Goal: Information Seeking & Learning: Learn about a topic

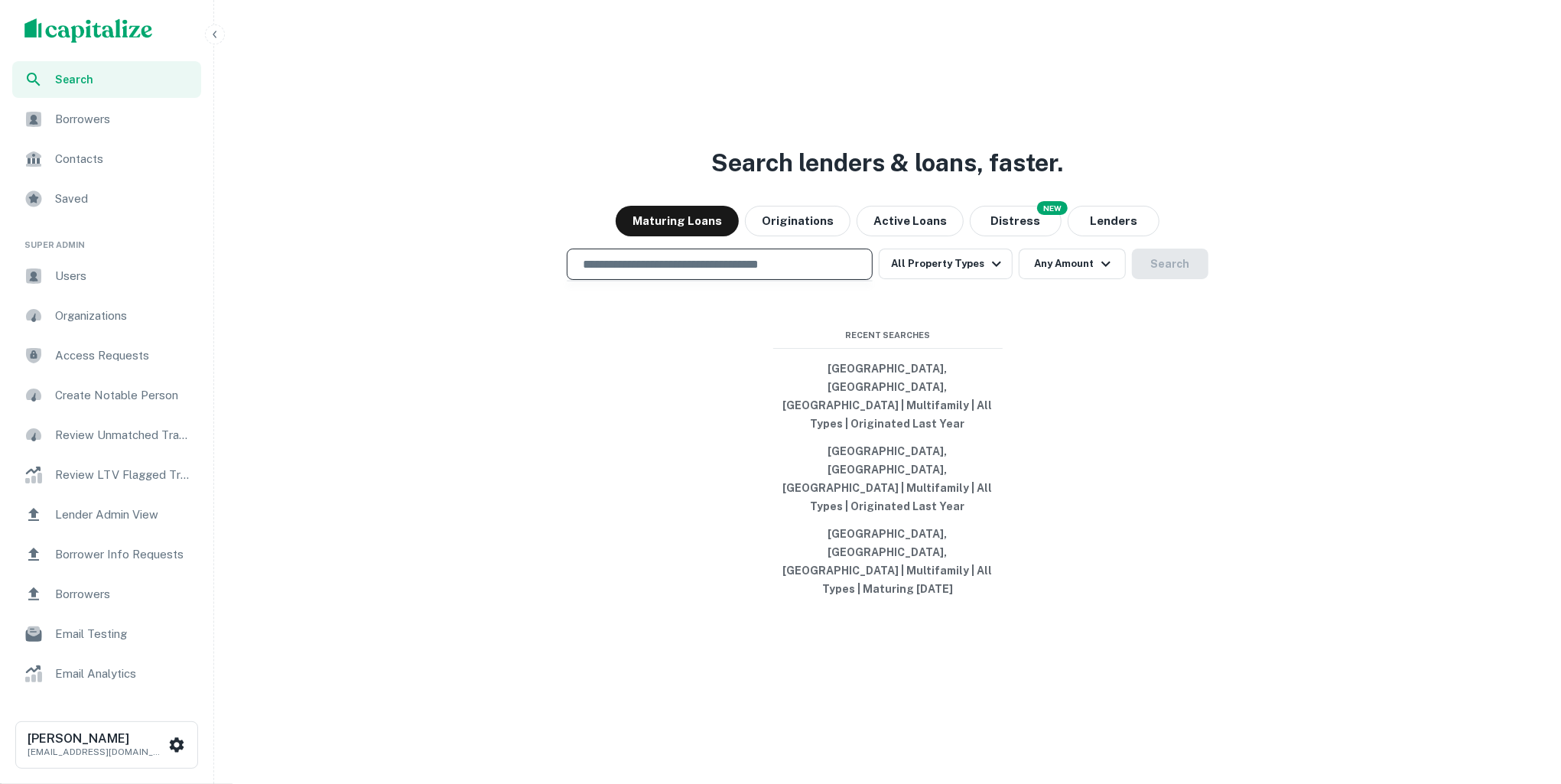
click at [769, 273] on input "text" at bounding box center [719, 264] width 292 height 17
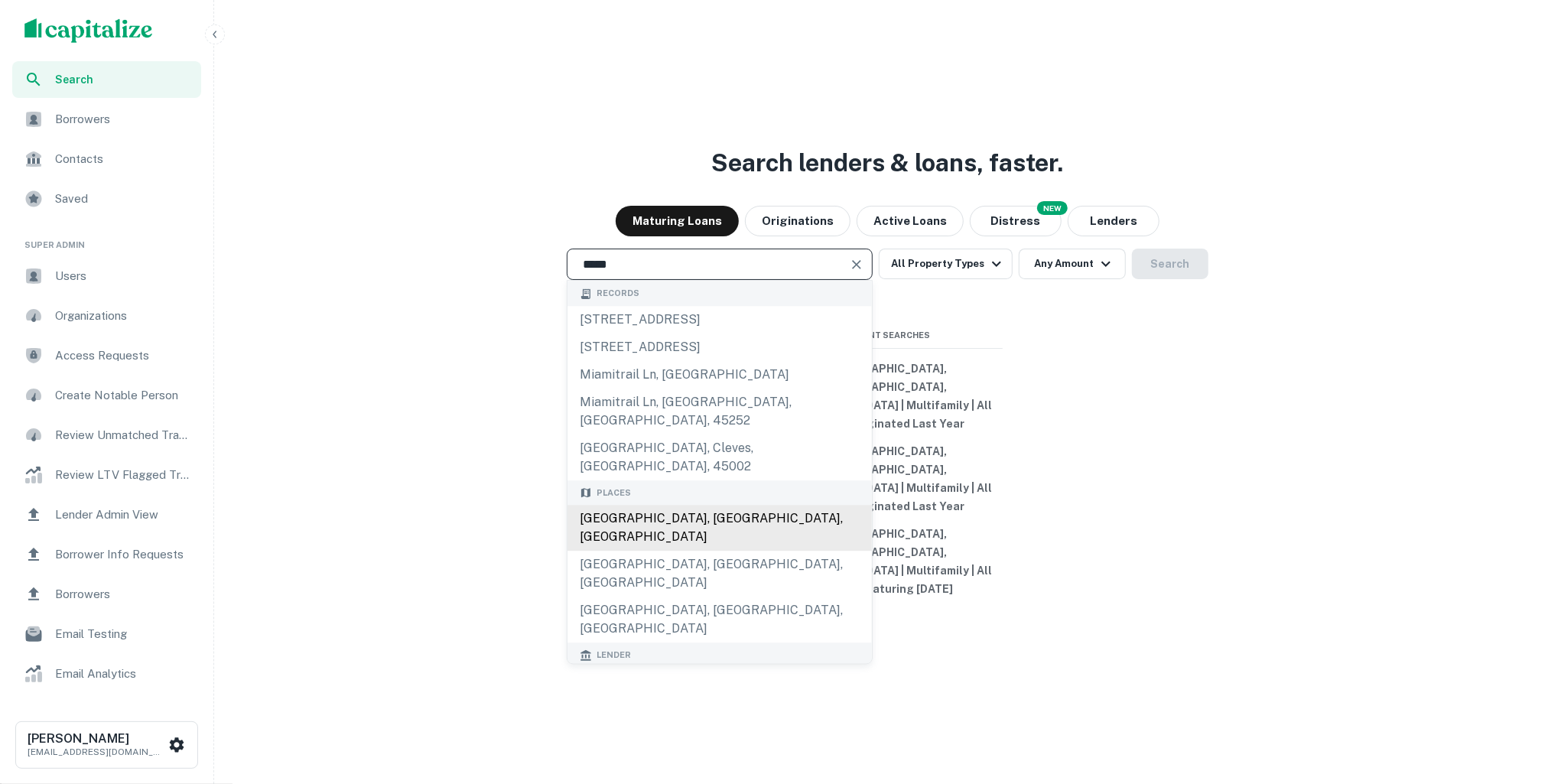
click at [661, 537] on div "Miami, FL, USA" at bounding box center [719, 528] width 304 height 46
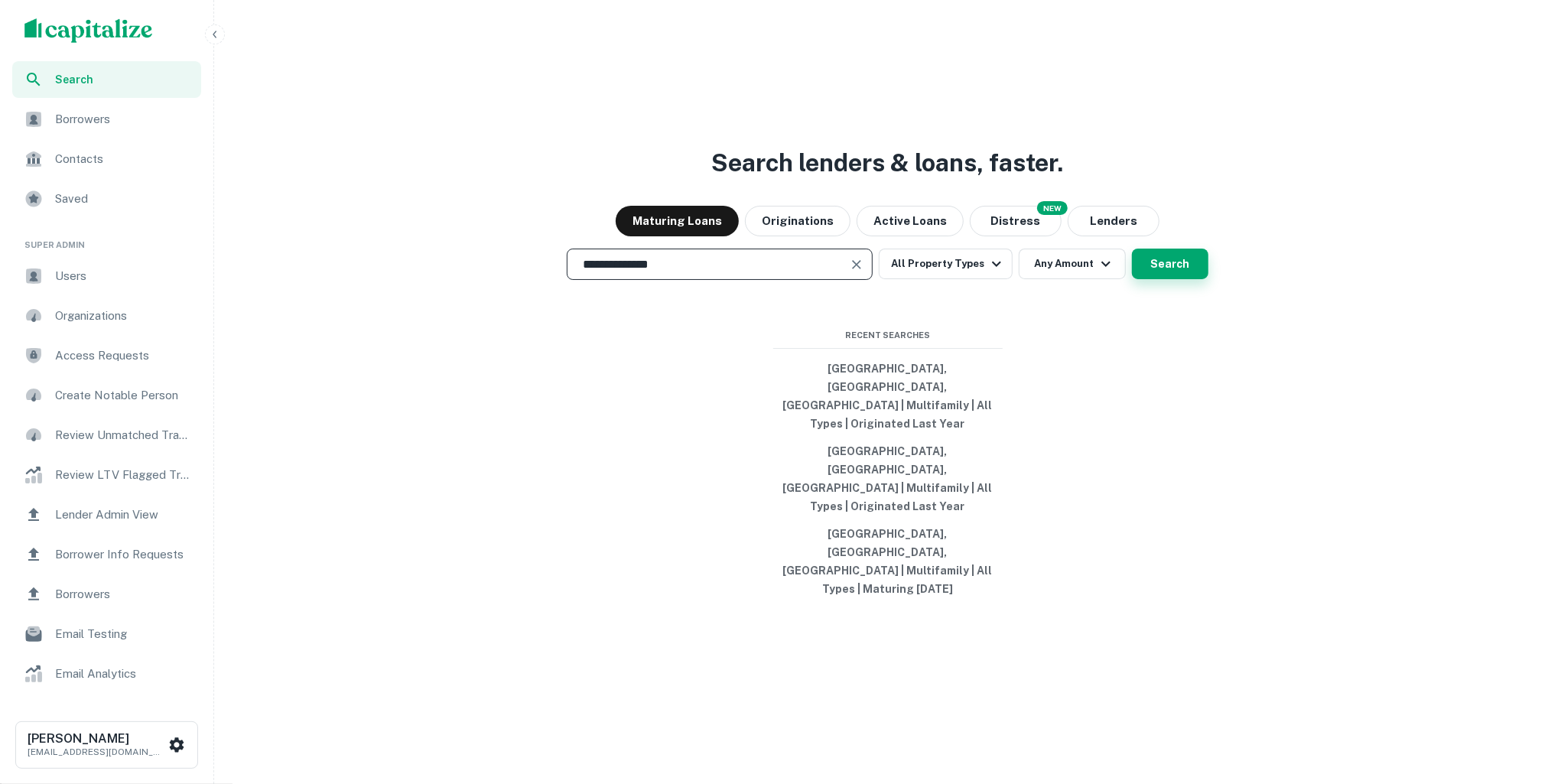
type input "**********"
click at [1157, 279] on button "Search" at bounding box center [1170, 264] width 77 height 31
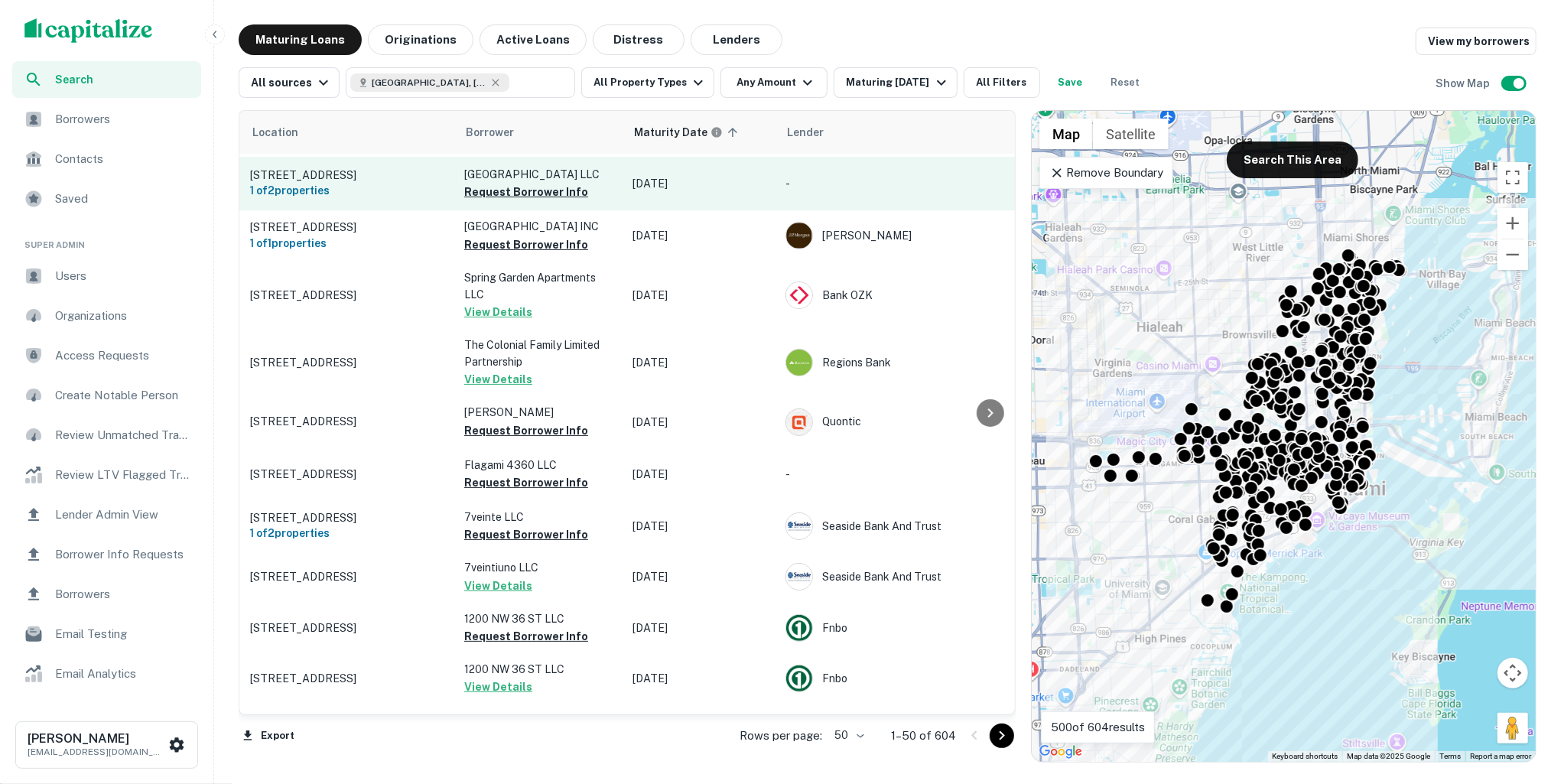
scroll to position [371, 2]
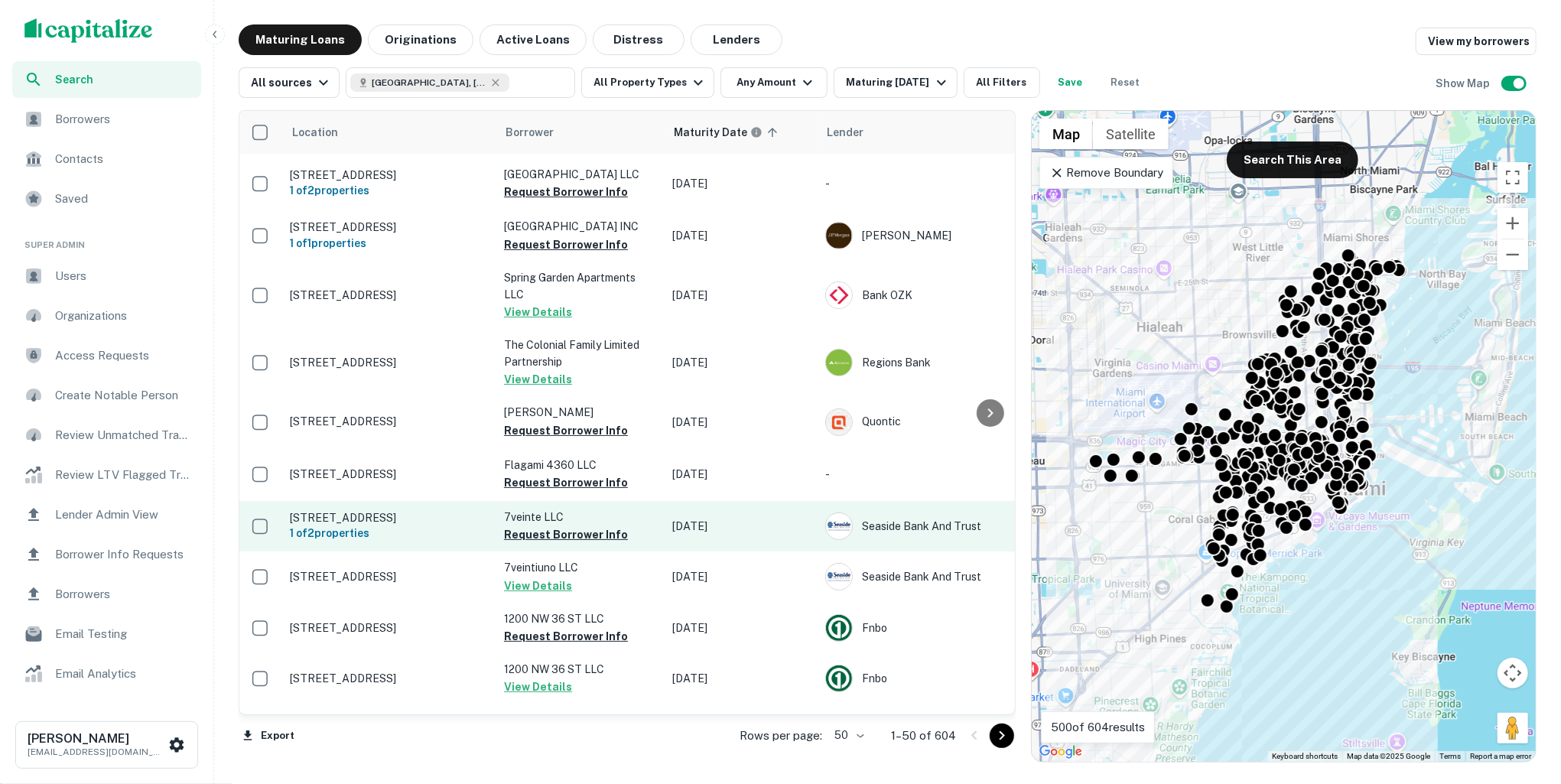
click at [409, 512] on p "[STREET_ADDRESS]" at bounding box center [389, 517] width 199 height 14
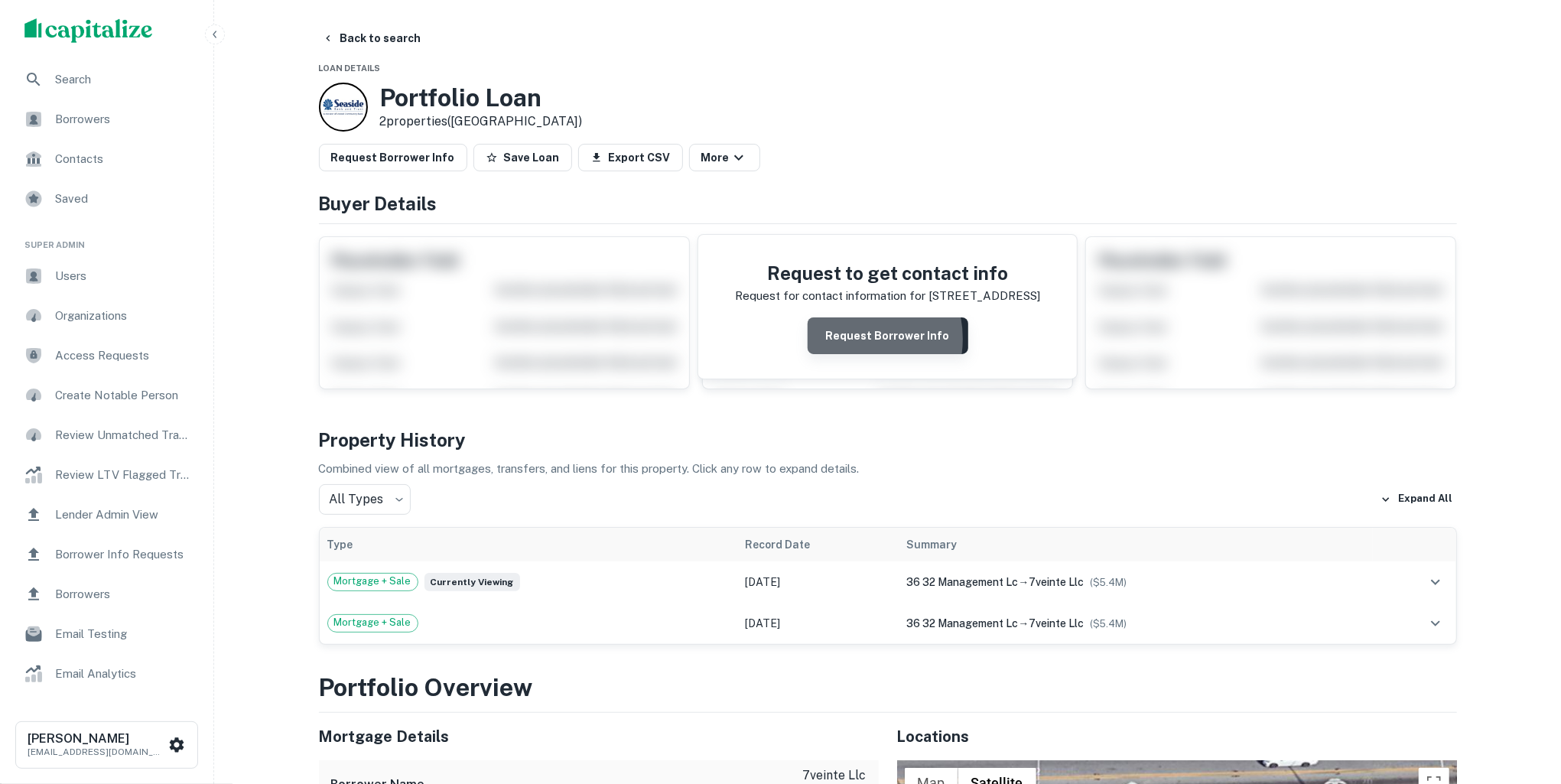
click at [854, 338] on button "Request Borrower Info" at bounding box center [888, 336] width 161 height 37
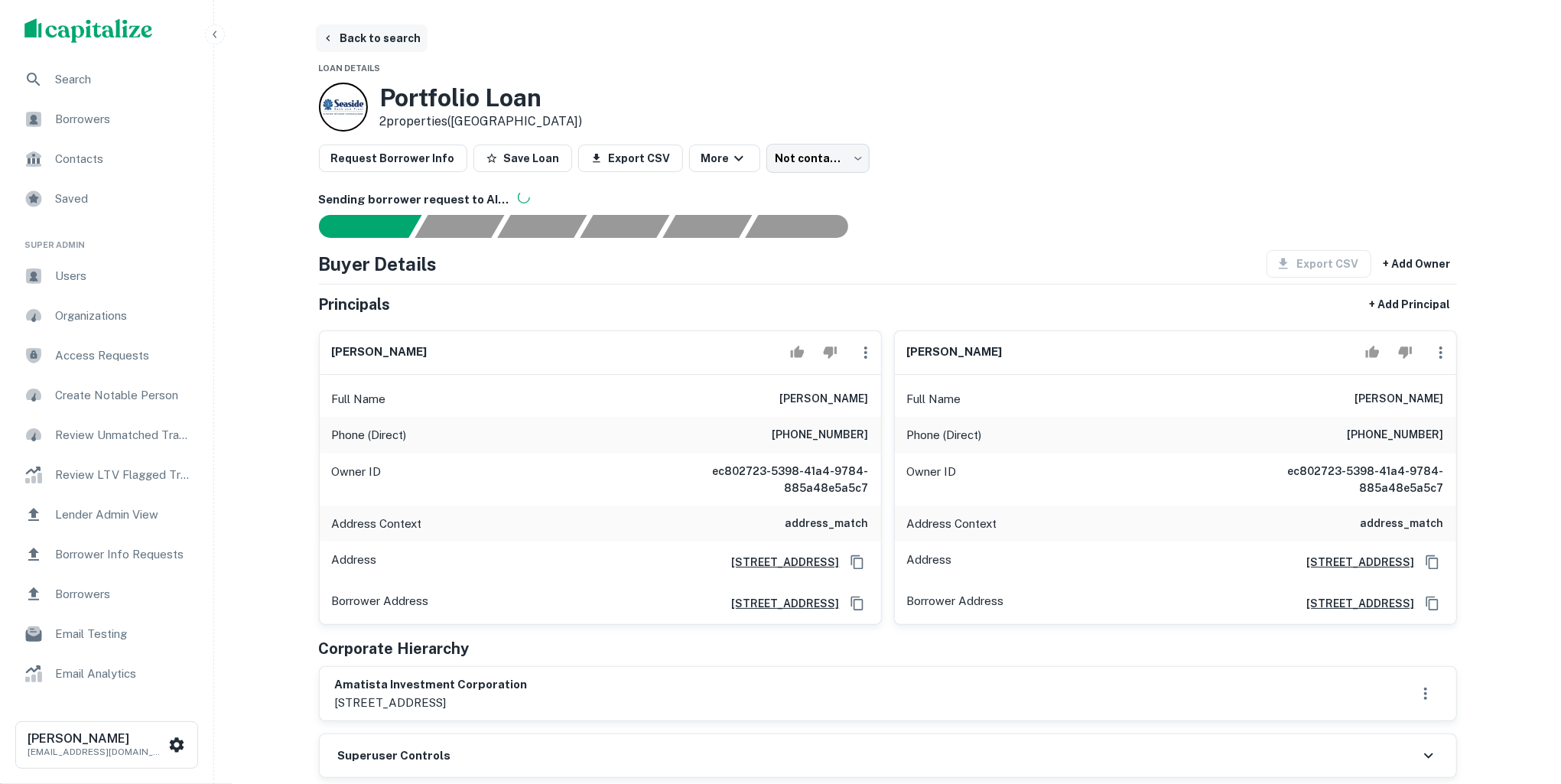
click at [390, 40] on button "Back to search" at bounding box center [372, 38] width 111 height 27
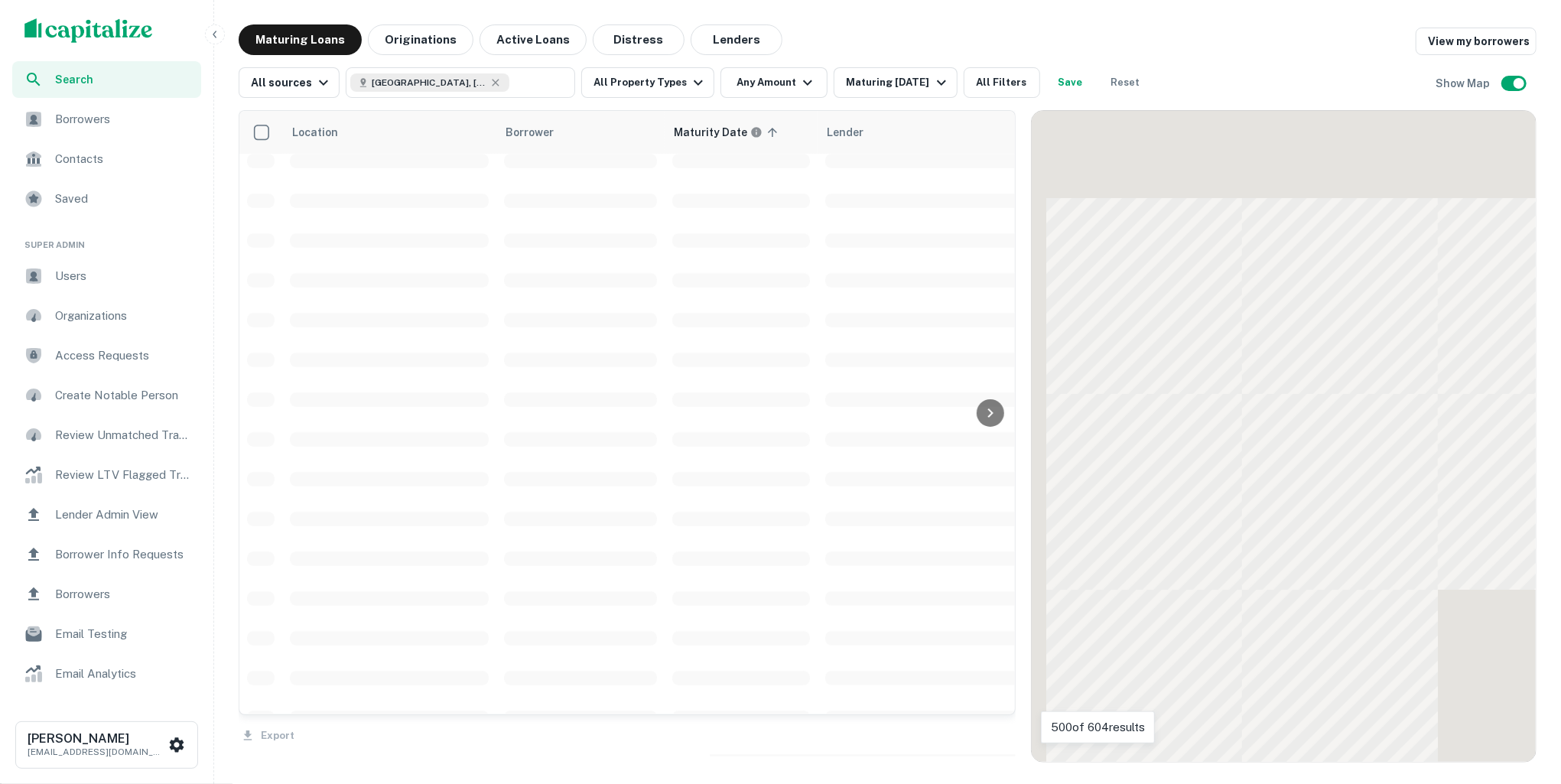
scroll to position [371, 0]
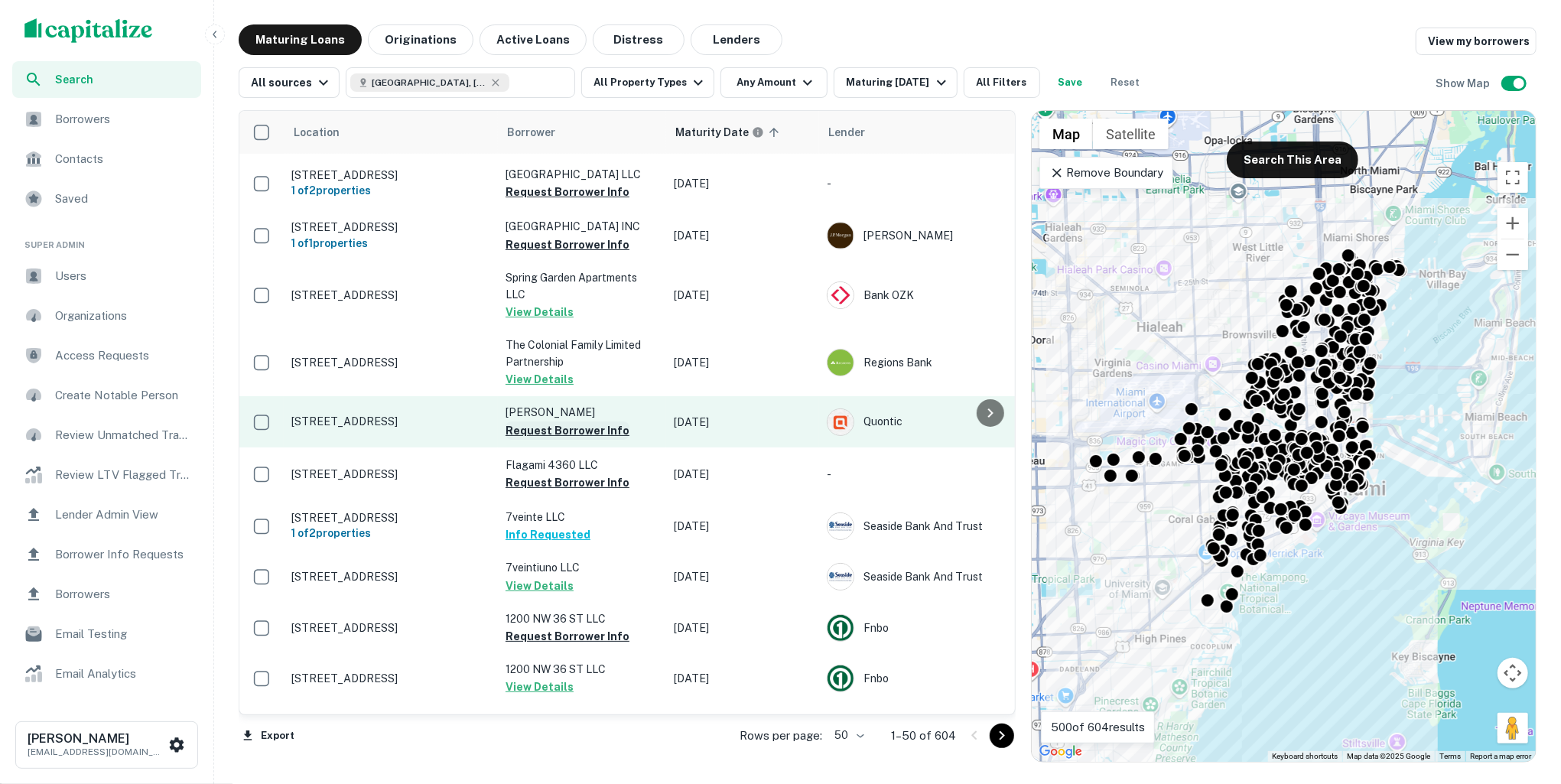
click at [570, 430] on button "Request Borrower Info" at bounding box center [568, 431] width 124 height 18
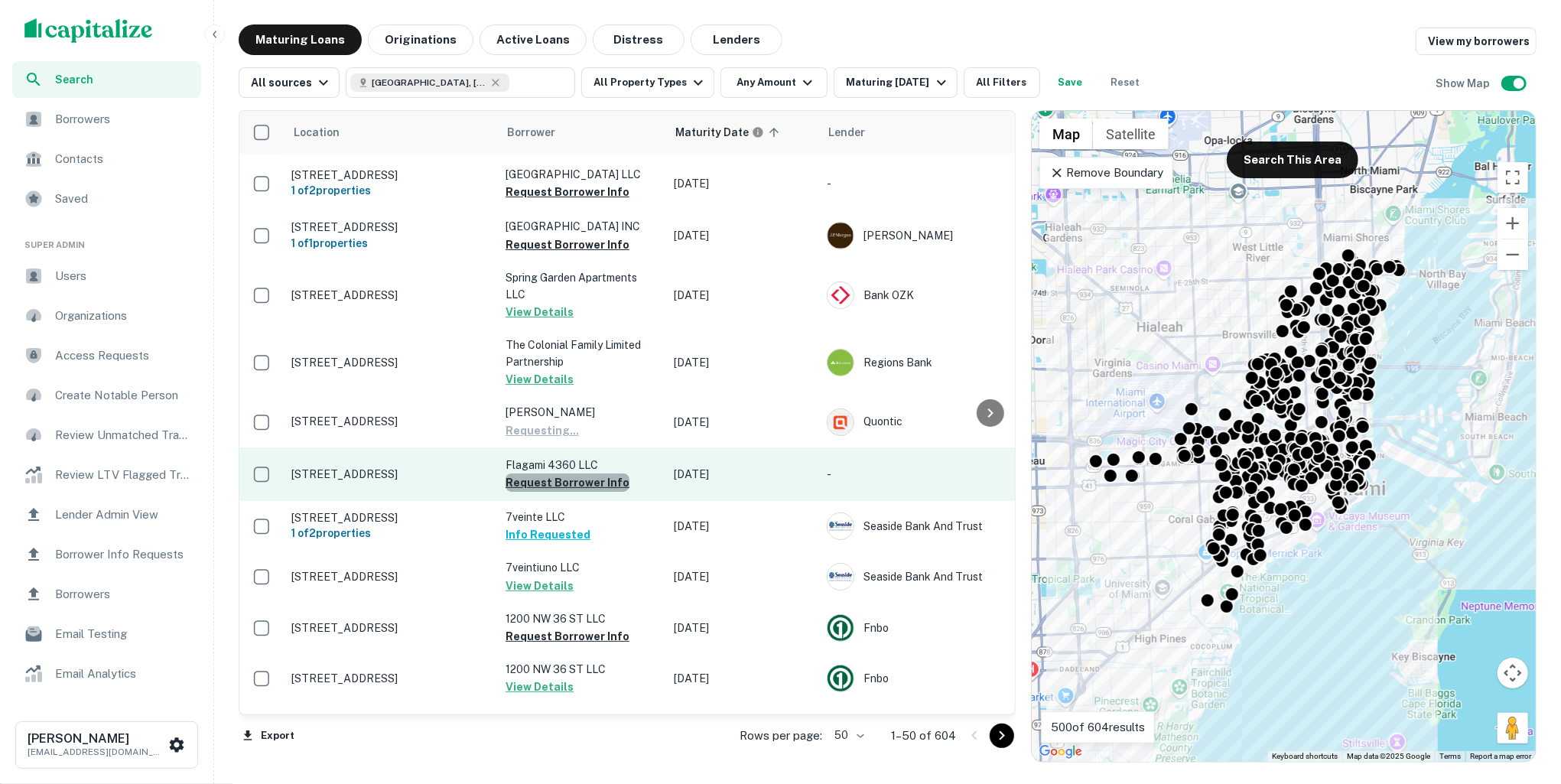
click at [571, 474] on button "Request Borrower Info" at bounding box center [568, 483] width 124 height 18
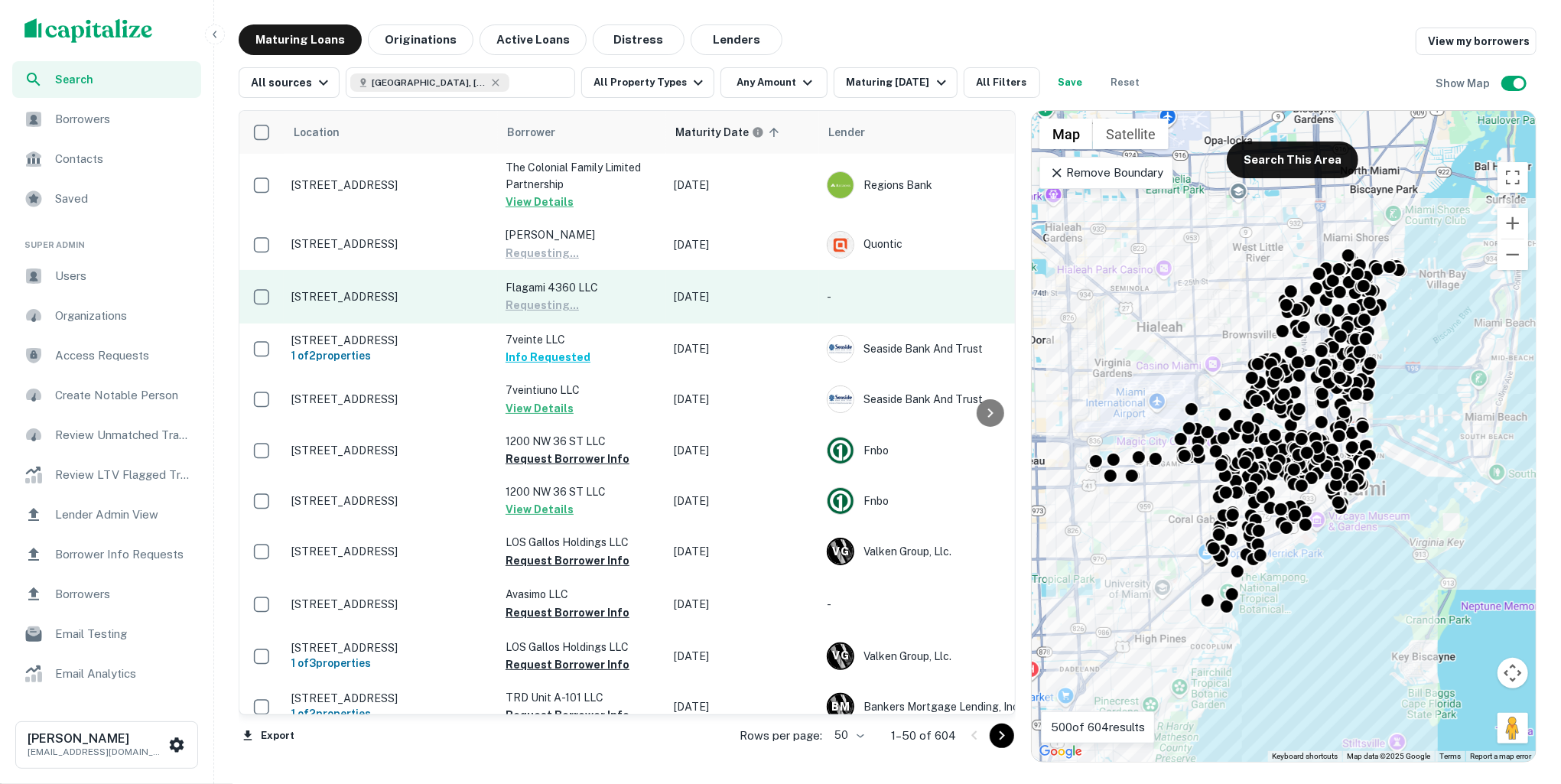
scroll to position [577, 0]
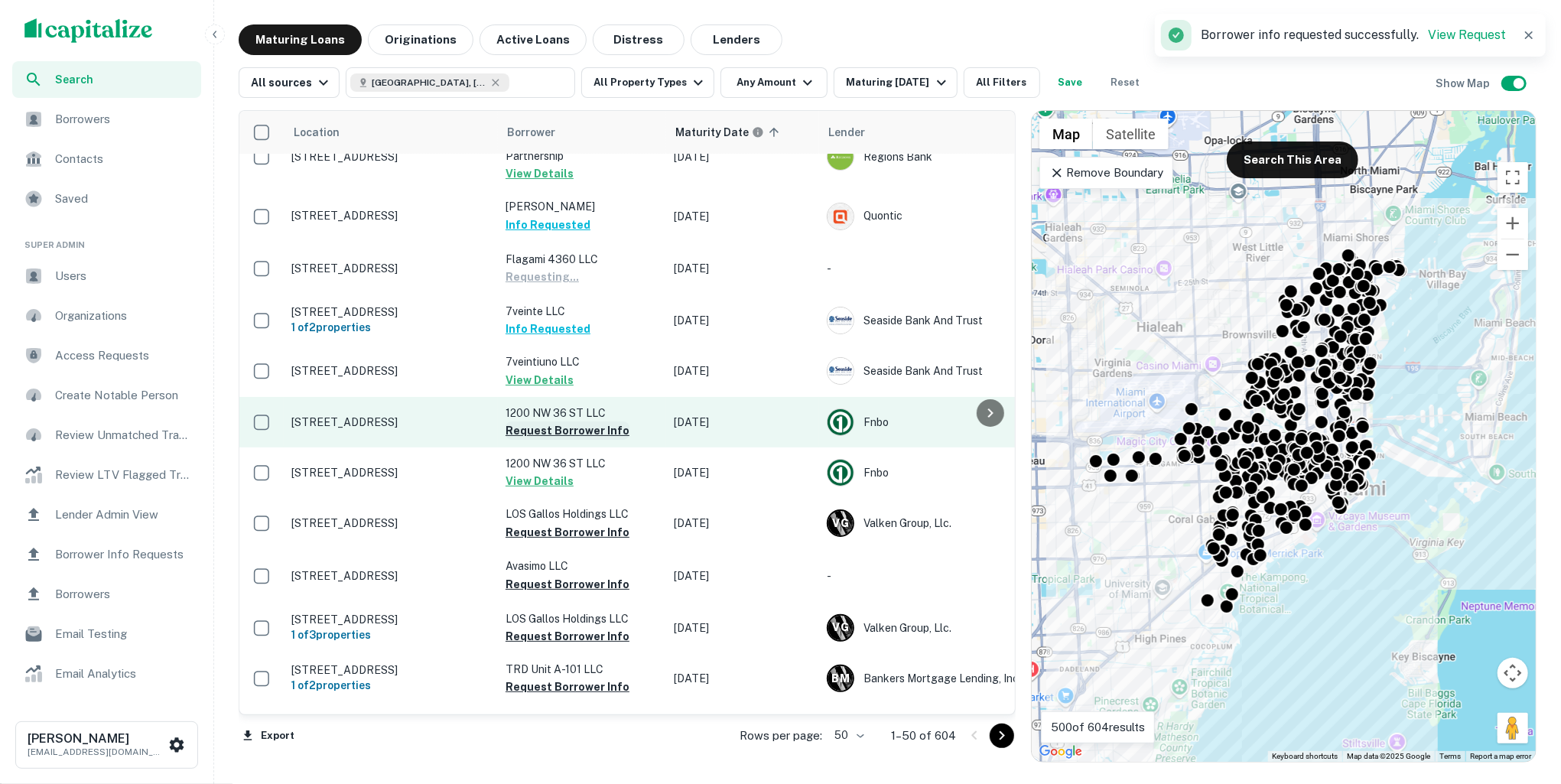
click at [568, 427] on button "Request Borrower Info" at bounding box center [568, 431] width 124 height 18
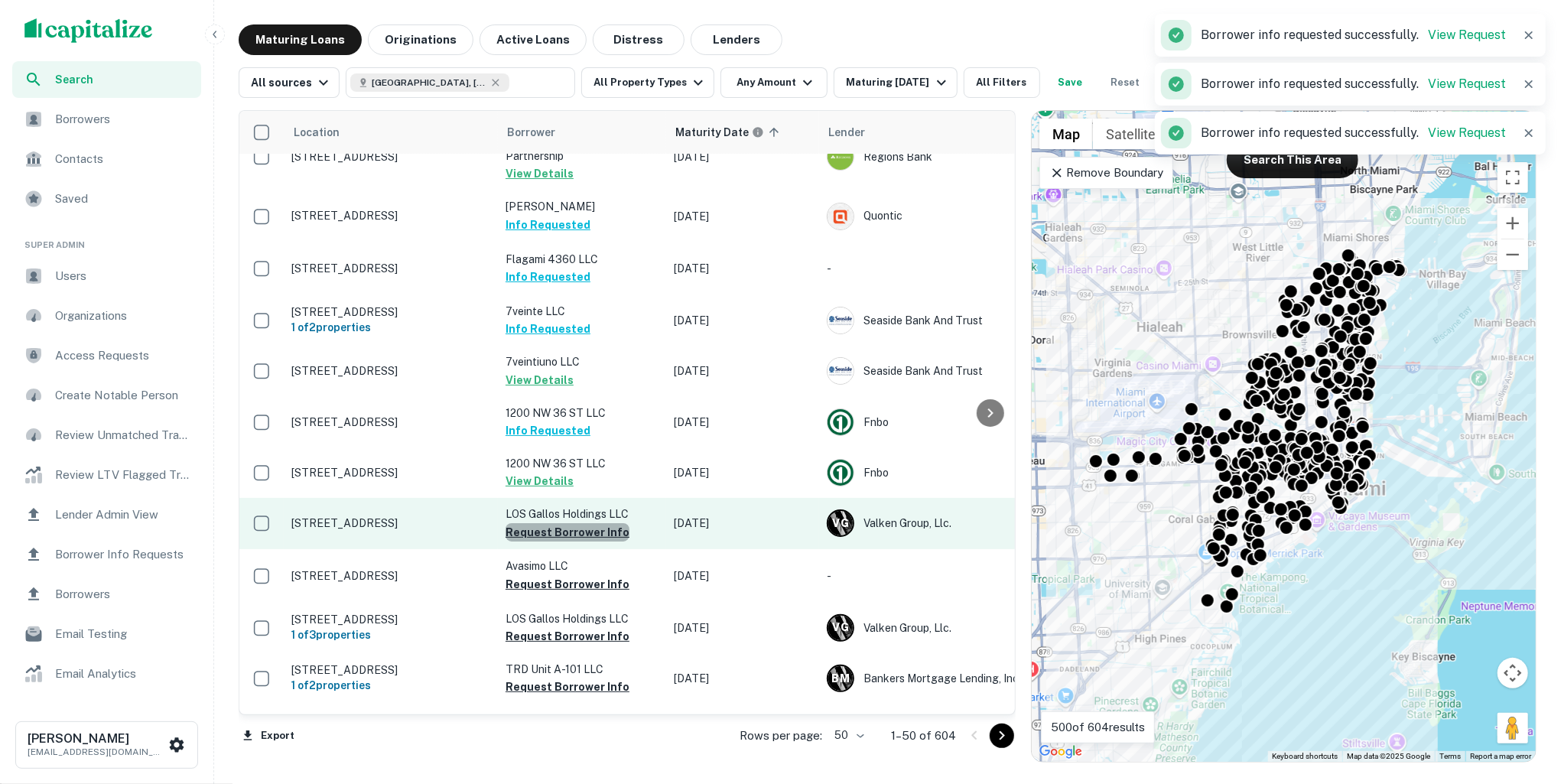
click at [570, 529] on button "Request Borrower Info" at bounding box center [568, 532] width 124 height 18
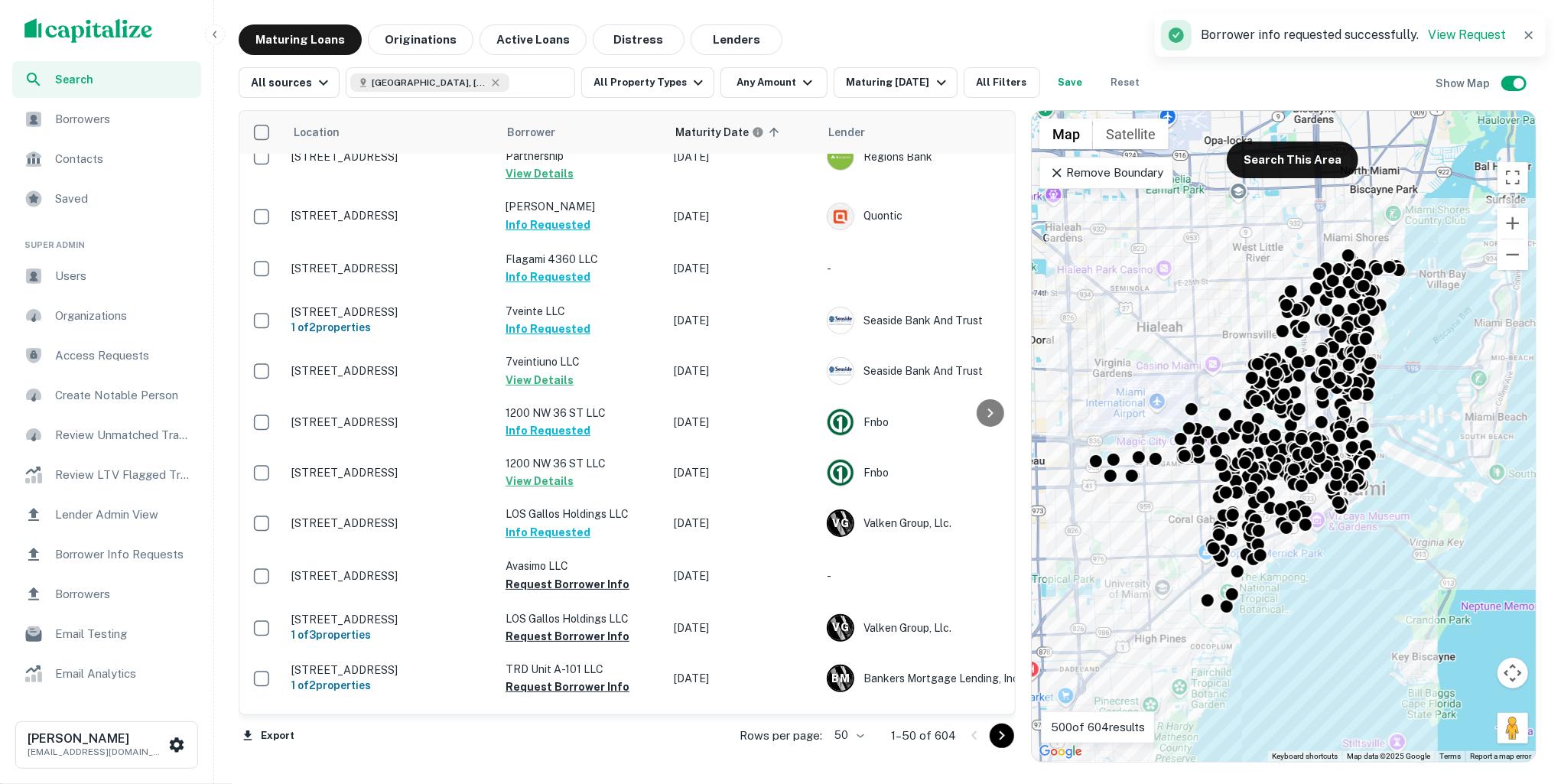
click at [101, 118] on span "Borrowers" at bounding box center [123, 120] width 137 height 18
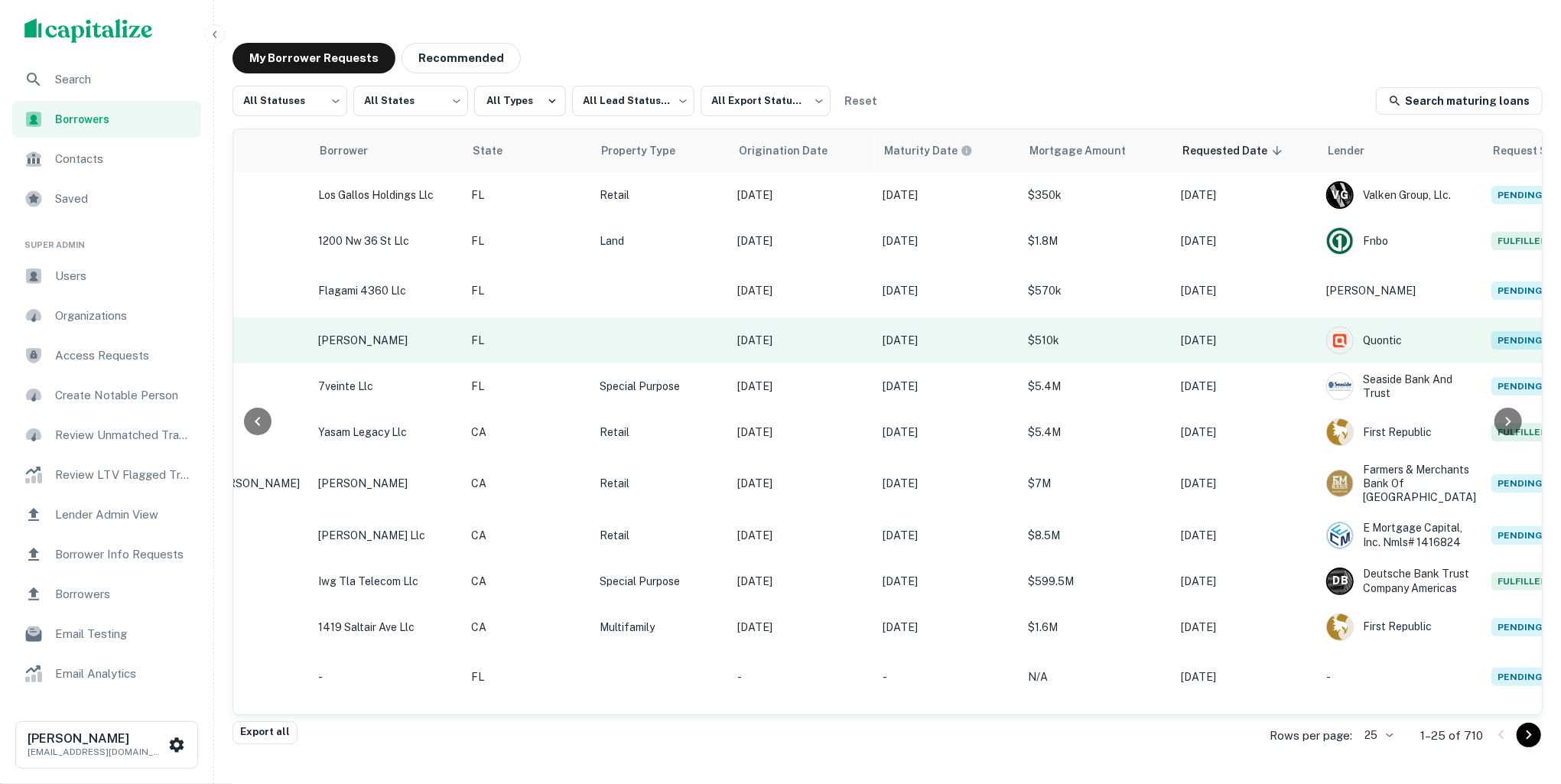
scroll to position [0, 333]
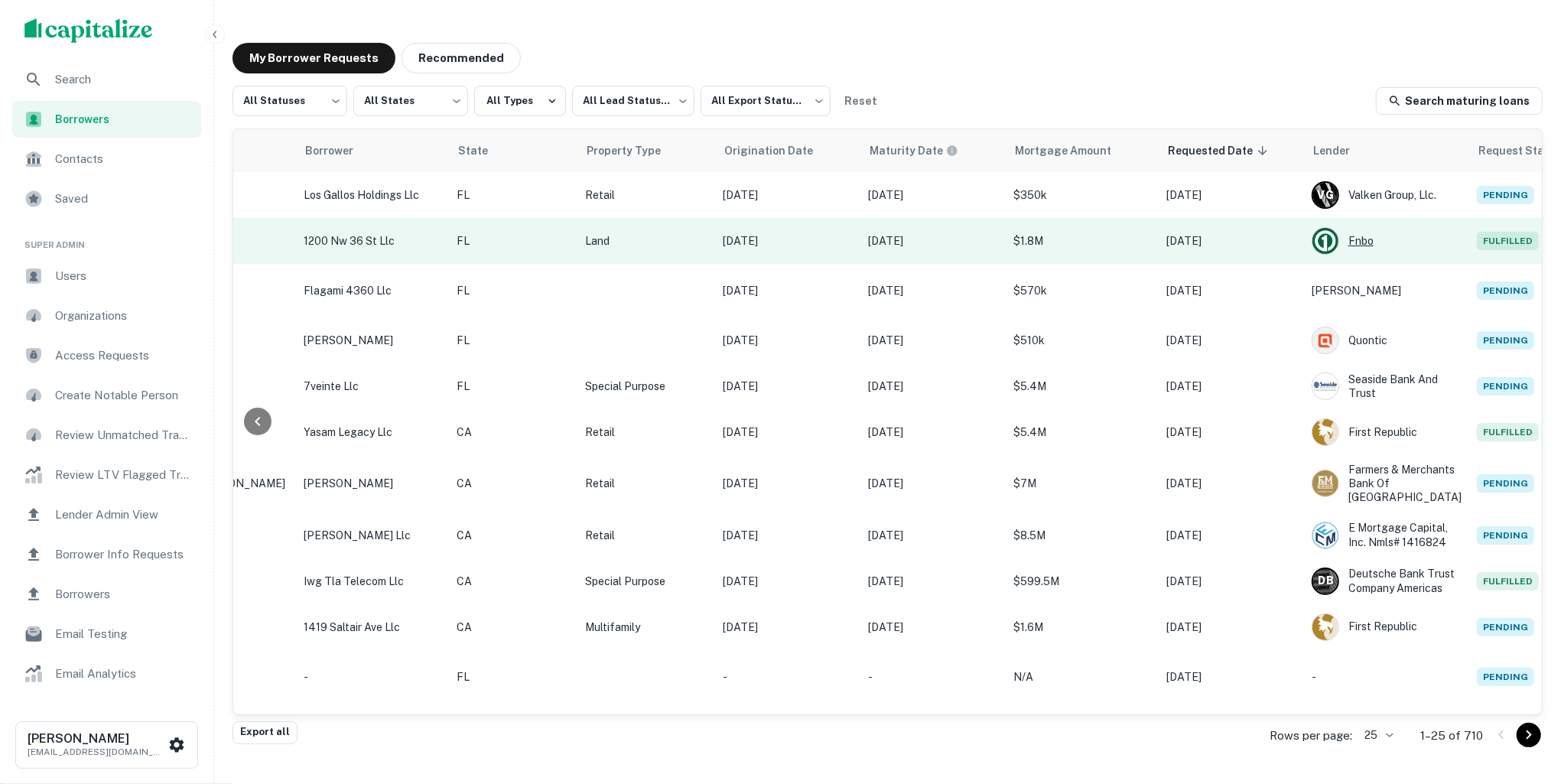
click at [1362, 235] on div "Fnbo" at bounding box center [1387, 241] width 150 height 27
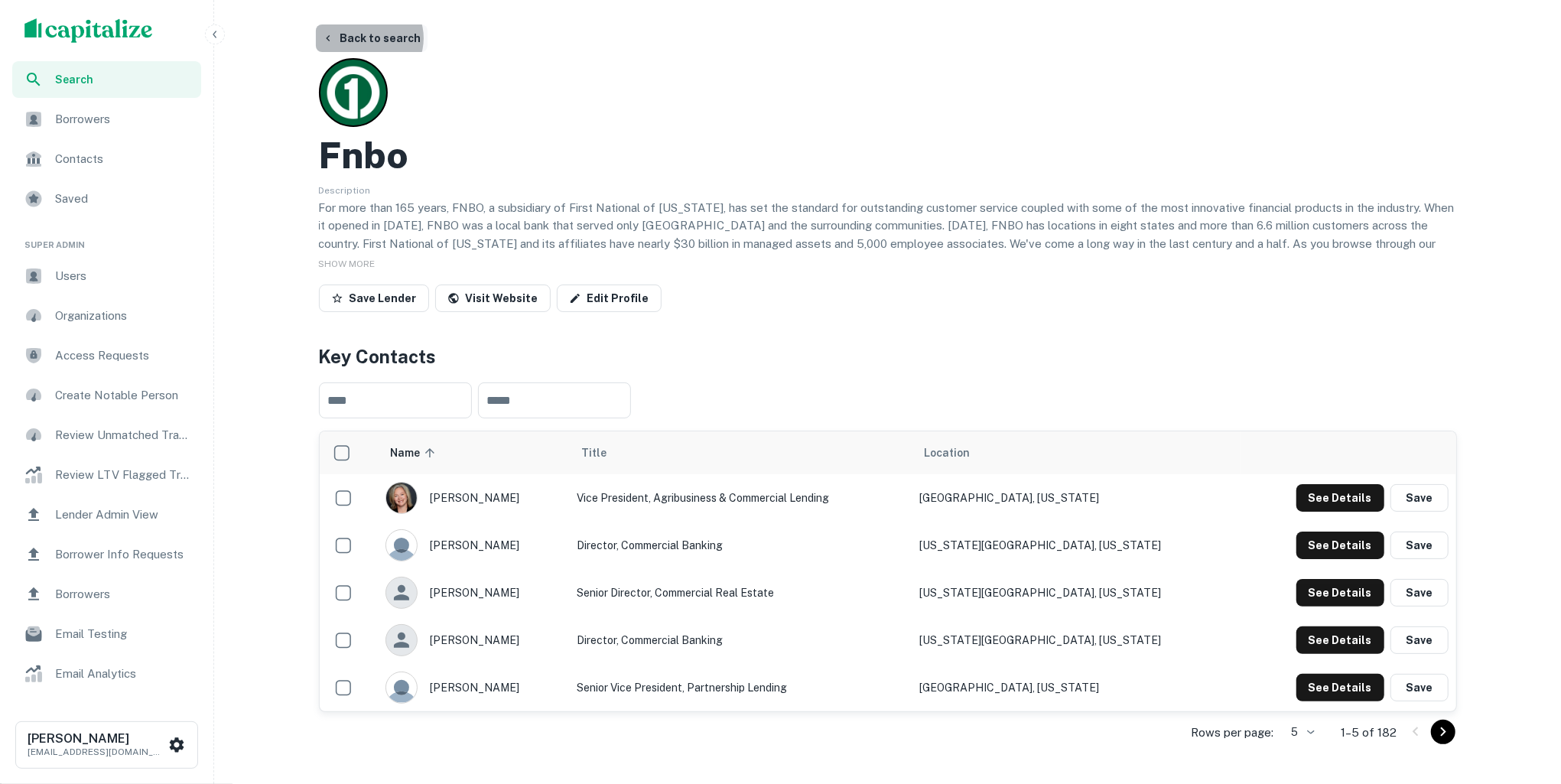
click at [366, 38] on button "Back to search" at bounding box center [372, 38] width 111 height 27
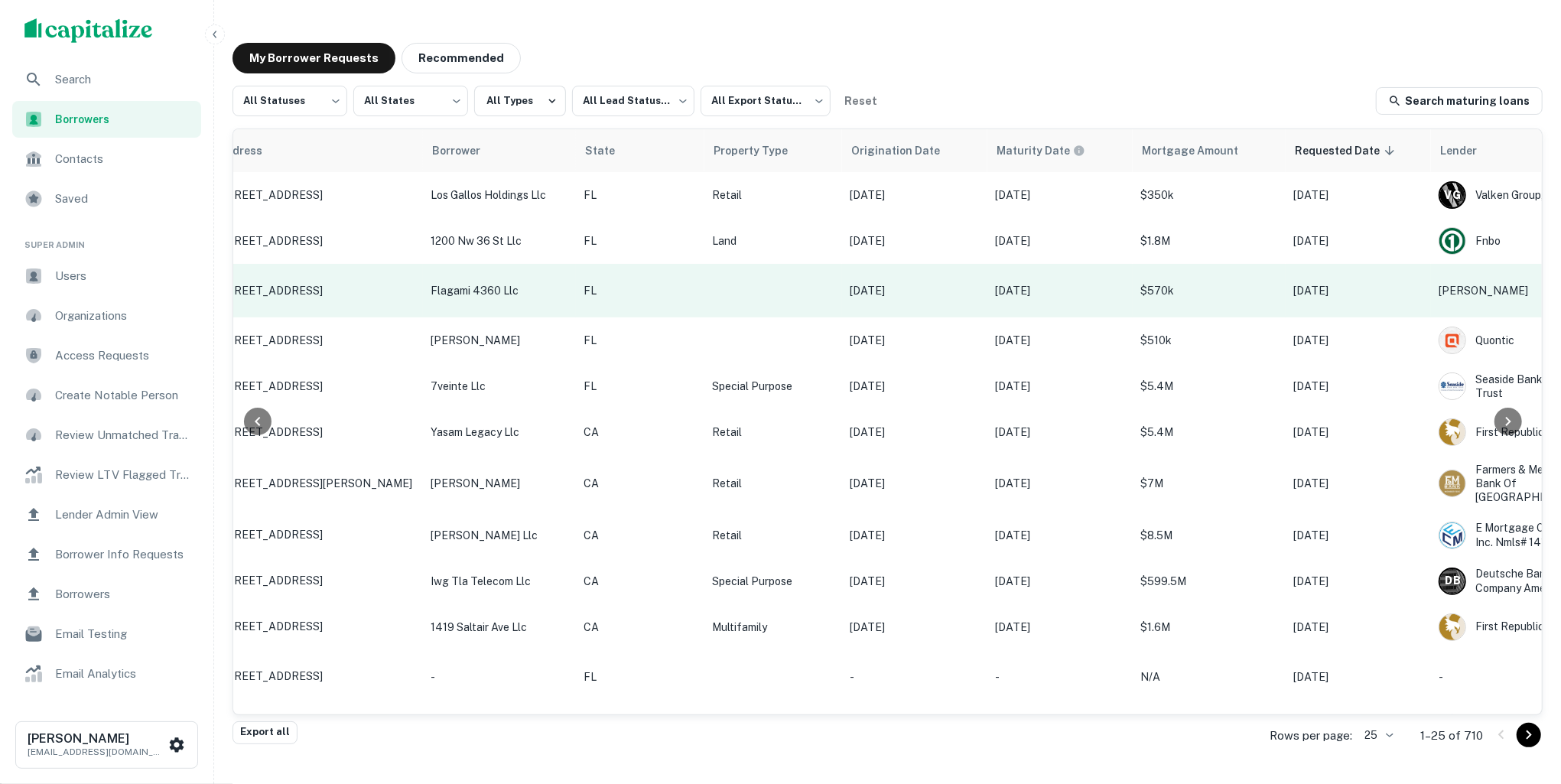
scroll to position [0, 209]
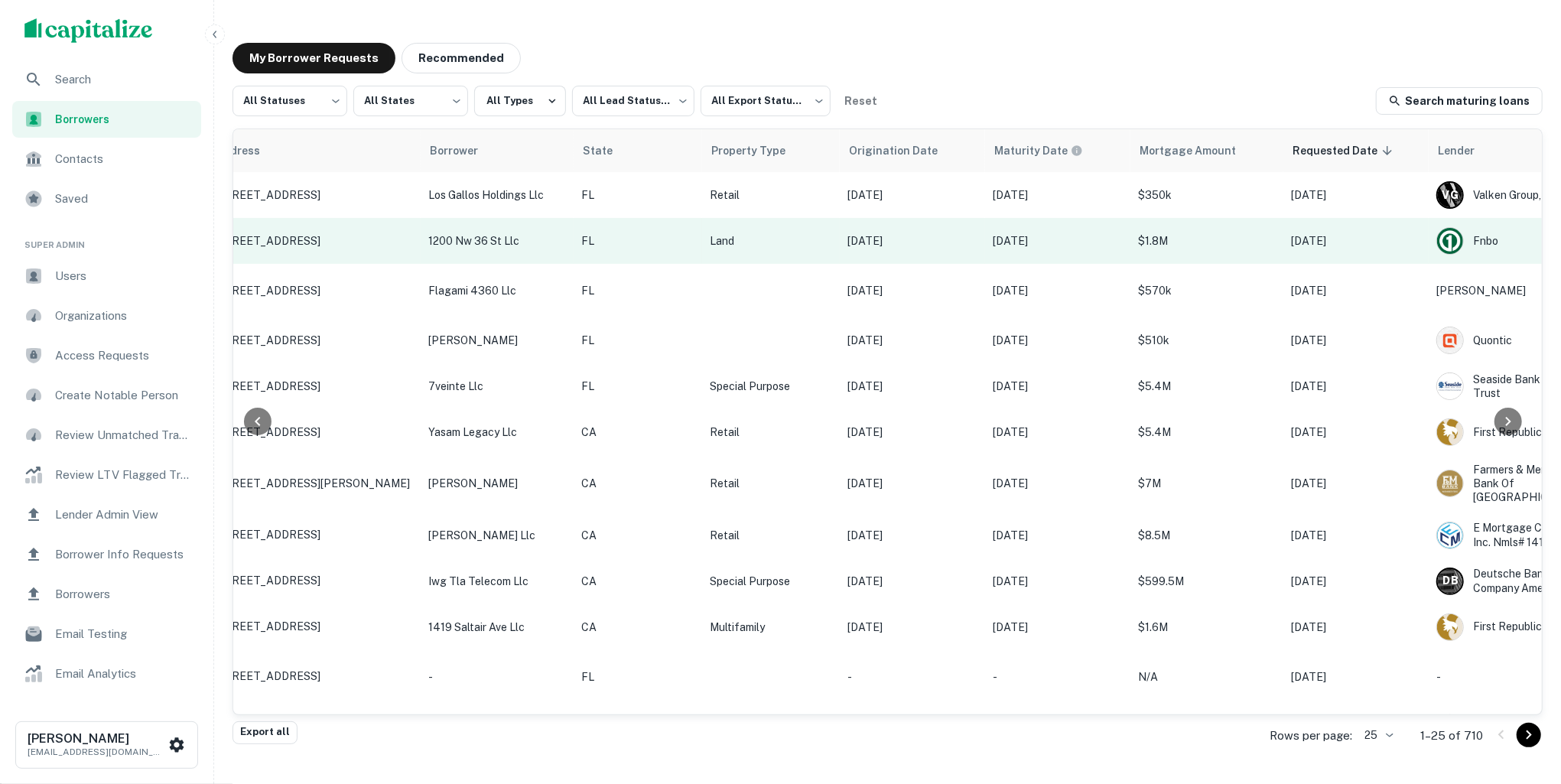
click at [895, 244] on p "[DATE]" at bounding box center [912, 241] width 130 height 16
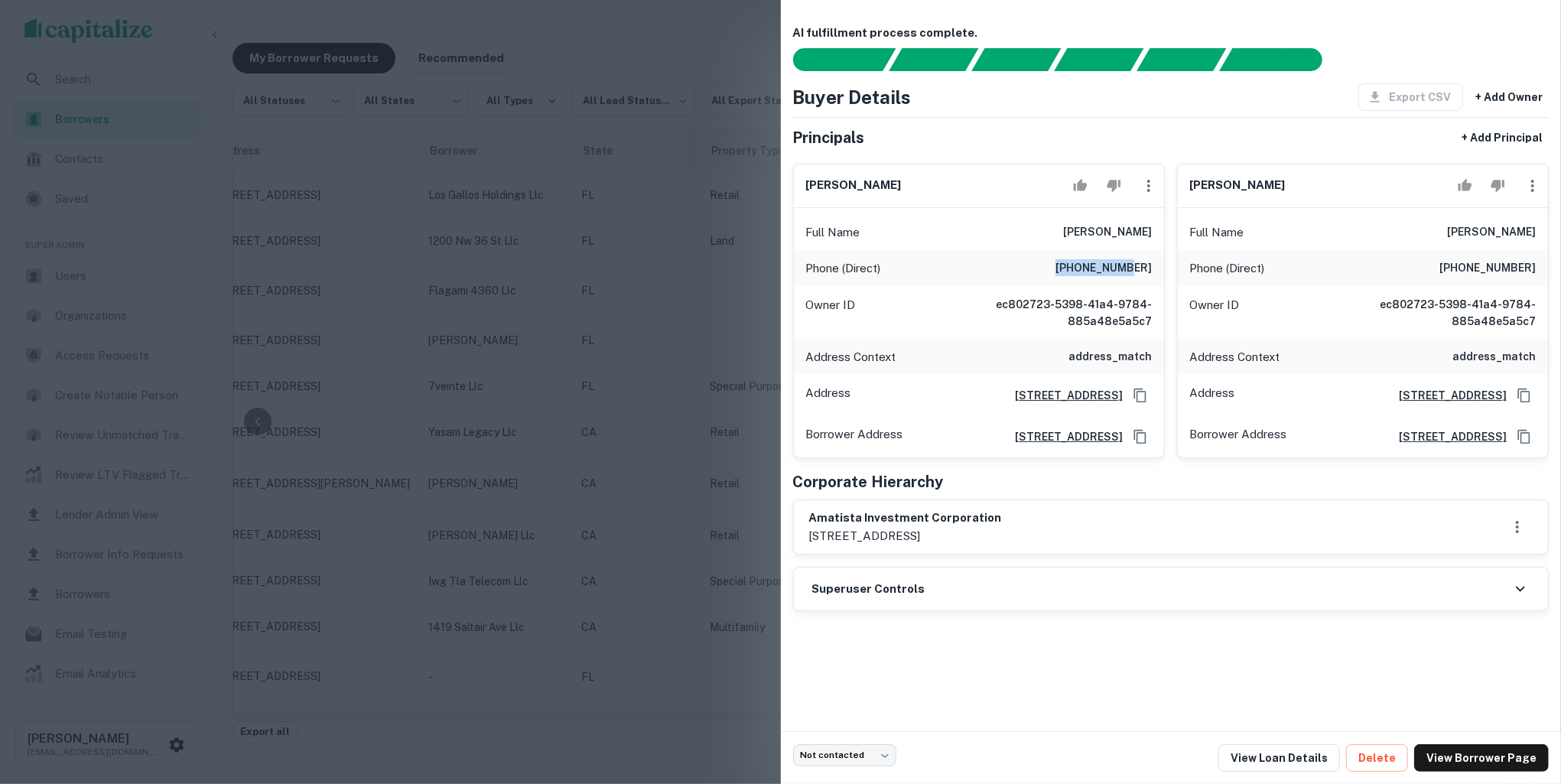
drag, startPoint x: 1068, startPoint y: 267, endPoint x: 1128, endPoint y: 262, distance: 60.2
click at [1128, 262] on h6 "(786) 353-2894" at bounding box center [1104, 268] width 97 height 18
click at [884, 748] on body "Search Borrowers Contacts Saved Super Admin Users Organizations Access Requests…" at bounding box center [780, 392] width 1561 height 784
click at [690, 657] on div at bounding box center [780, 392] width 1561 height 784
click at [739, 342] on div at bounding box center [780, 392] width 1561 height 784
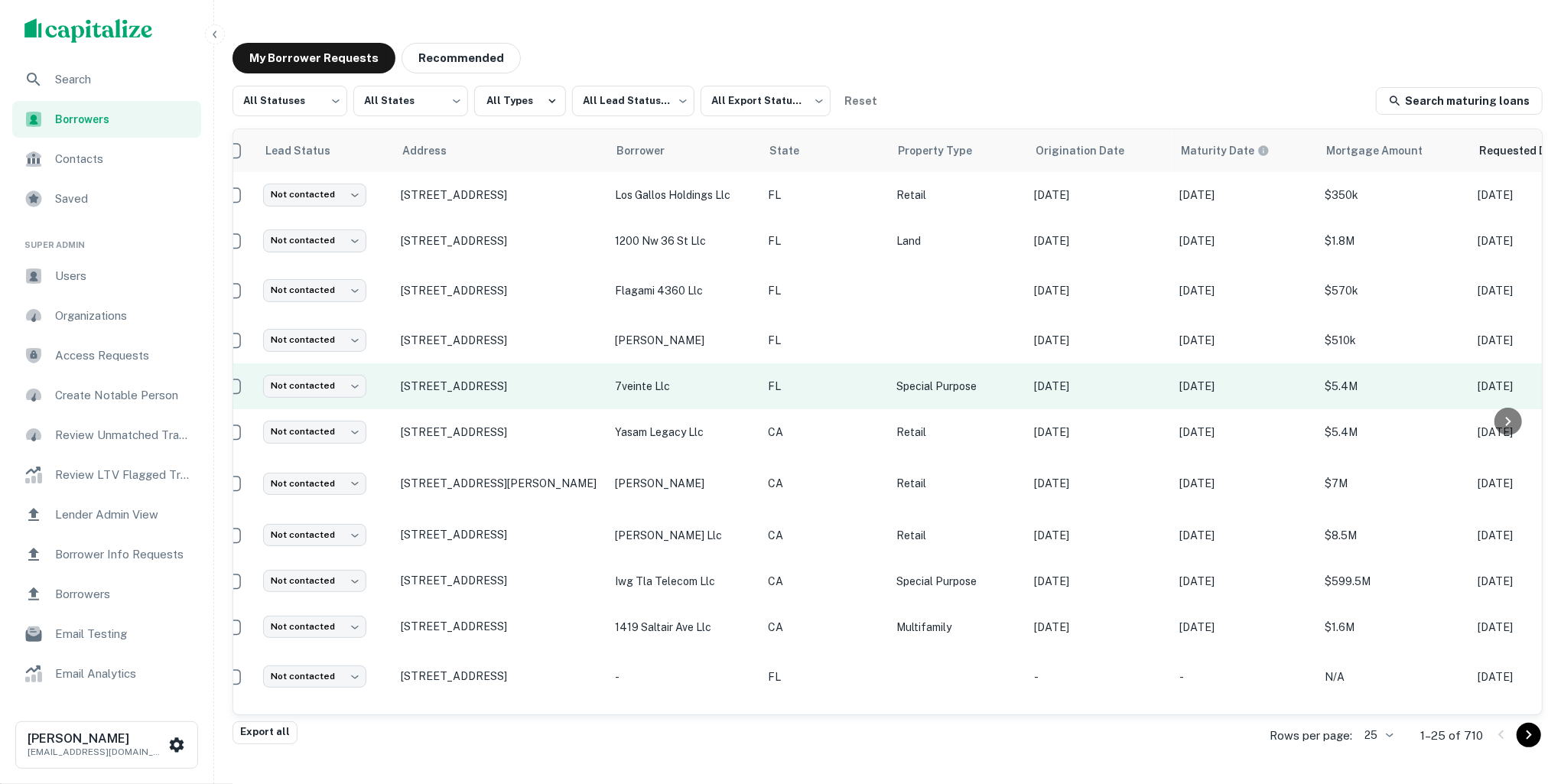
scroll to position [0, 6]
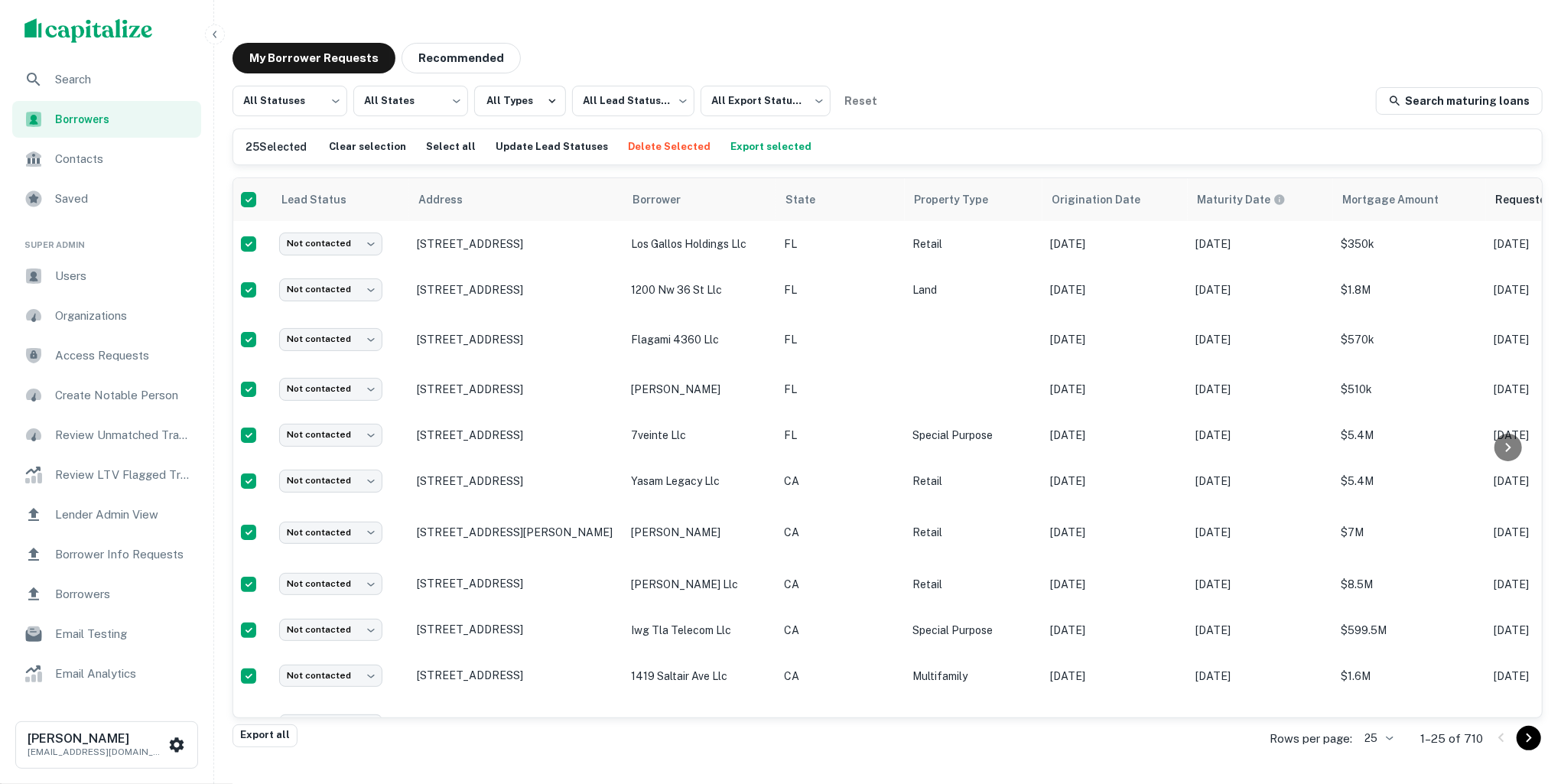
click at [112, 68] on div "Search" at bounding box center [106, 79] width 189 height 37
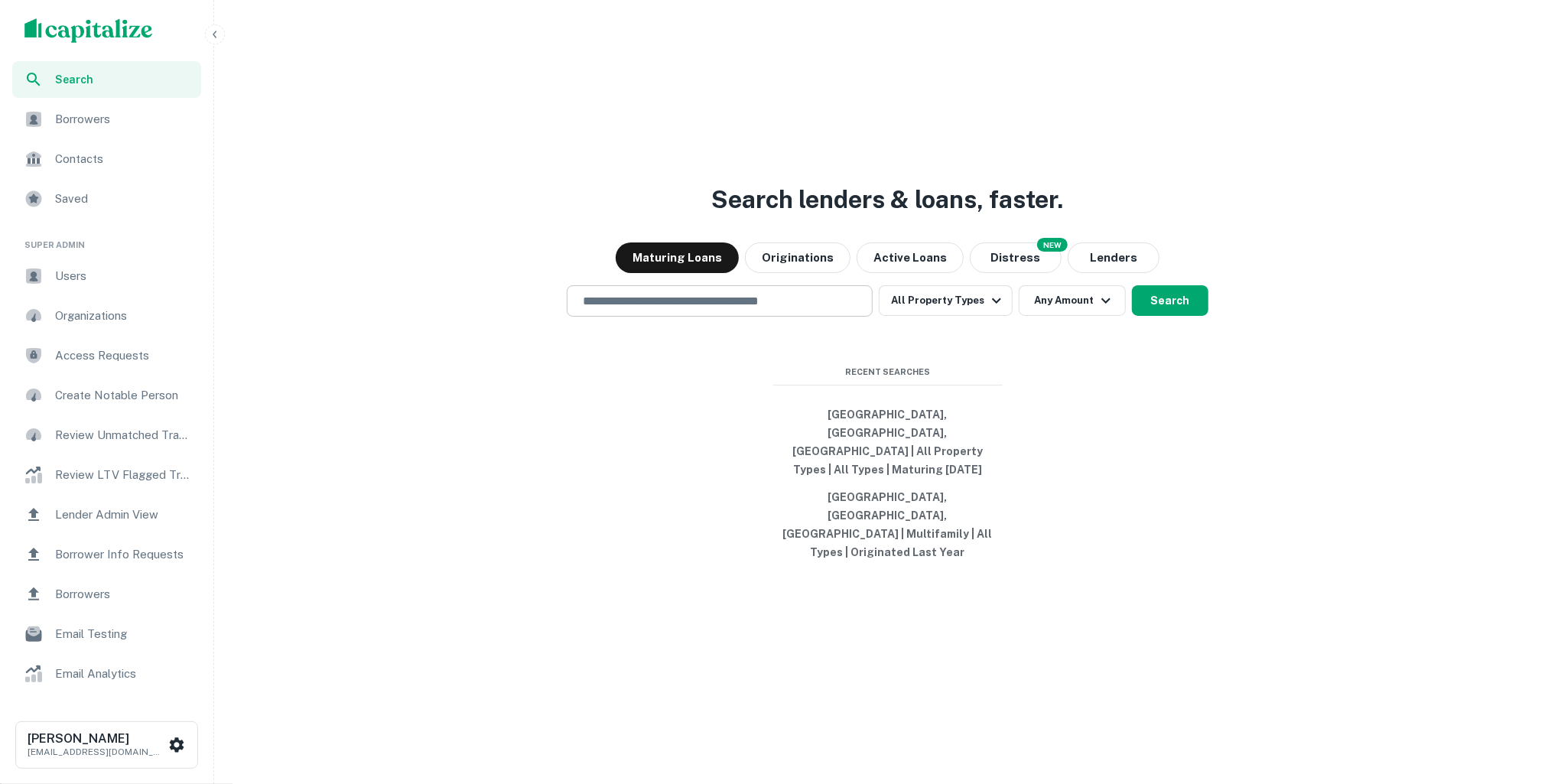
click at [769, 309] on input "text" at bounding box center [719, 300] width 292 height 17
type input "**********"
click at [1176, 316] on button "Search" at bounding box center [1170, 300] width 77 height 31
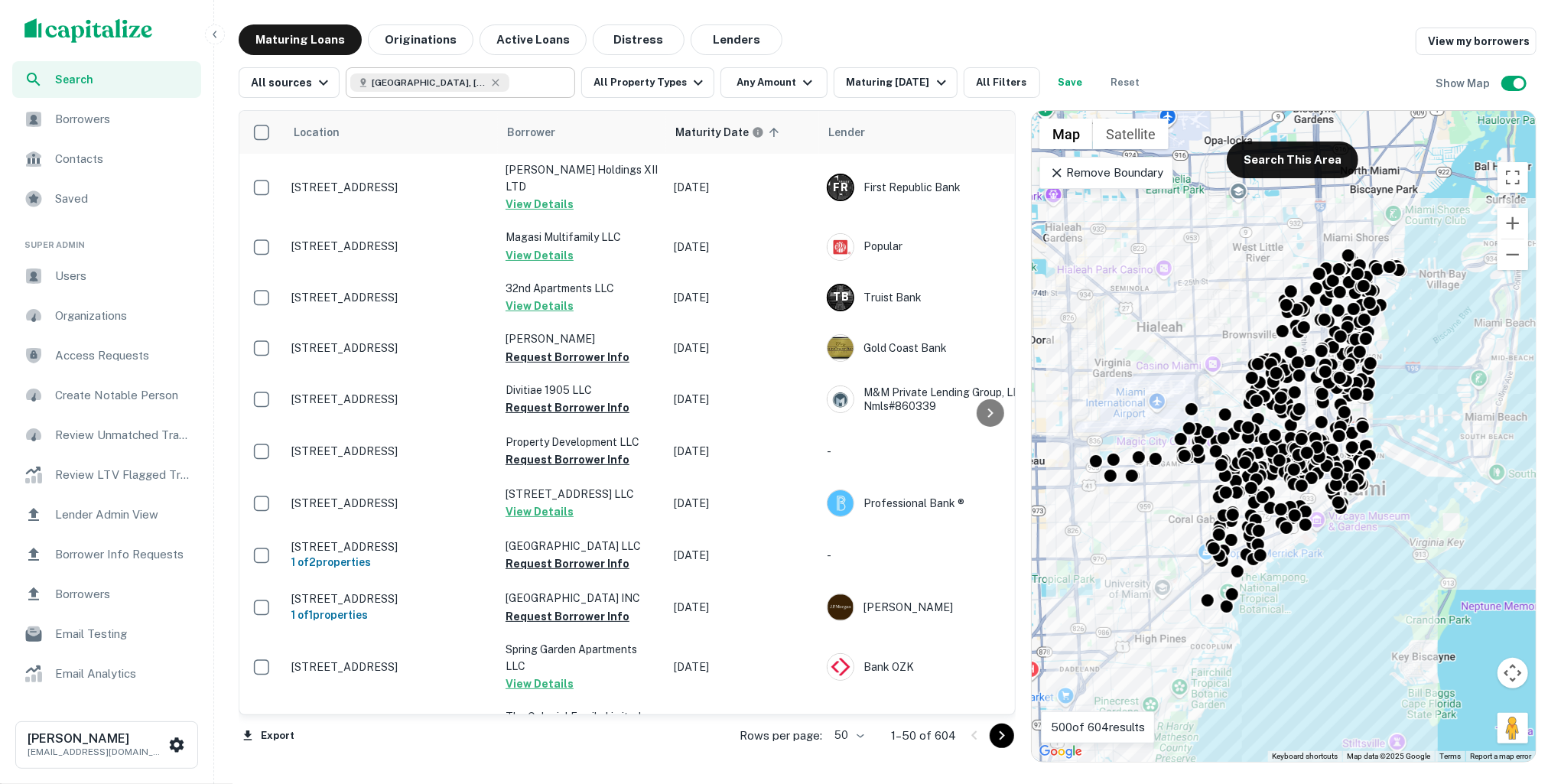
click at [544, 85] on div "[GEOGRAPHIC_DATA], [GEOGRAPHIC_DATA], [GEOGRAPHIC_DATA] ​" at bounding box center [460, 83] width 229 height 31
type input "**********"
click at [549, 85] on button "Clear" at bounding box center [559, 82] width 21 height 21
click at [544, 85] on input "text" at bounding box center [448, 82] width 195 height 21
type input "*"
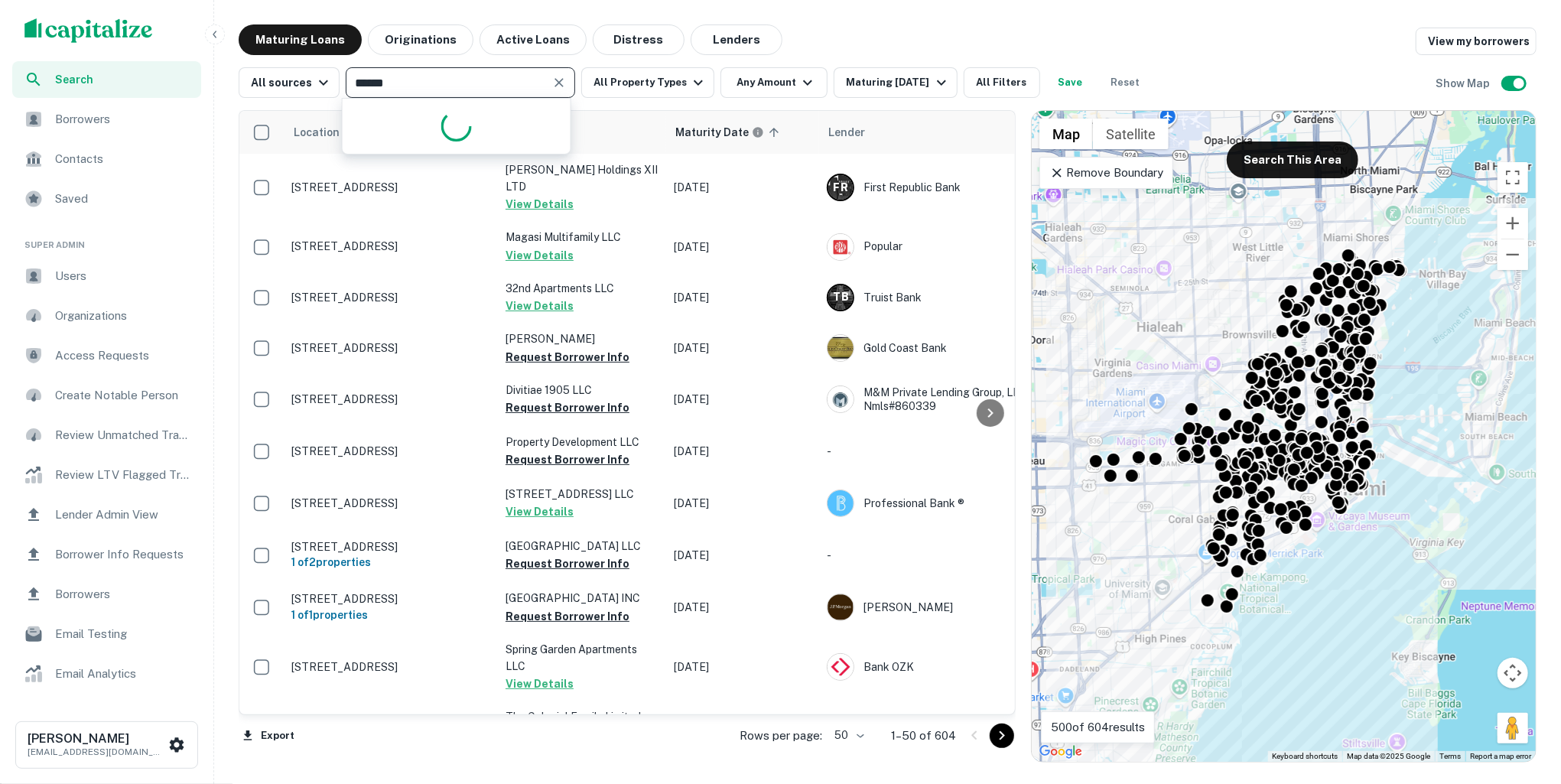
type input "*******"
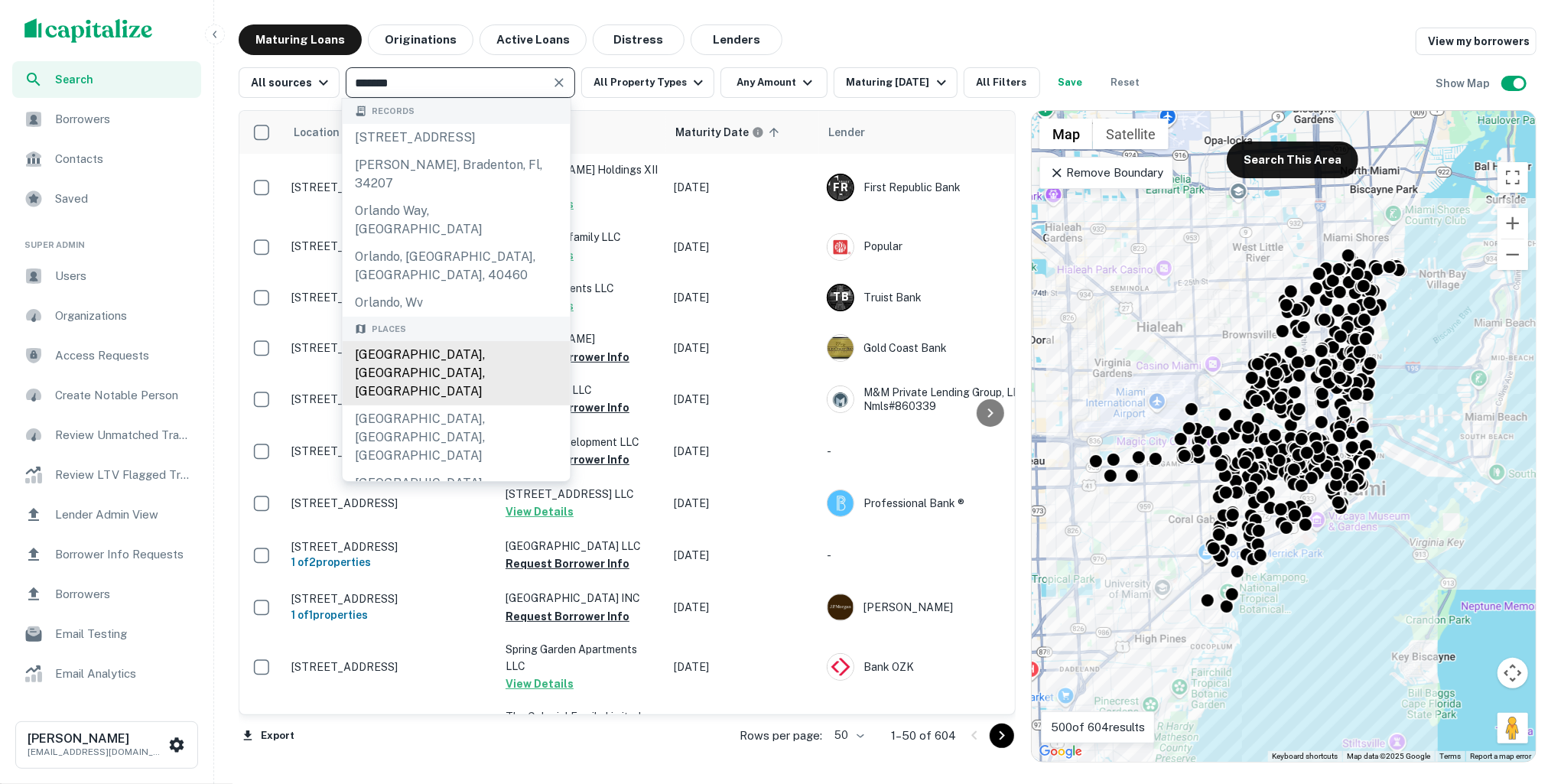
click at [454, 341] on div "[GEOGRAPHIC_DATA], [GEOGRAPHIC_DATA], [GEOGRAPHIC_DATA]" at bounding box center [456, 373] width 228 height 64
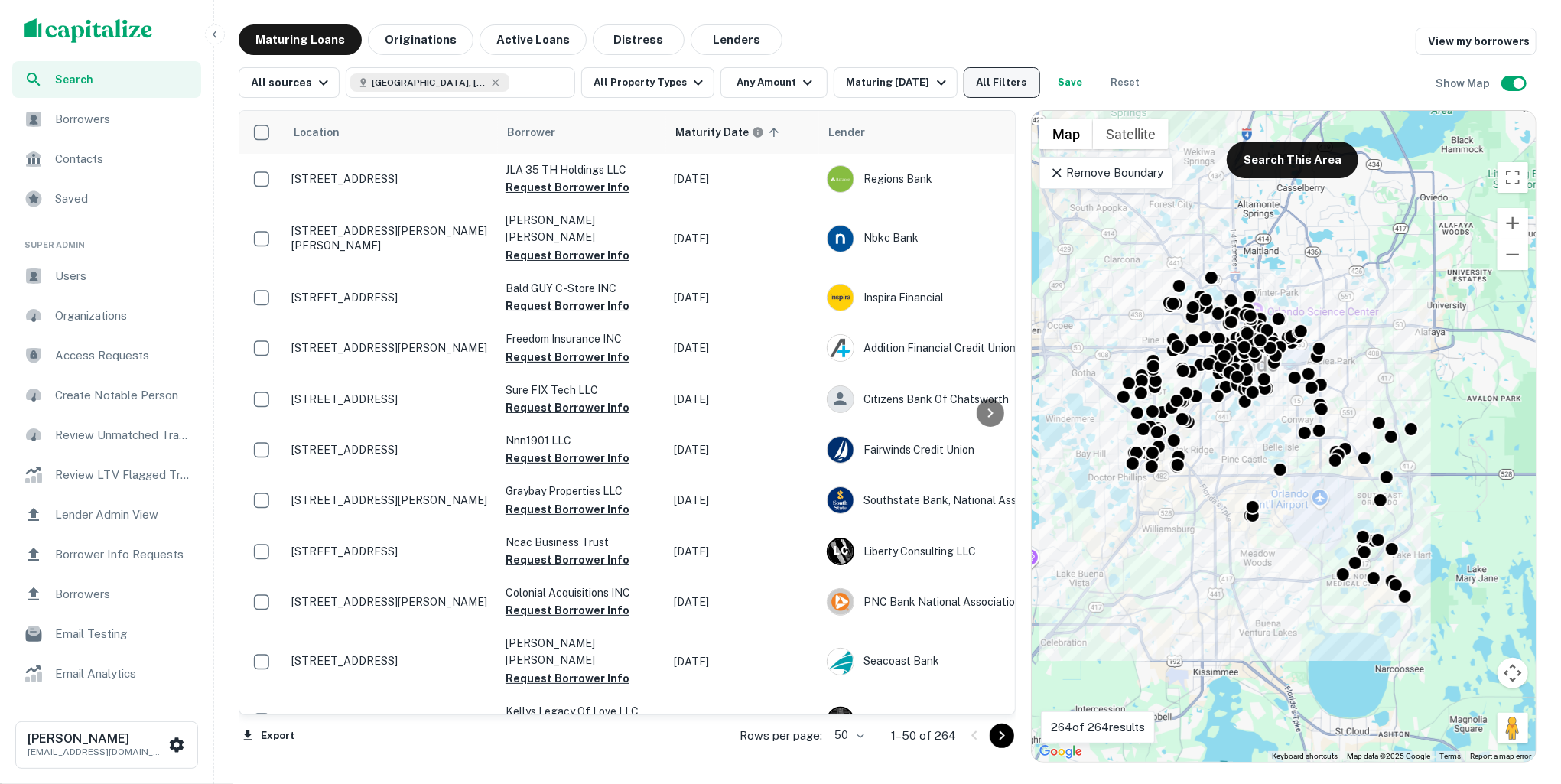
type input "**********"
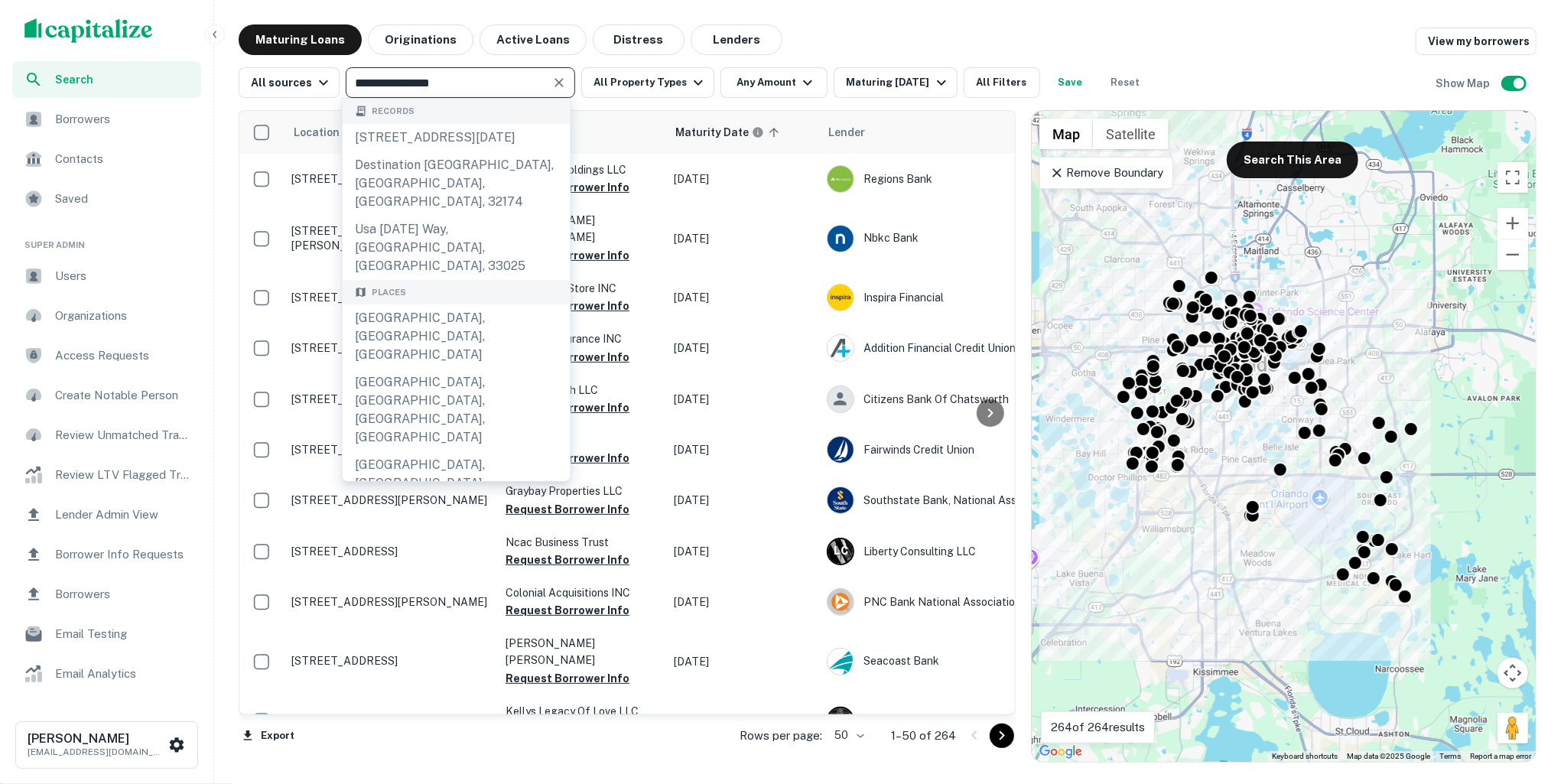
click at [1059, 172] on icon at bounding box center [1056, 172] width 16 height 16
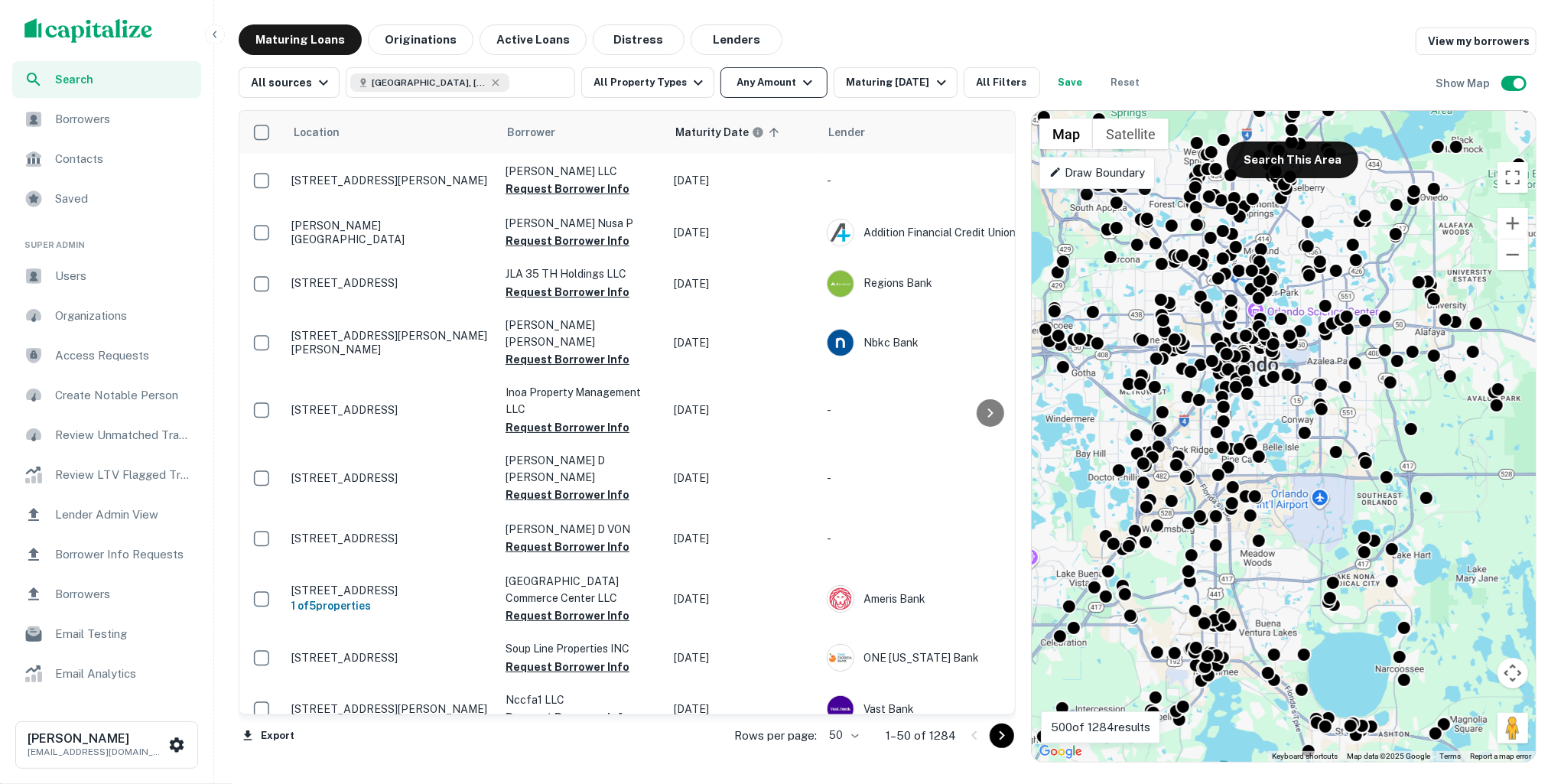
click at [799, 78] on icon "button" at bounding box center [808, 82] width 18 height 18
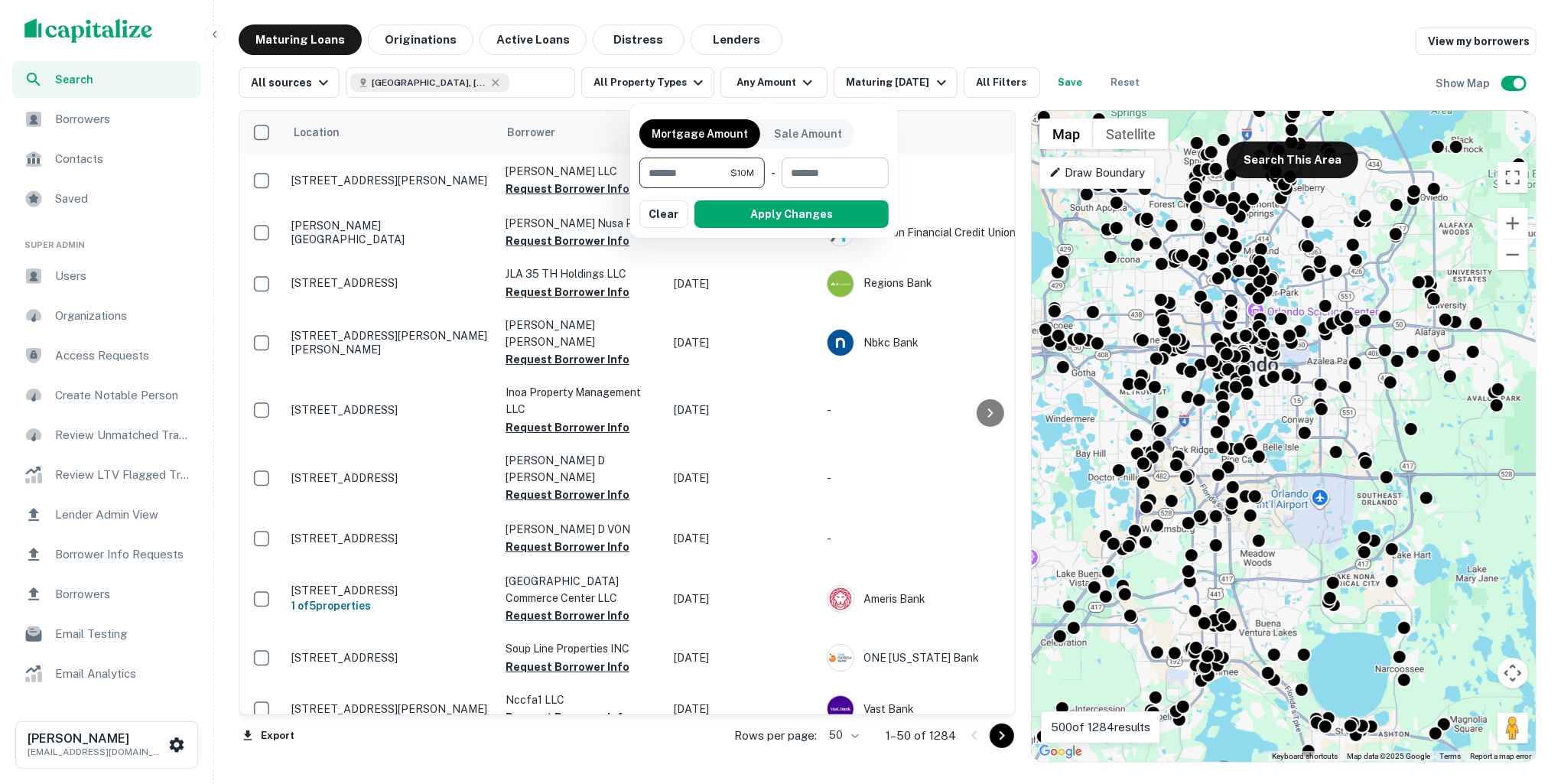
type input "********"
click at [803, 169] on input "number" at bounding box center [830, 173] width 97 height 31
type input "********"
click at [799, 207] on button "Apply Changes" at bounding box center [791, 214] width 194 height 27
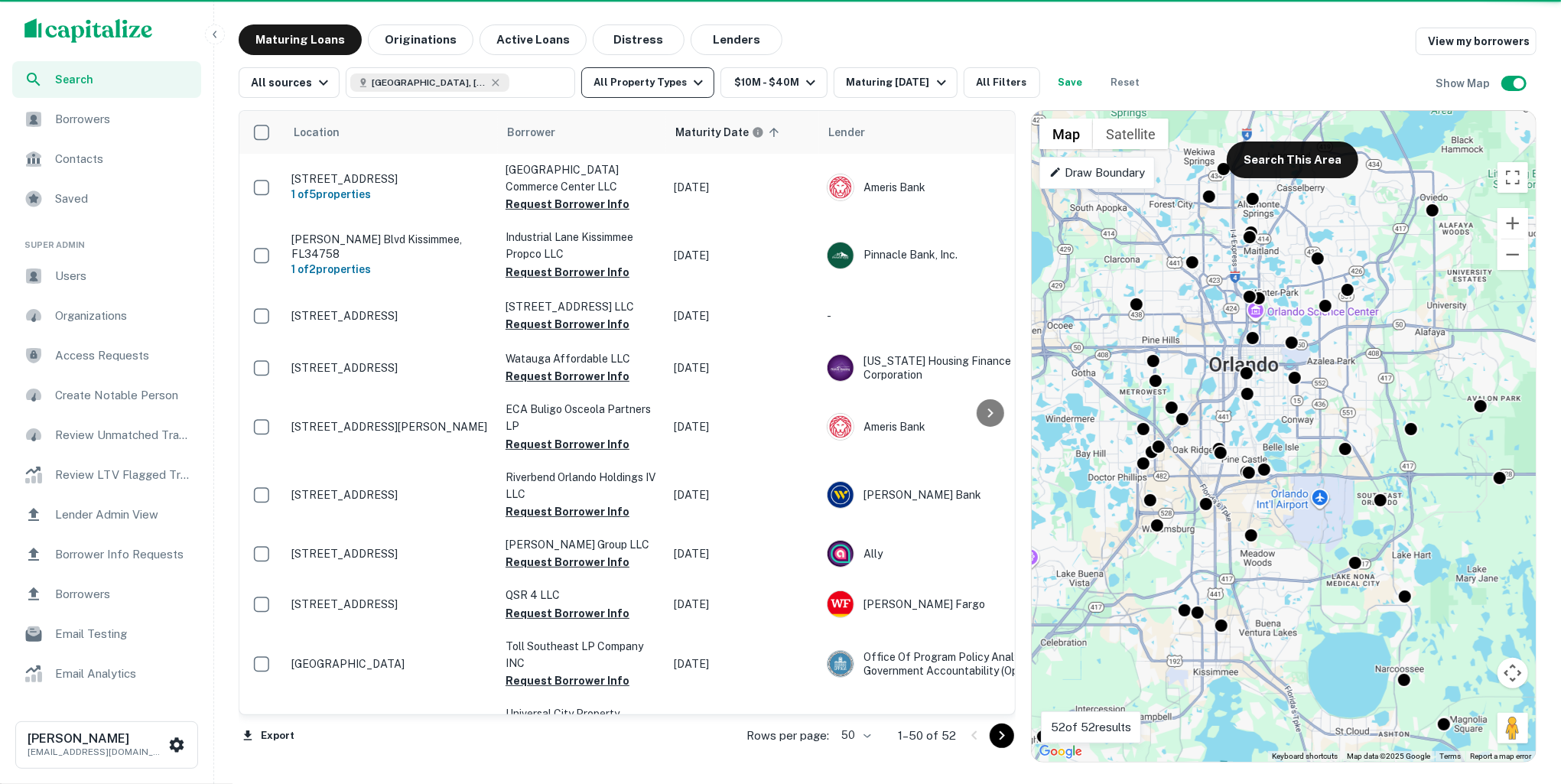
click at [689, 82] on icon "button" at bounding box center [698, 82] width 18 height 18
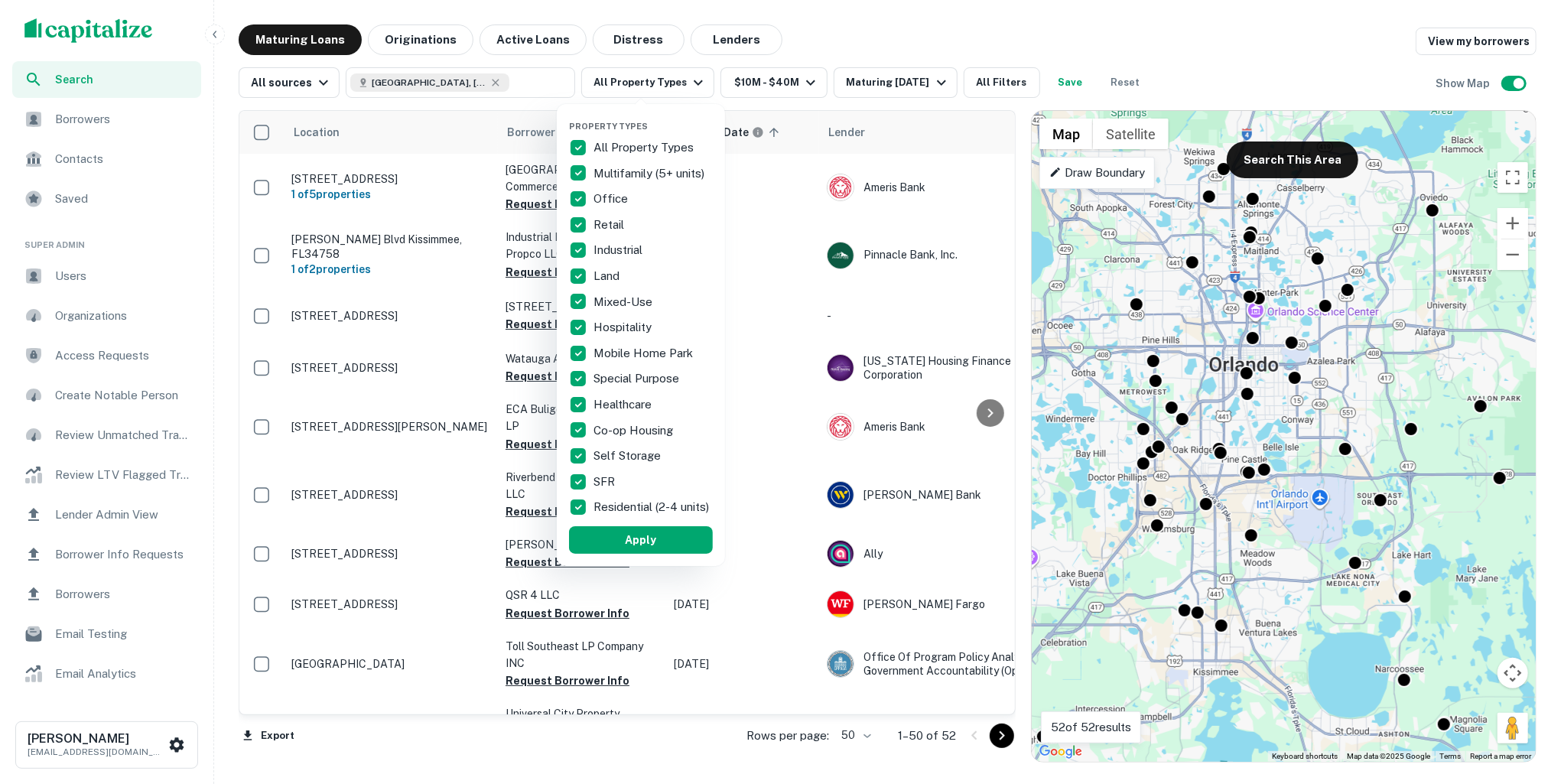
click at [595, 156] on p "All Property Types" at bounding box center [644, 148] width 103 height 18
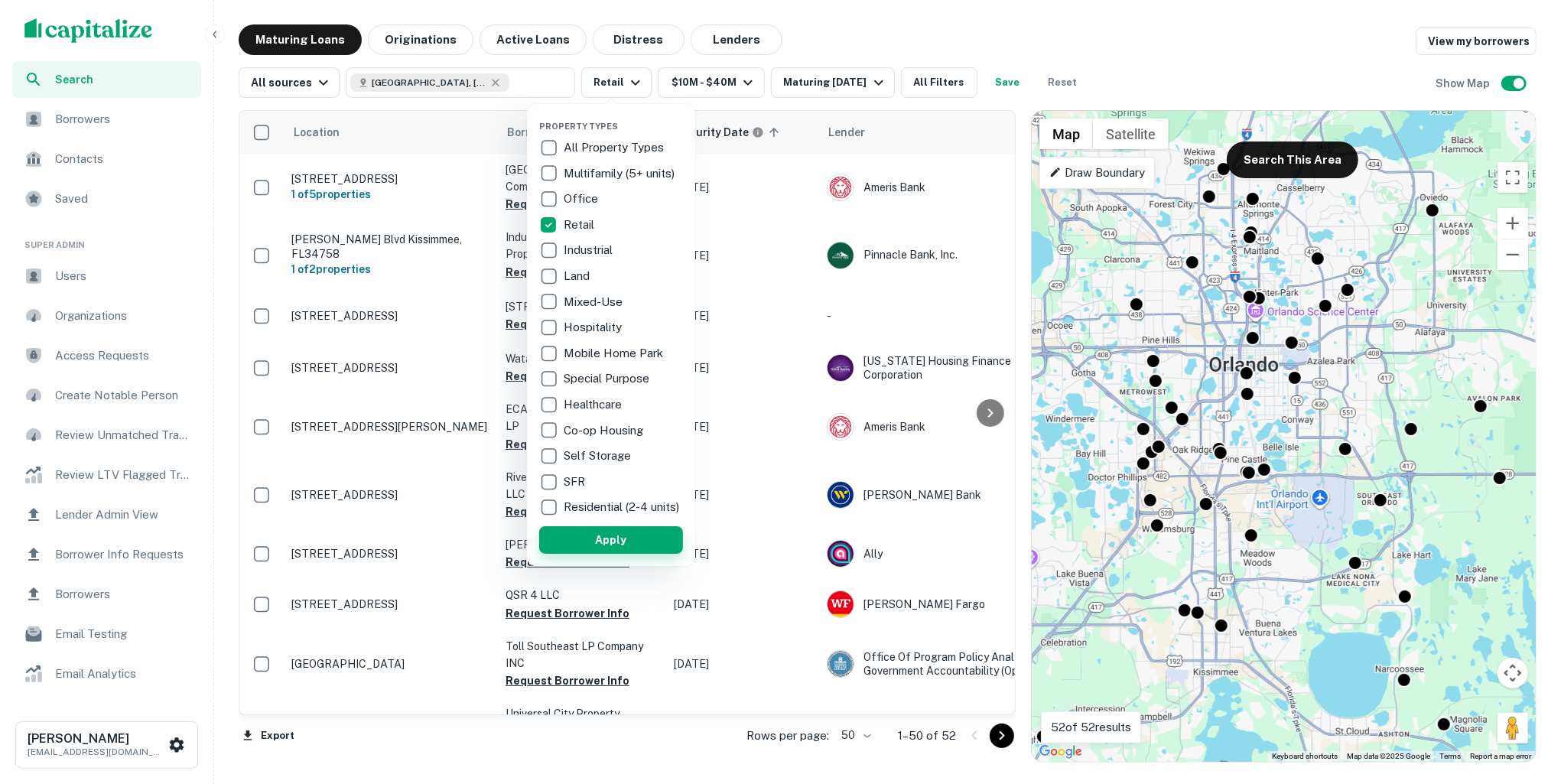
click at [577, 543] on button "Apply" at bounding box center [611, 539] width 143 height 27
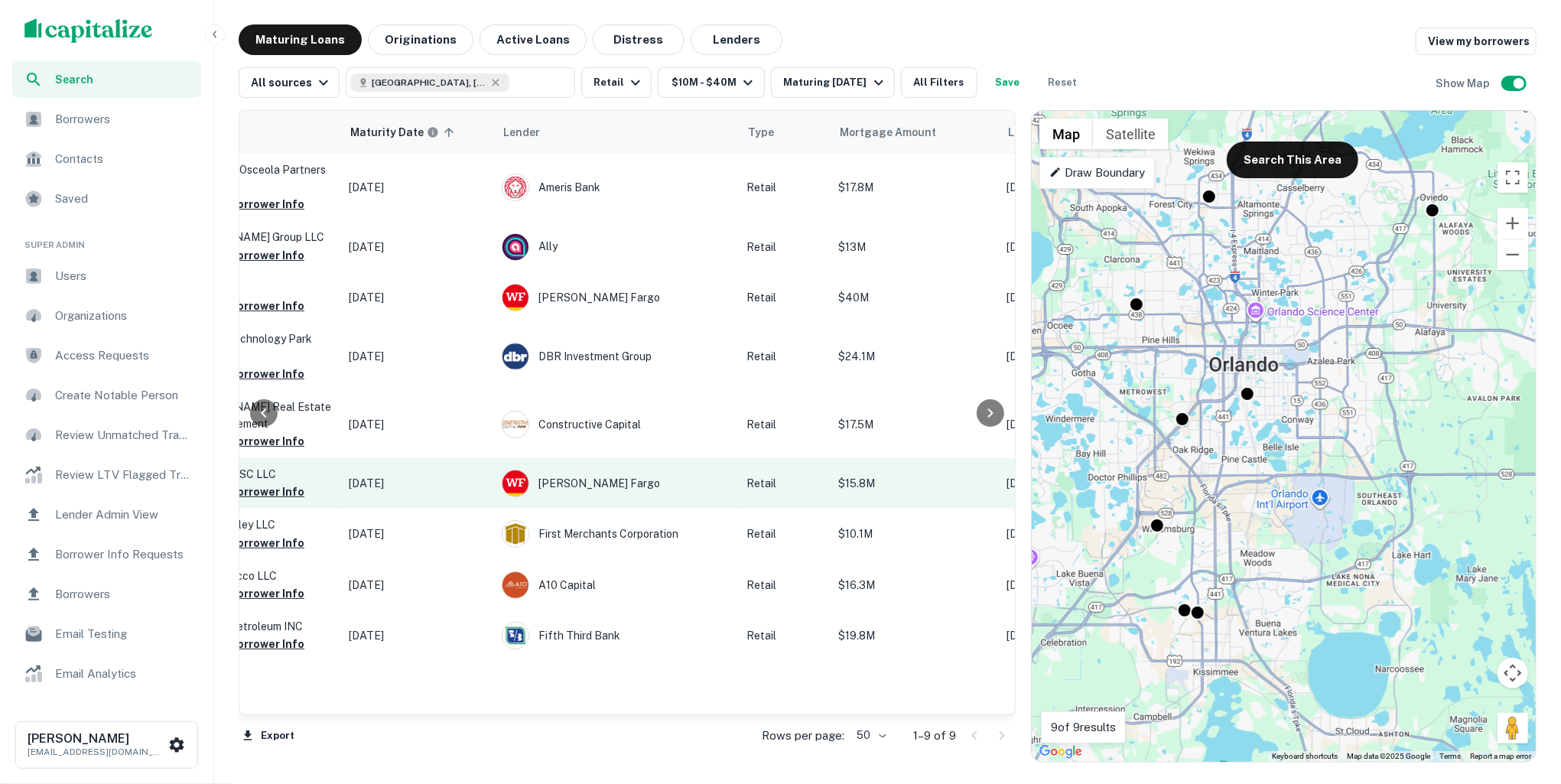
scroll to position [0, 321]
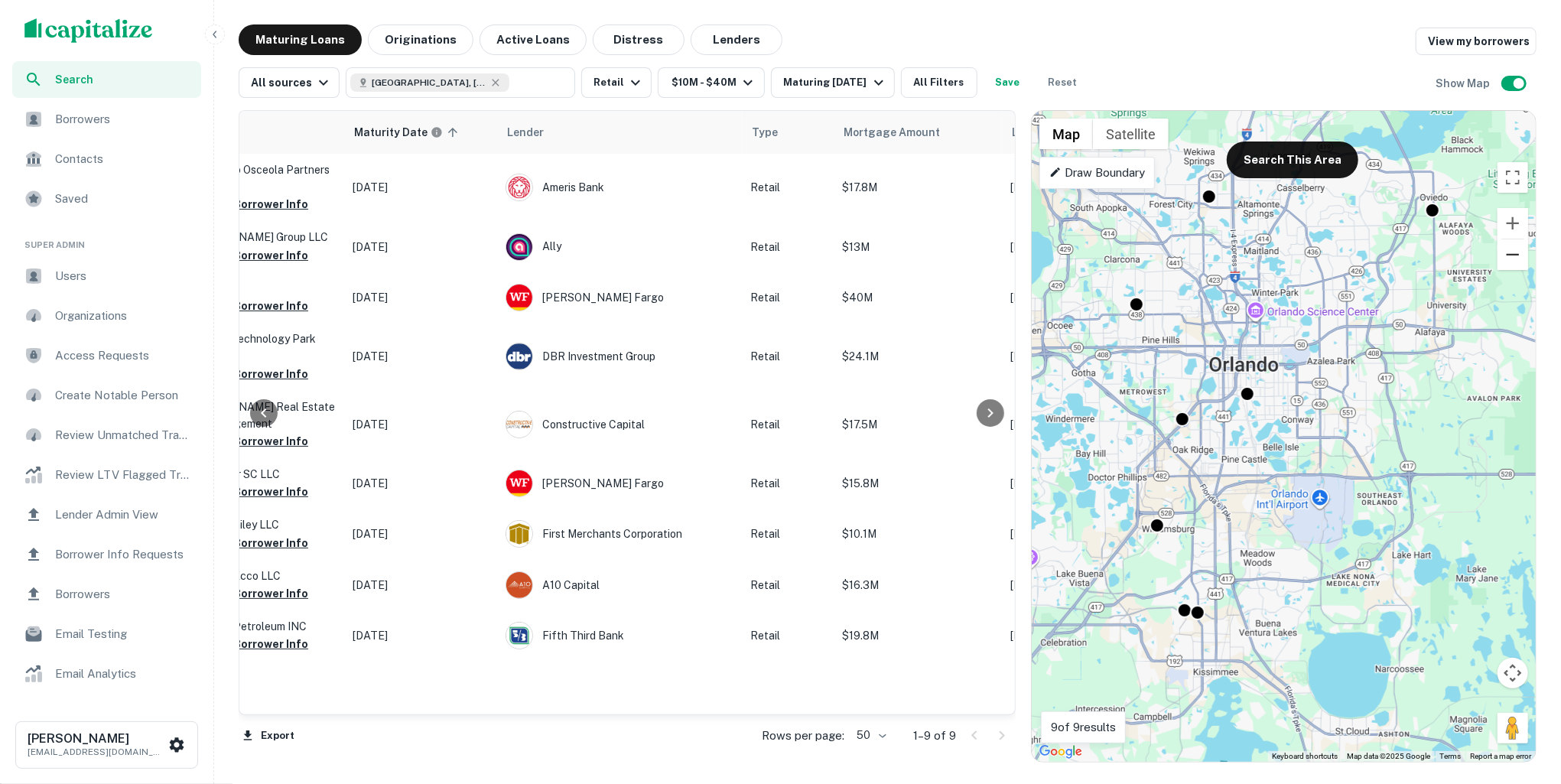
click at [1519, 259] on button "Zoom out" at bounding box center [1513, 255] width 31 height 31
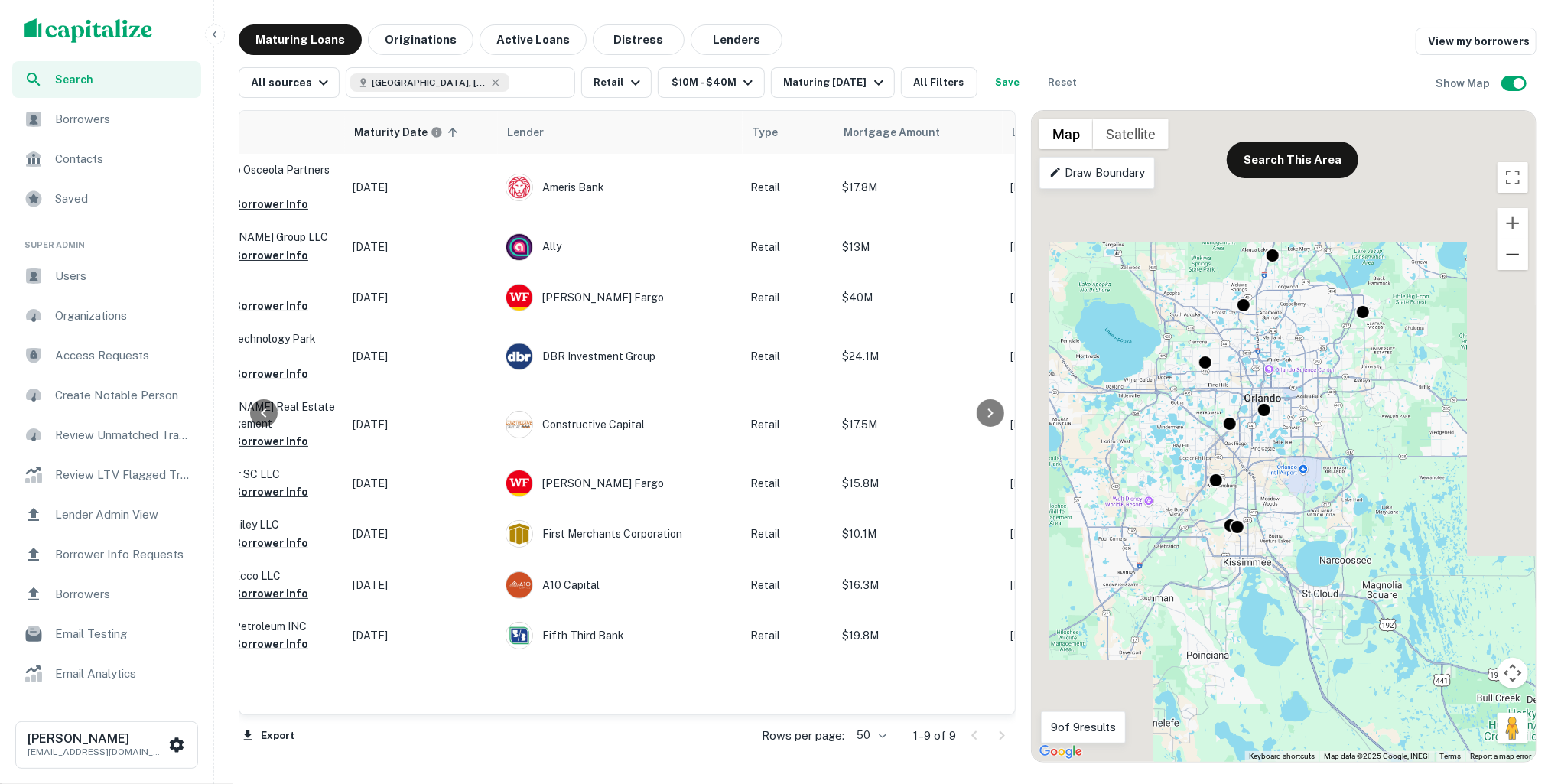
click at [1519, 259] on button "Zoom out" at bounding box center [1513, 255] width 31 height 31
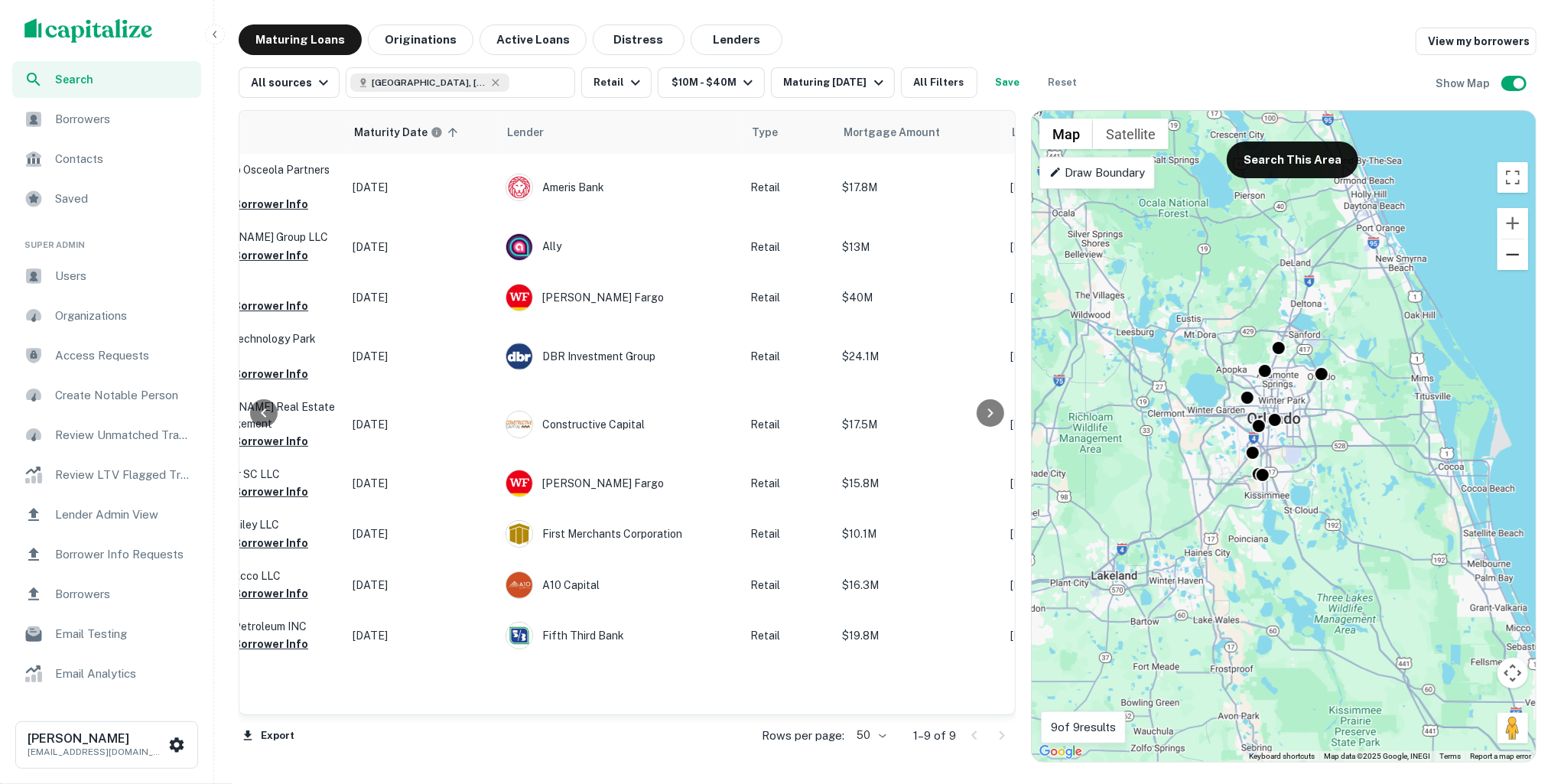
click at [1519, 259] on button "Zoom out" at bounding box center [1513, 255] width 31 height 31
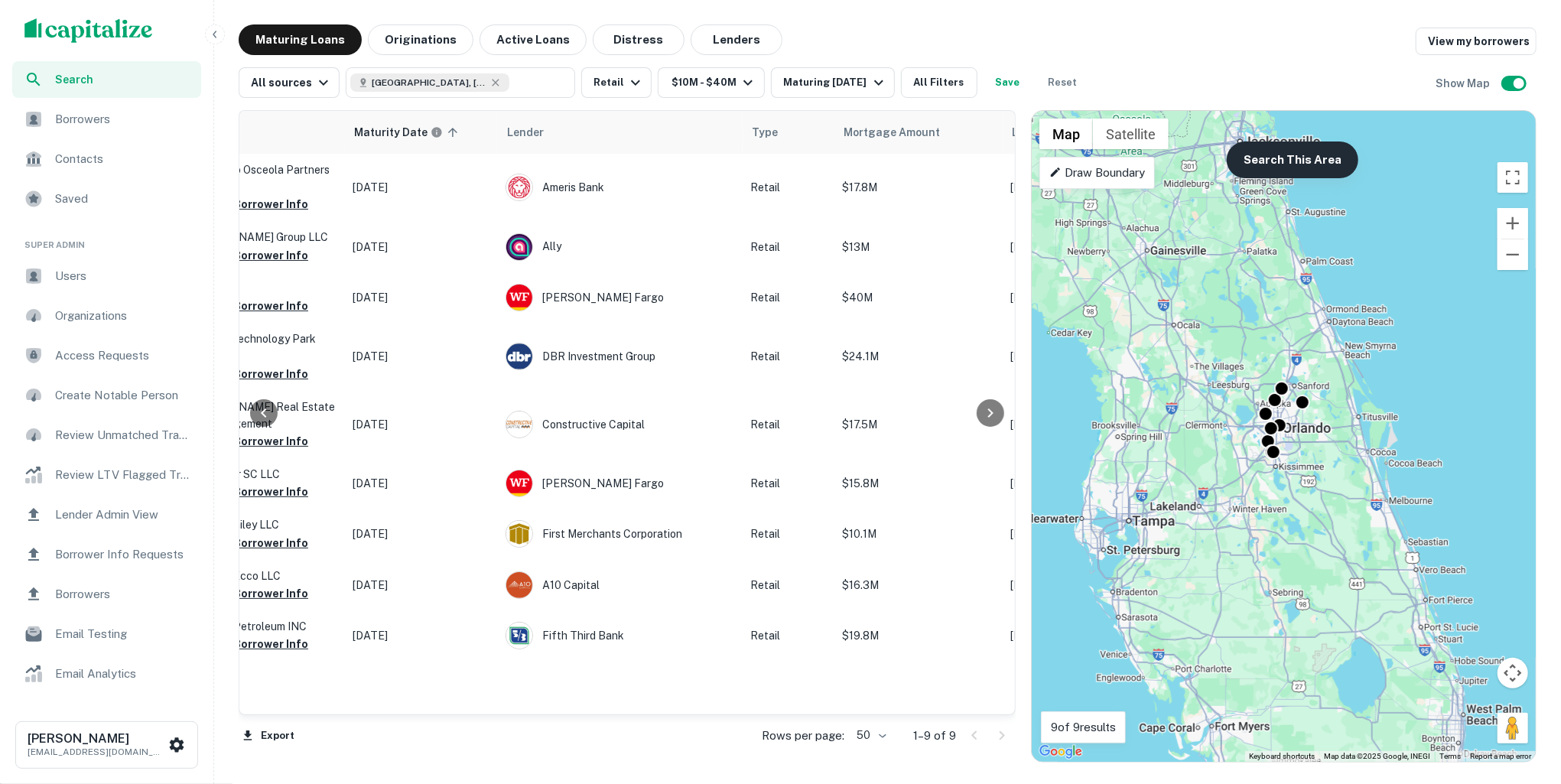
click at [1263, 158] on button "Search This Area" at bounding box center [1293, 160] width 131 height 37
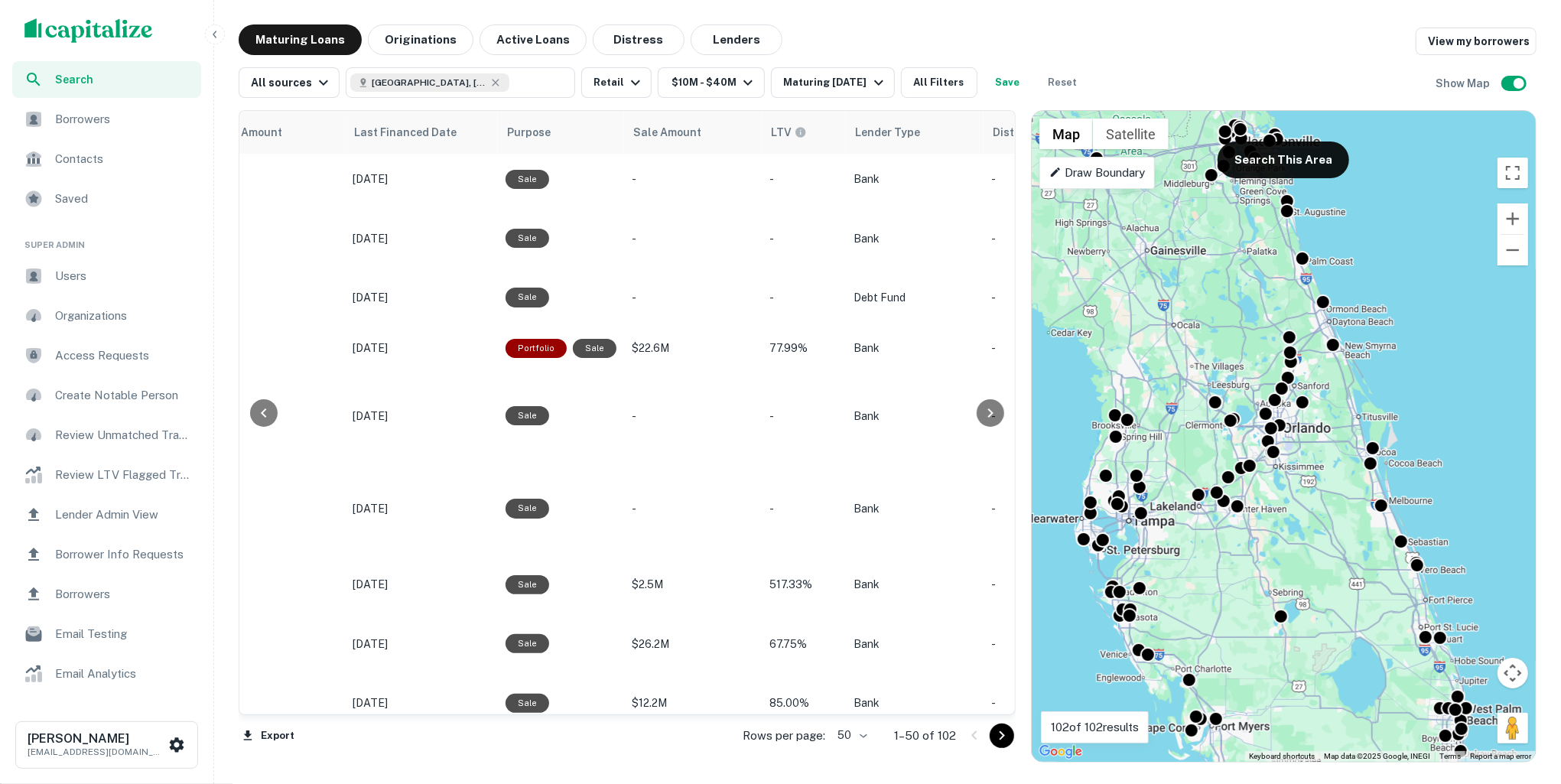
scroll to position [0, 990]
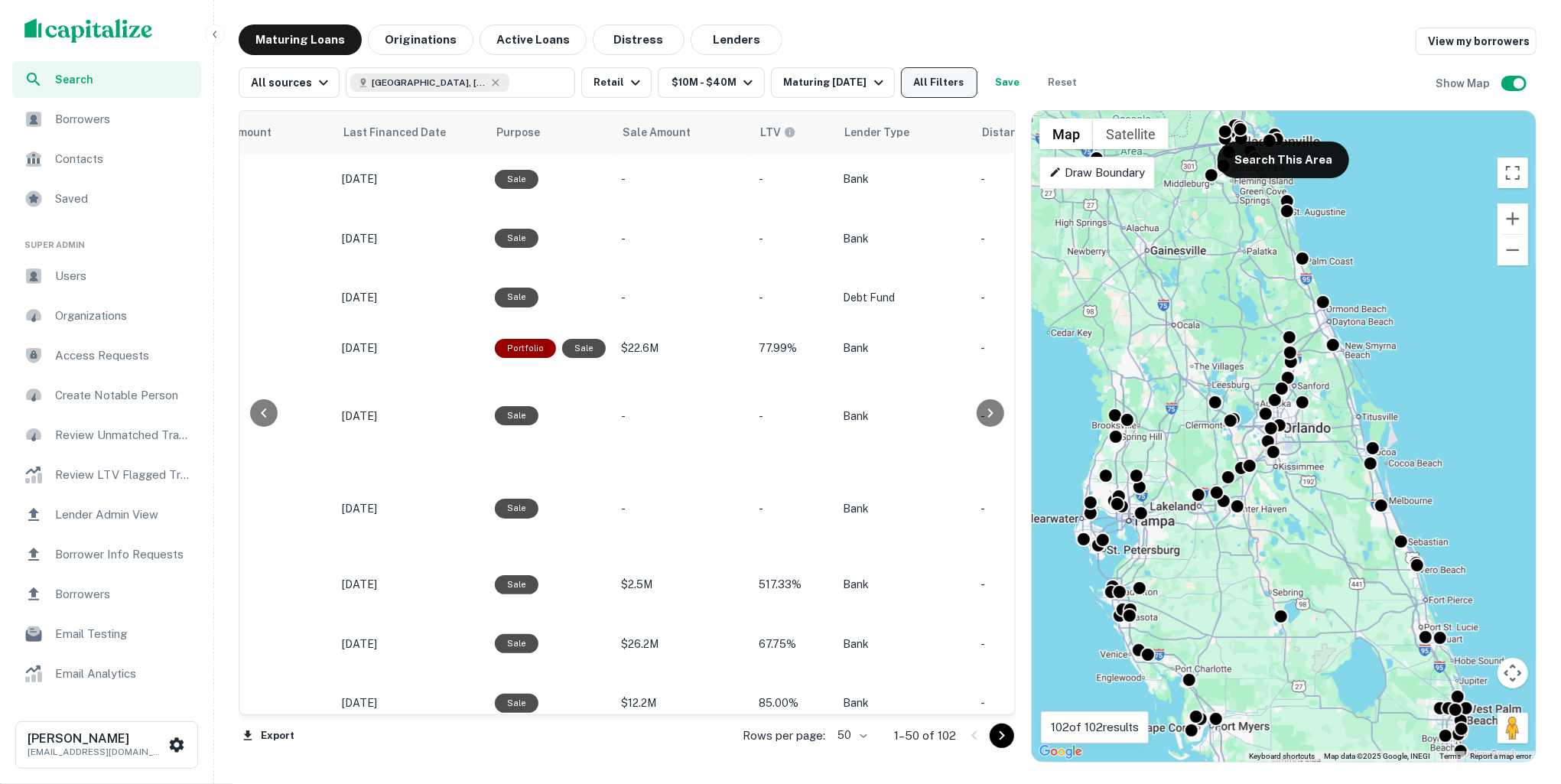
click at [921, 78] on button "All Filters" at bounding box center [939, 83] width 77 height 31
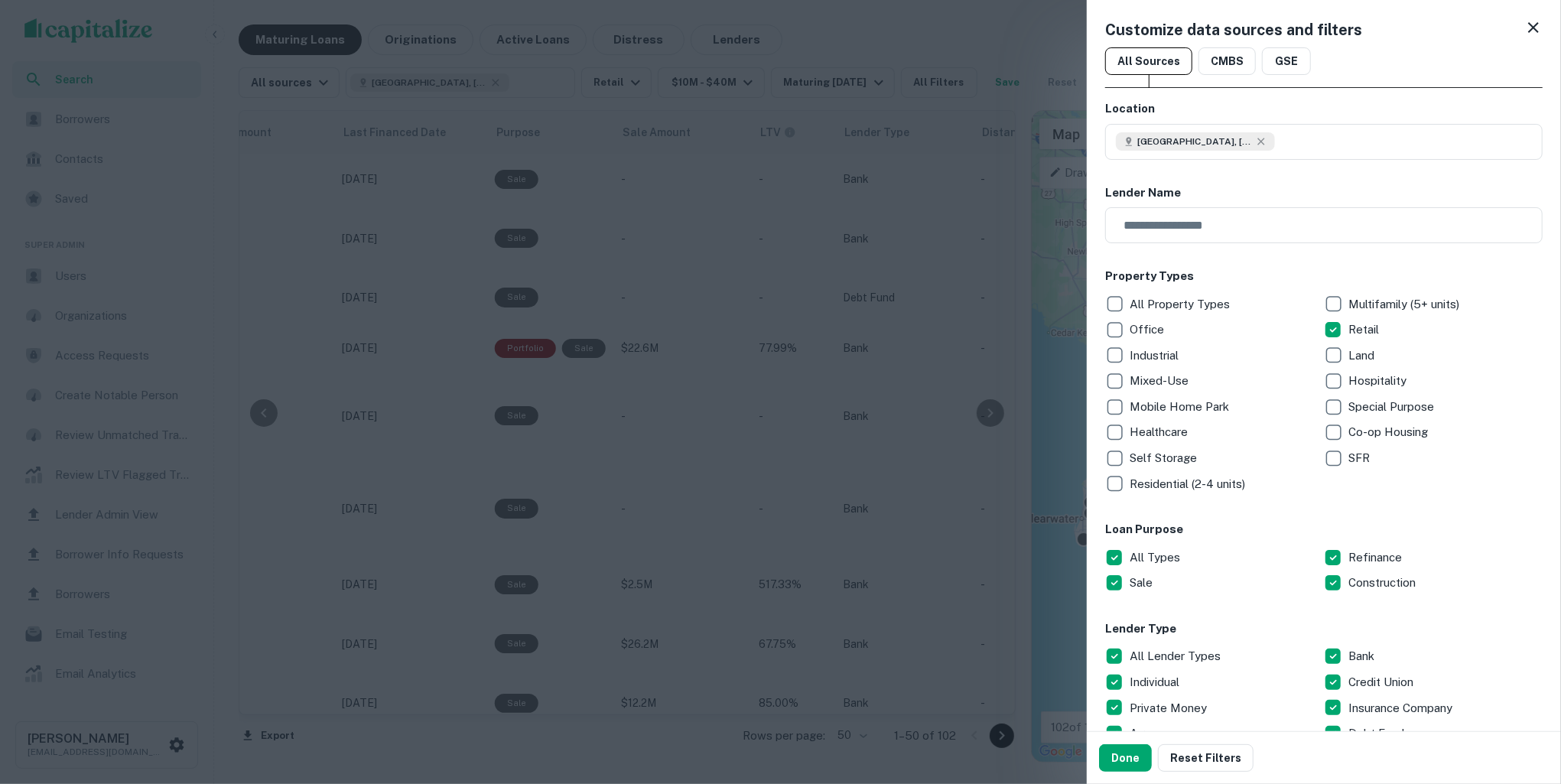
scroll to position [901, 0]
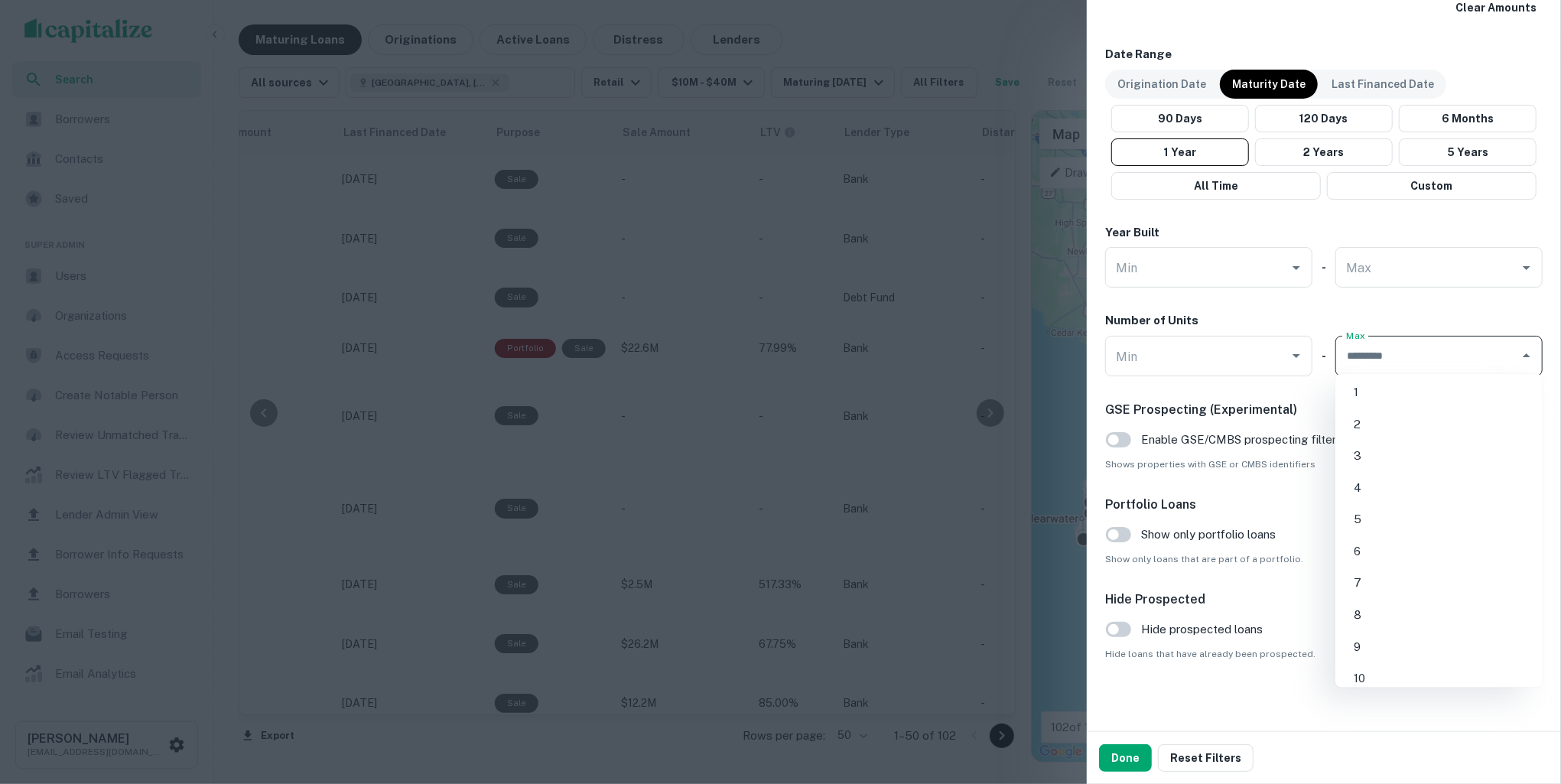
click at [1368, 359] on input "Max" at bounding box center [1427, 355] width 171 height 26
type input "*"
click at [1114, 747] on button "Done" at bounding box center [1126, 758] width 53 height 27
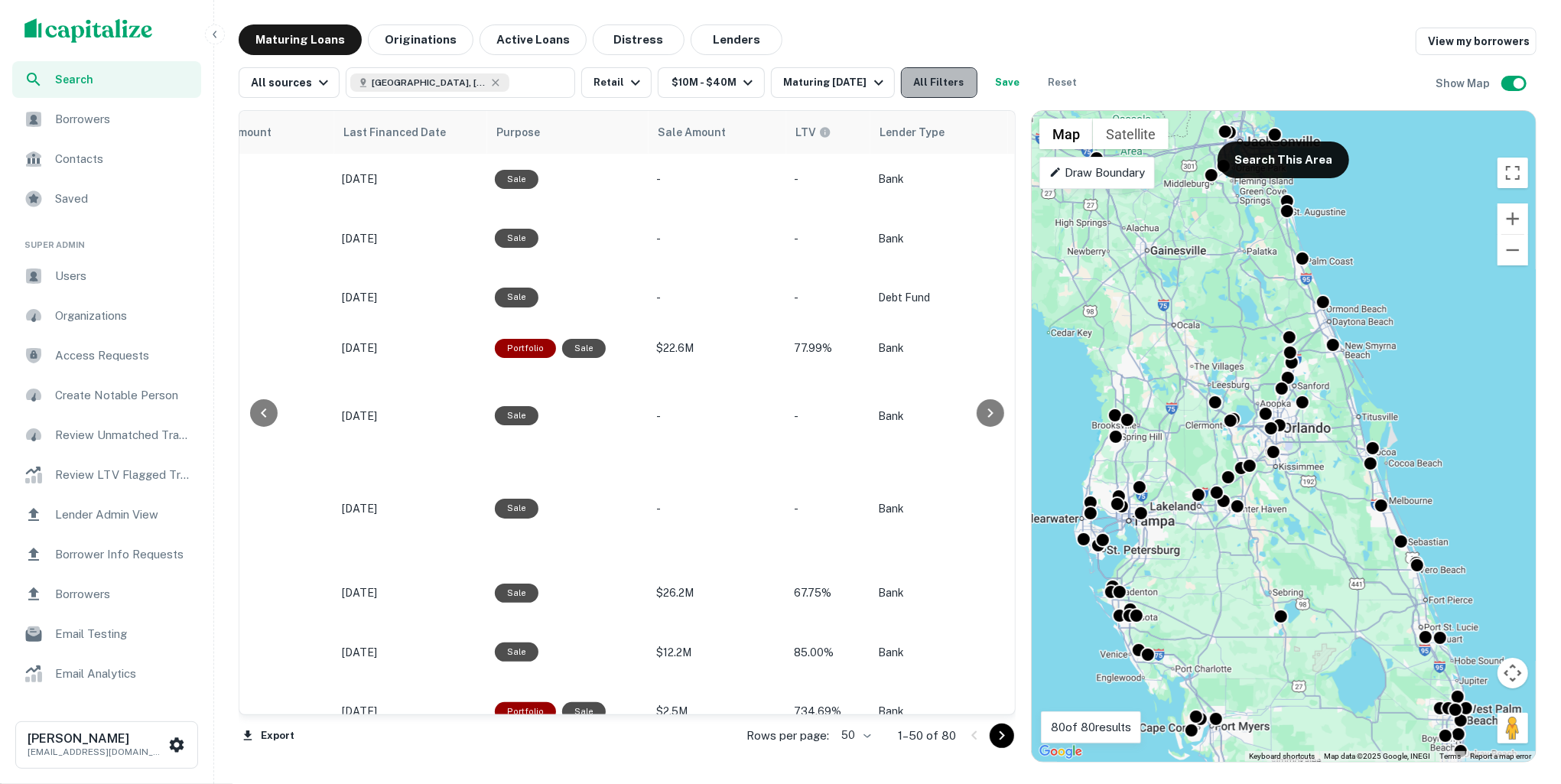
click at [929, 84] on button "All Filters" at bounding box center [939, 83] width 77 height 31
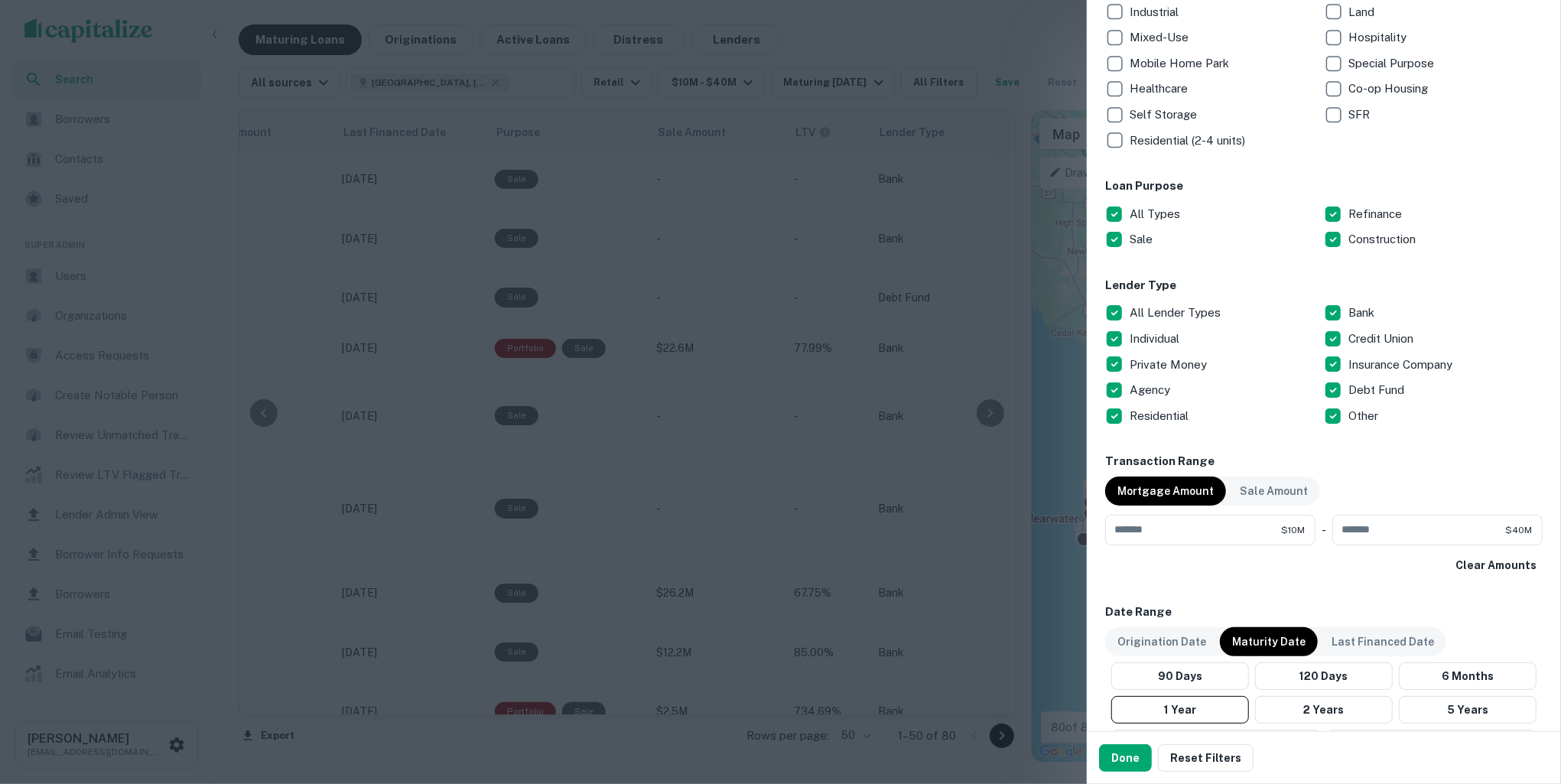
scroll to position [901, 0]
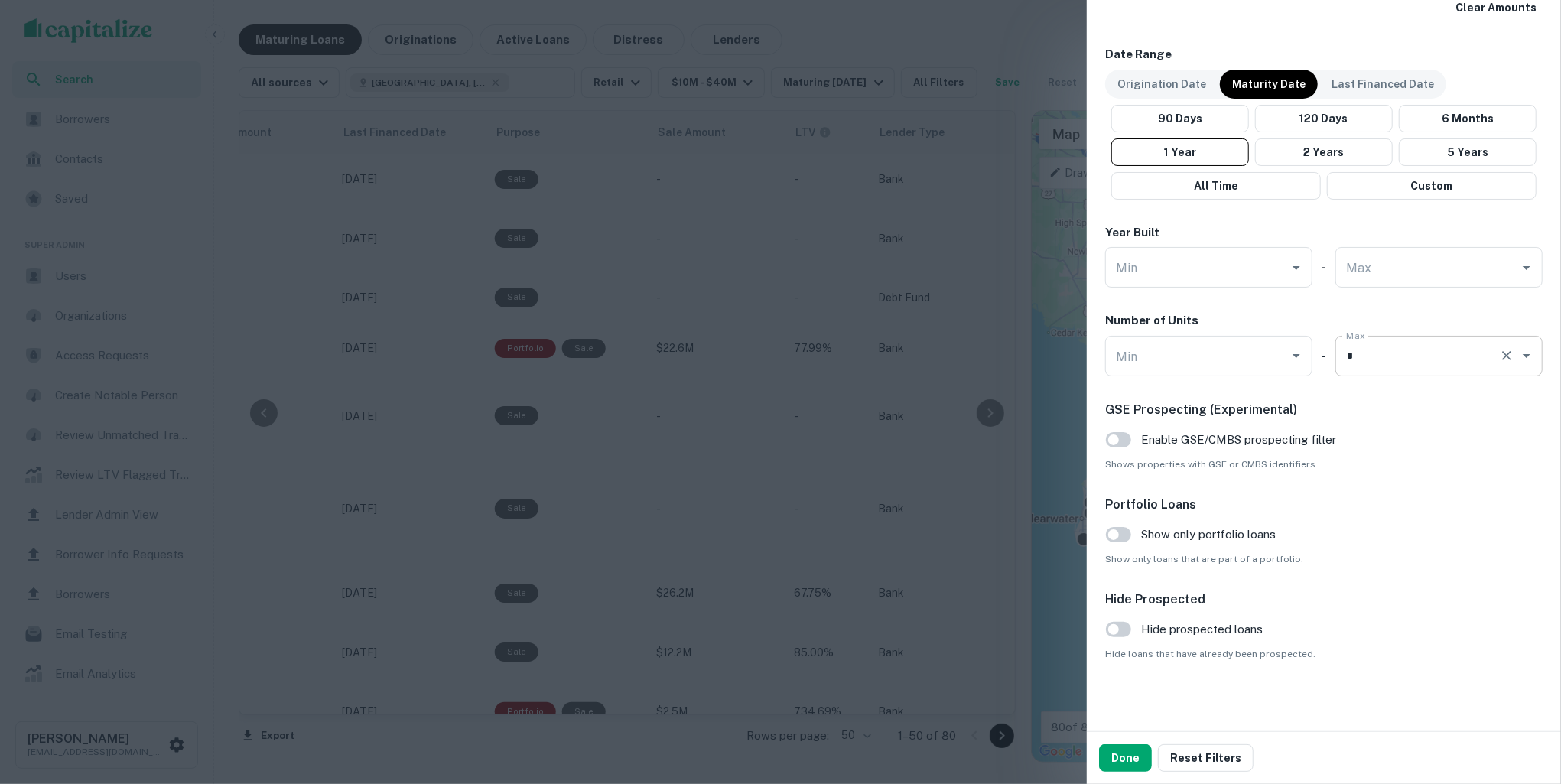
click at [1379, 353] on input "*" at bounding box center [1417, 355] width 151 height 26
click at [1272, 363] on input "Min" at bounding box center [1197, 355] width 171 height 26
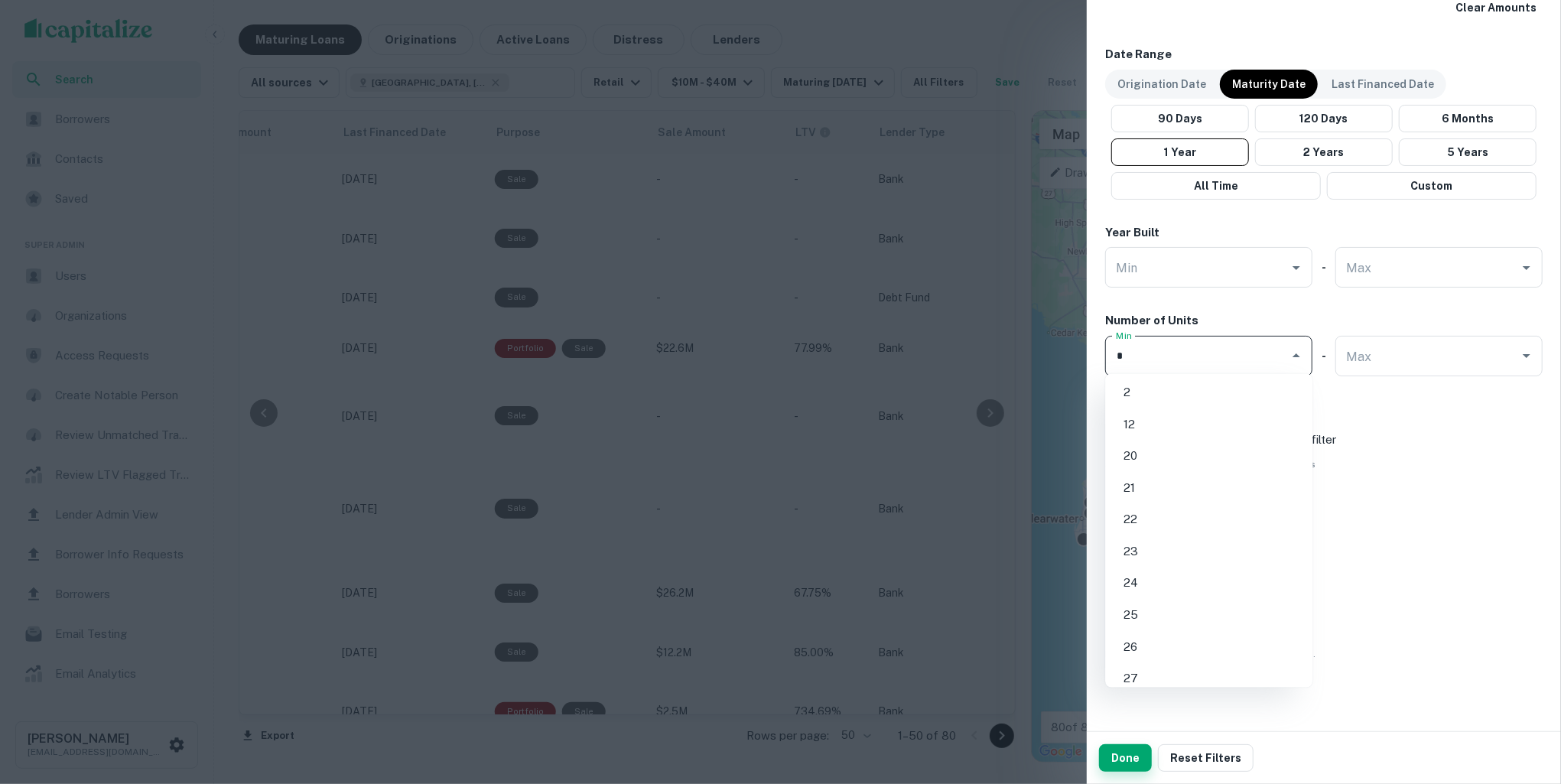
type input "*"
click at [1119, 756] on button "Done" at bounding box center [1126, 758] width 53 height 27
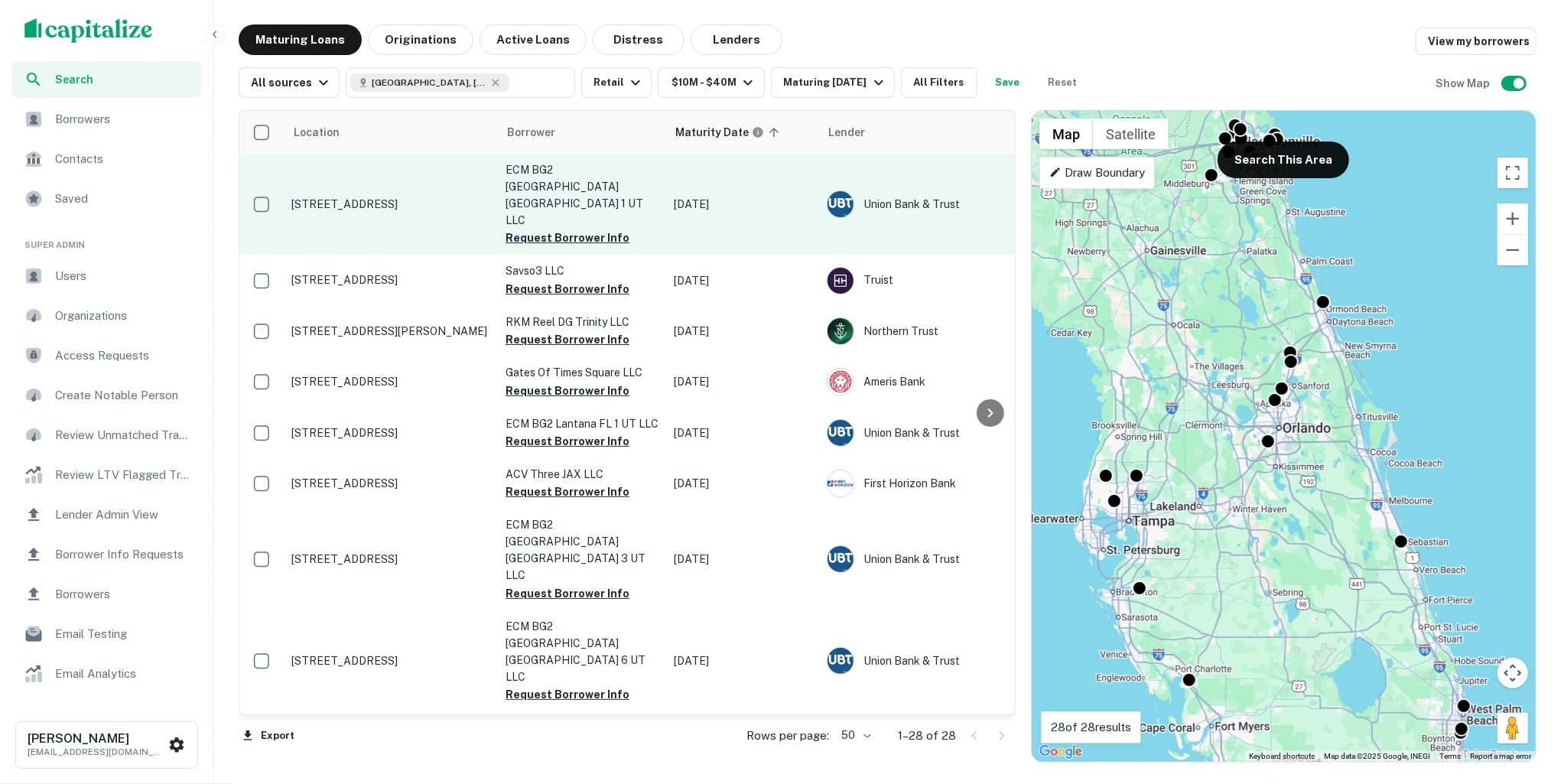
click at [409, 197] on p "[STREET_ADDRESS]" at bounding box center [391, 204] width 199 height 14
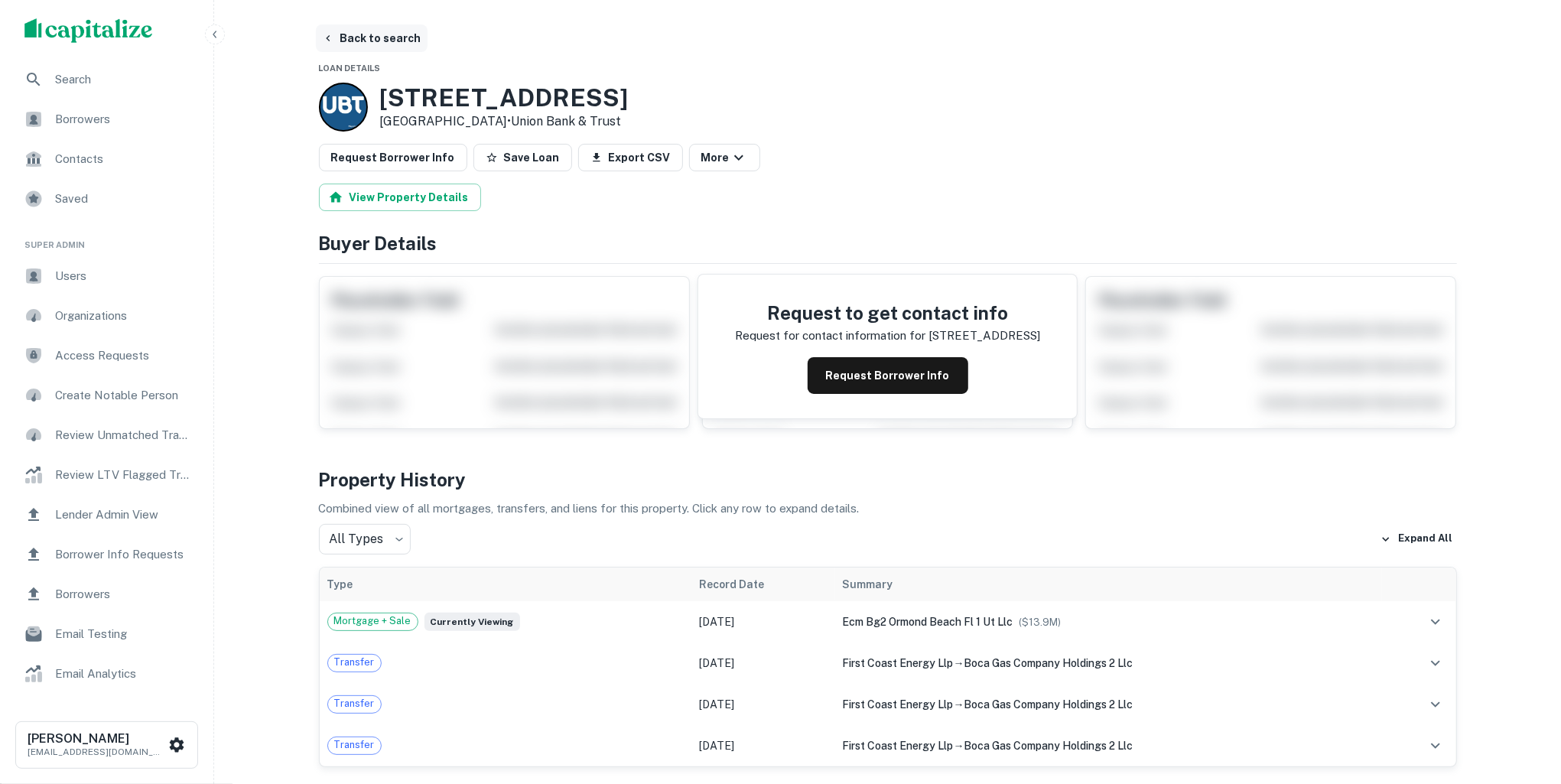
click at [377, 37] on button "Back to search" at bounding box center [372, 38] width 111 height 27
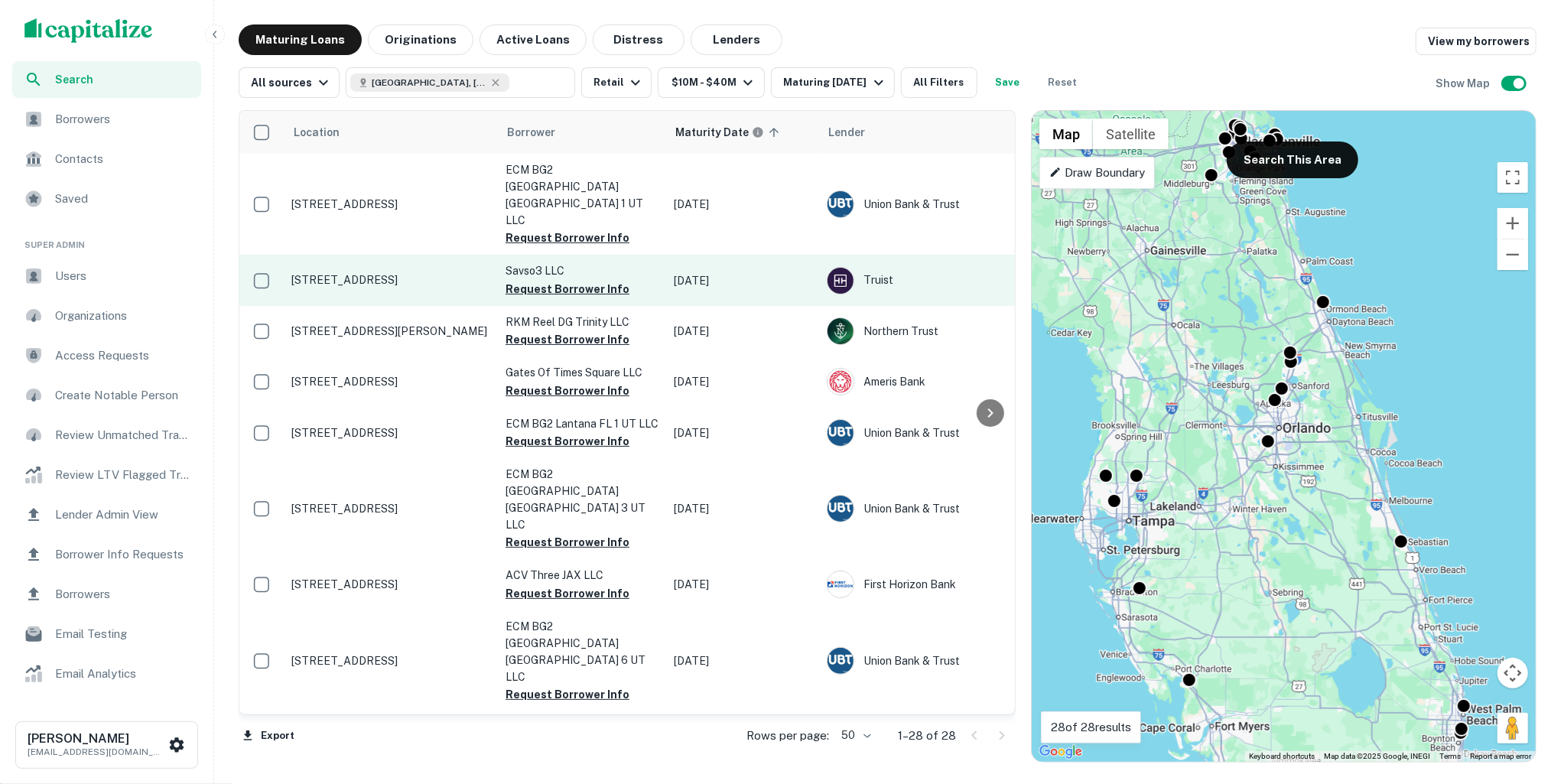
click at [380, 273] on p "[STREET_ADDRESS]" at bounding box center [391, 279] width 199 height 14
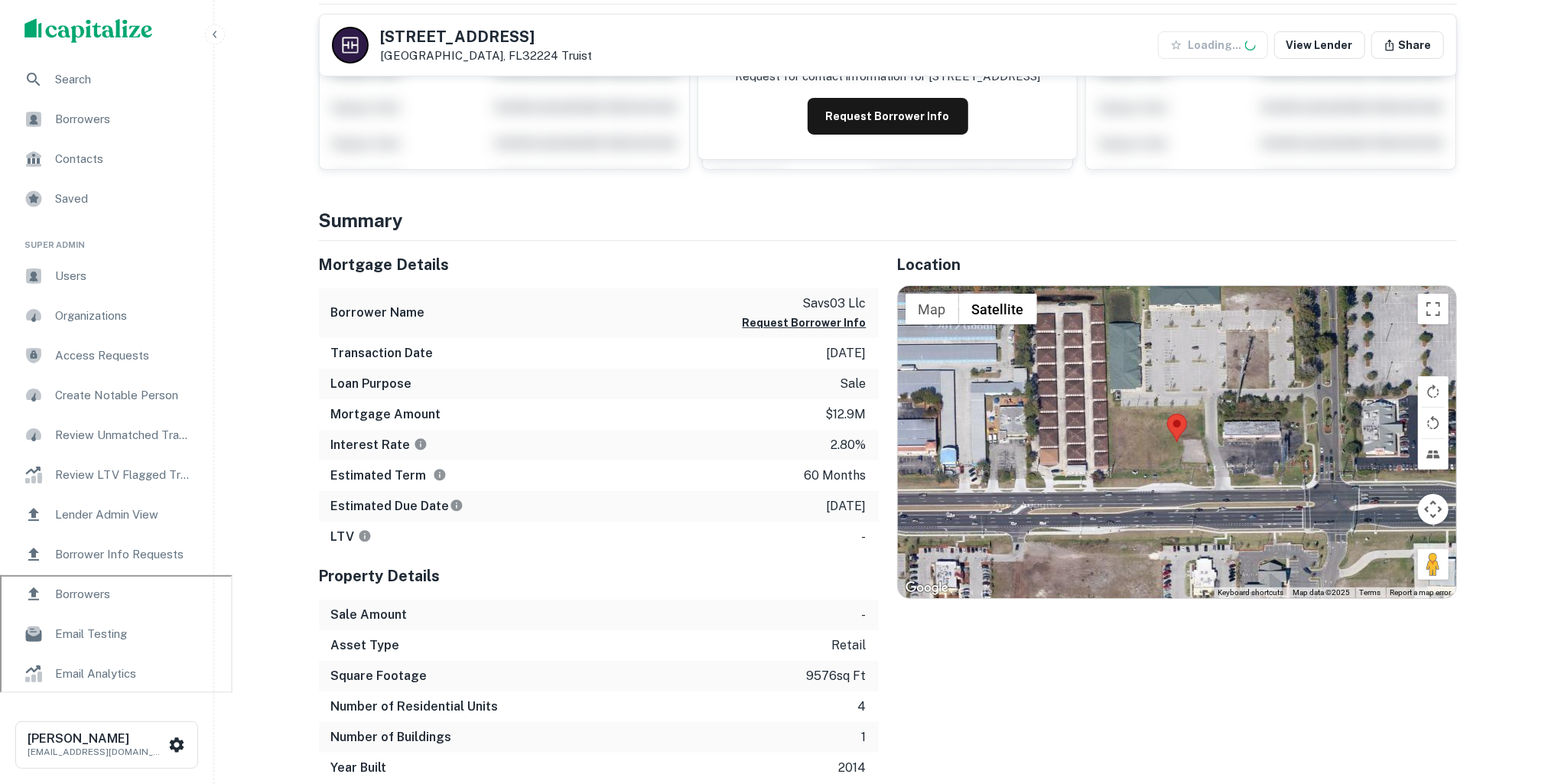
scroll to position [206, 0]
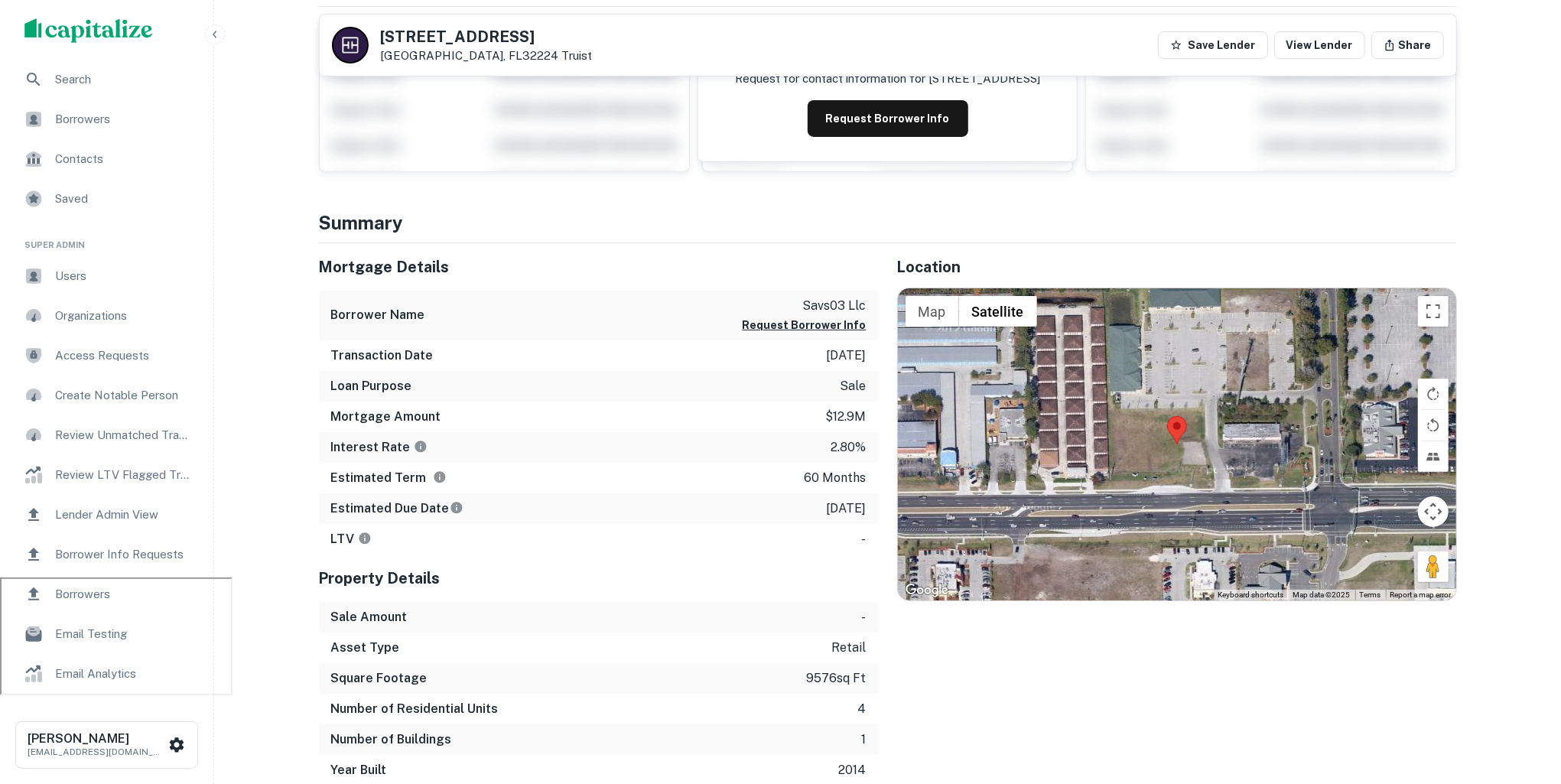
click at [1177, 456] on div at bounding box center [1176, 444] width 558 height 312
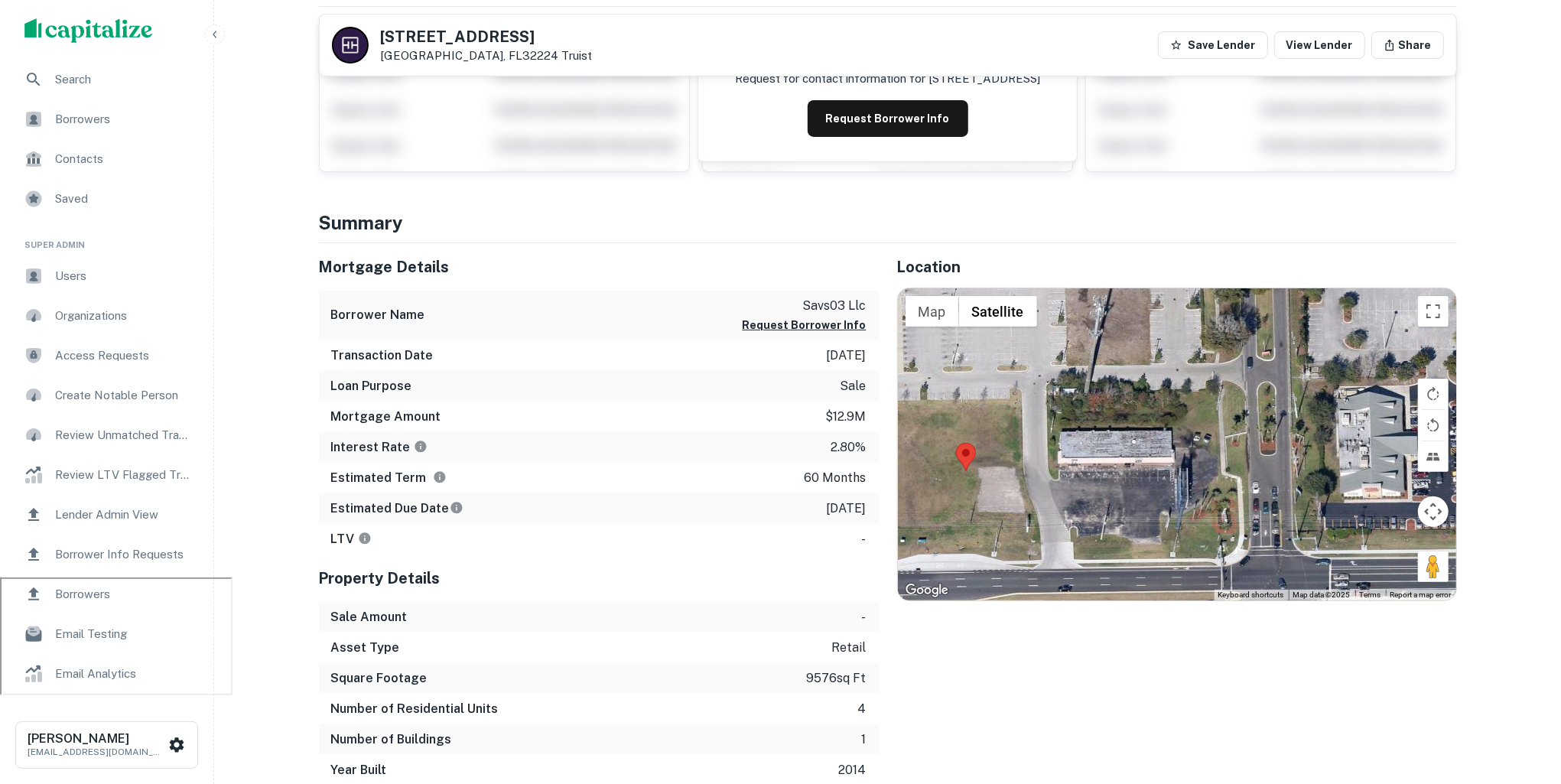
drag, startPoint x: 1215, startPoint y: 416, endPoint x: 1039, endPoint y: 416, distance: 176.0
click at [1039, 416] on div at bounding box center [1176, 444] width 558 height 312
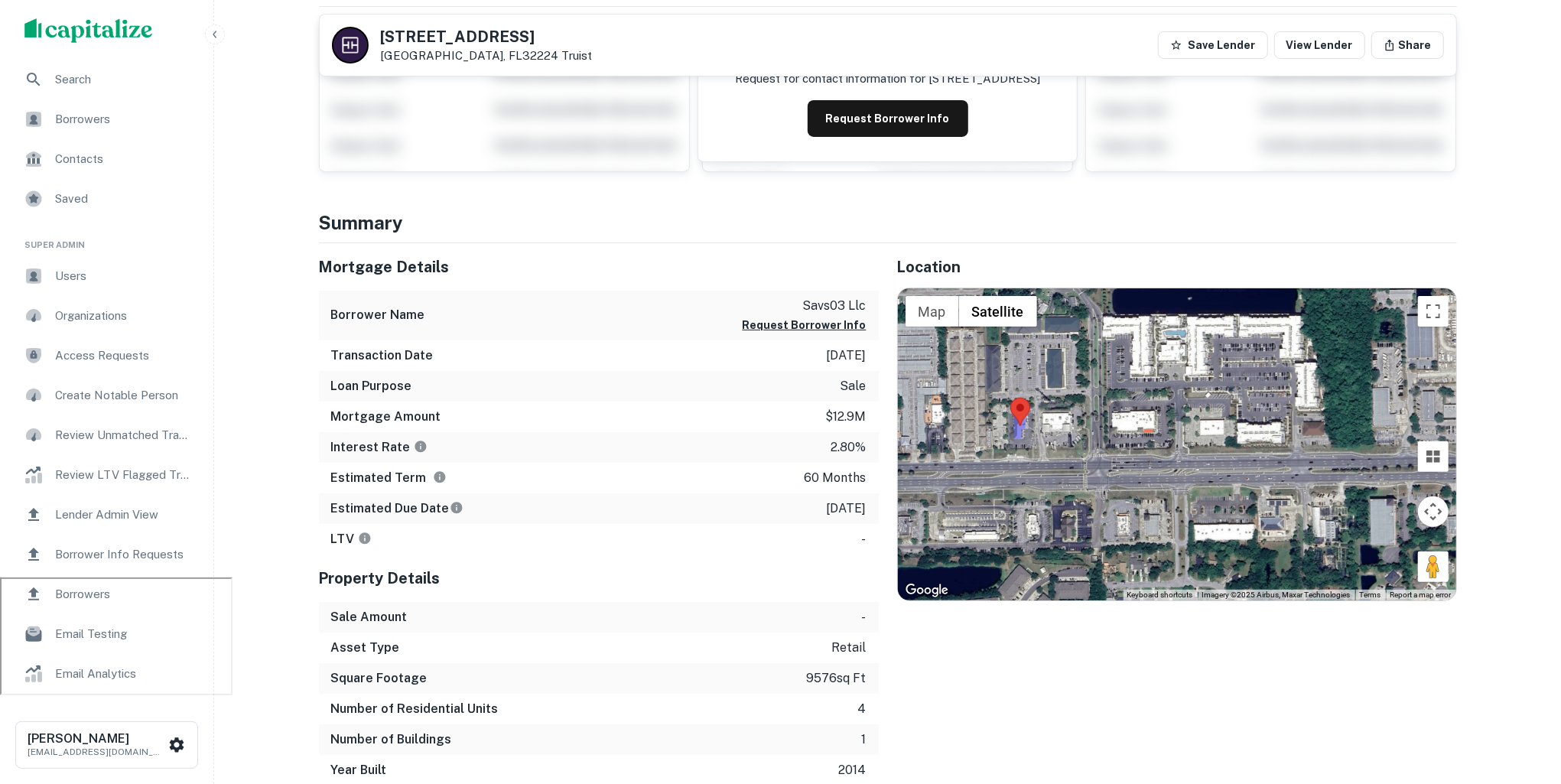
scroll to position [0, 0]
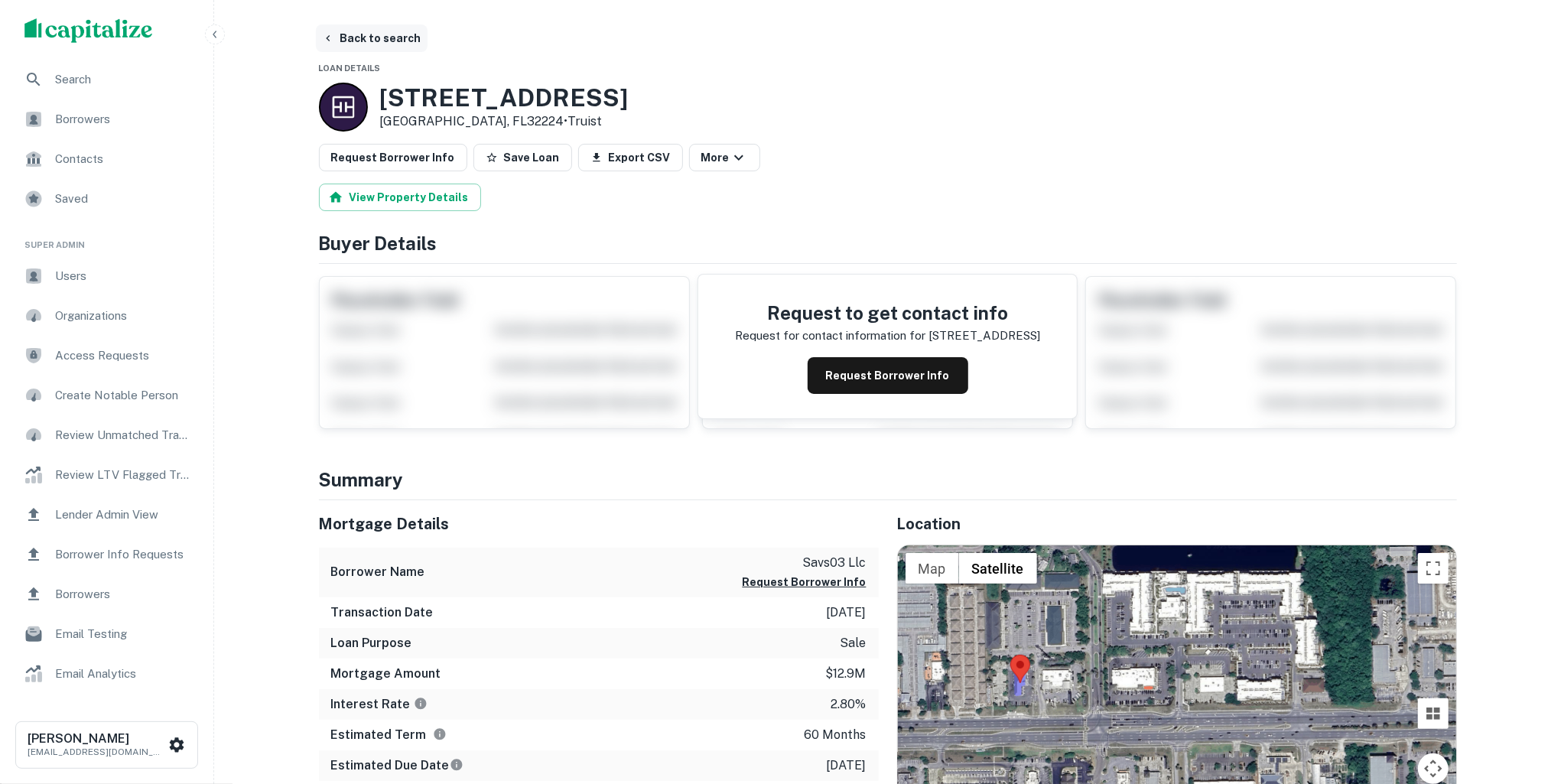
click at [365, 34] on button "Back to search" at bounding box center [372, 38] width 111 height 27
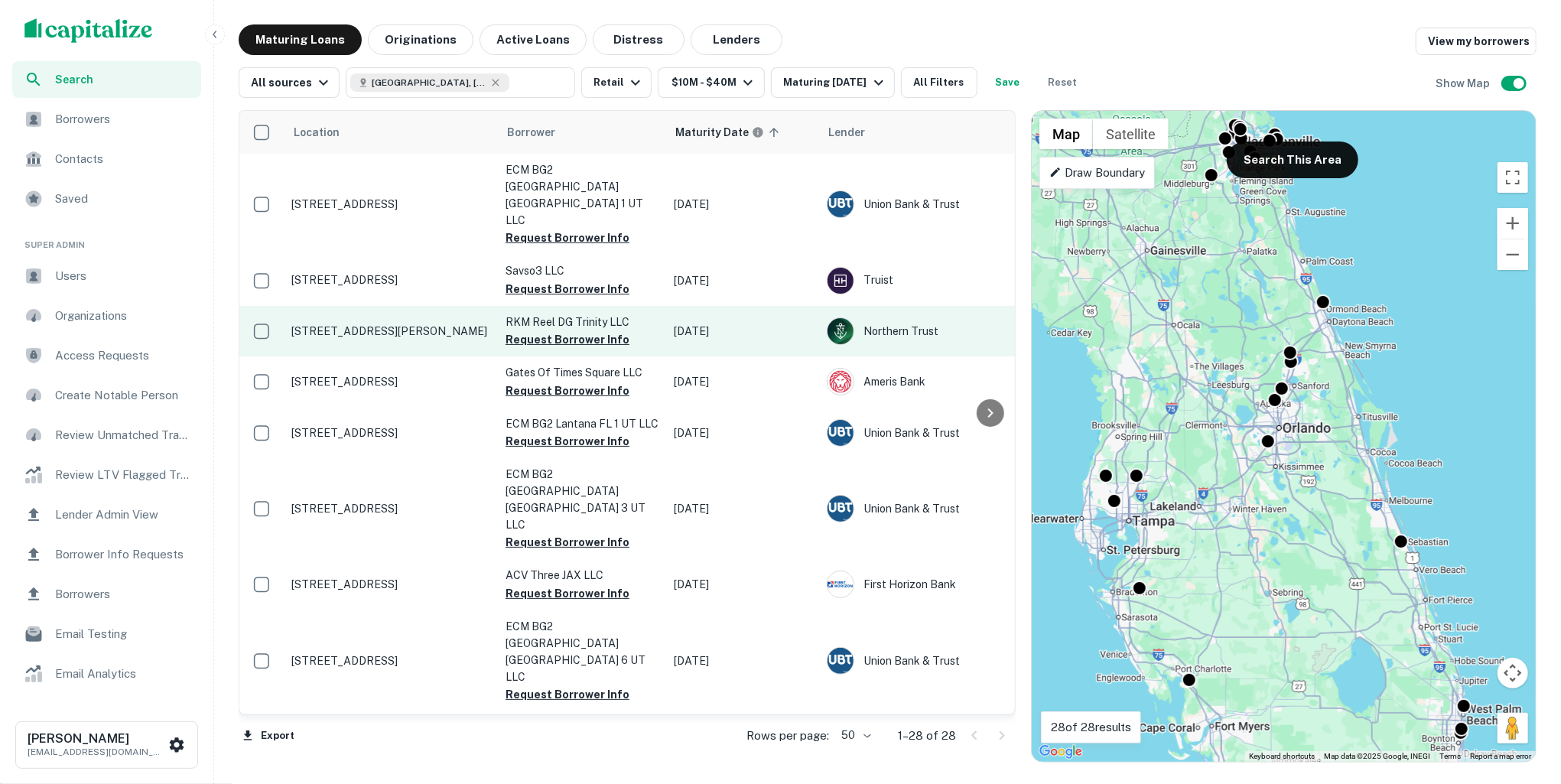
click at [427, 324] on p "[STREET_ADDRESS][PERSON_NAME]" at bounding box center [391, 330] width 199 height 14
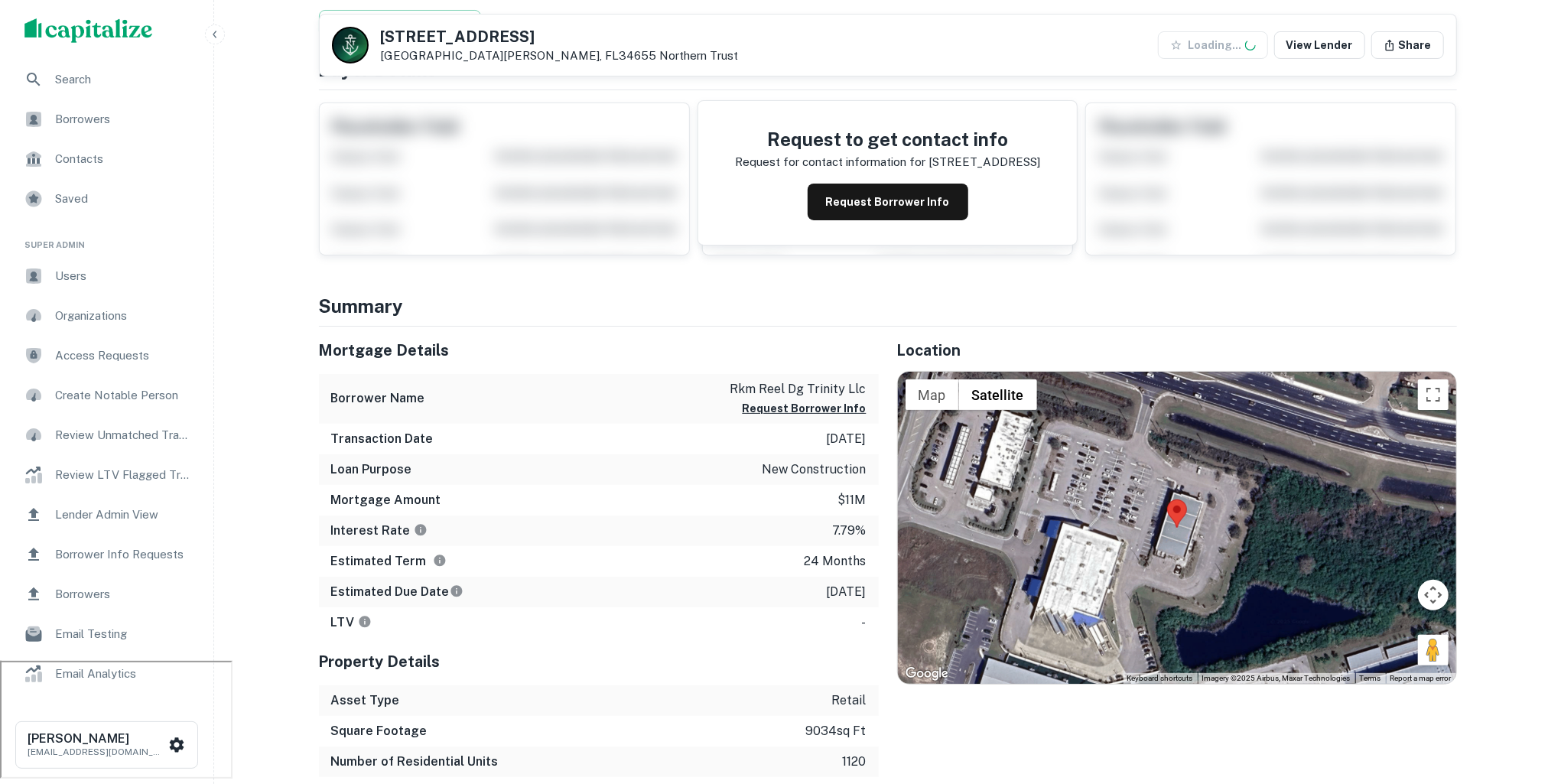
scroll to position [156, 0]
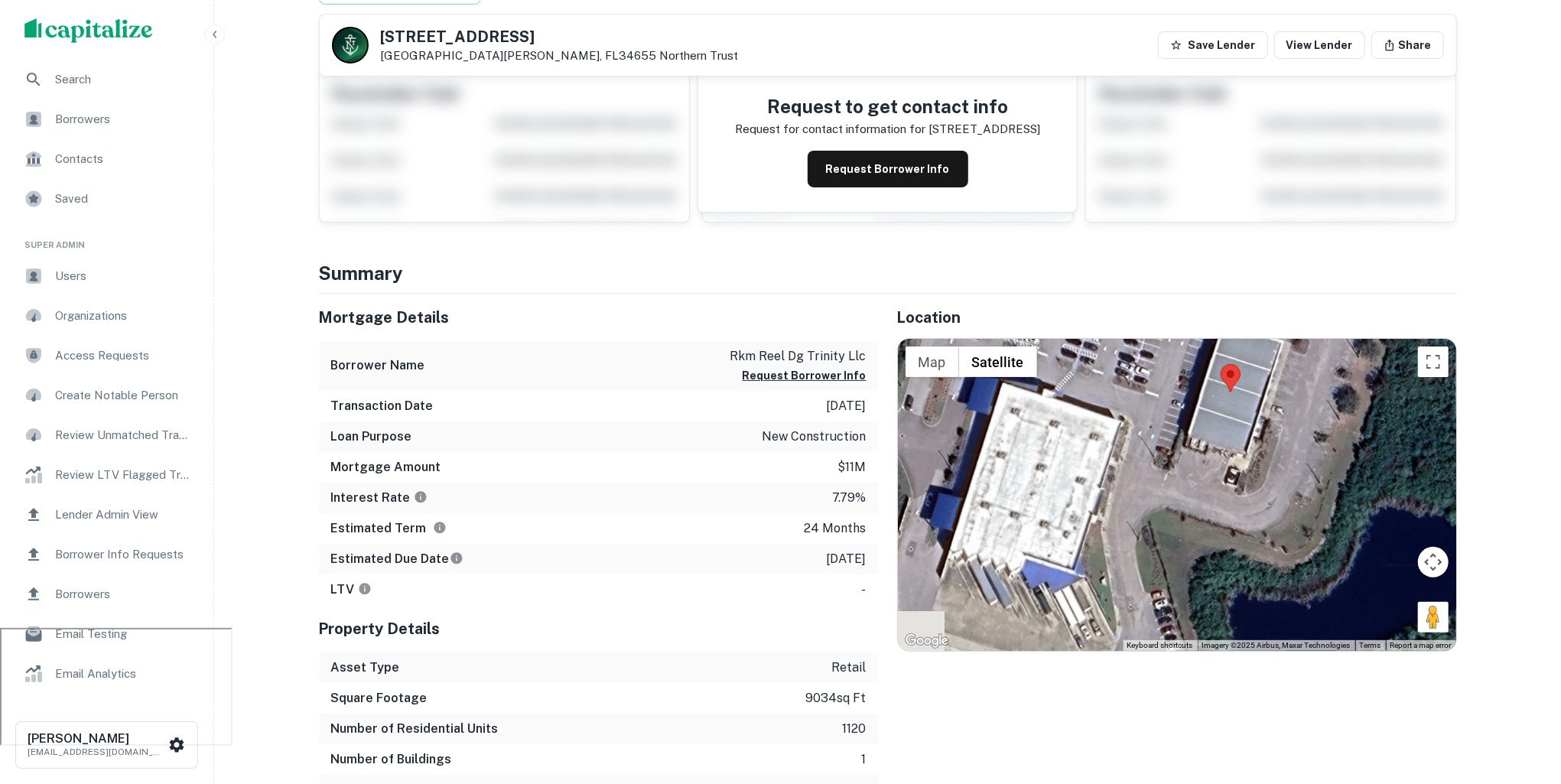
drag, startPoint x: 1150, startPoint y: 505, endPoint x: 1221, endPoint y: 407, distance: 121.0
click at [1221, 407] on div at bounding box center [1176, 495] width 558 height 312
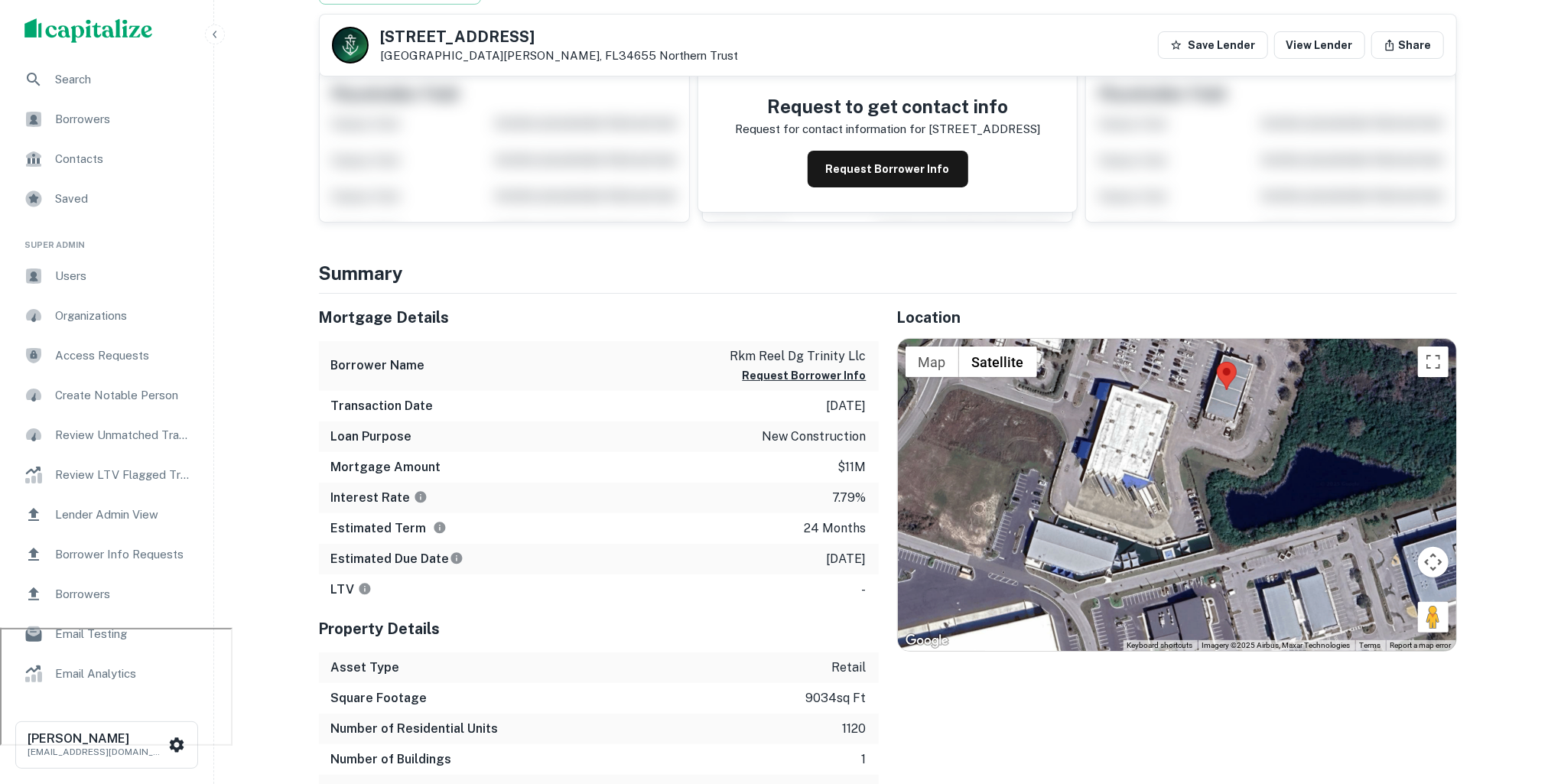
drag, startPoint x: 1104, startPoint y: 456, endPoint x: 1146, endPoint y: 421, distance: 54.7
click at [1146, 421] on div at bounding box center [1176, 495] width 558 height 312
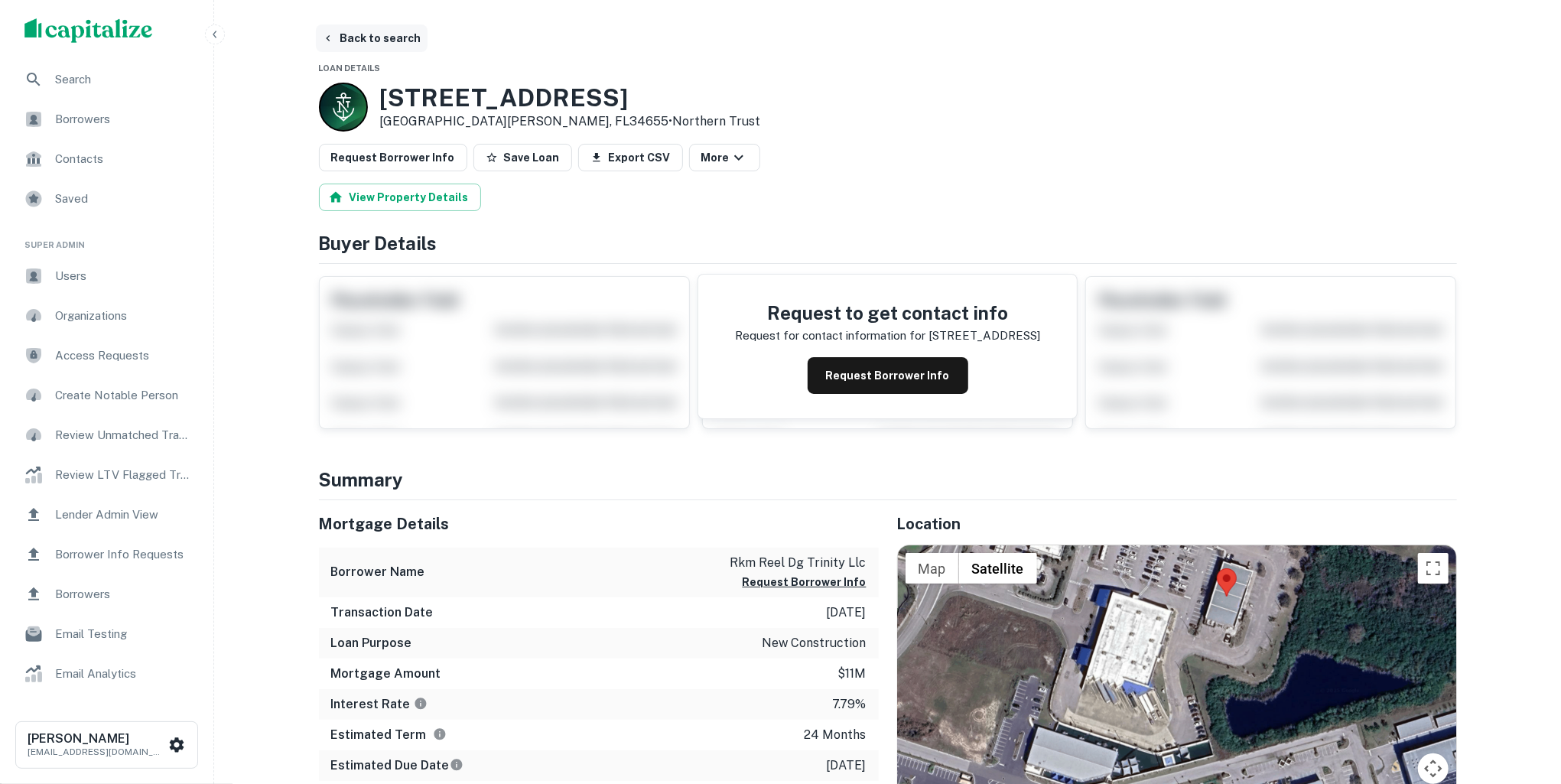
click at [397, 33] on button "Back to search" at bounding box center [372, 38] width 111 height 27
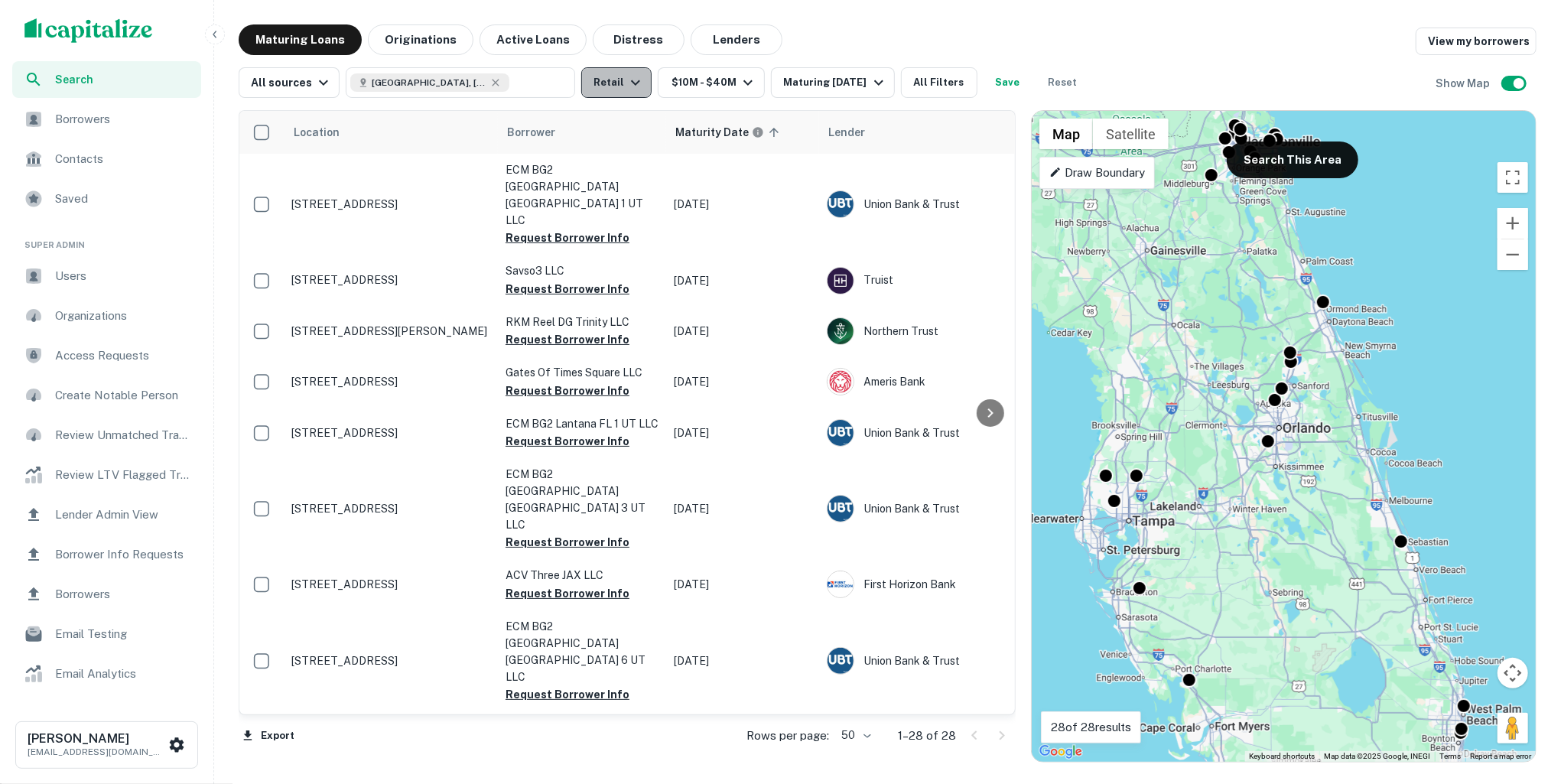
click at [631, 86] on icon "button" at bounding box center [635, 82] width 18 height 18
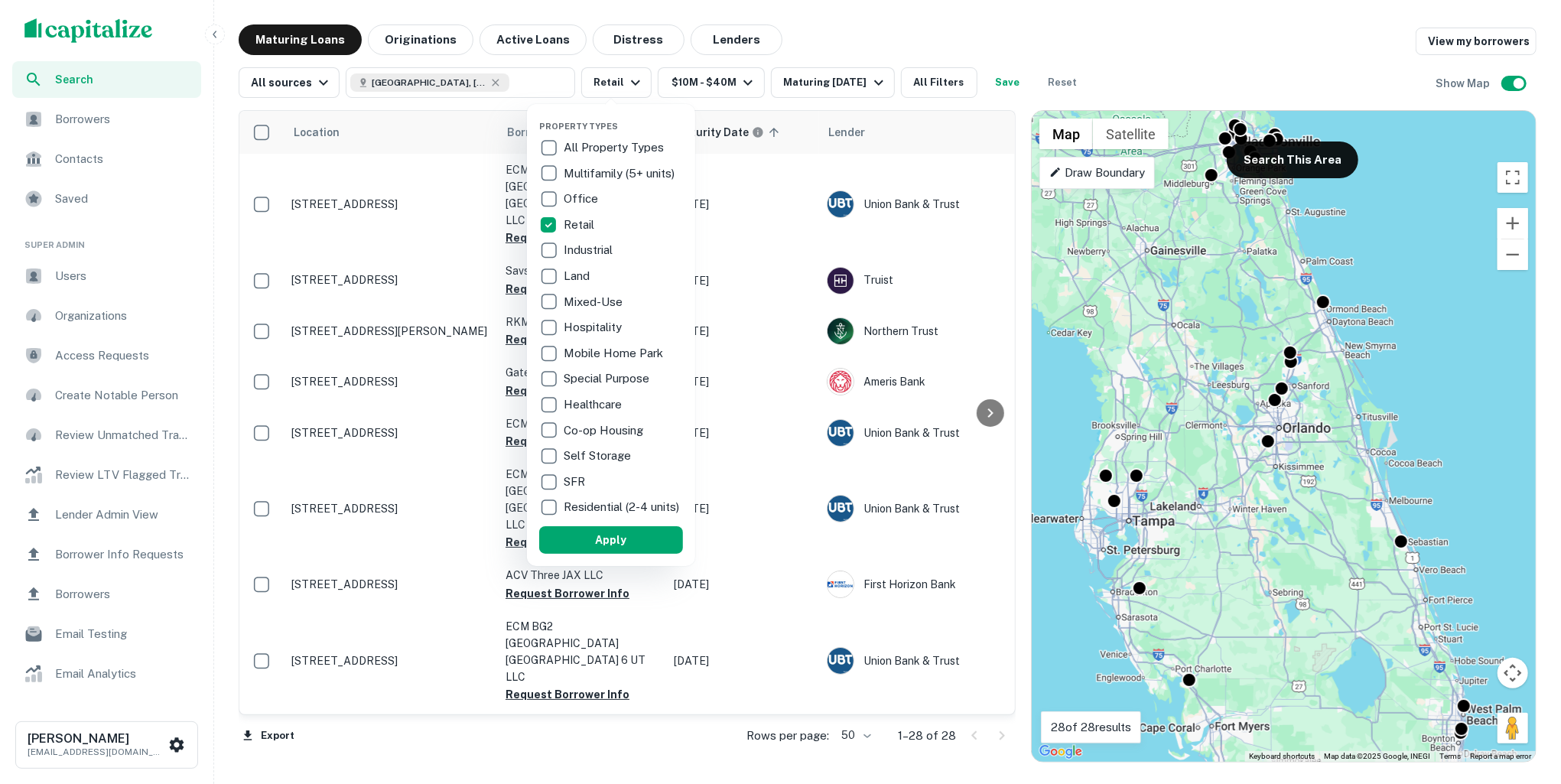
click at [957, 21] on div at bounding box center [780, 392] width 1561 height 784
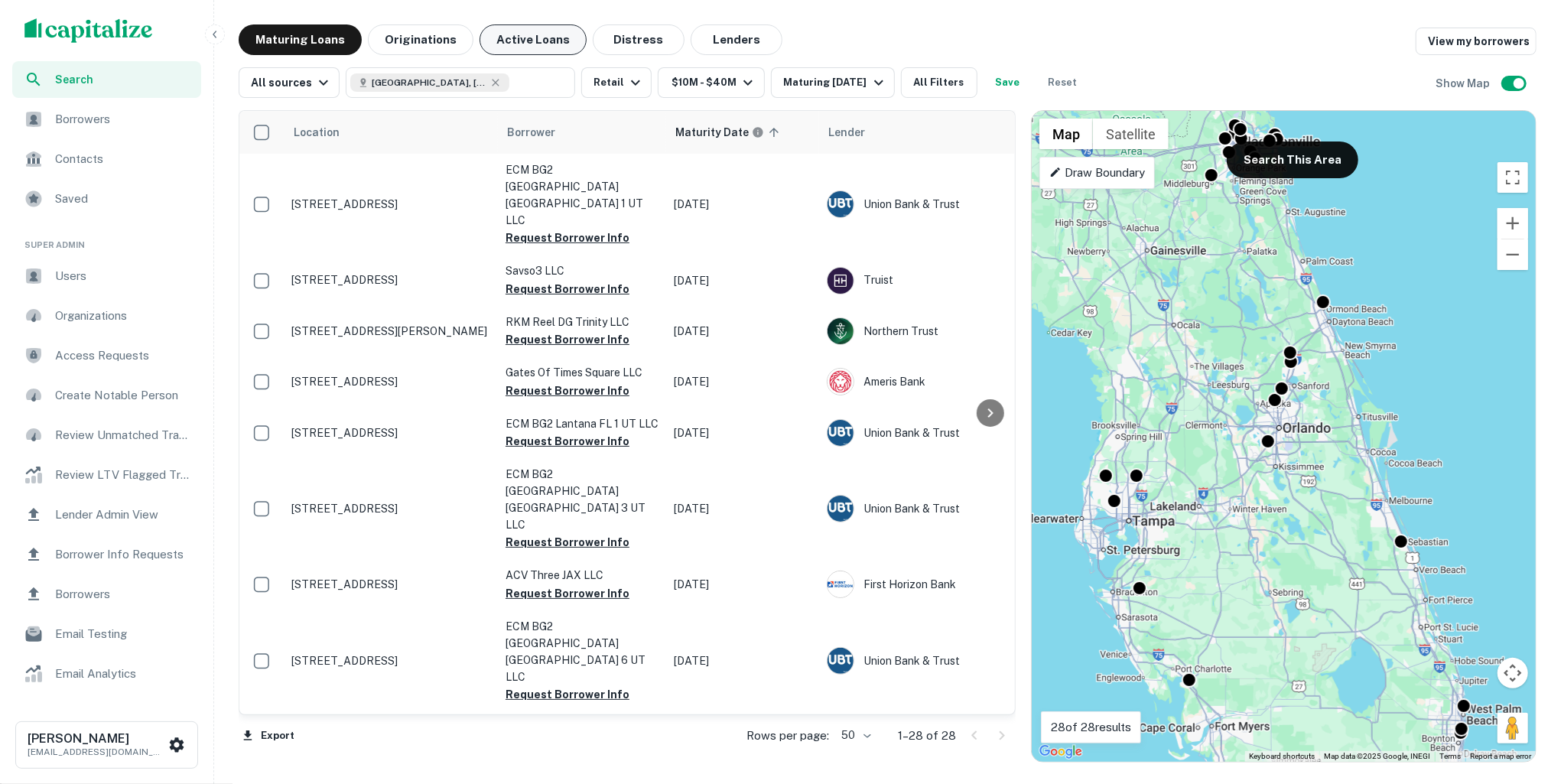
click at [537, 45] on button "Active Loans" at bounding box center [532, 40] width 107 height 31
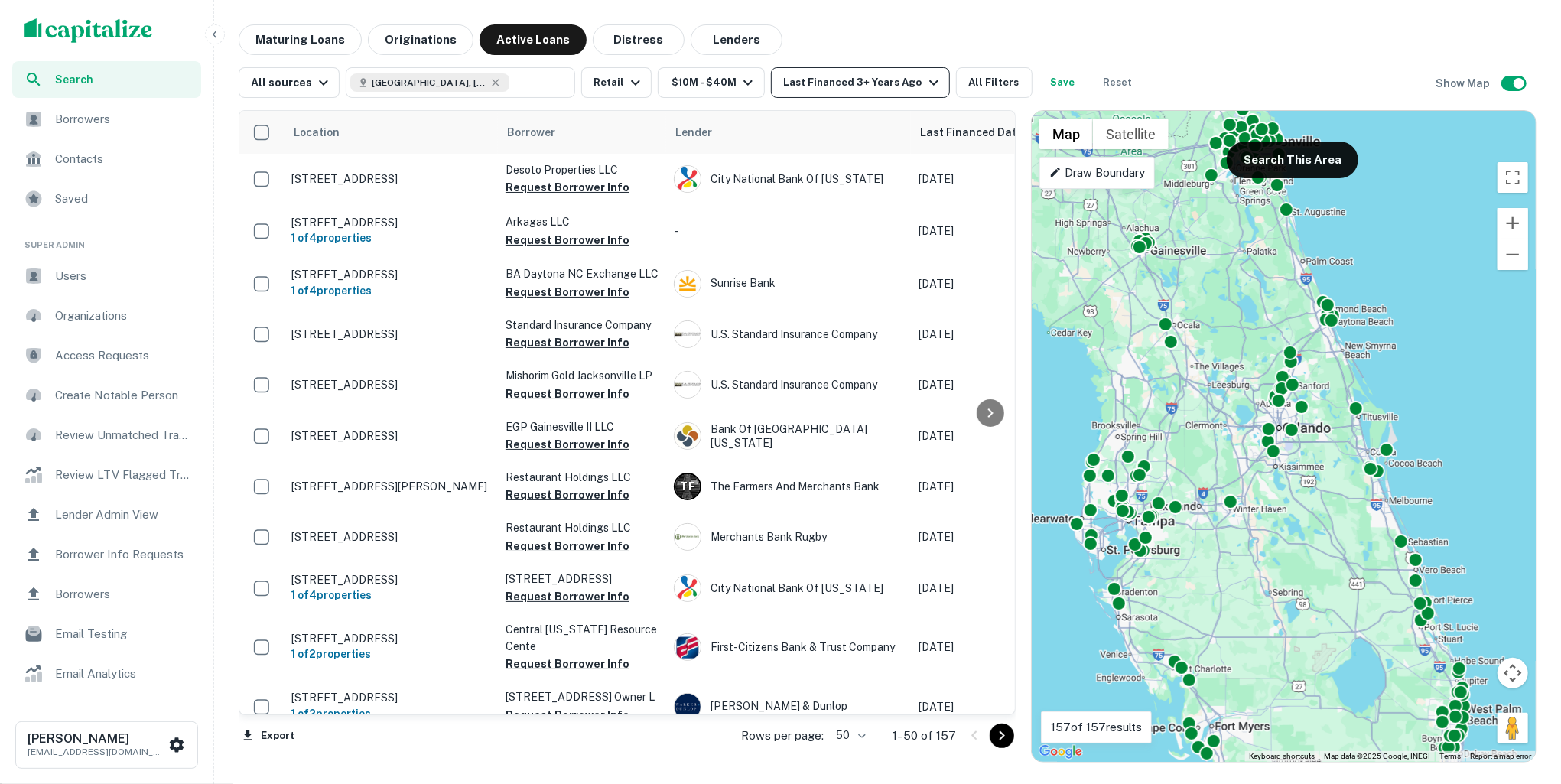
click at [872, 85] on div "Last Financed 3+ Years Ago" at bounding box center [863, 82] width 159 height 18
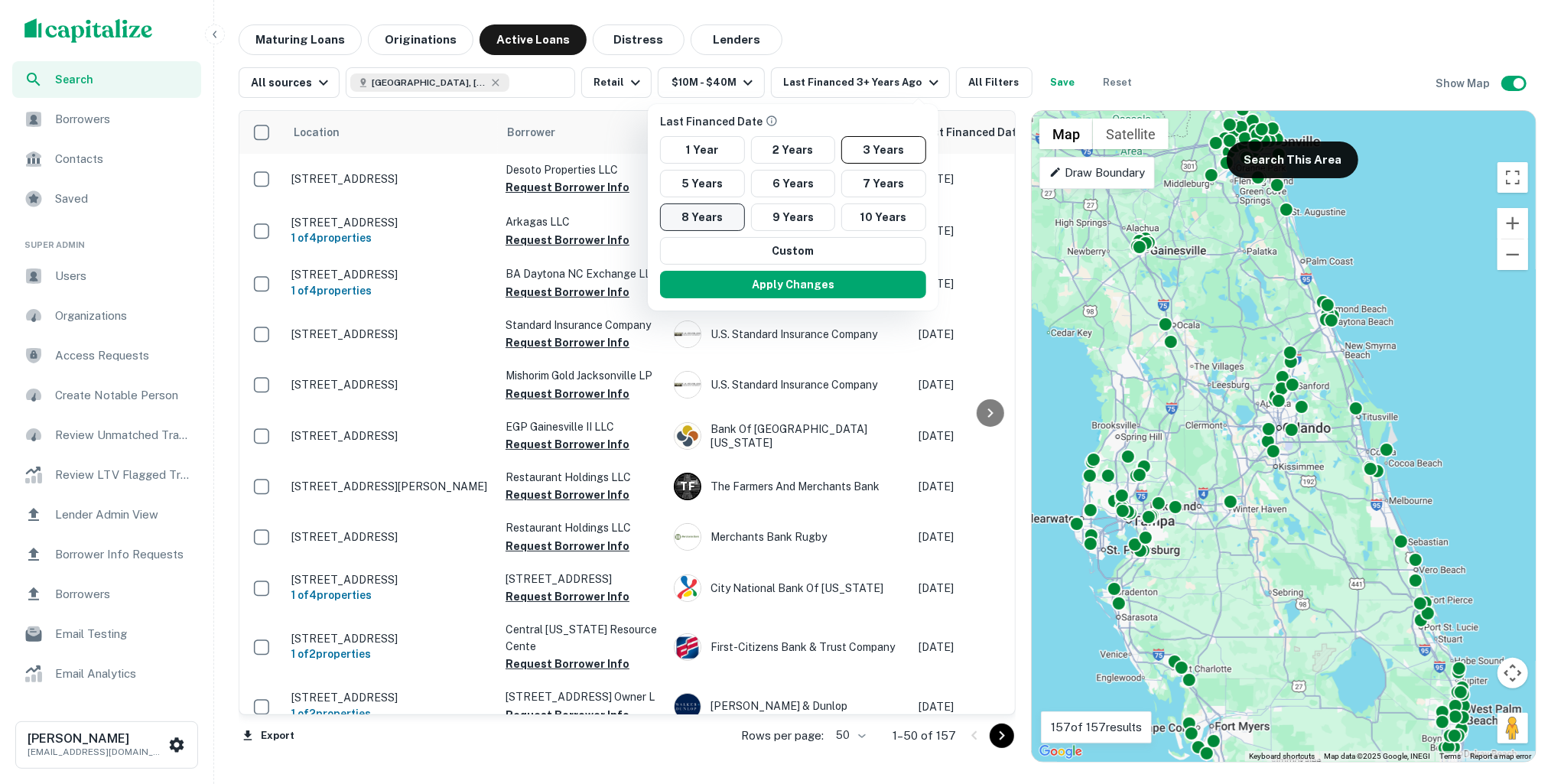
click at [707, 213] on button "8 Years" at bounding box center [702, 217] width 85 height 27
click at [779, 294] on button "Apply Changes" at bounding box center [793, 285] width 267 height 27
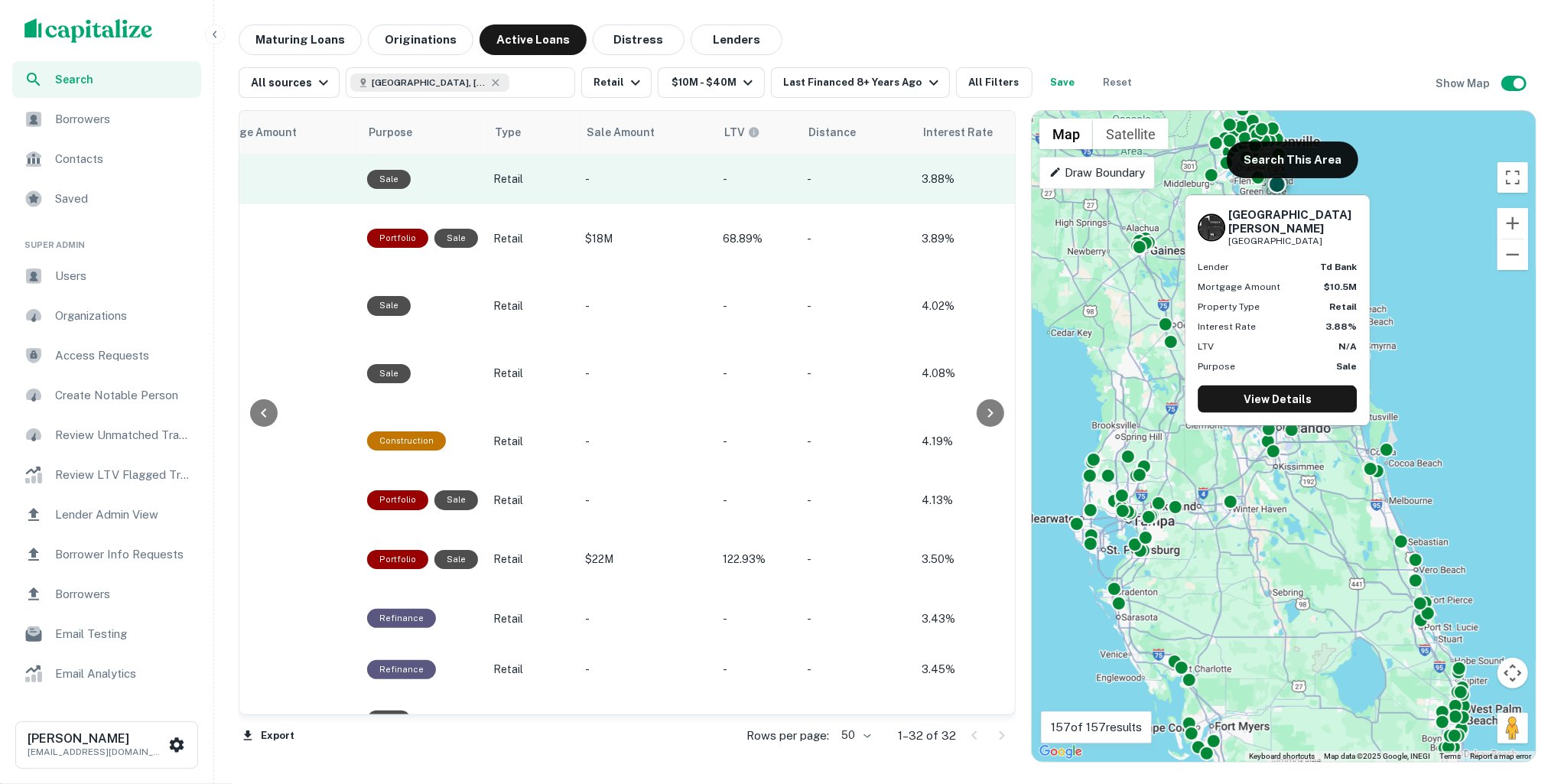
scroll to position [0, 1032]
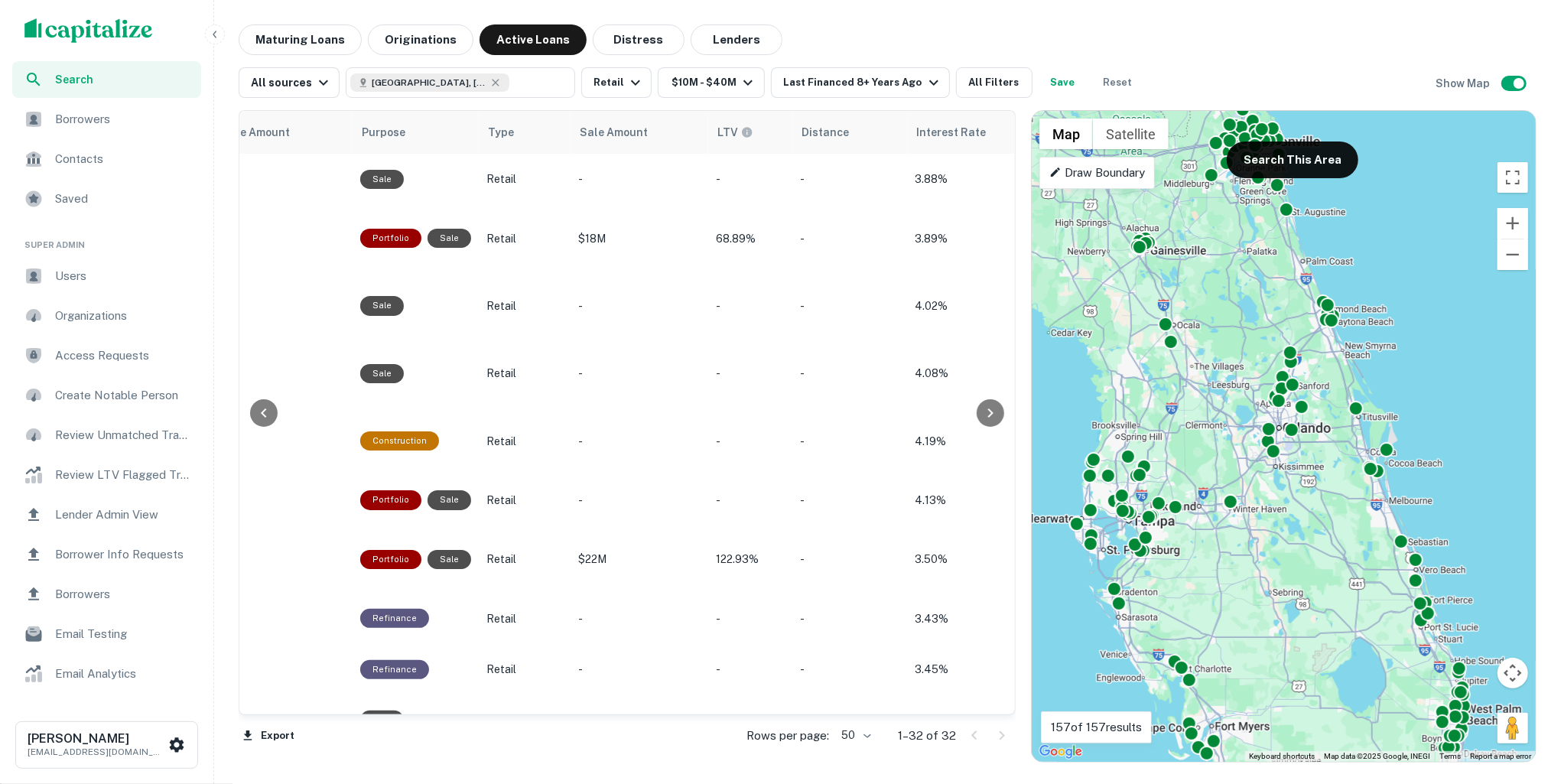
click at [402, 47] on button "Originations" at bounding box center [421, 40] width 106 height 31
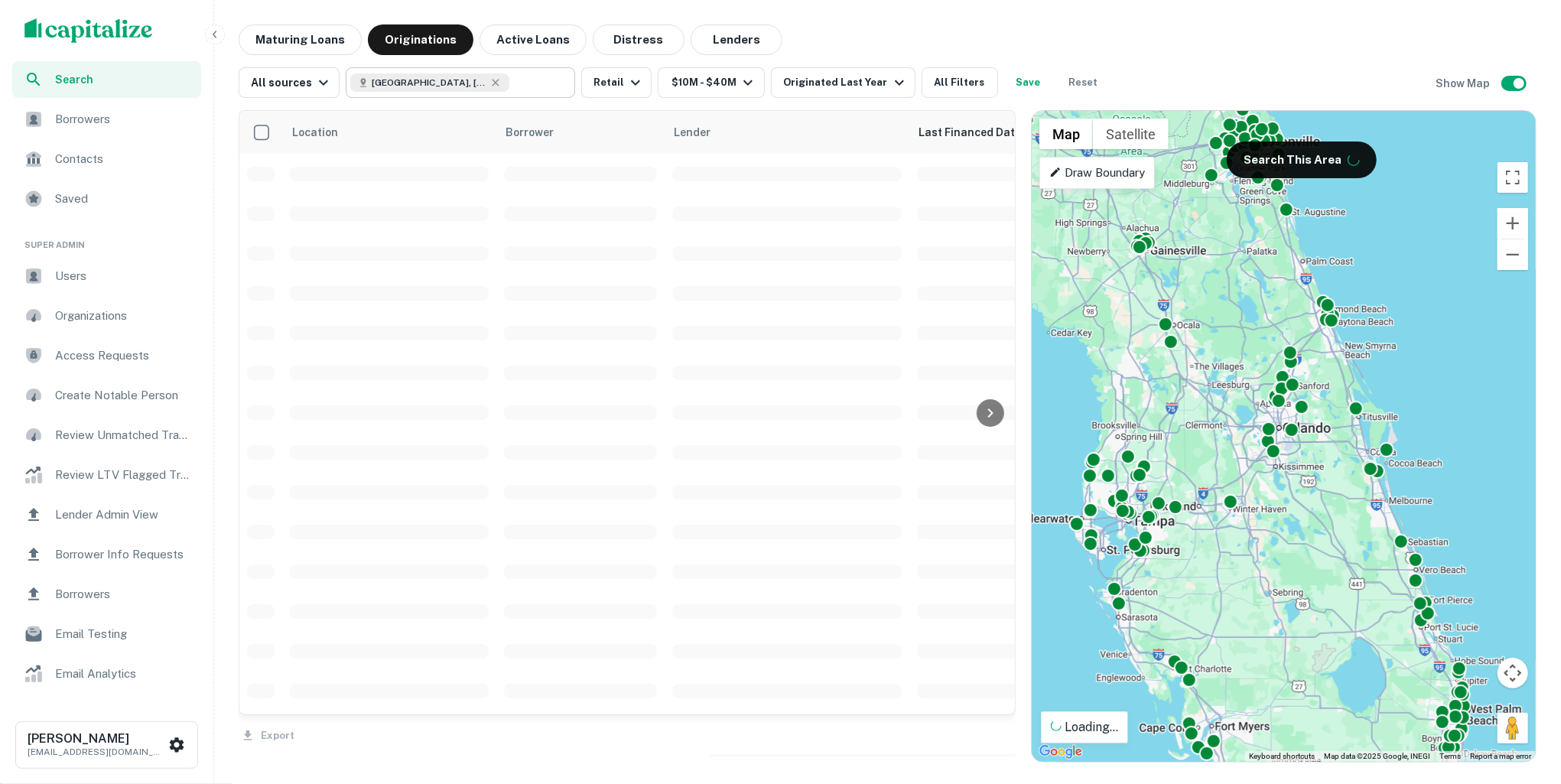
click at [509, 81] on input "text" at bounding box center [539, 82] width 58 height 21
click at [509, 81] on input "**********" at bounding box center [539, 82] width 58 height 21
type input "*******"
click at [749, 29] on button "Lenders" at bounding box center [736, 40] width 92 height 31
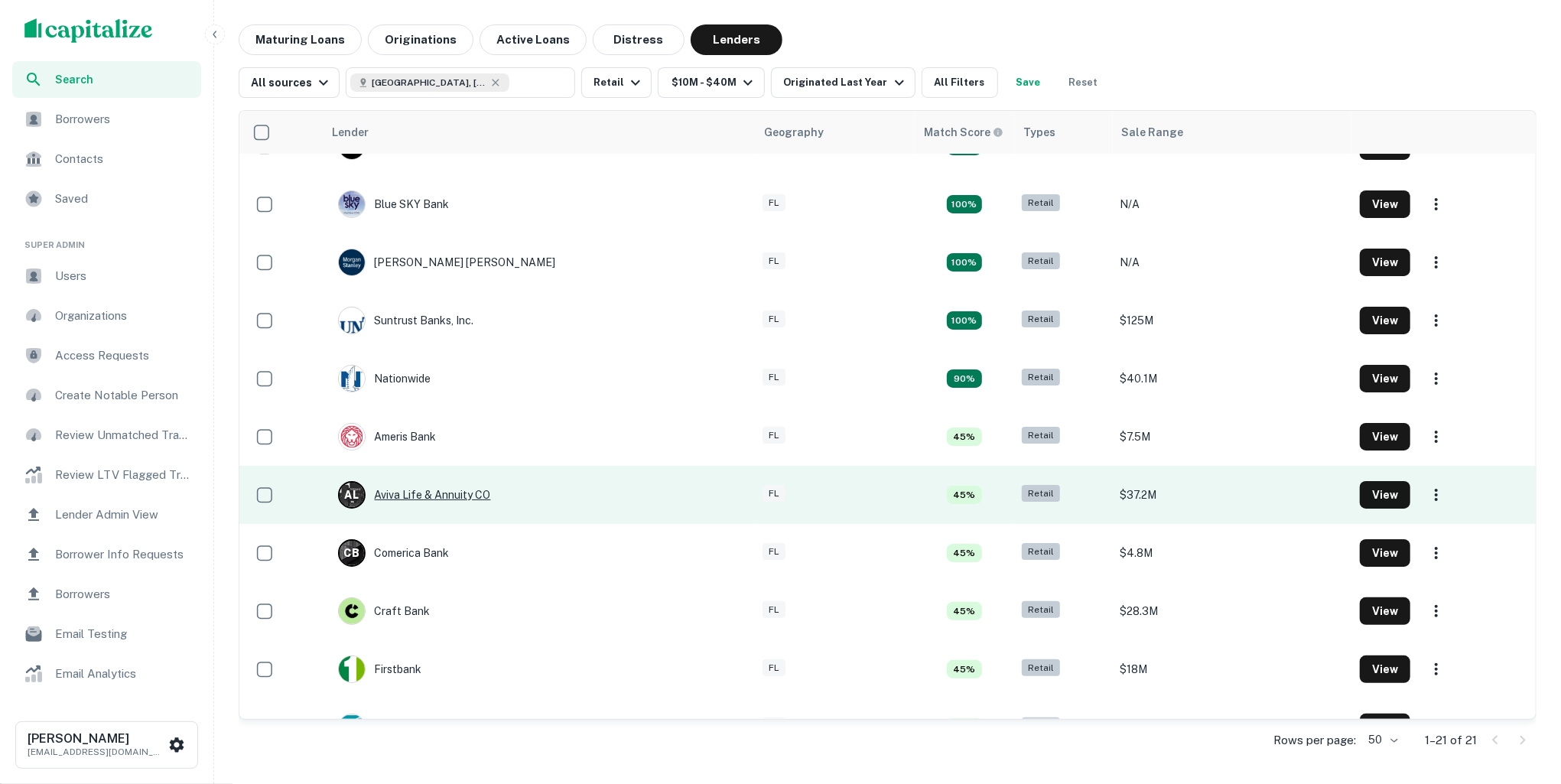
scroll to position [116, 0]
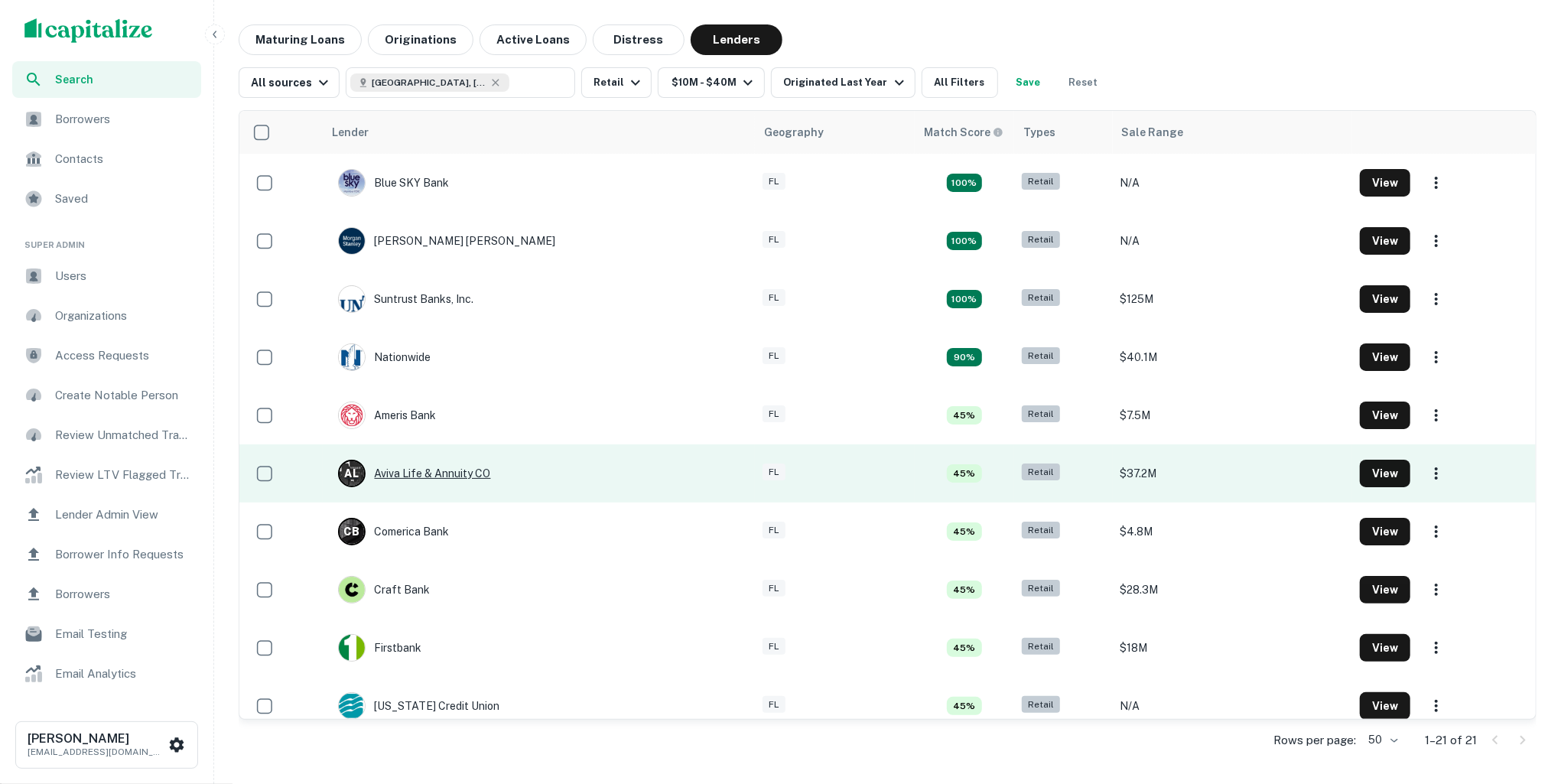
click at [436, 478] on div "A L Aviva Life & Annuity CO" at bounding box center [414, 473] width 153 height 27
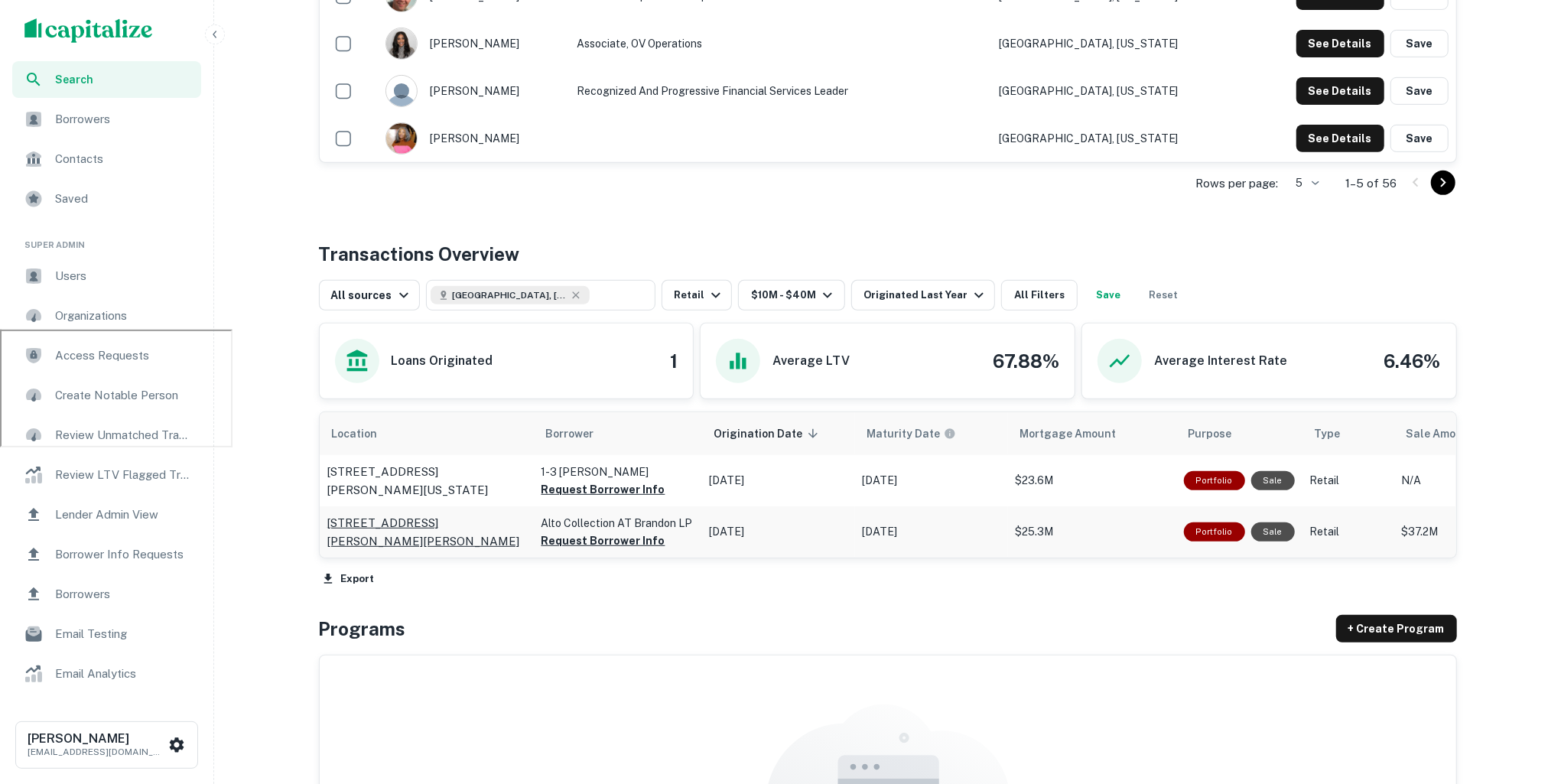
scroll to position [478, 0]
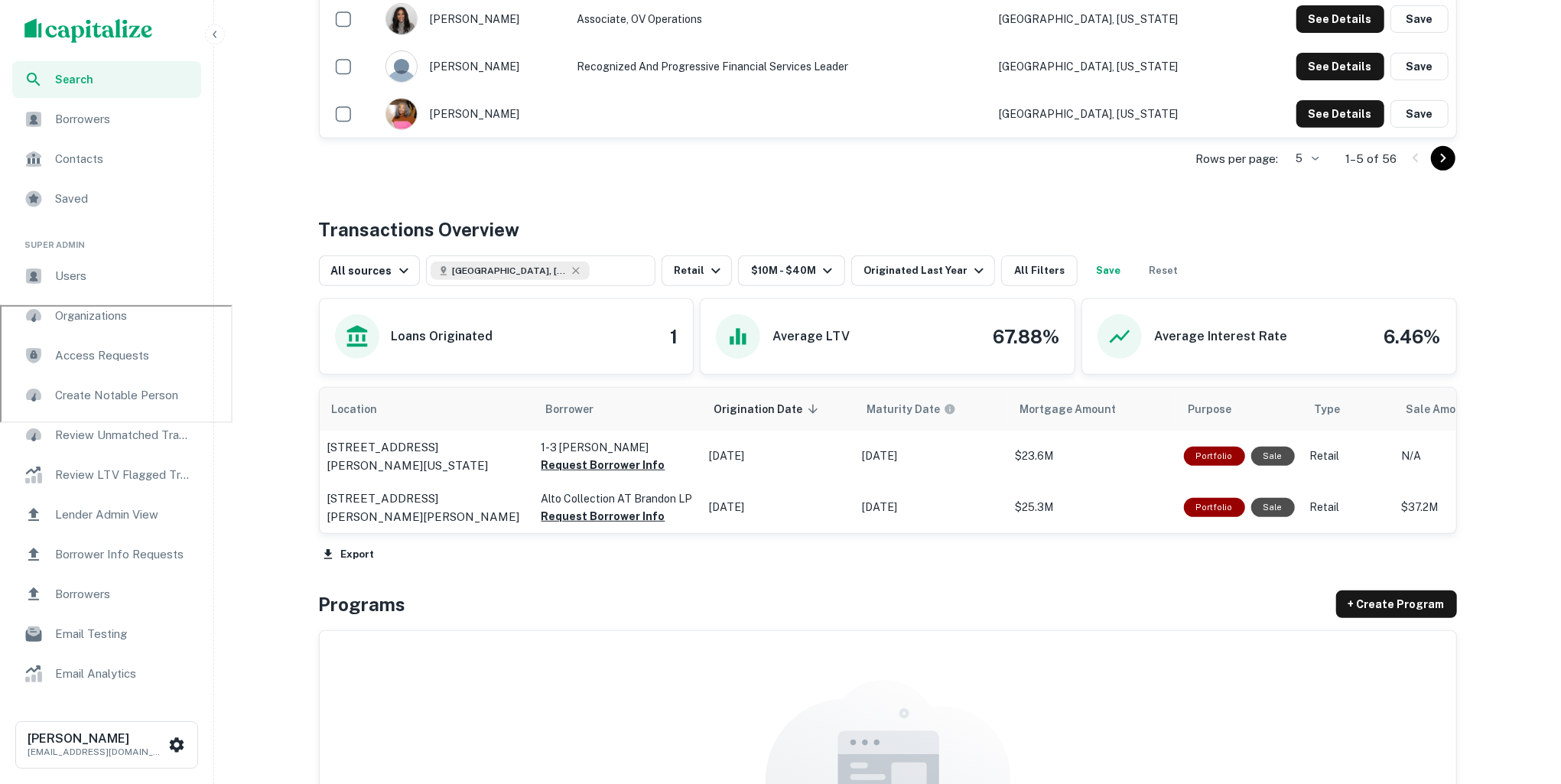
click at [707, 237] on div "Transactions Overview" at bounding box center [887, 229] width 1137 height 27
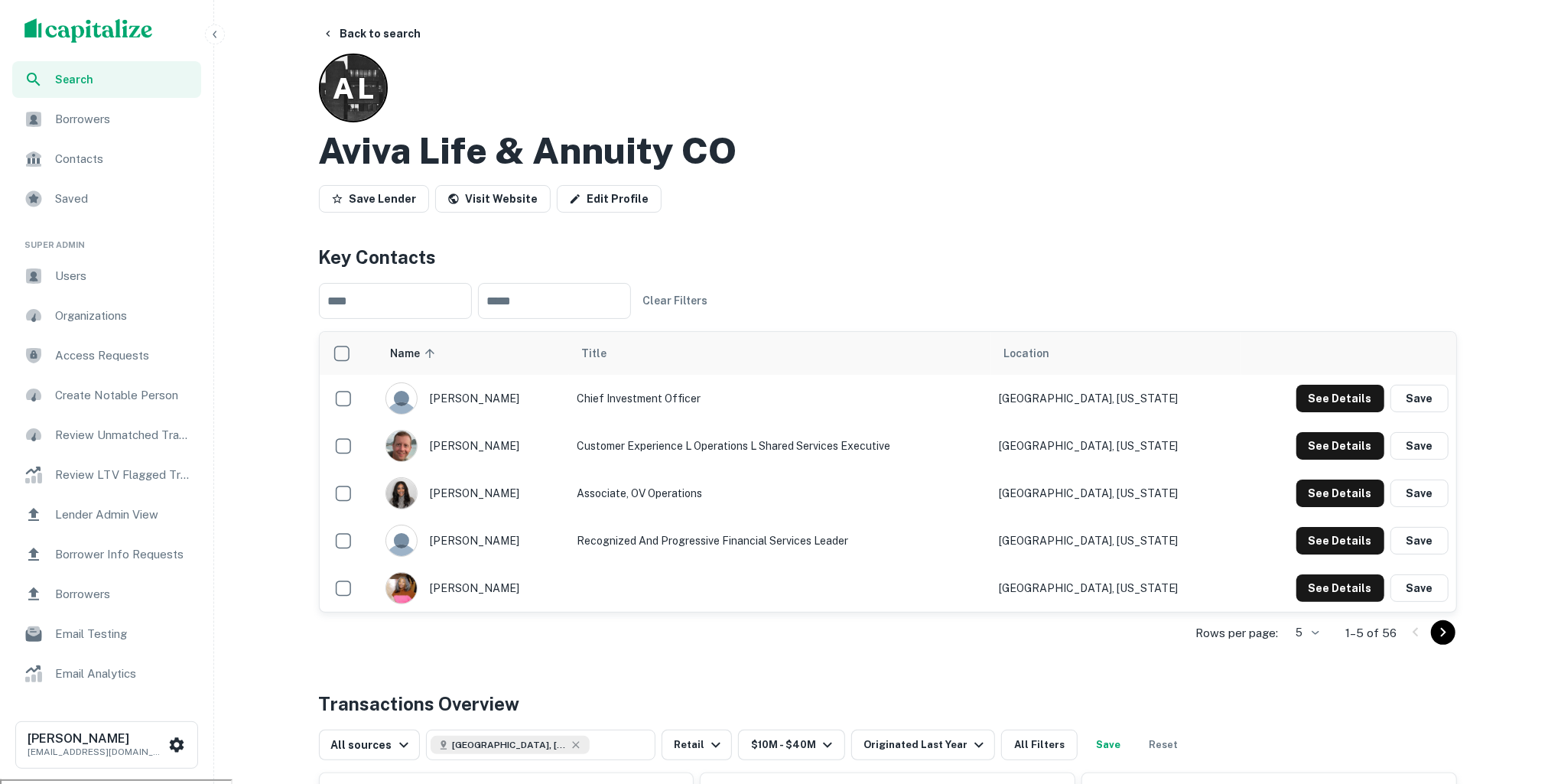
scroll to position [0, 0]
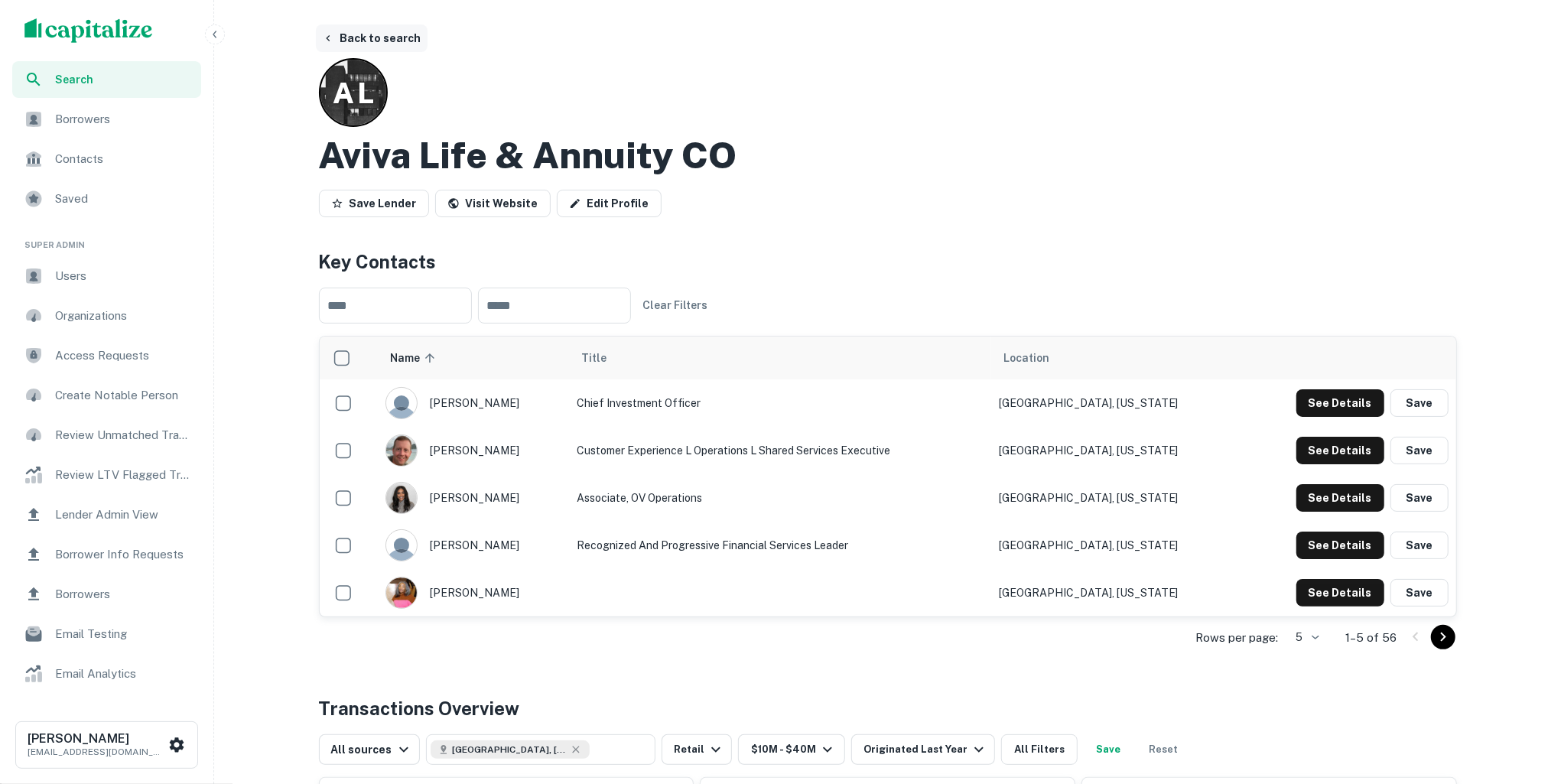
click at [388, 45] on button "Back to search" at bounding box center [372, 38] width 111 height 27
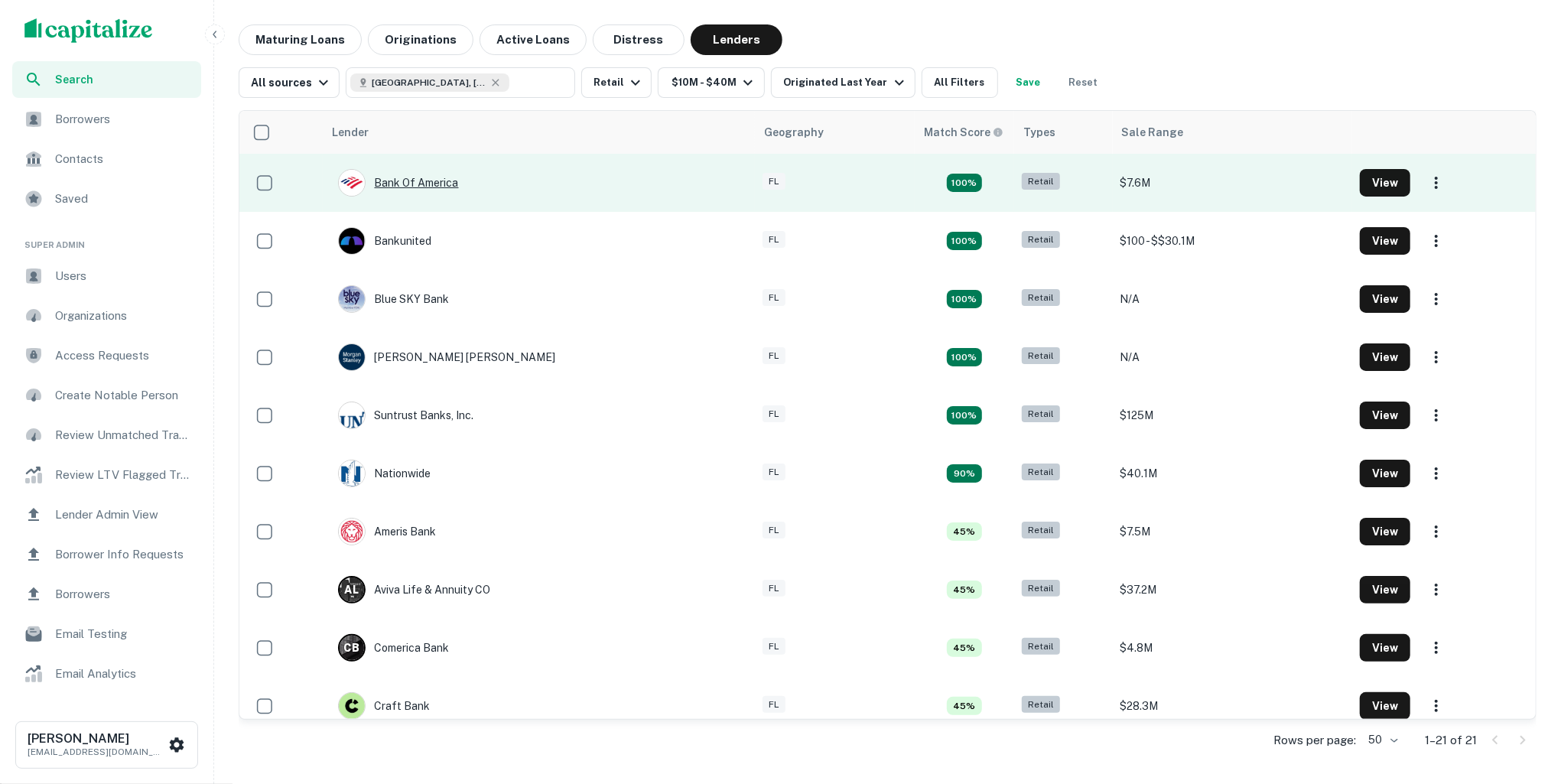
click at [436, 187] on div "Bank Of America" at bounding box center [398, 183] width 120 height 27
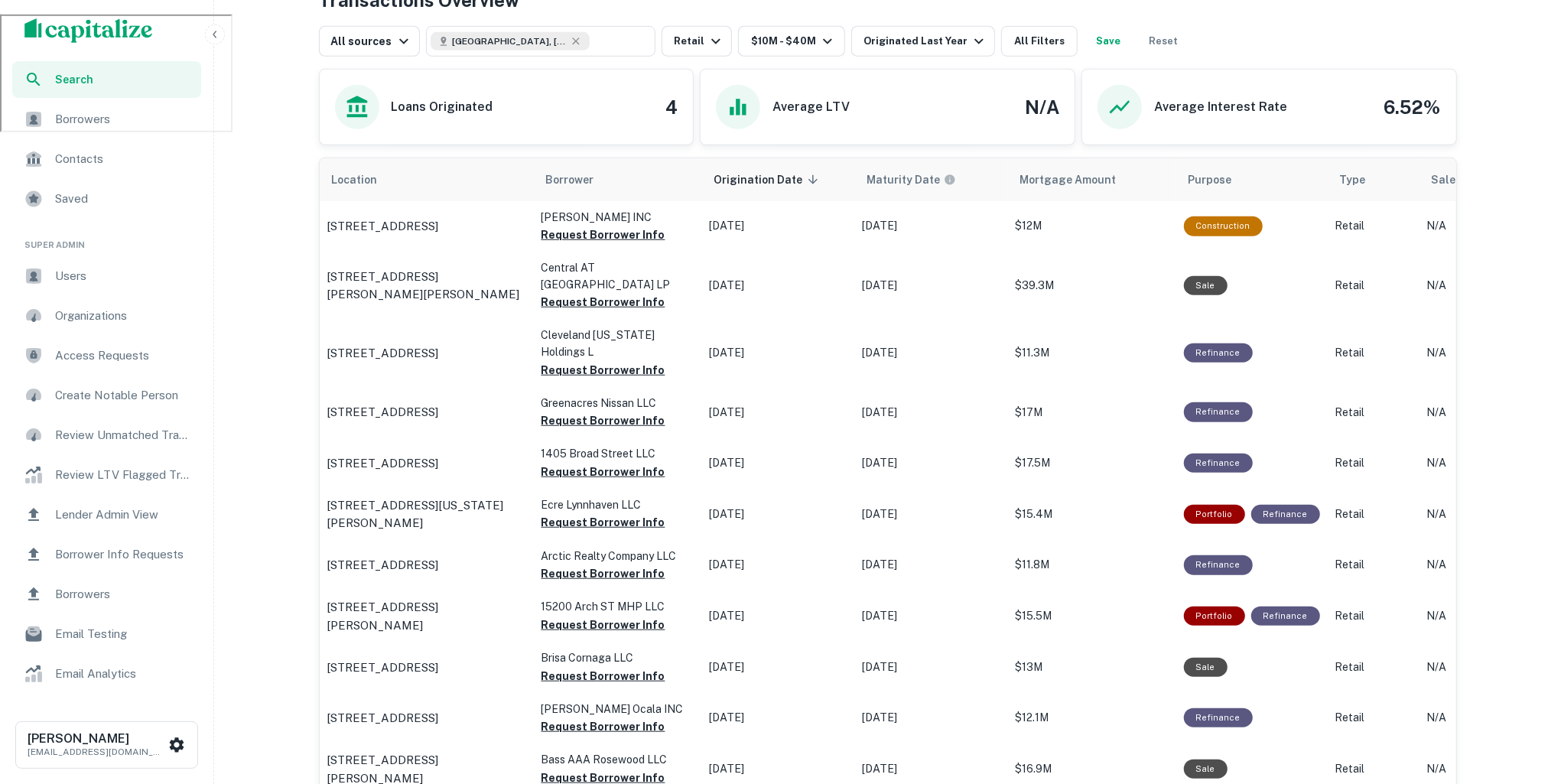
scroll to position [787, 0]
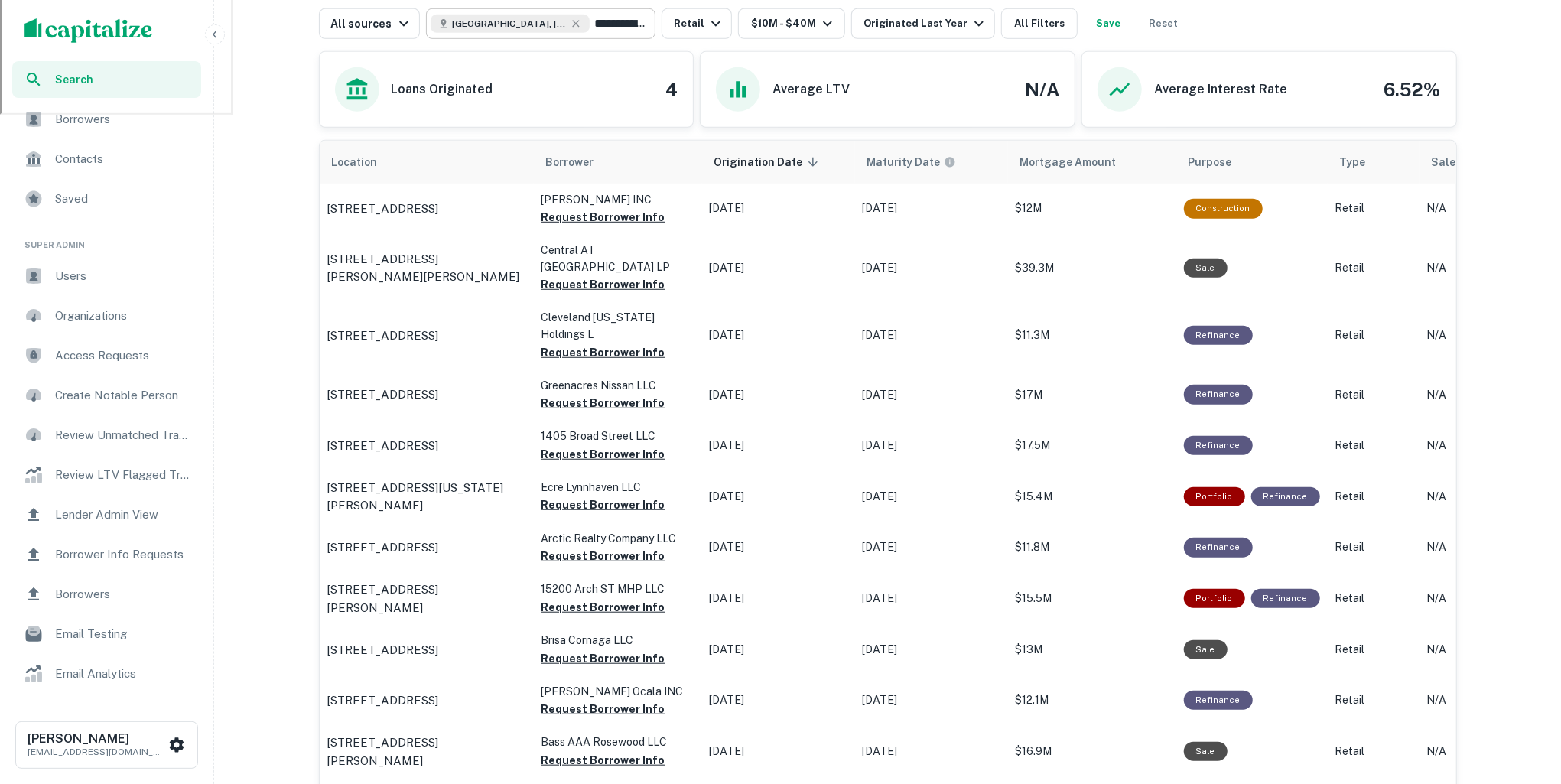
click at [590, 21] on input "**********" at bounding box center [619, 23] width 58 height 21
click at [590, 21] on input "**********" at bounding box center [529, 23] width 195 height 21
type input "*******"
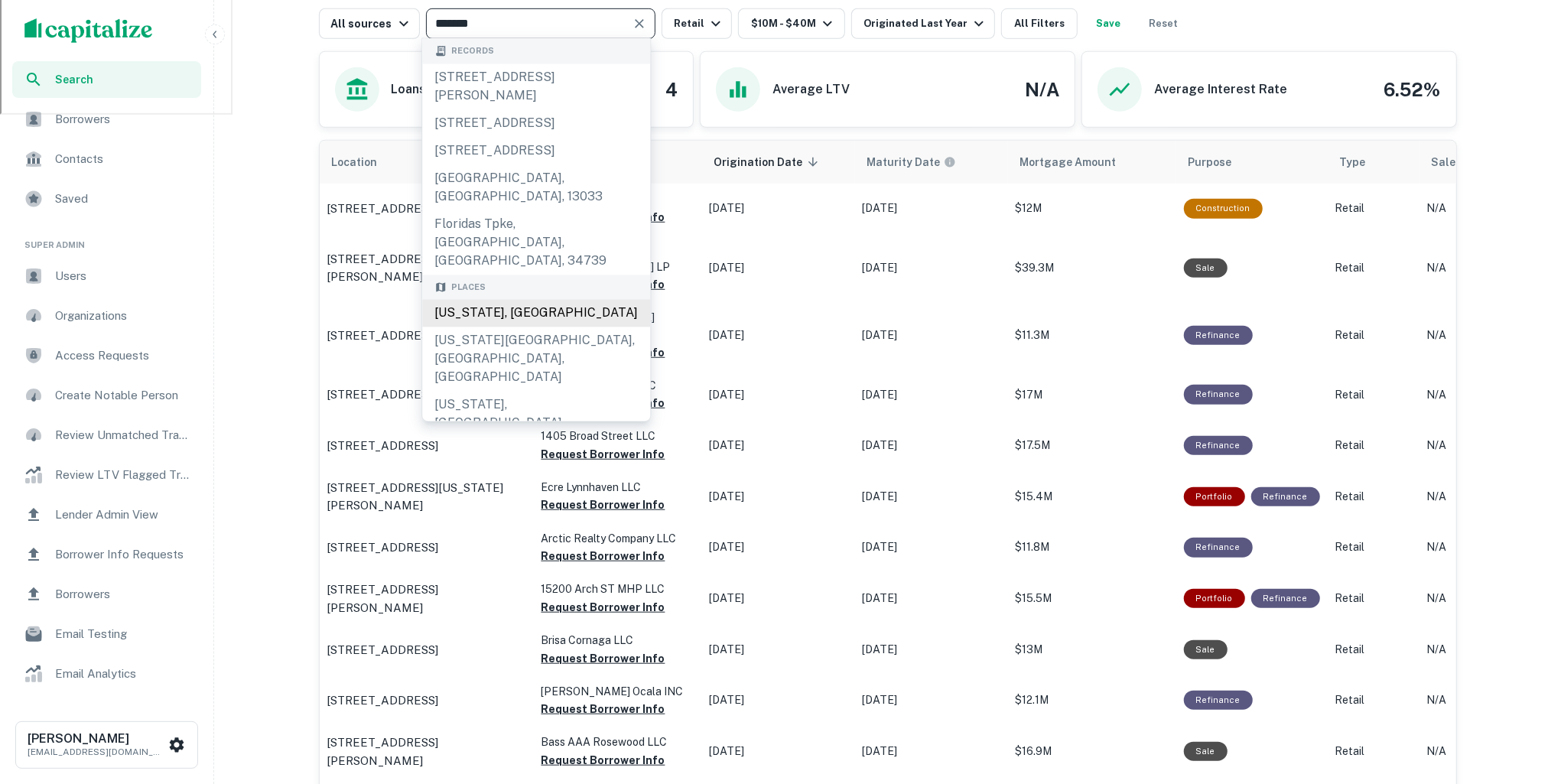
click at [536, 299] on div "[US_STATE], [GEOGRAPHIC_DATA]" at bounding box center [536, 313] width 228 height 27
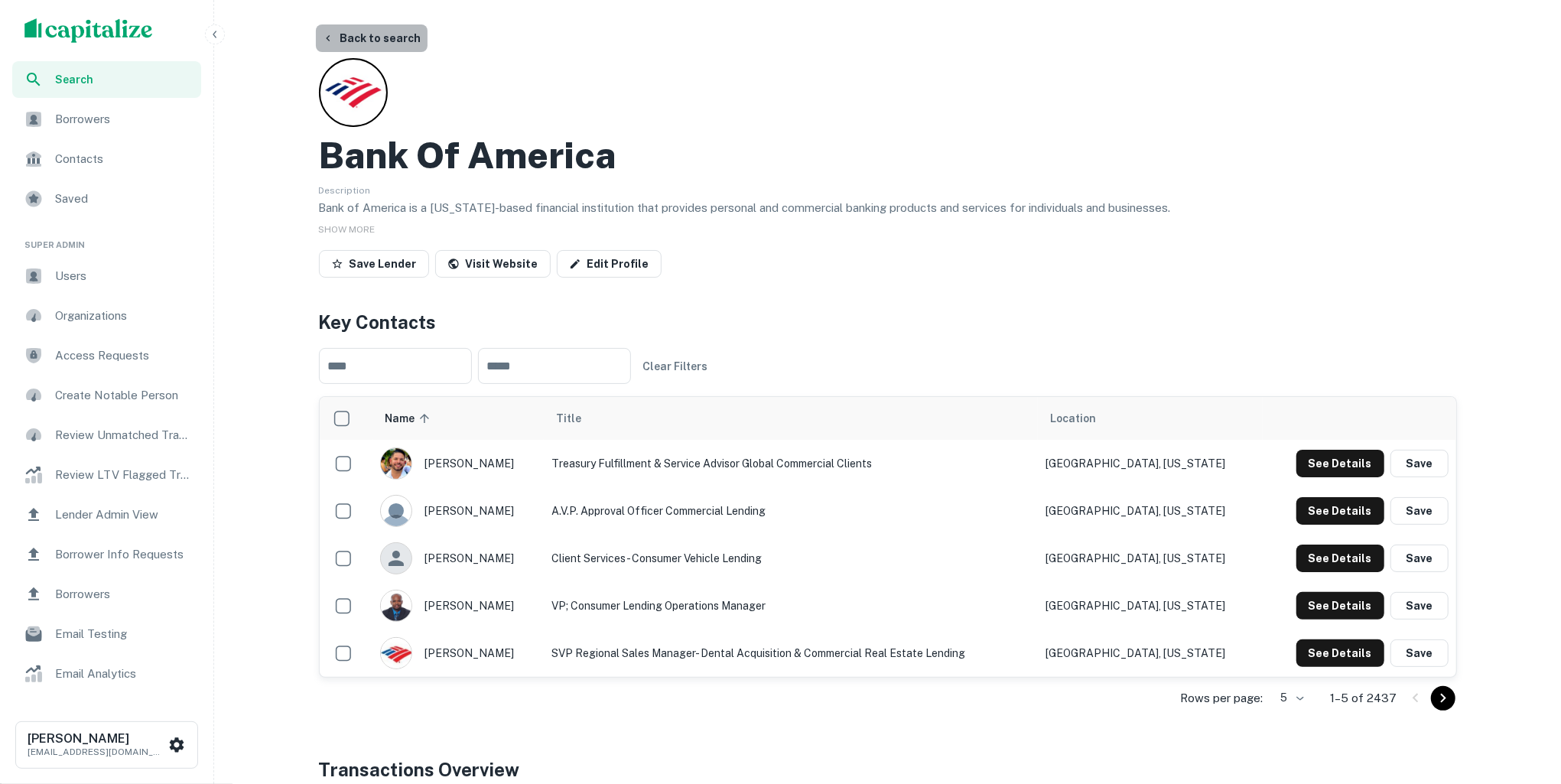
click at [374, 40] on button "Back to search" at bounding box center [372, 38] width 111 height 27
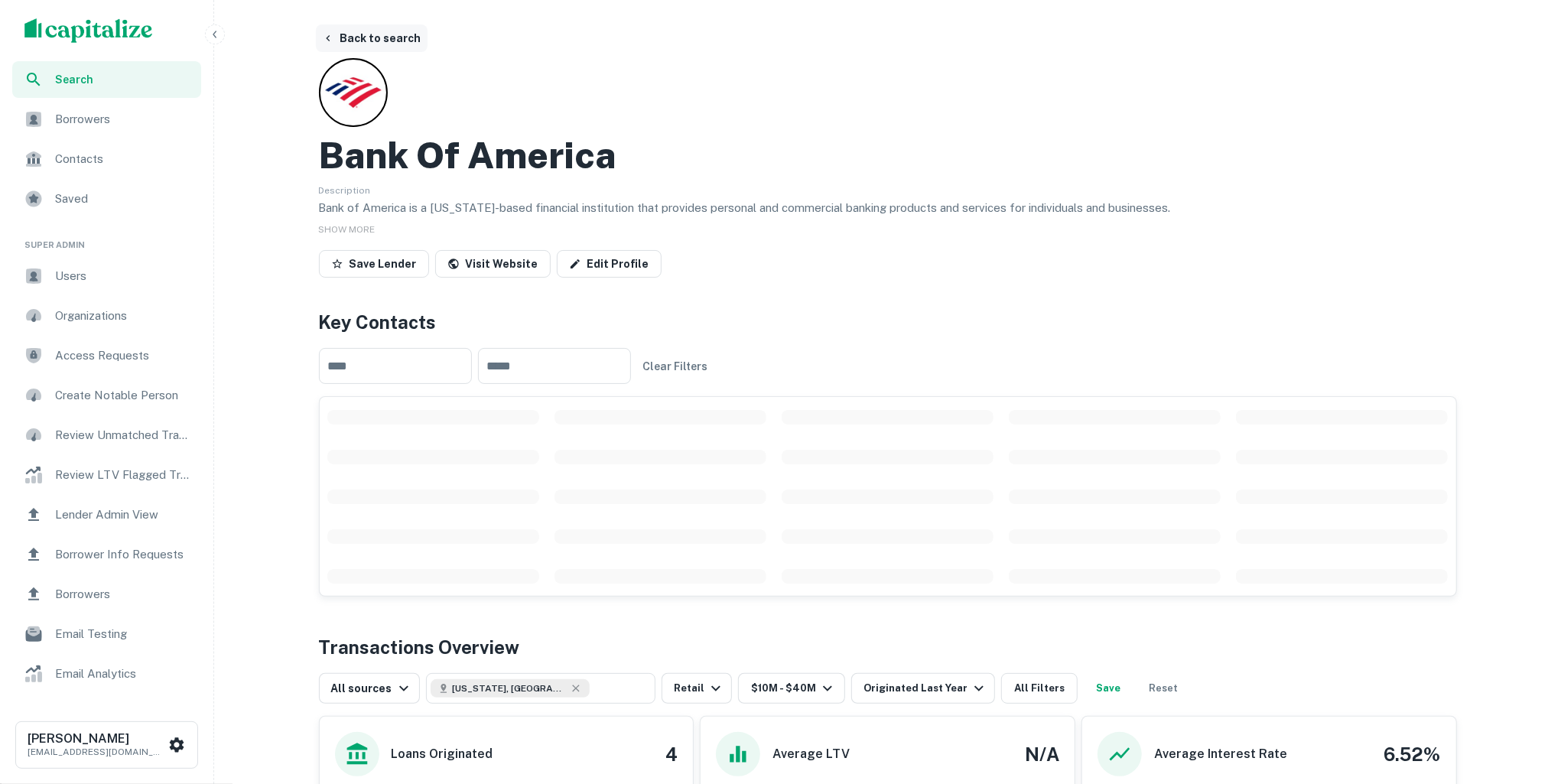
click at [365, 36] on button "Back to search" at bounding box center [372, 38] width 111 height 27
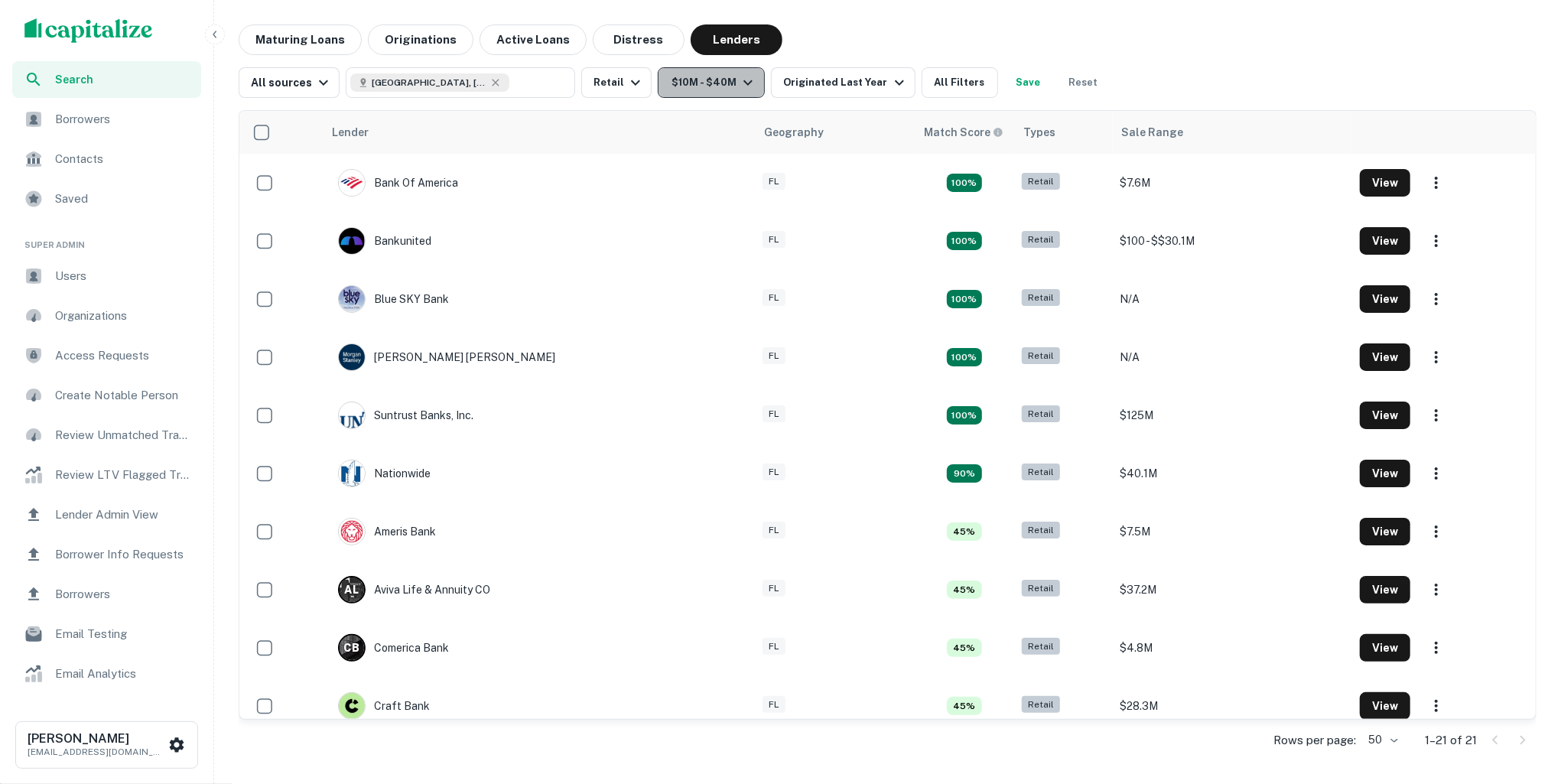
click at [695, 86] on button "$10M - $40M" at bounding box center [710, 83] width 107 height 31
click at [695, 86] on div at bounding box center [780, 392] width 1561 height 784
click at [739, 78] on icon "button" at bounding box center [748, 82] width 18 height 18
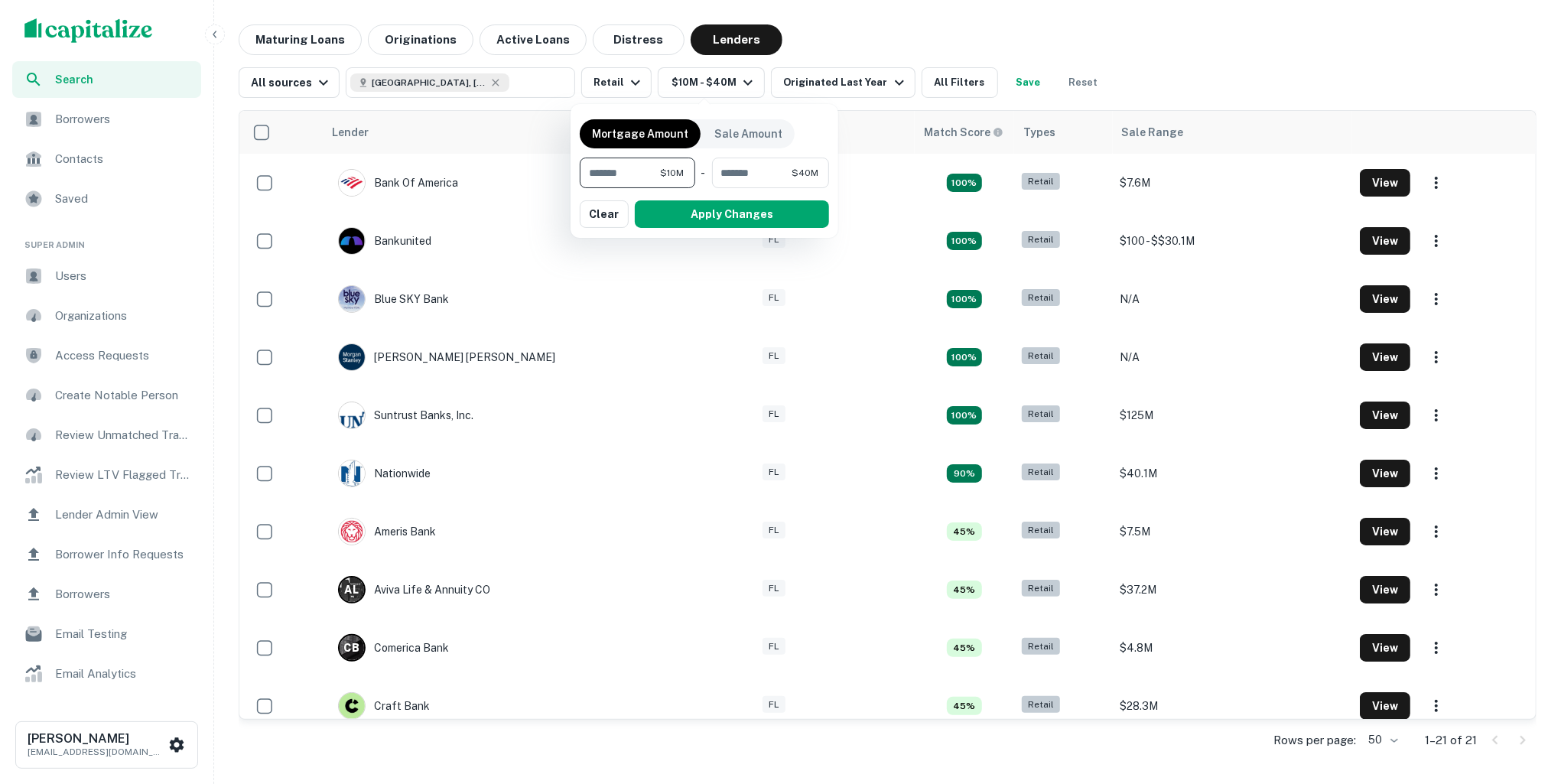
click at [659, 168] on input "********" at bounding box center [620, 173] width 81 height 31
type input "*******"
click at [765, 180] on input "********" at bounding box center [750, 173] width 82 height 31
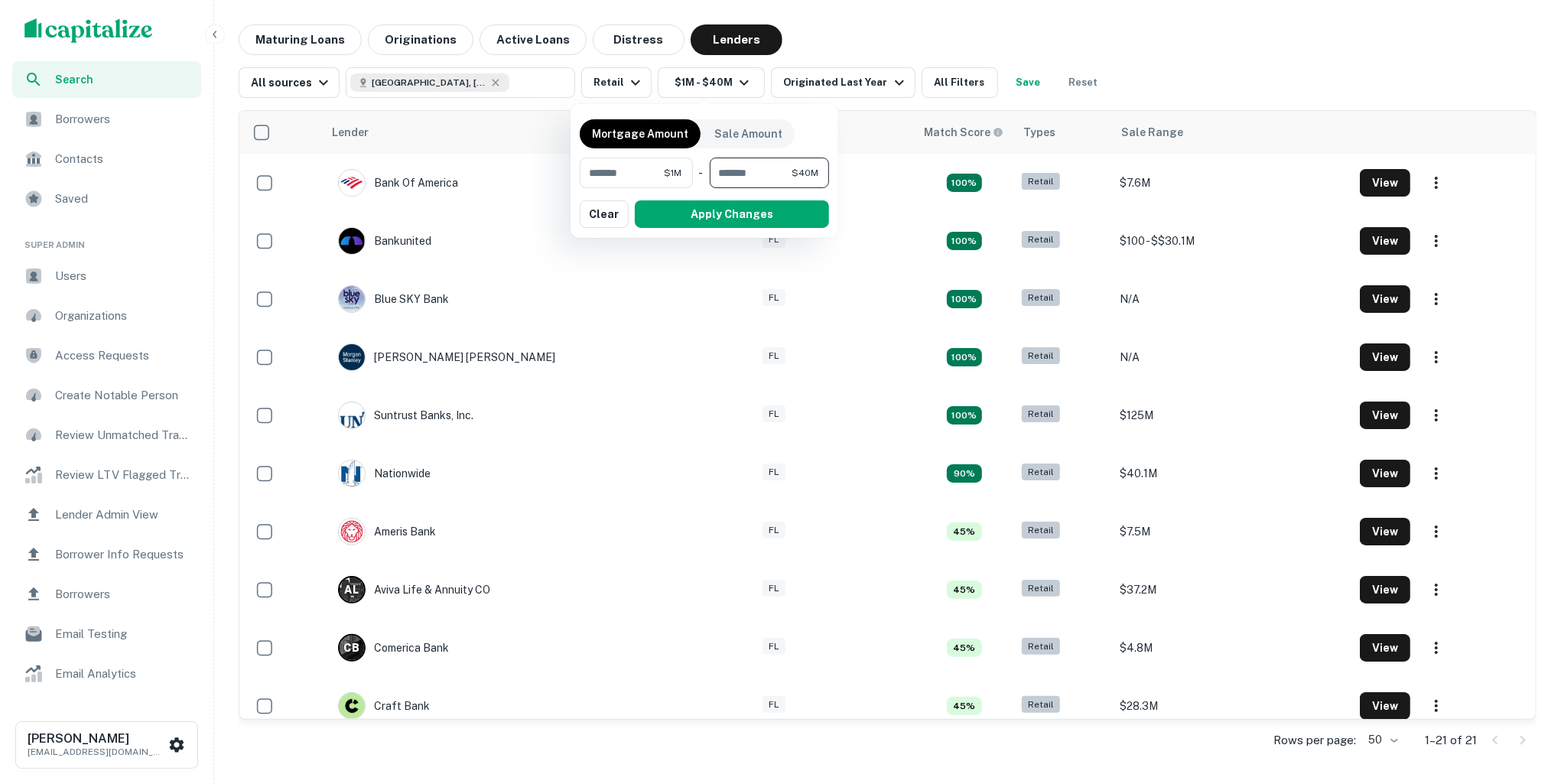
click at [765, 180] on input "********" at bounding box center [750, 173] width 82 height 31
type input "********"
click at [787, 224] on button "Apply Changes" at bounding box center [731, 214] width 194 height 27
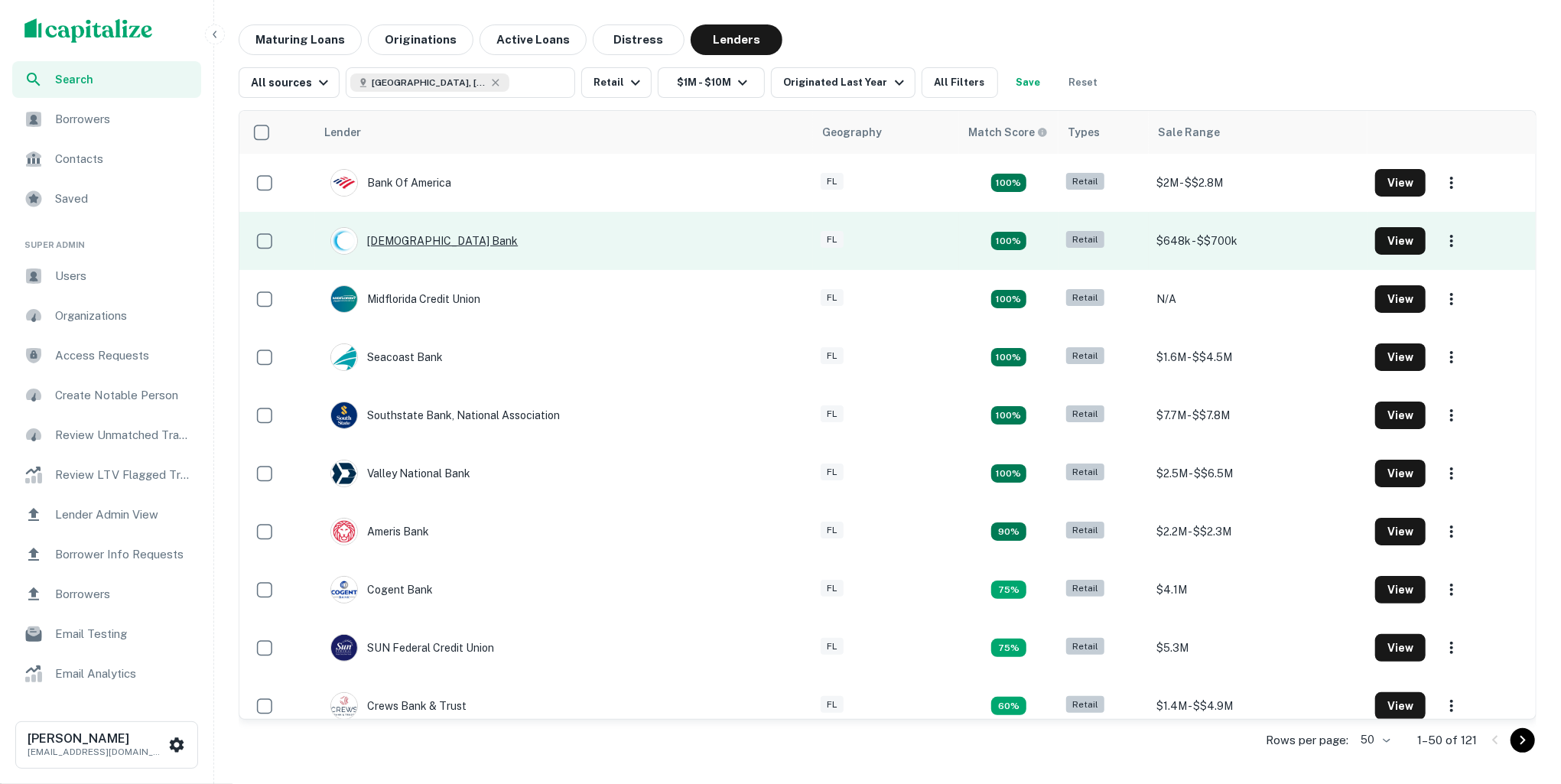
click at [443, 240] on div "[DEMOGRAPHIC_DATA] Bank" at bounding box center [424, 241] width 187 height 27
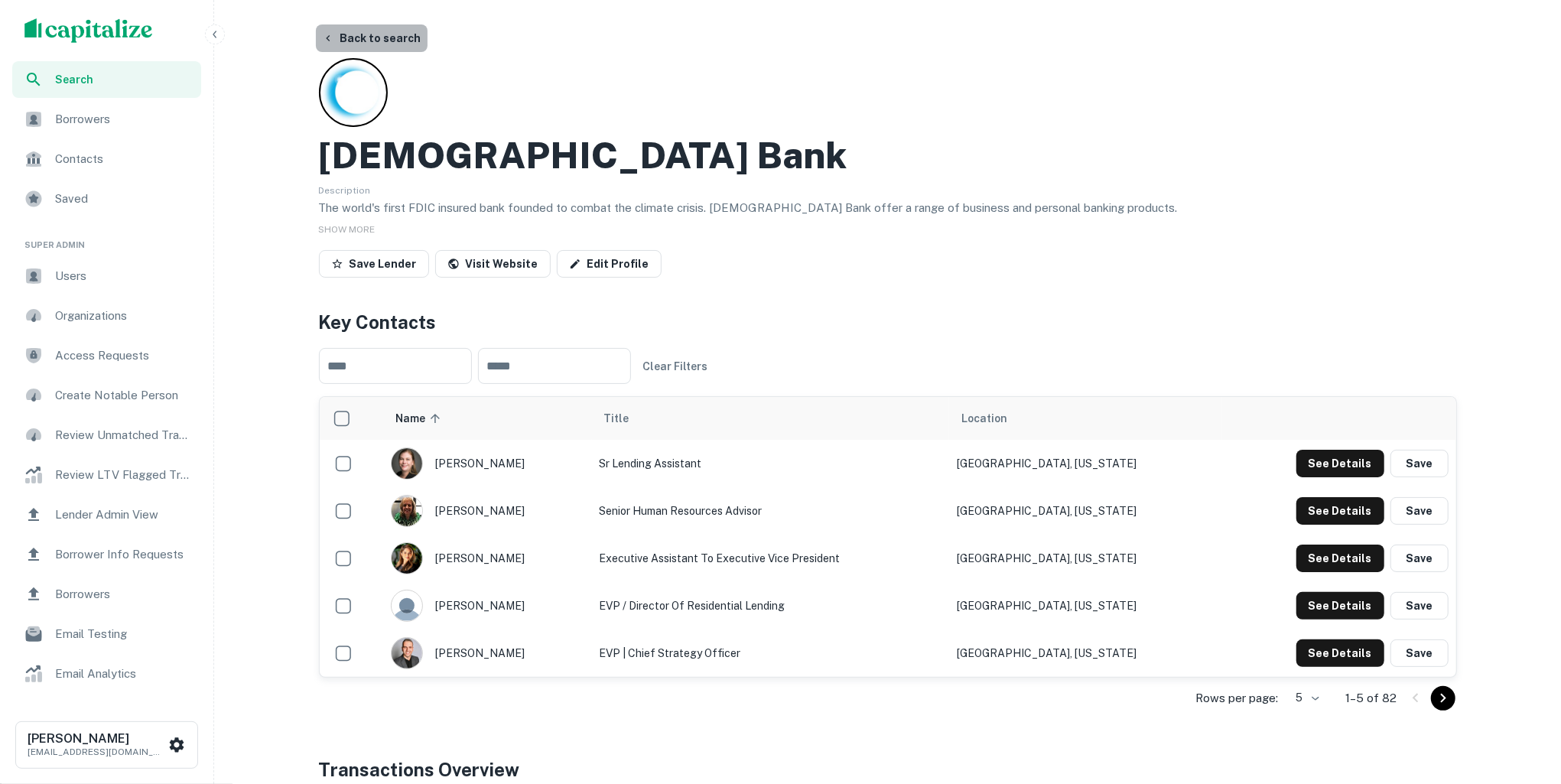
click at [393, 43] on button "Back to search" at bounding box center [372, 38] width 111 height 27
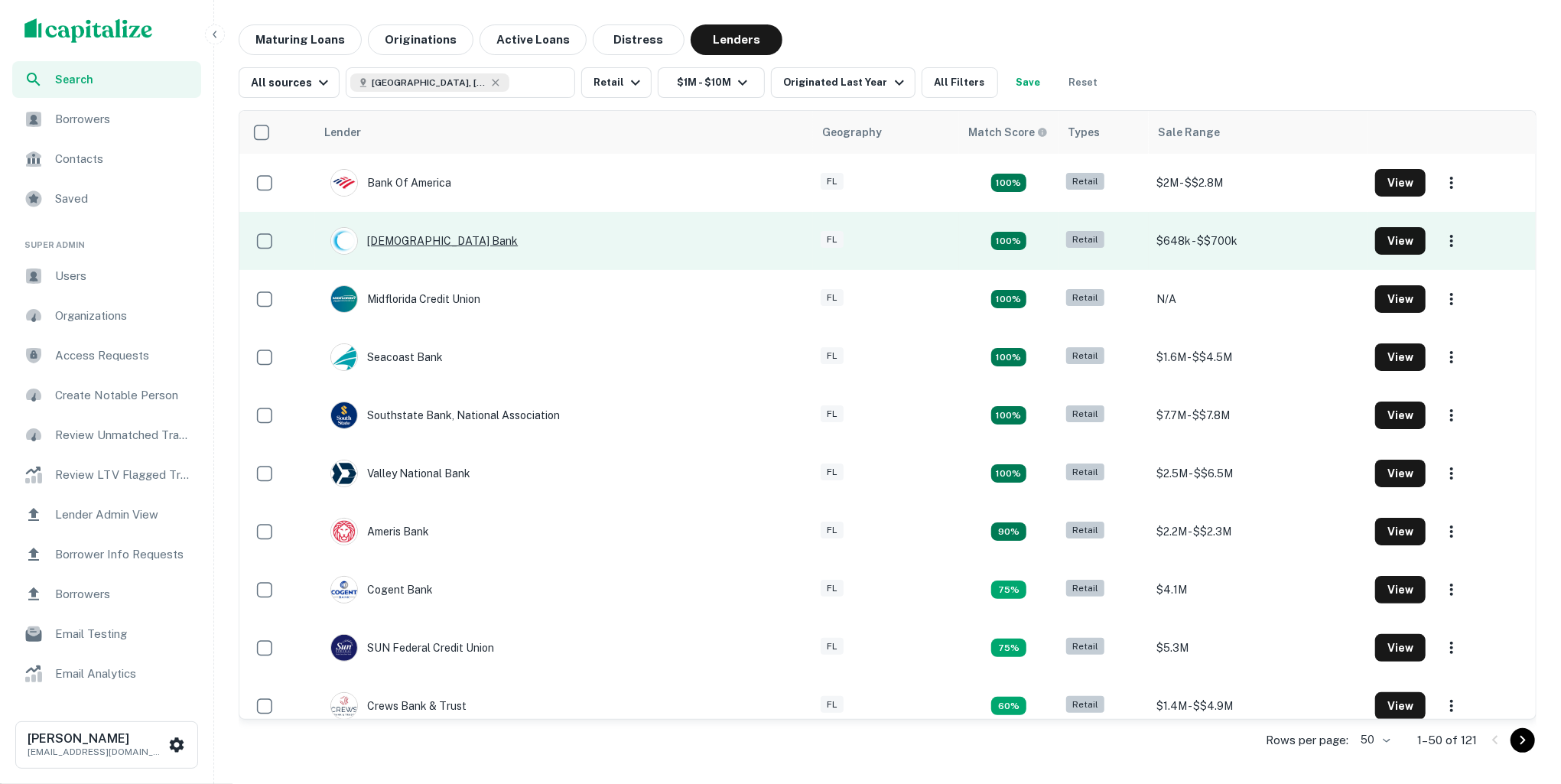
click at [449, 243] on div "[DEMOGRAPHIC_DATA] Bank" at bounding box center [424, 241] width 187 height 27
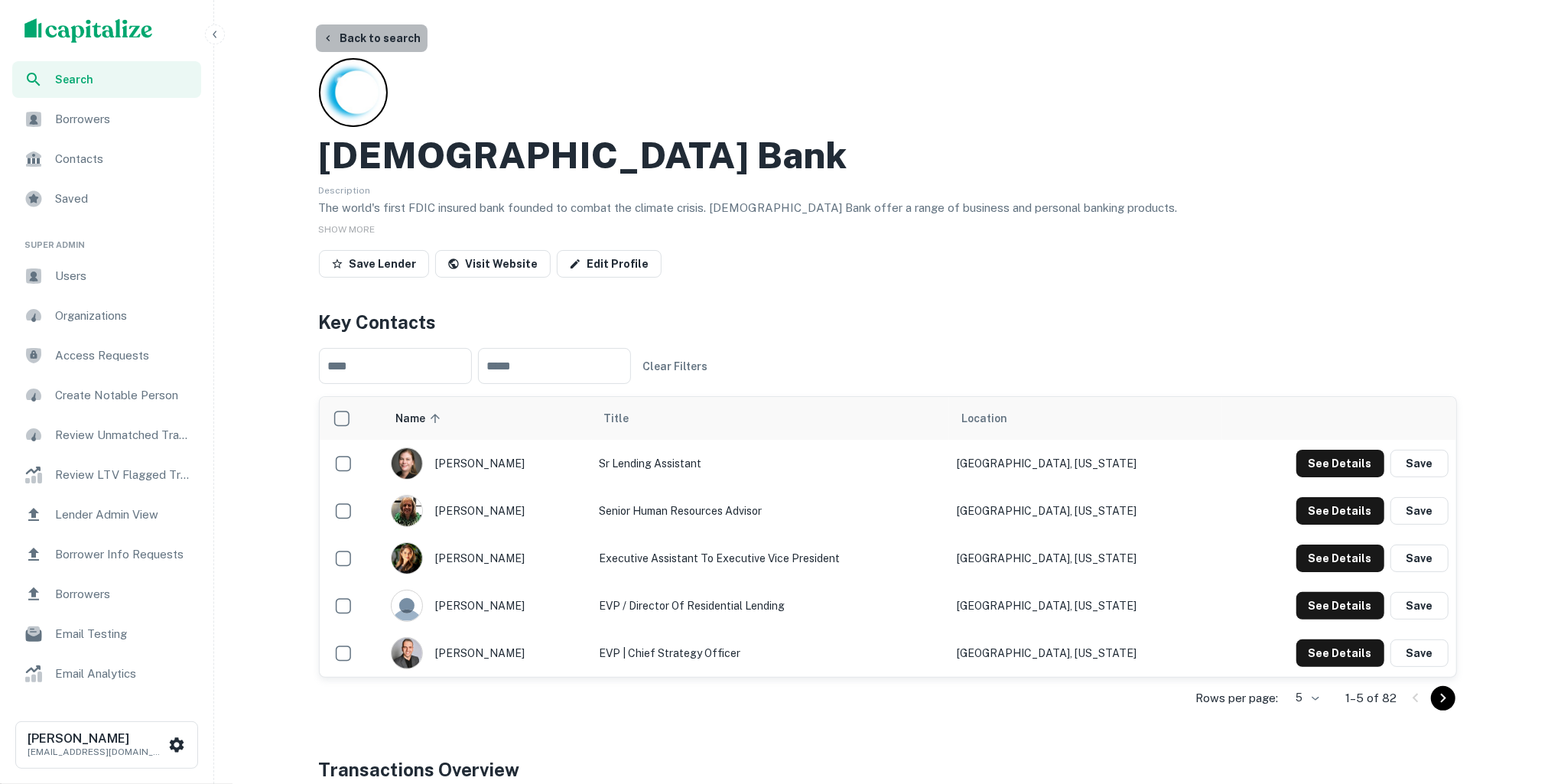
click at [372, 38] on button "Back to search" at bounding box center [372, 38] width 111 height 27
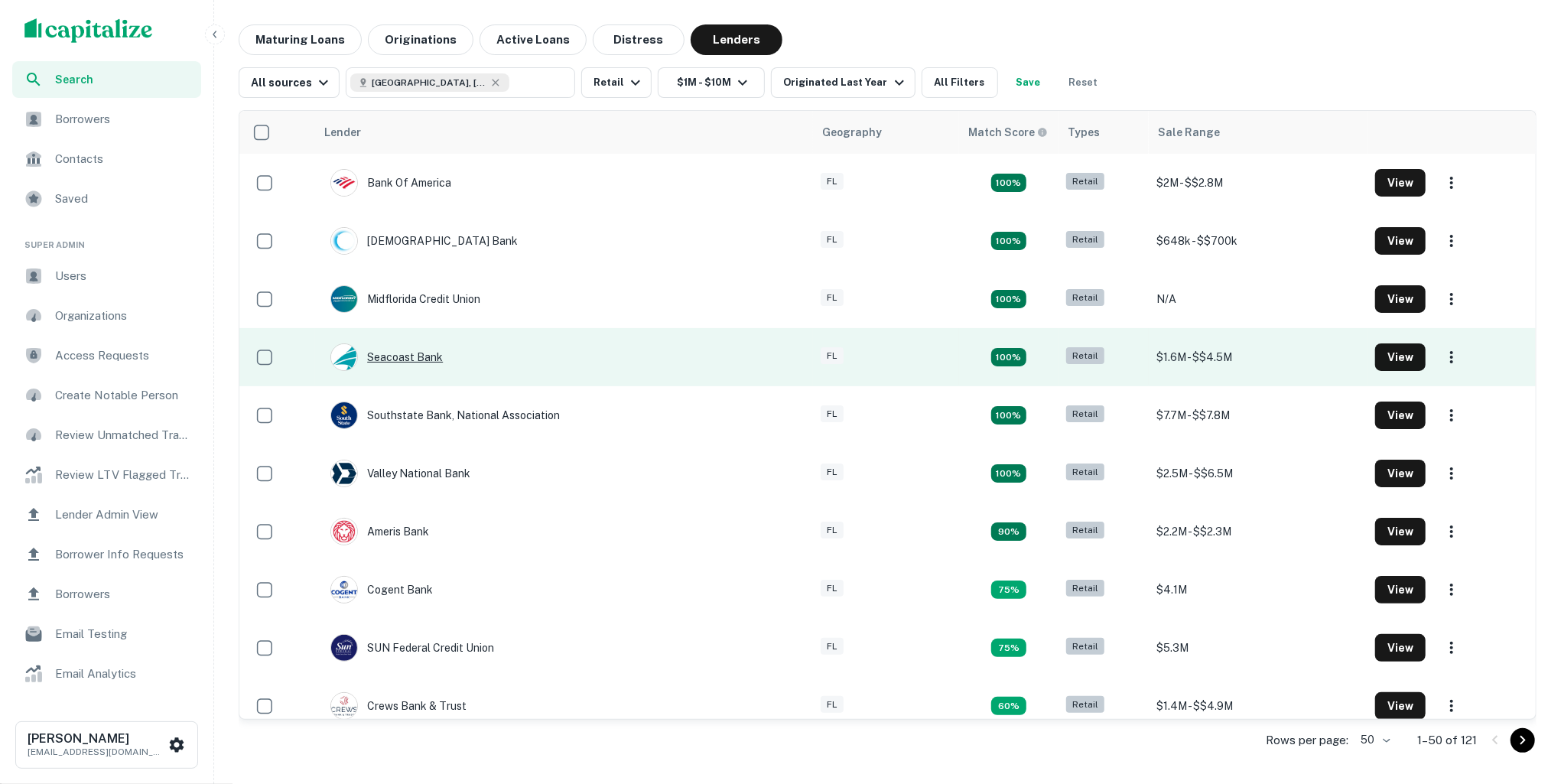
click at [421, 357] on div "Seacoast Bank" at bounding box center [386, 357] width 112 height 27
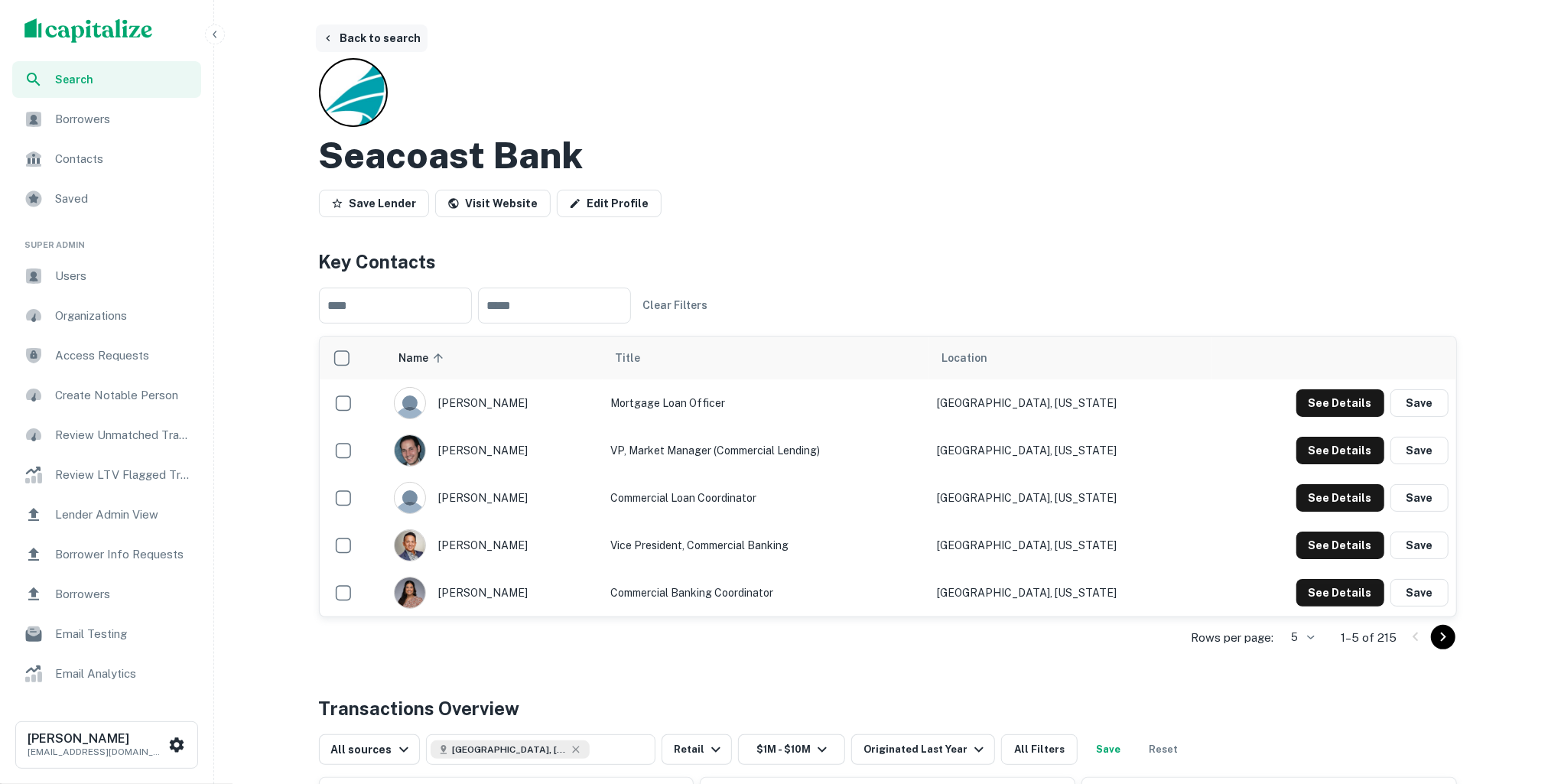
click at [379, 36] on button "Back to search" at bounding box center [372, 38] width 111 height 27
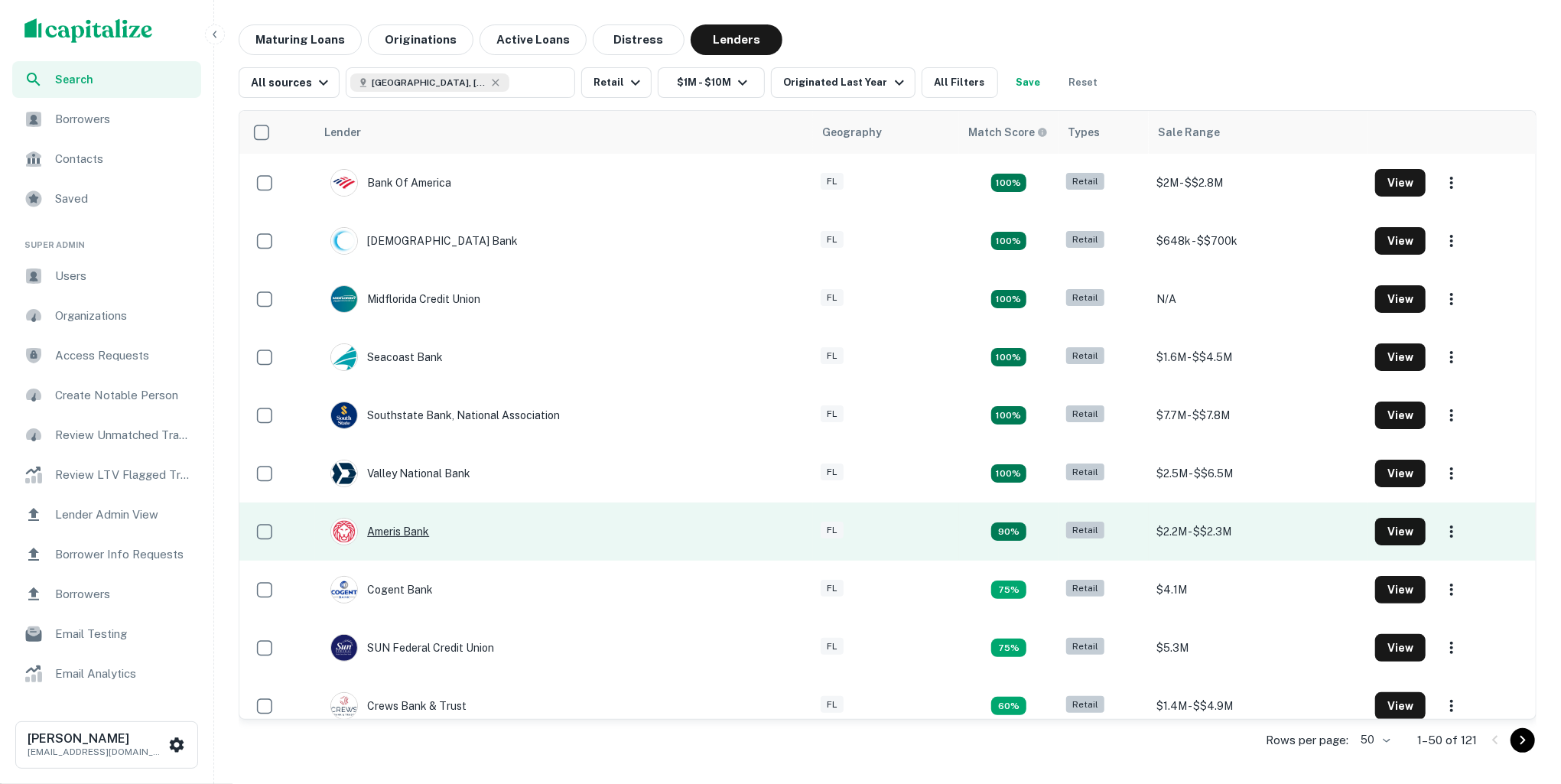
click at [405, 535] on div "Ameris Bank" at bounding box center [380, 531] width 99 height 27
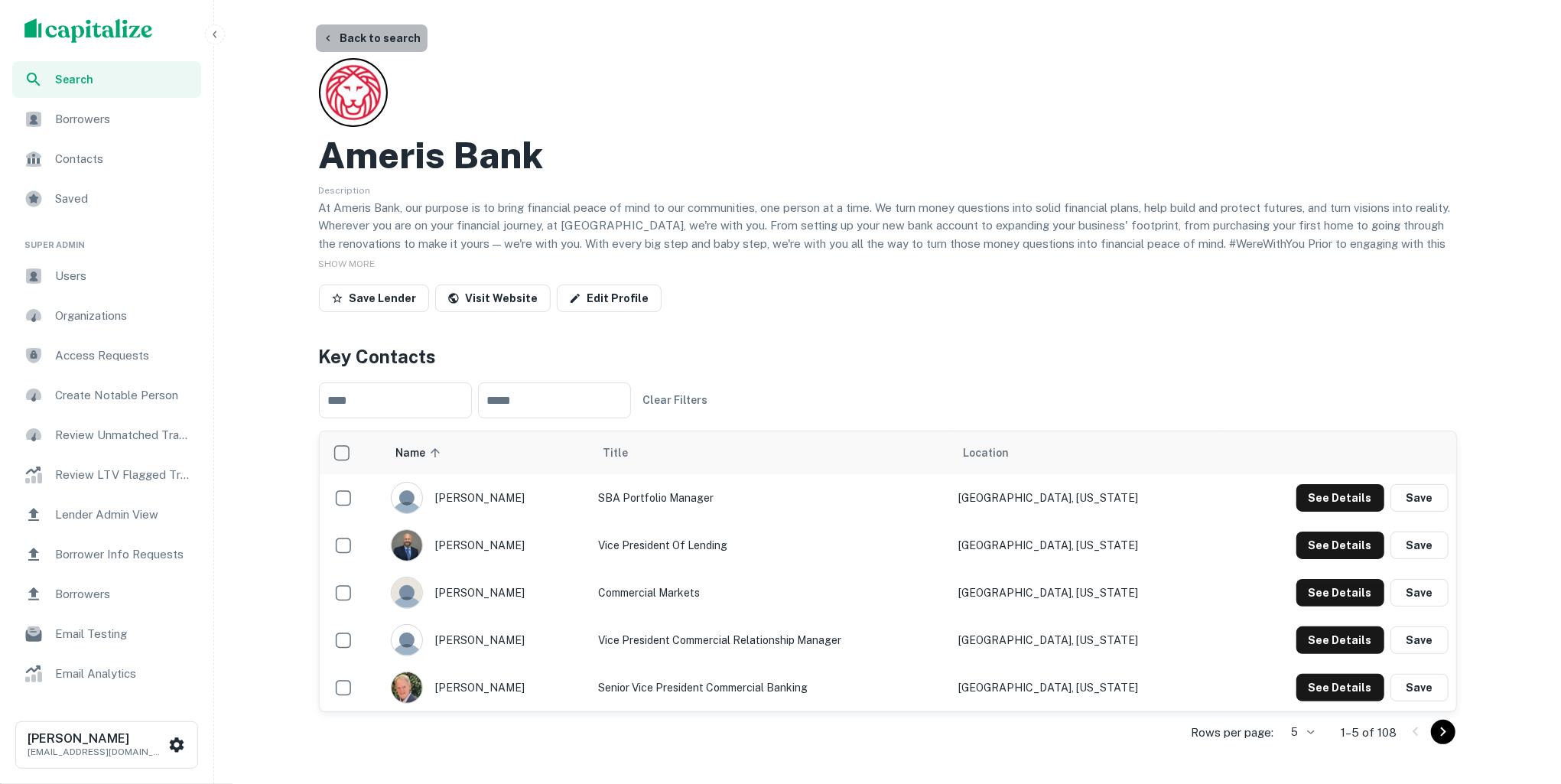
click at [399, 27] on button "Back to search" at bounding box center [372, 38] width 111 height 27
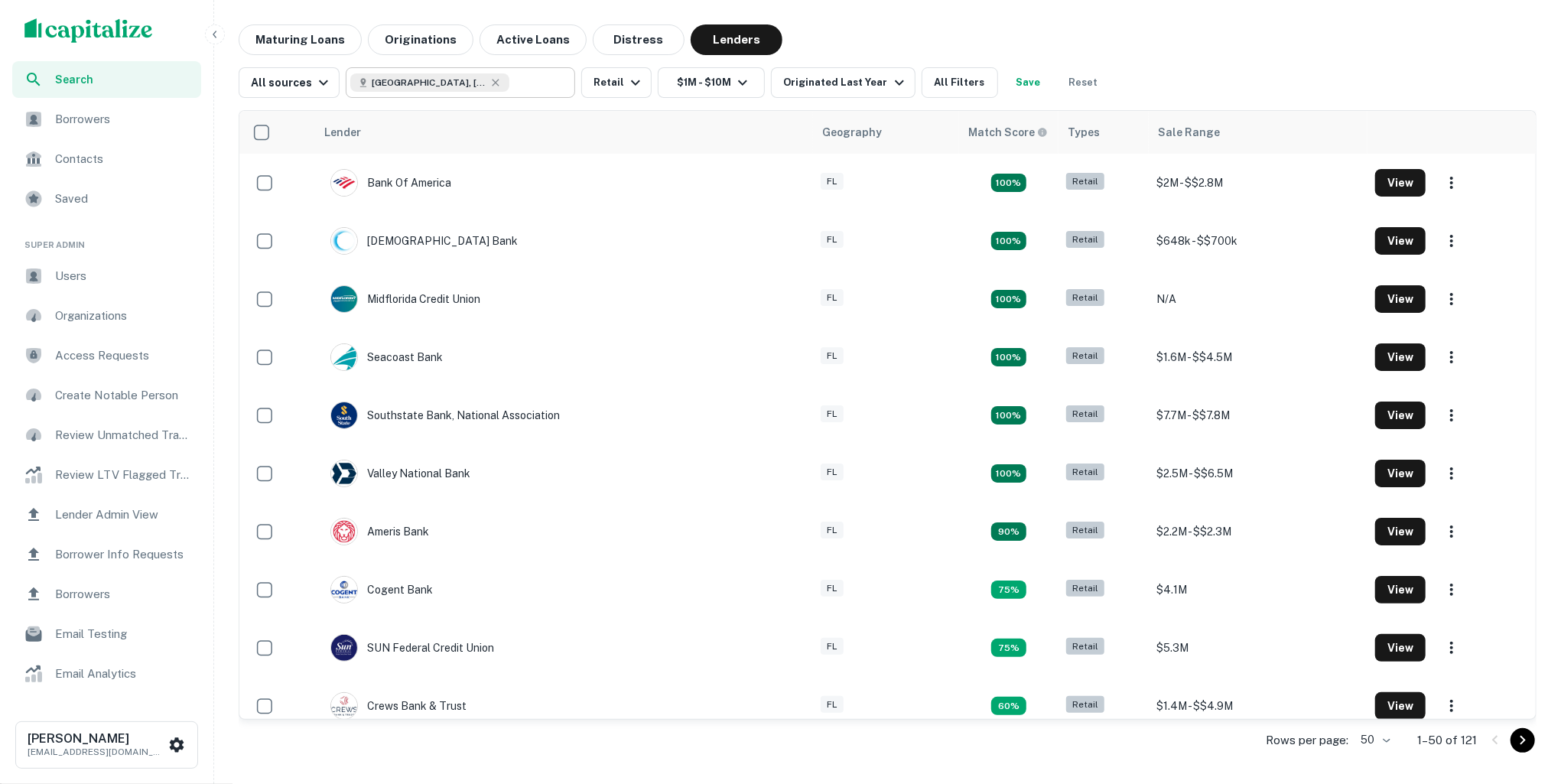
click at [430, 83] on span "[GEOGRAPHIC_DATA], [GEOGRAPHIC_DATA], [GEOGRAPHIC_DATA]" at bounding box center [429, 82] width 115 height 14
click at [509, 83] on input "**********" at bounding box center [539, 82] width 58 height 21
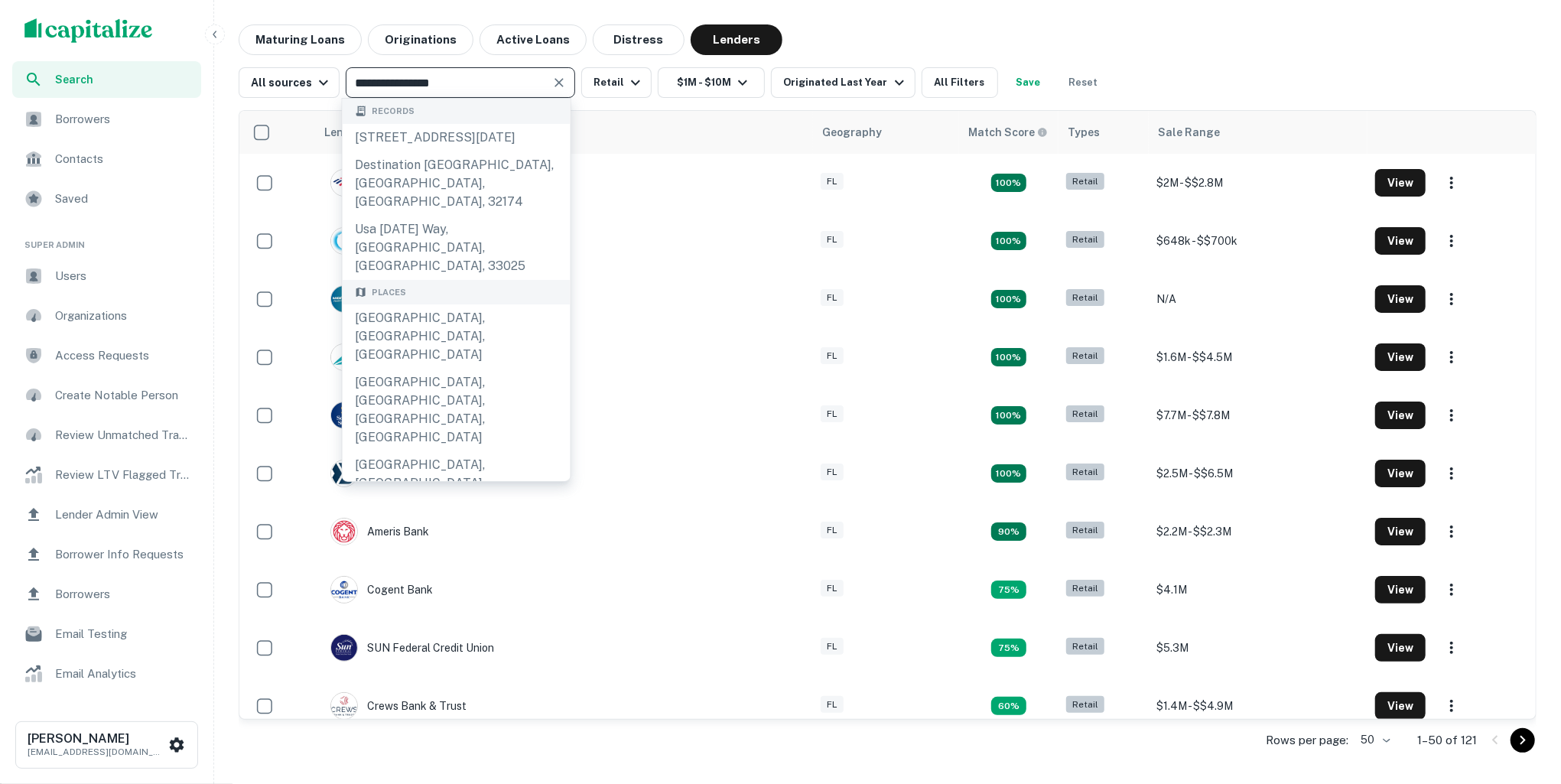
click at [430, 83] on input "**********" at bounding box center [448, 82] width 195 height 21
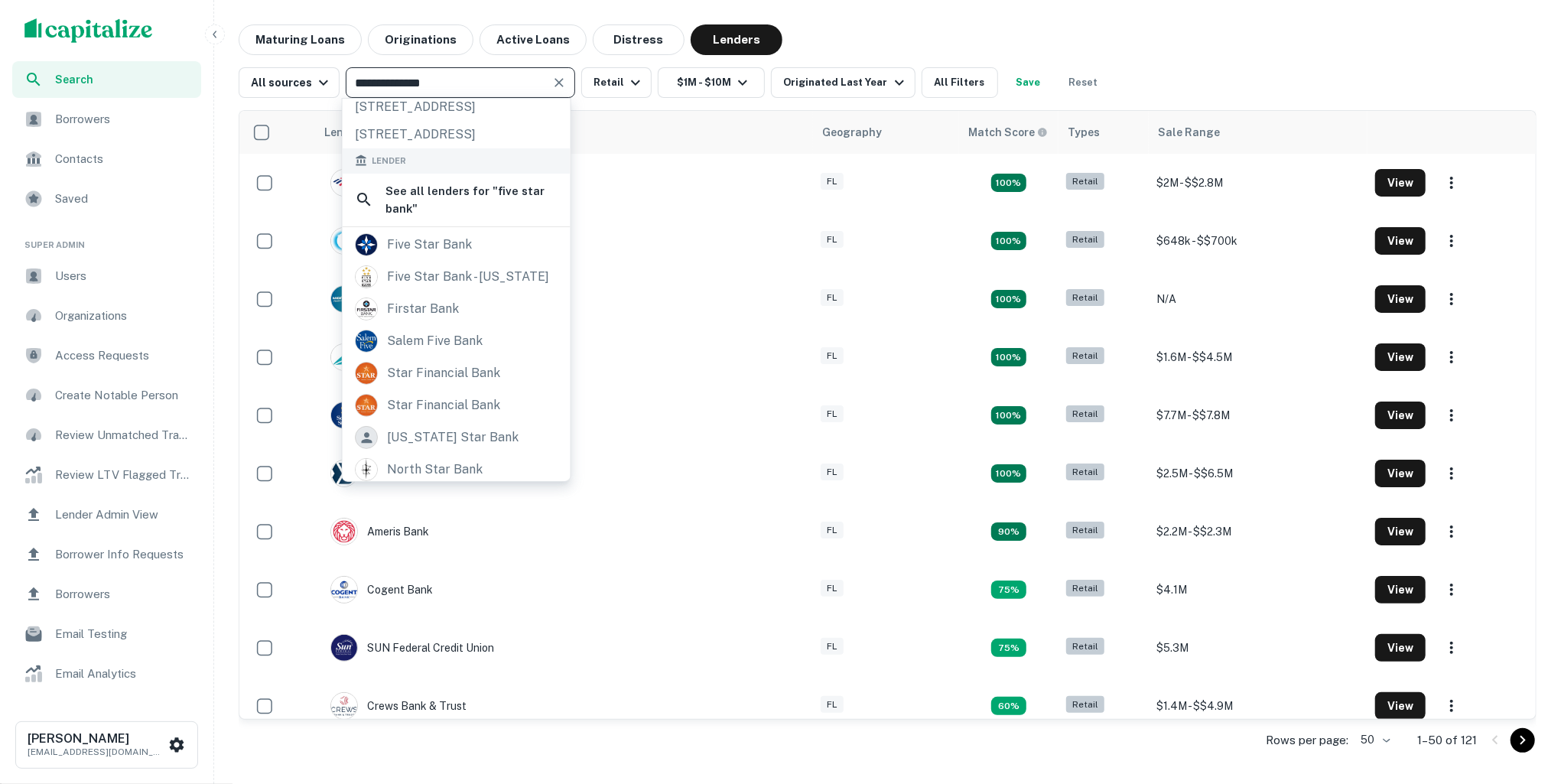
scroll to position [282, 0]
type input "**********"
click at [469, 258] on div "five star bank" at bounding box center [456, 246] width 204 height 23
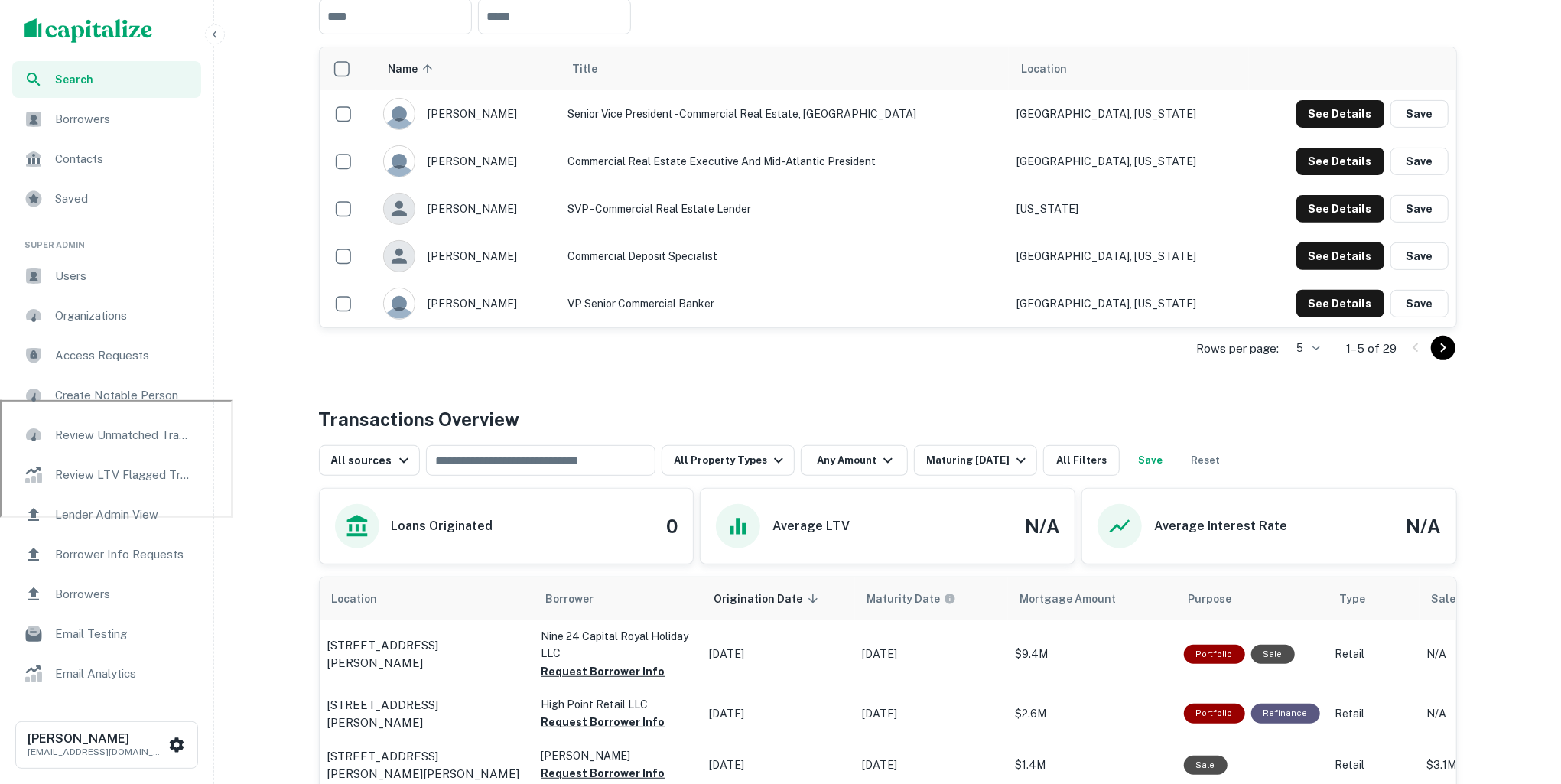
scroll to position [429, 0]
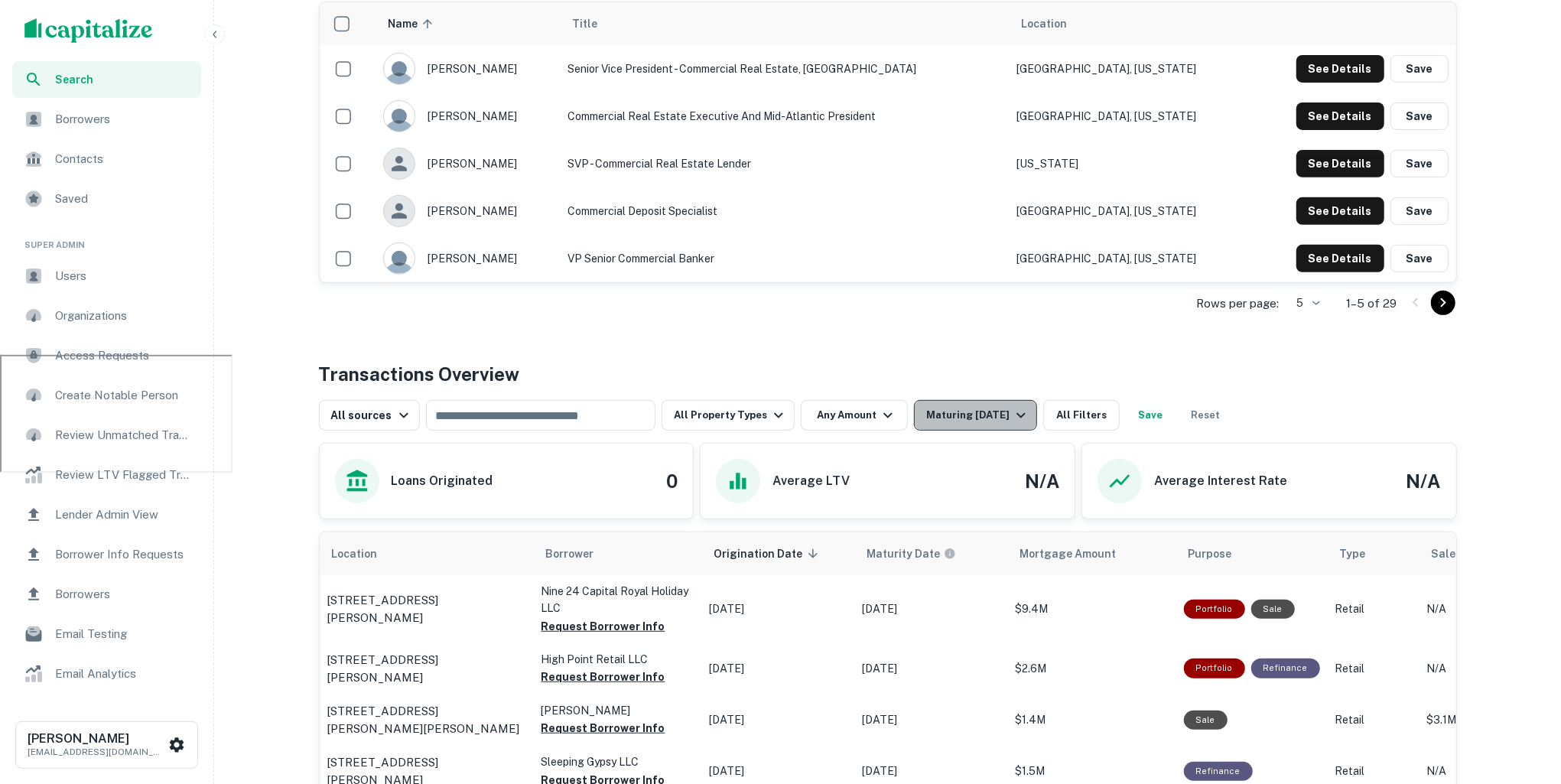
click at [1012, 416] on icon "button" at bounding box center [1021, 415] width 18 height 18
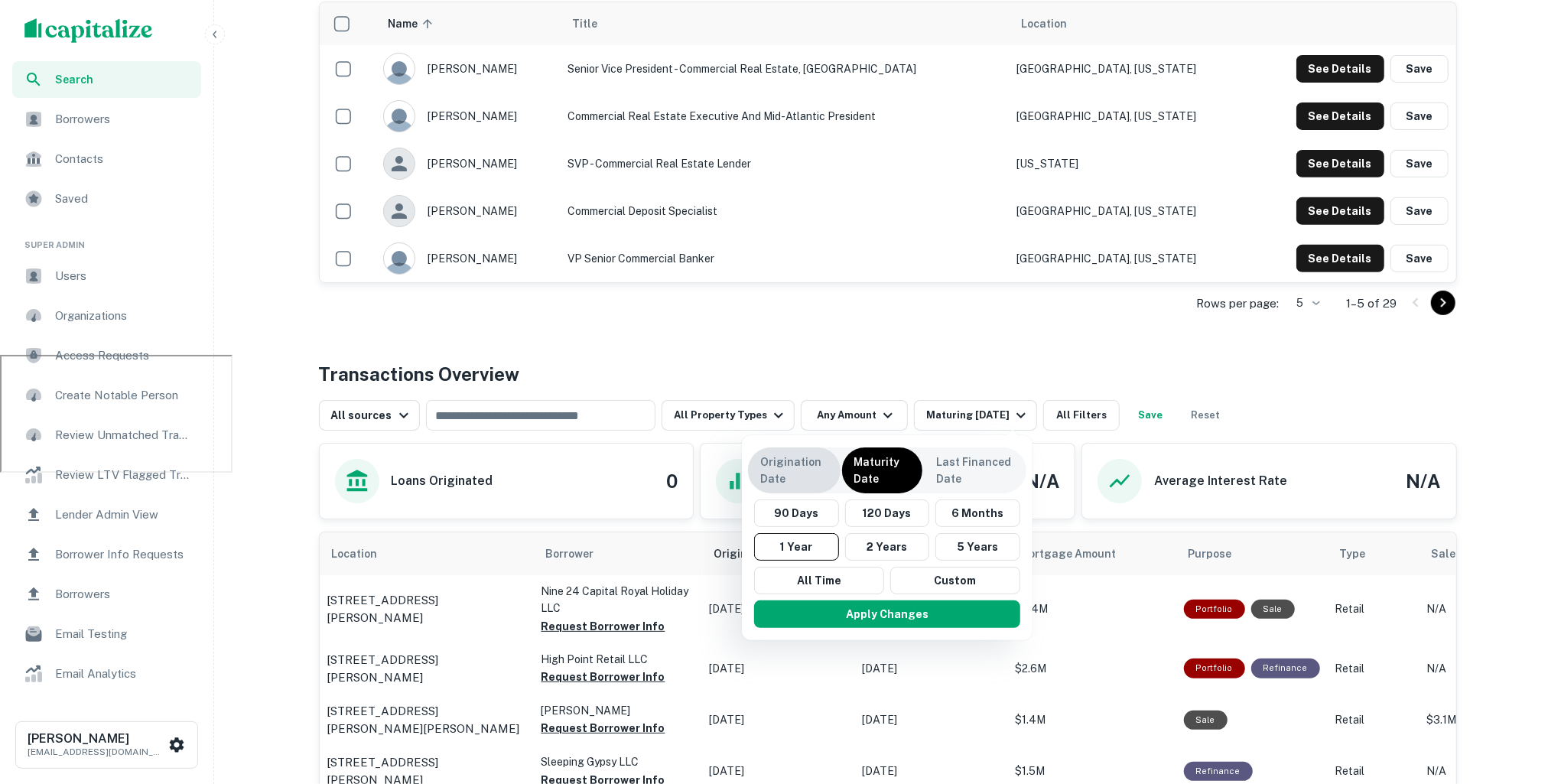
click at [800, 465] on p "Origination Date" at bounding box center [794, 470] width 68 height 34
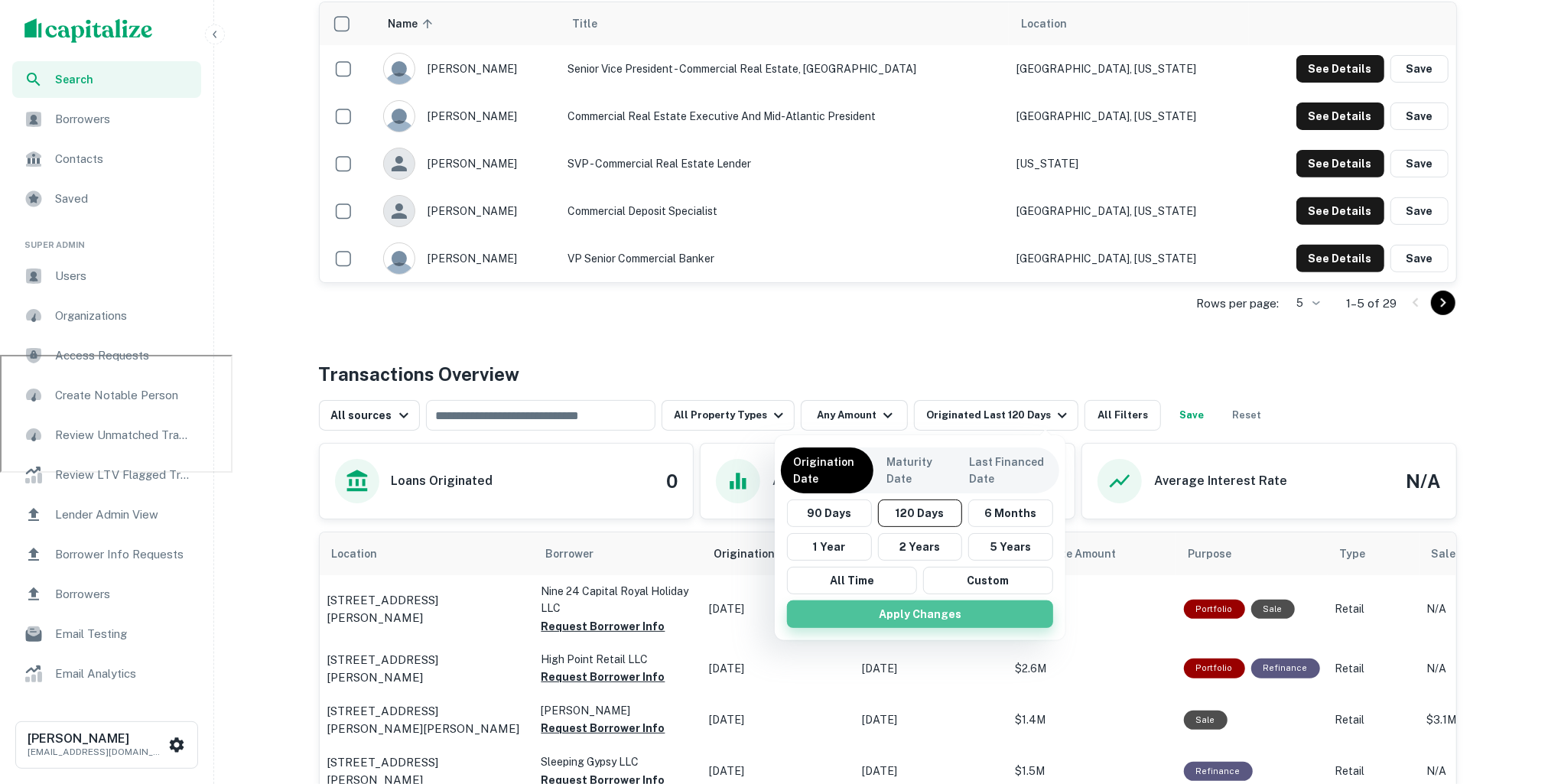
click at [949, 623] on button "Apply Changes" at bounding box center [920, 614] width 267 height 27
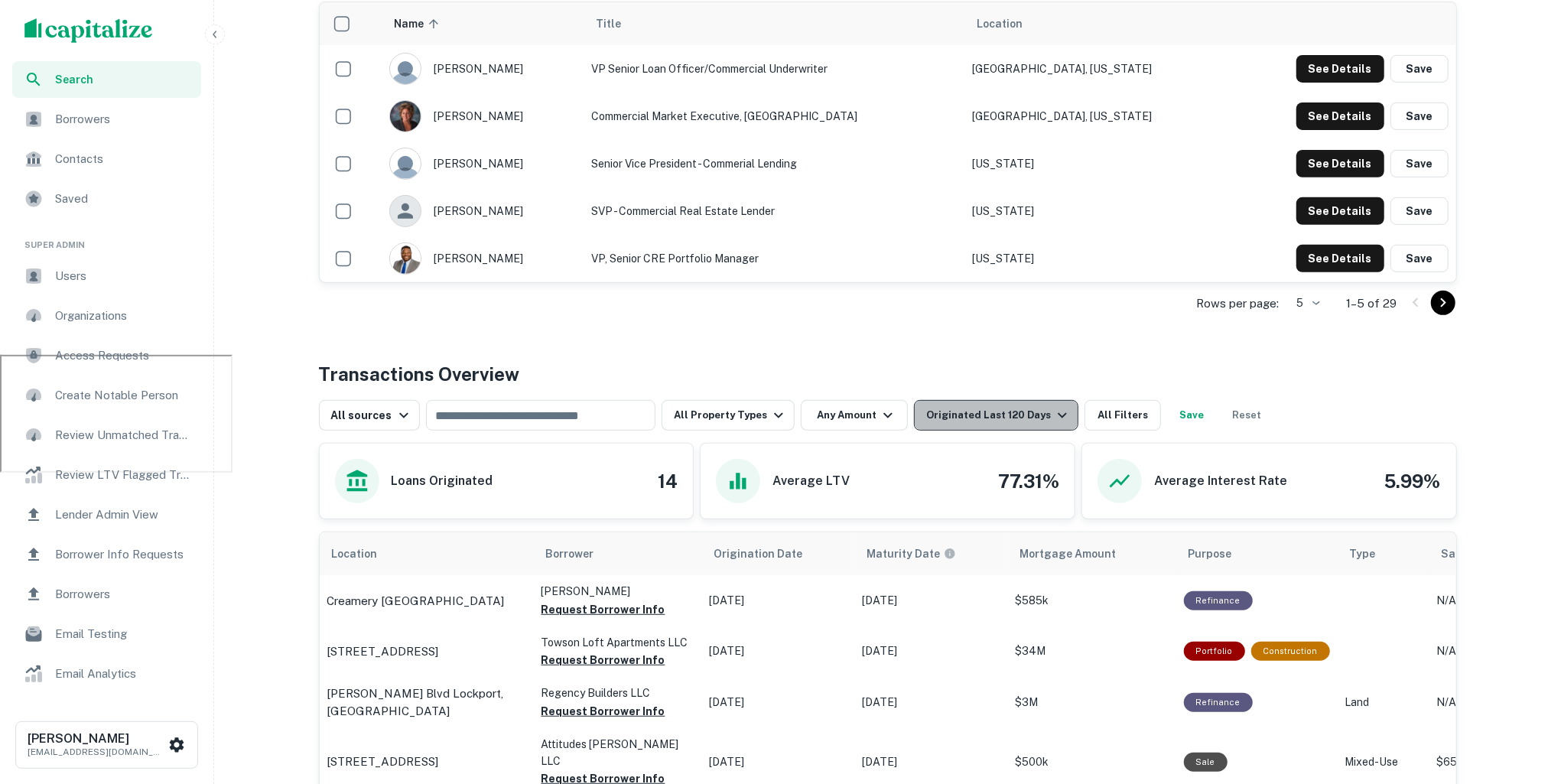
click at [1053, 409] on icon "button" at bounding box center [1062, 415] width 18 height 18
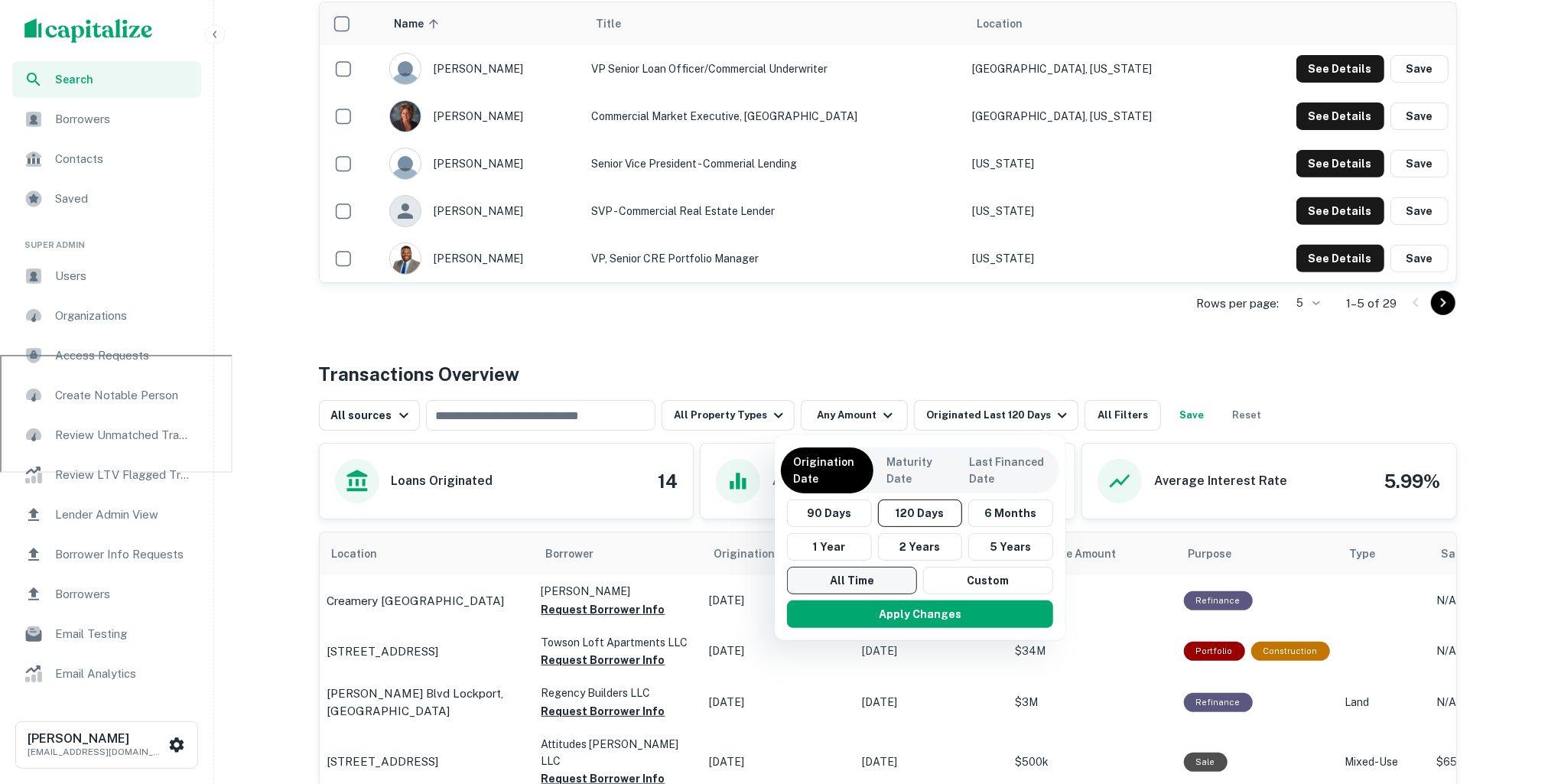
click at [860, 579] on button "All Time" at bounding box center [852, 580] width 130 height 27
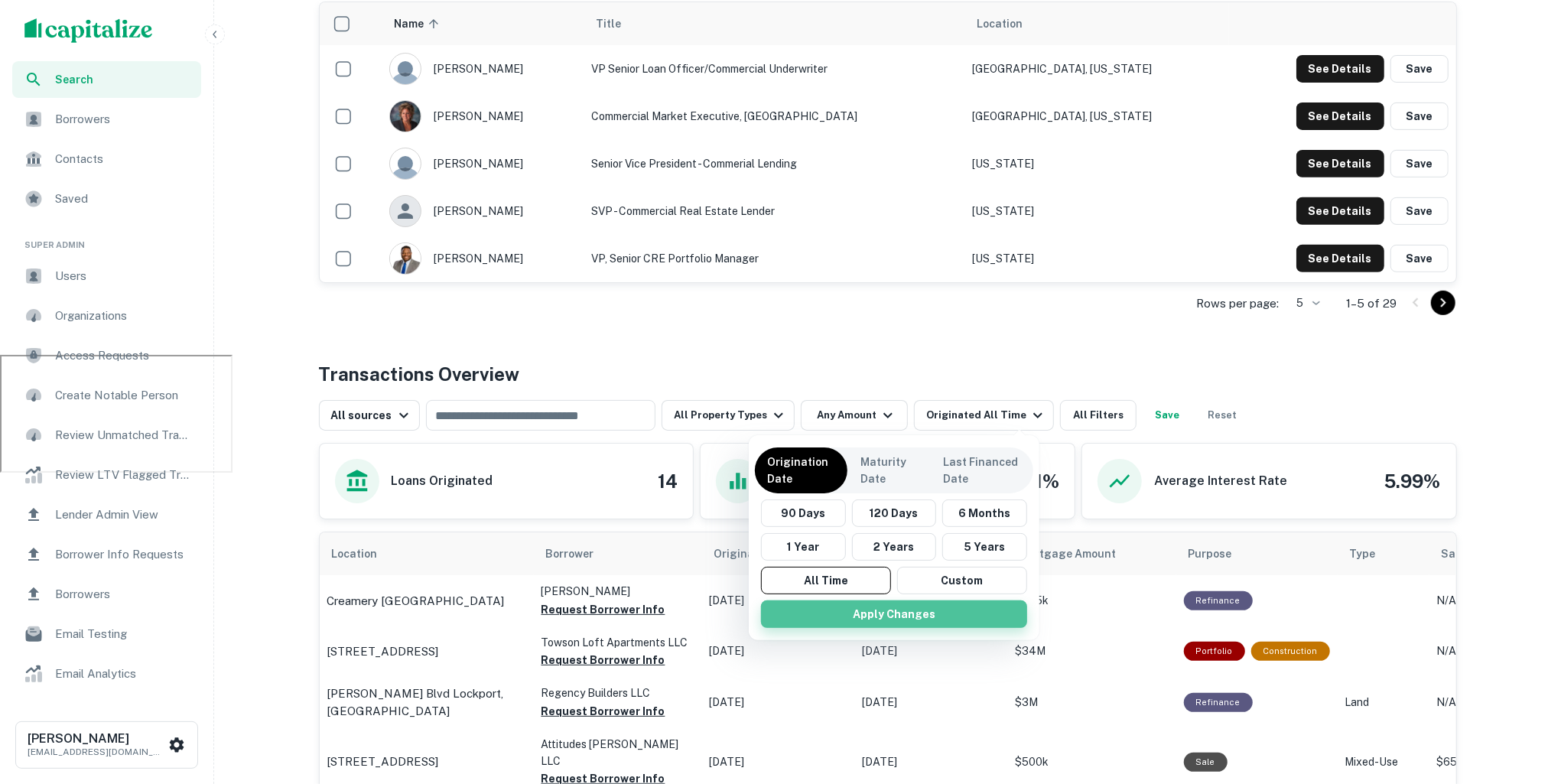
click at [883, 610] on button "Apply Changes" at bounding box center [894, 614] width 267 height 27
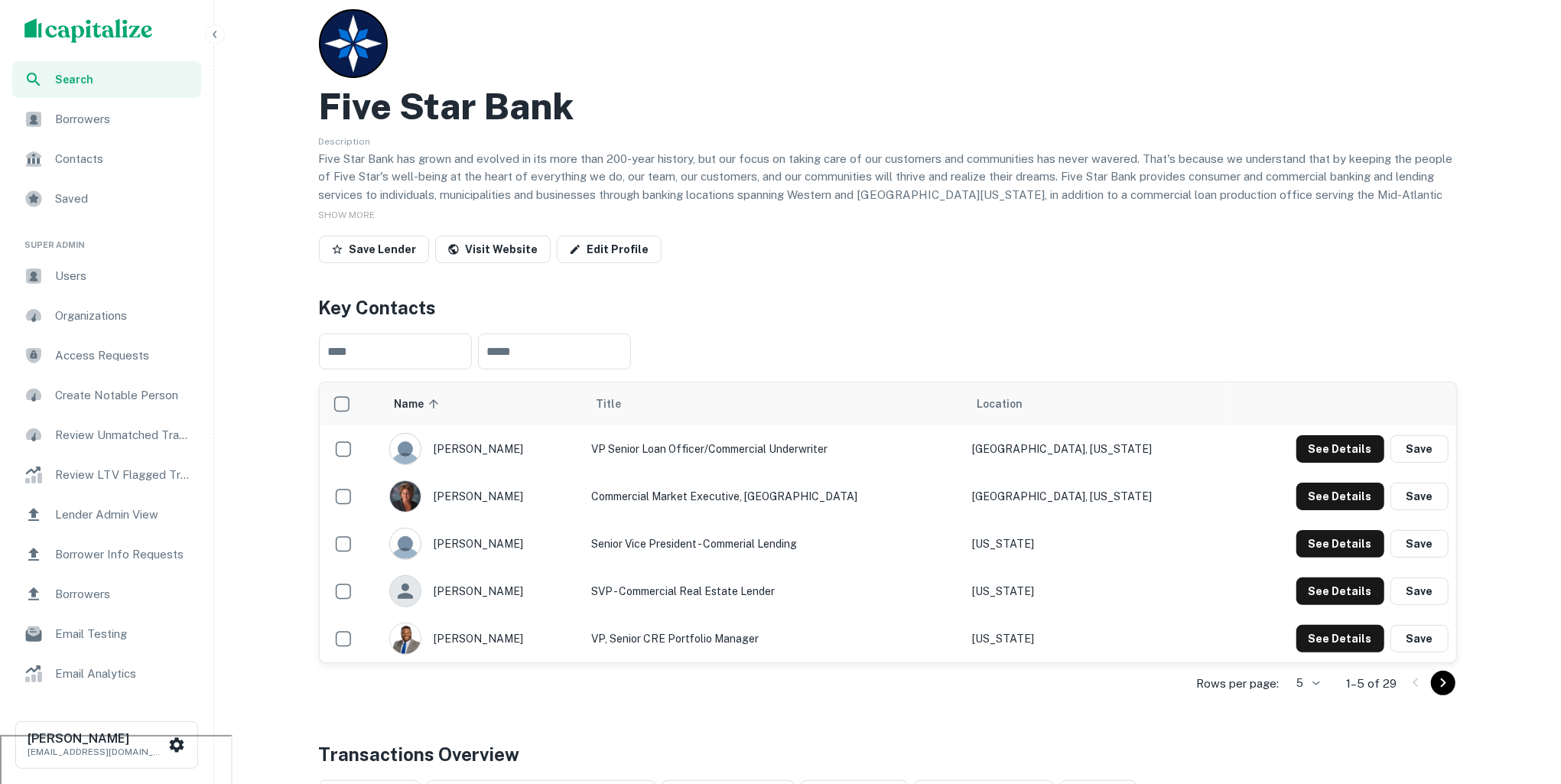
scroll to position [1921, 0]
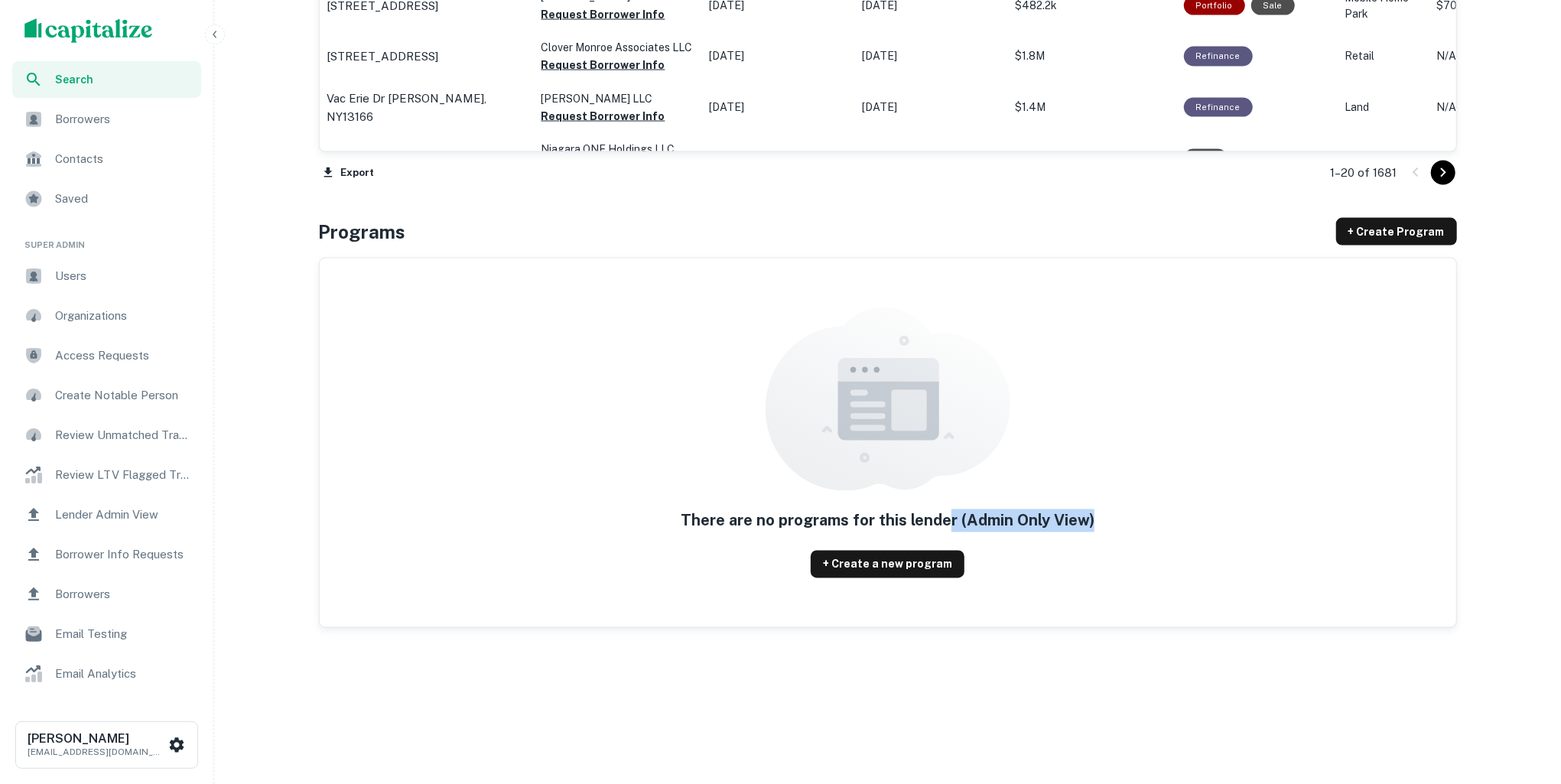
drag, startPoint x: 1096, startPoint y: 513, endPoint x: 947, endPoint y: 513, distance: 149.0
click at [947, 513] on div "There are no programs for this lender (Admin Only View) + Create a new program" at bounding box center [887, 443] width 1137 height 369
click at [1032, 451] on div "There are no programs for this lender (Admin Only View) + Create a new program" at bounding box center [887, 443] width 1137 height 369
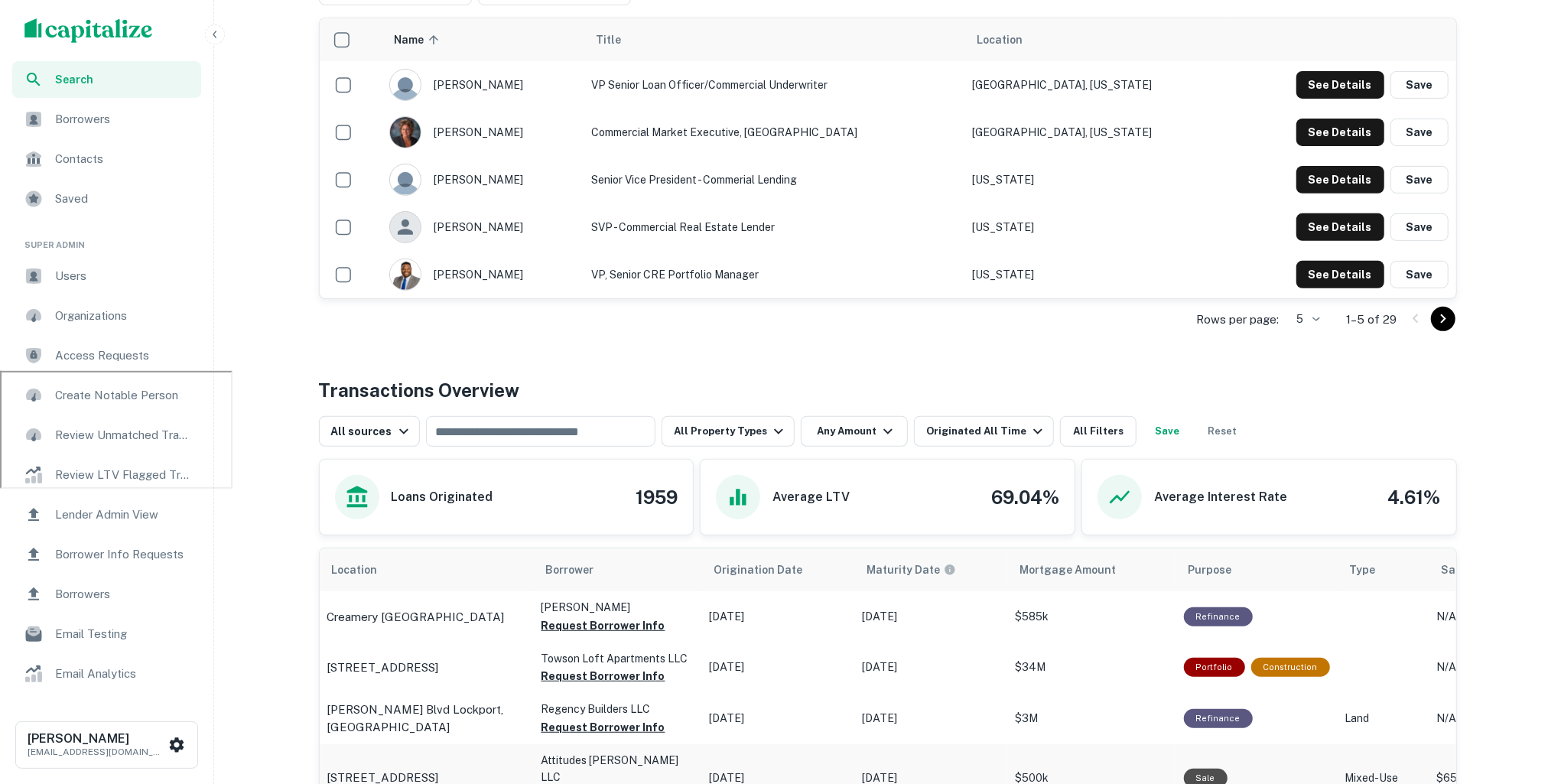
scroll to position [0, 0]
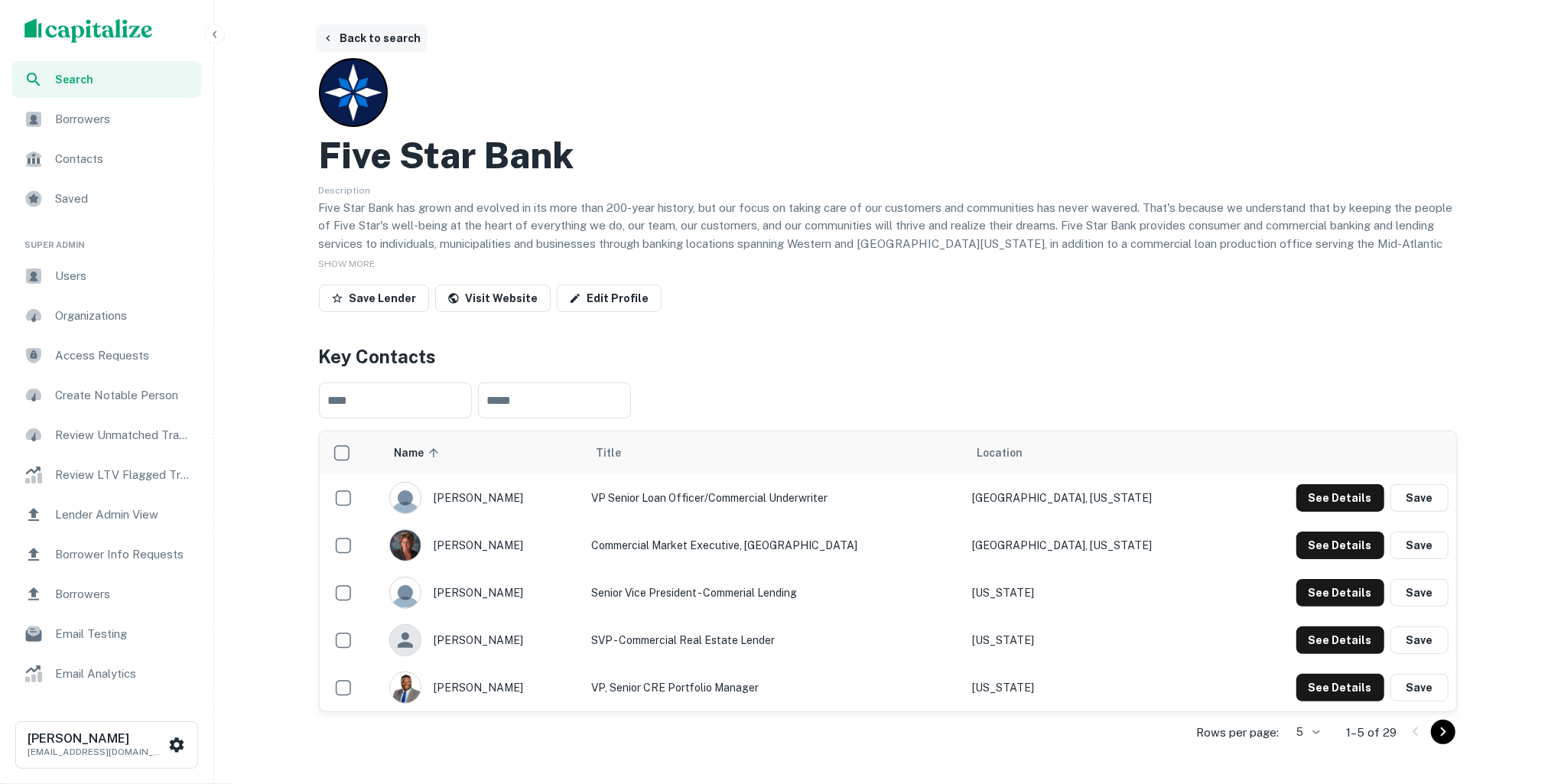
click at [366, 36] on button "Back to search" at bounding box center [372, 38] width 111 height 27
click at [369, 36] on button "Back to search" at bounding box center [372, 38] width 111 height 27
click at [388, 42] on button "Back to search" at bounding box center [372, 38] width 111 height 27
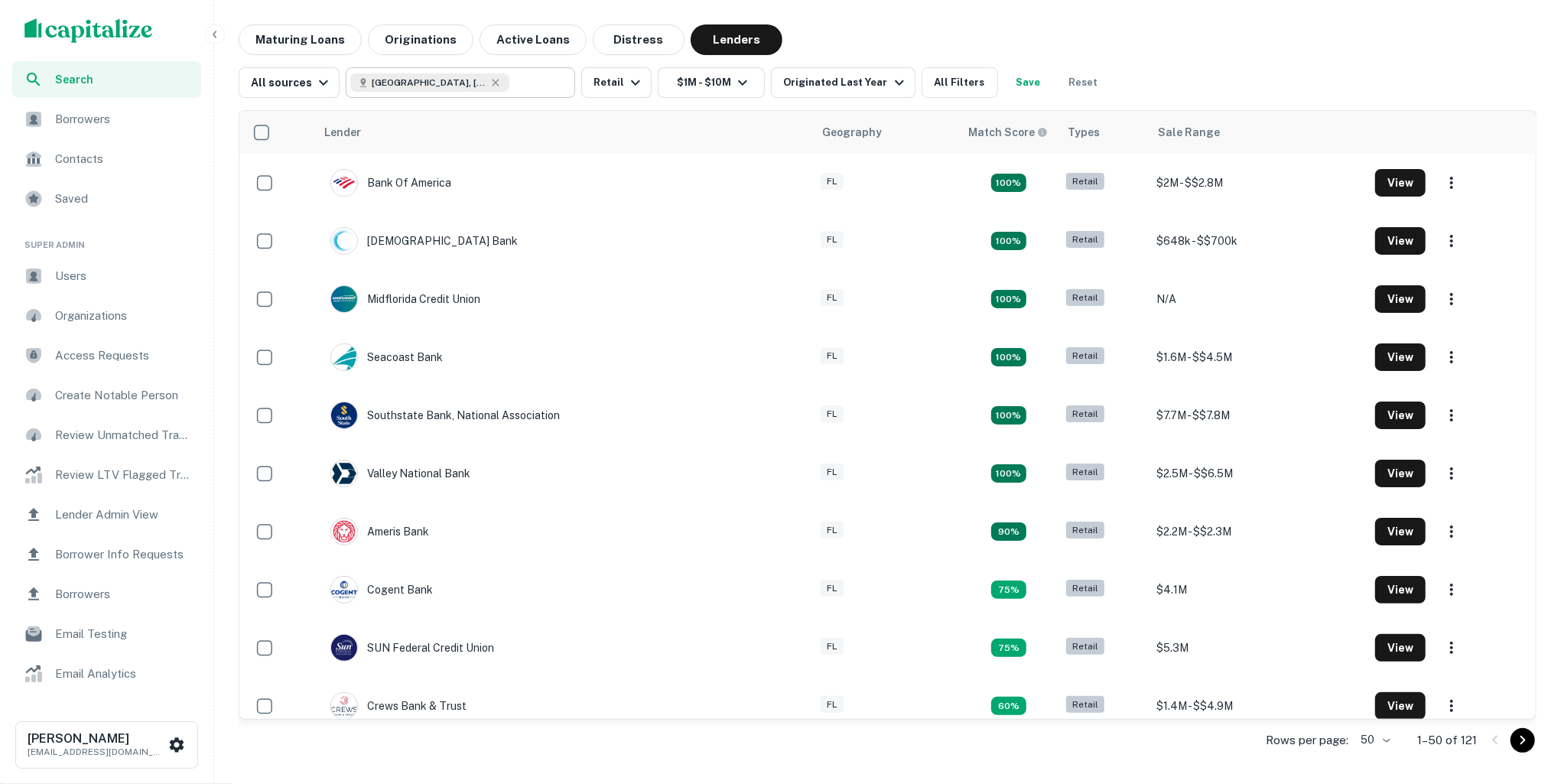
click at [509, 89] on input "text" at bounding box center [539, 82] width 58 height 21
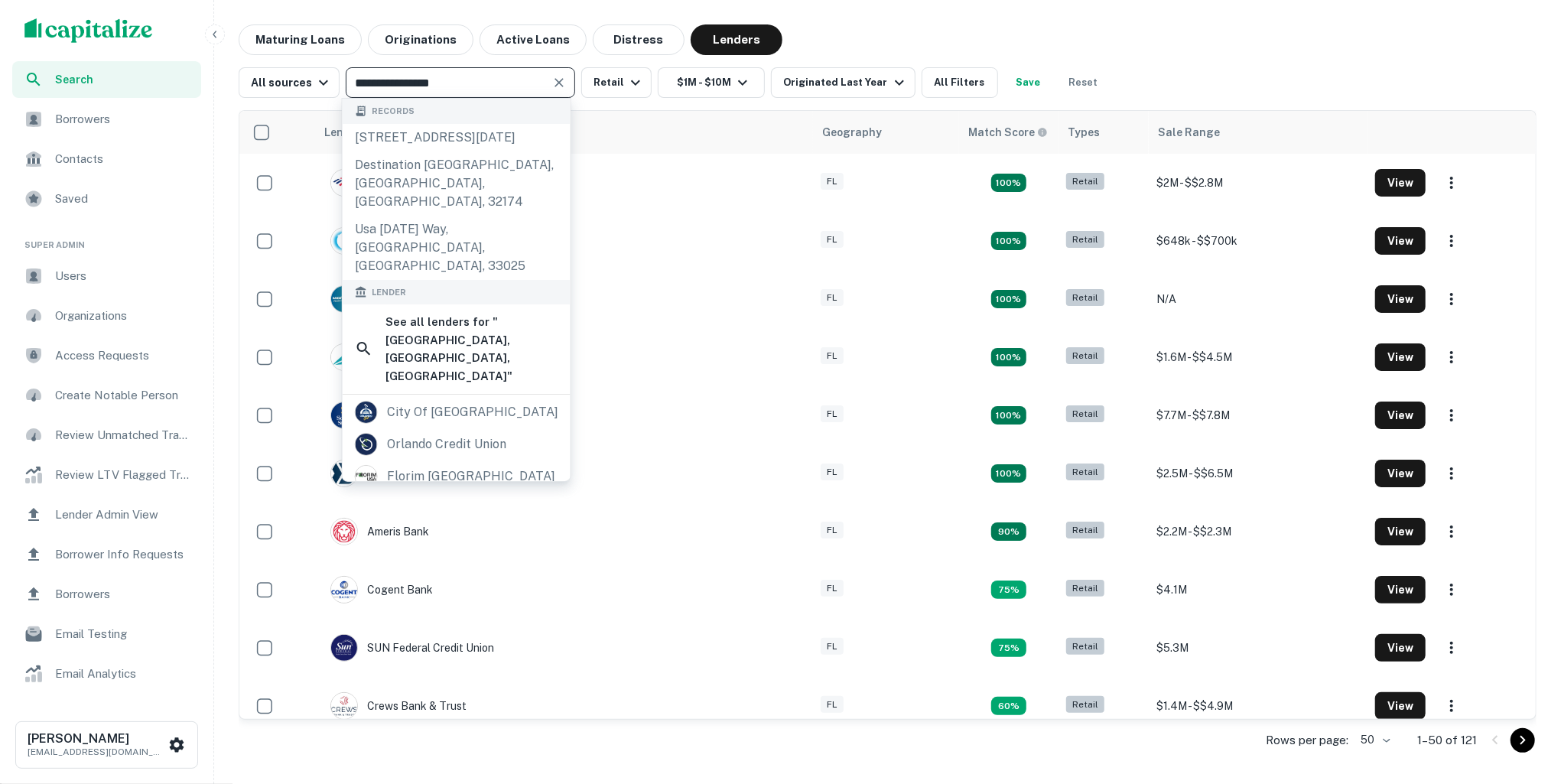
type input "**********"
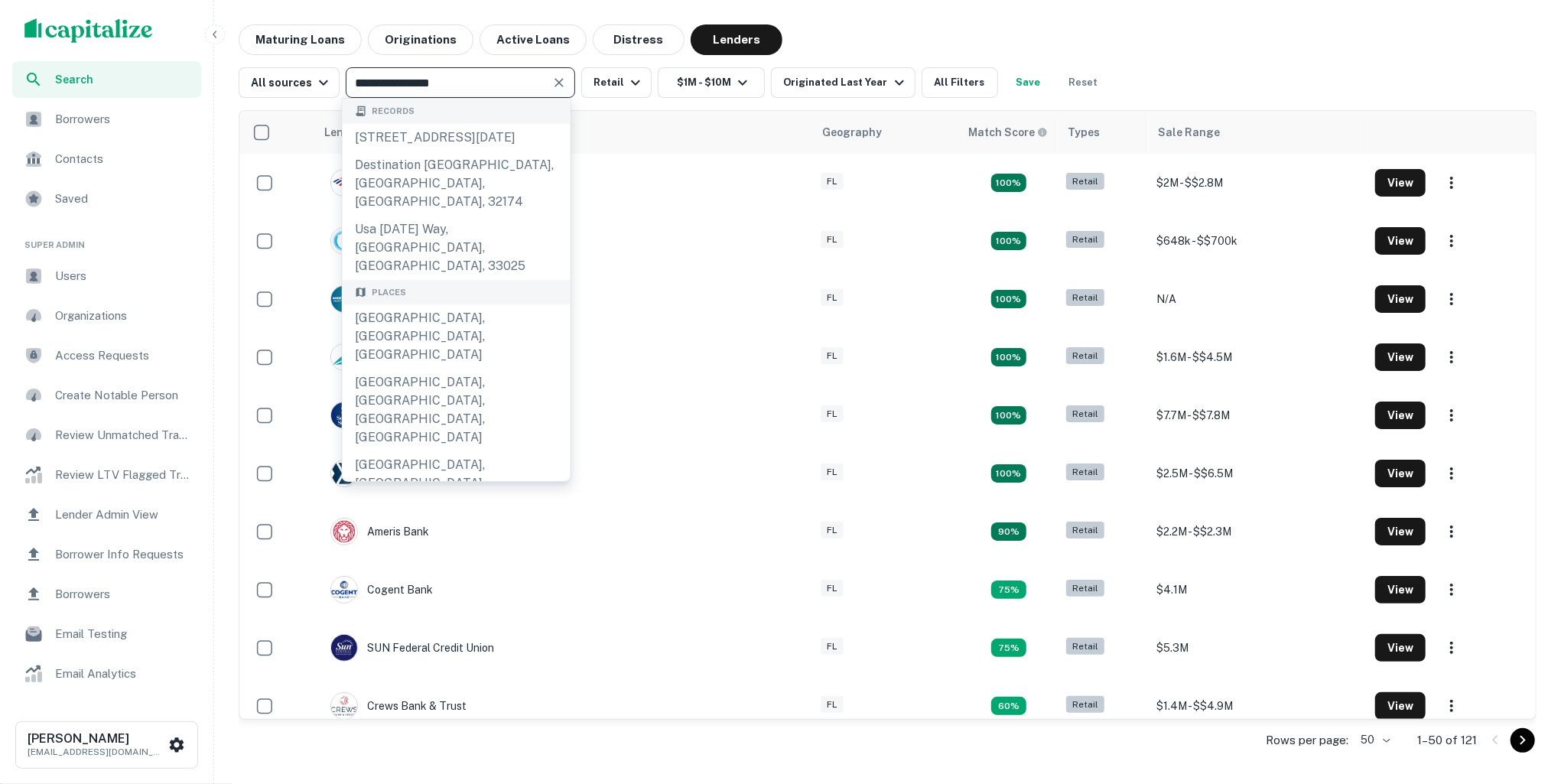
click at [880, 47] on div "Maturing Loans Originations Active Loans Distress Lenders" at bounding box center [887, 40] width 1298 height 31
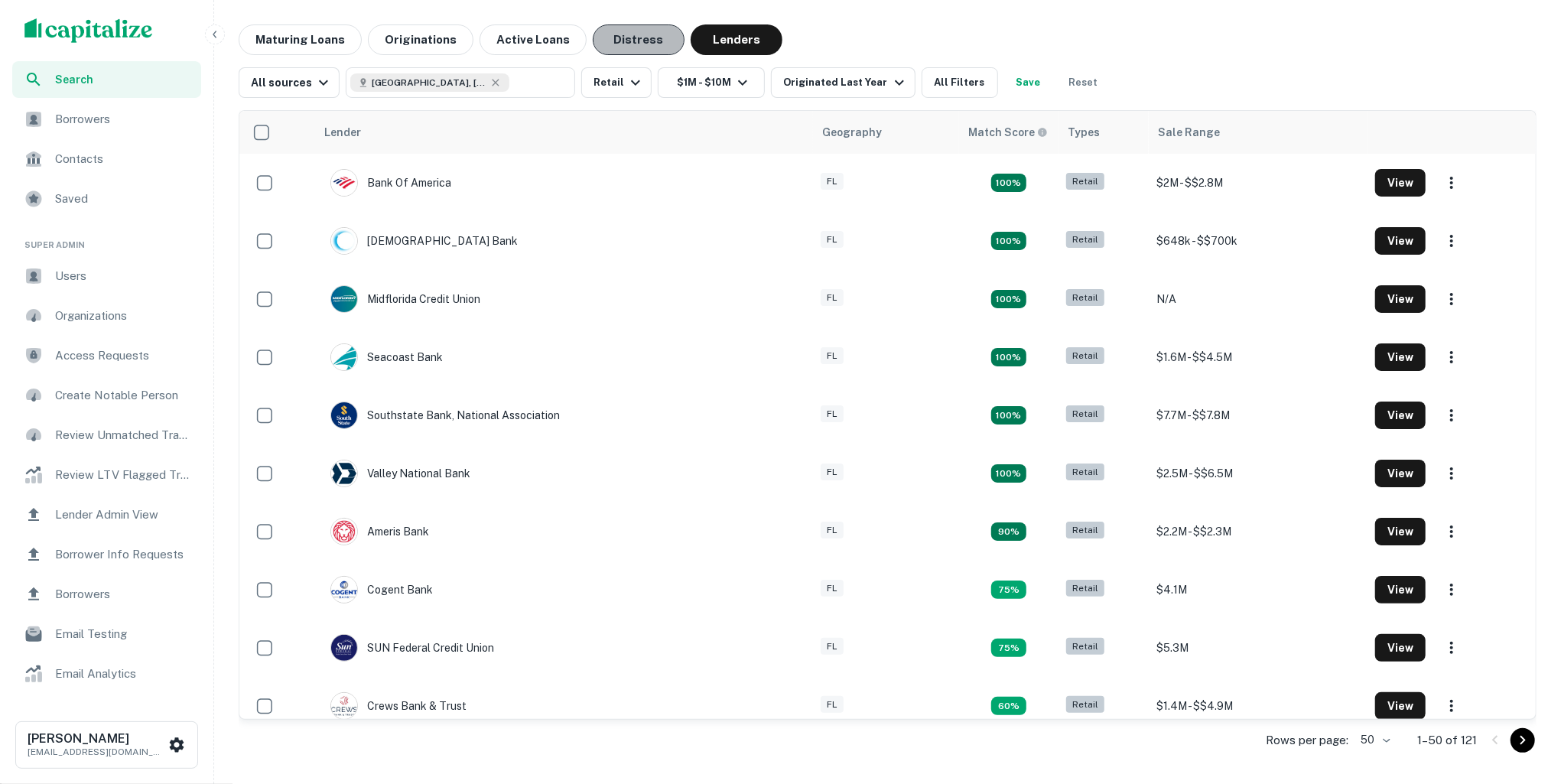
click at [628, 40] on button "Distress" at bounding box center [638, 40] width 92 height 31
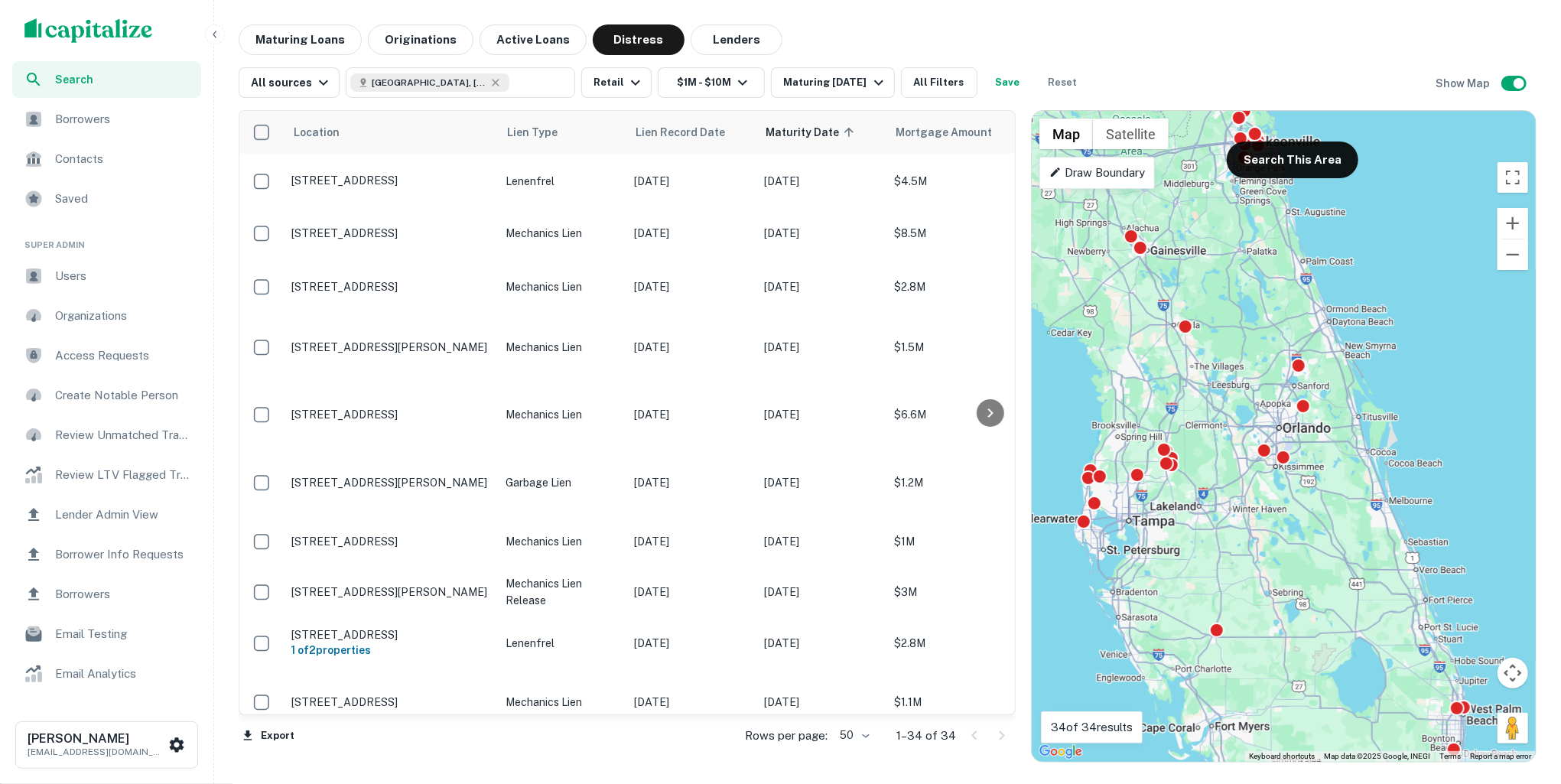
scroll to position [1073, 0]
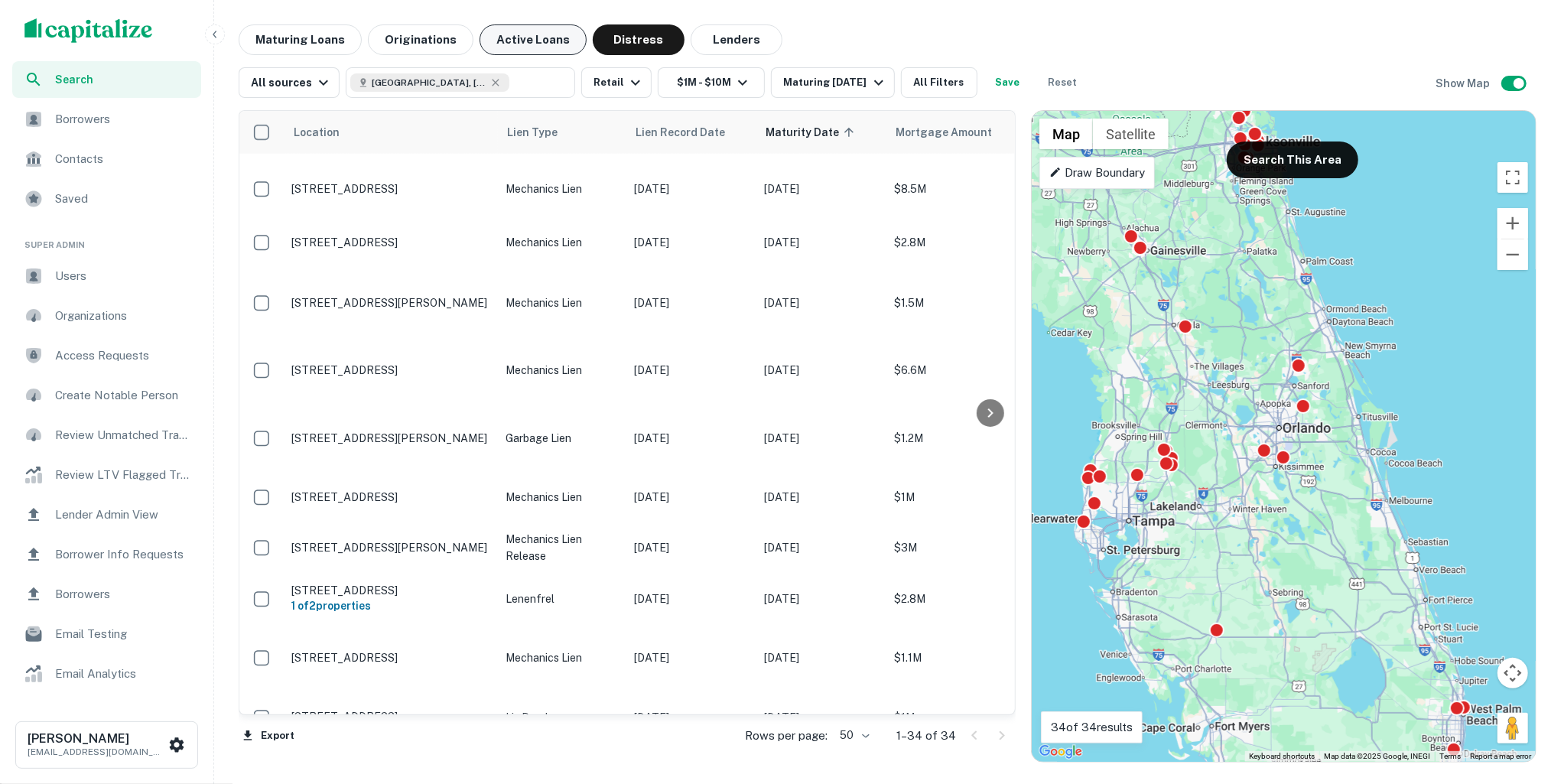
click at [533, 47] on button "Active Loans" at bounding box center [532, 40] width 107 height 31
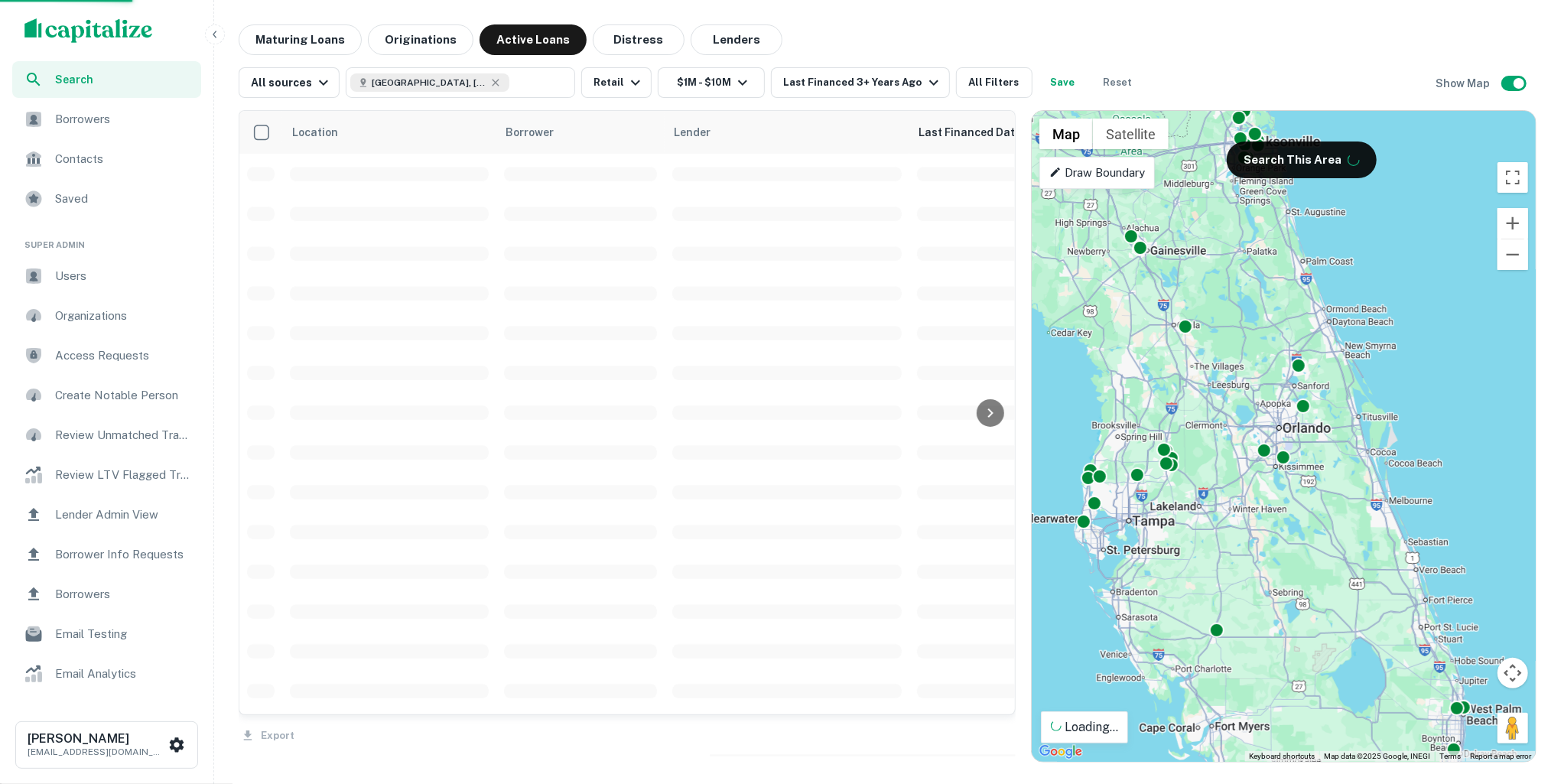
scroll to position [1073, 0]
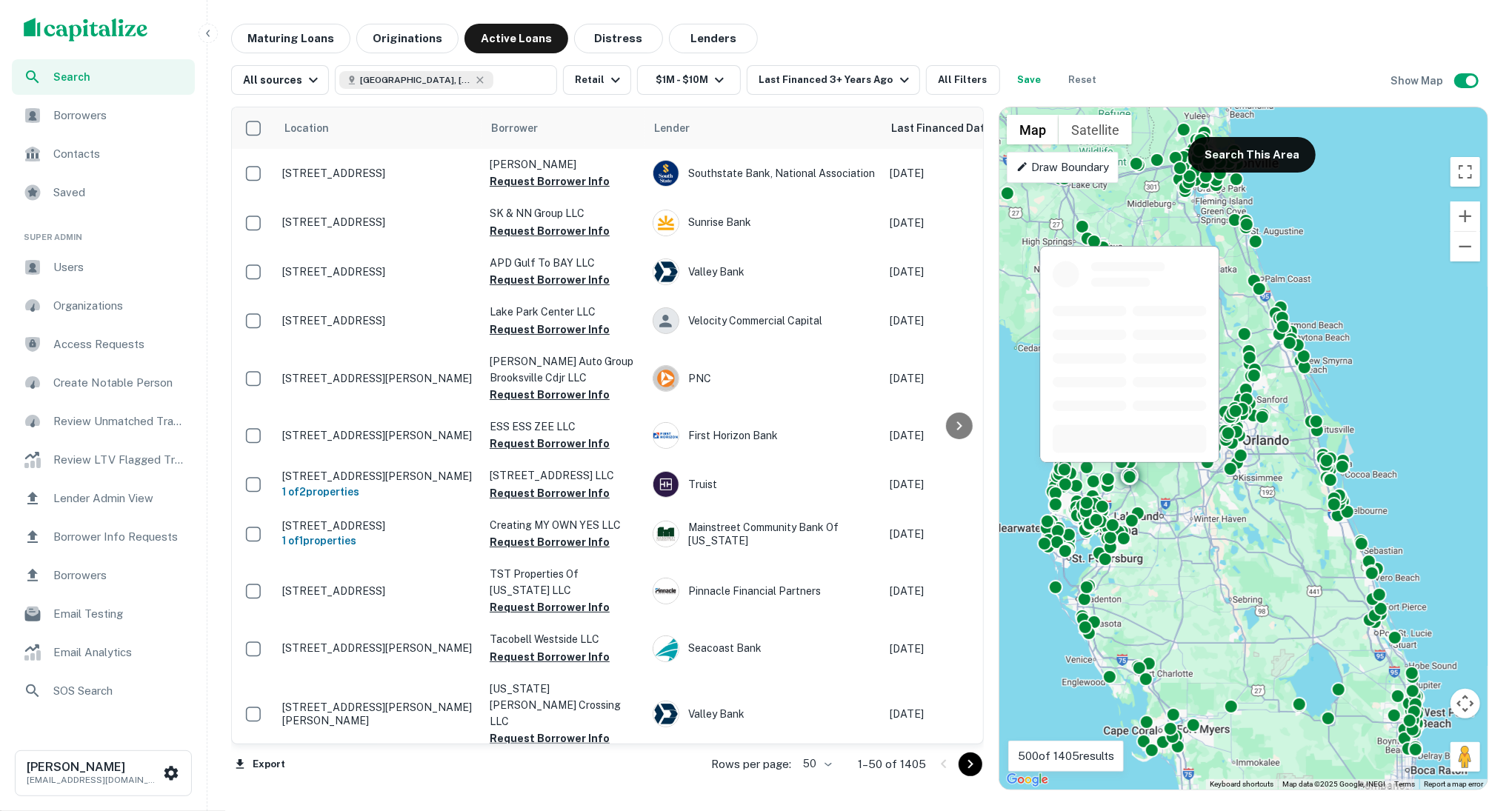
scroll to position [1040, 0]
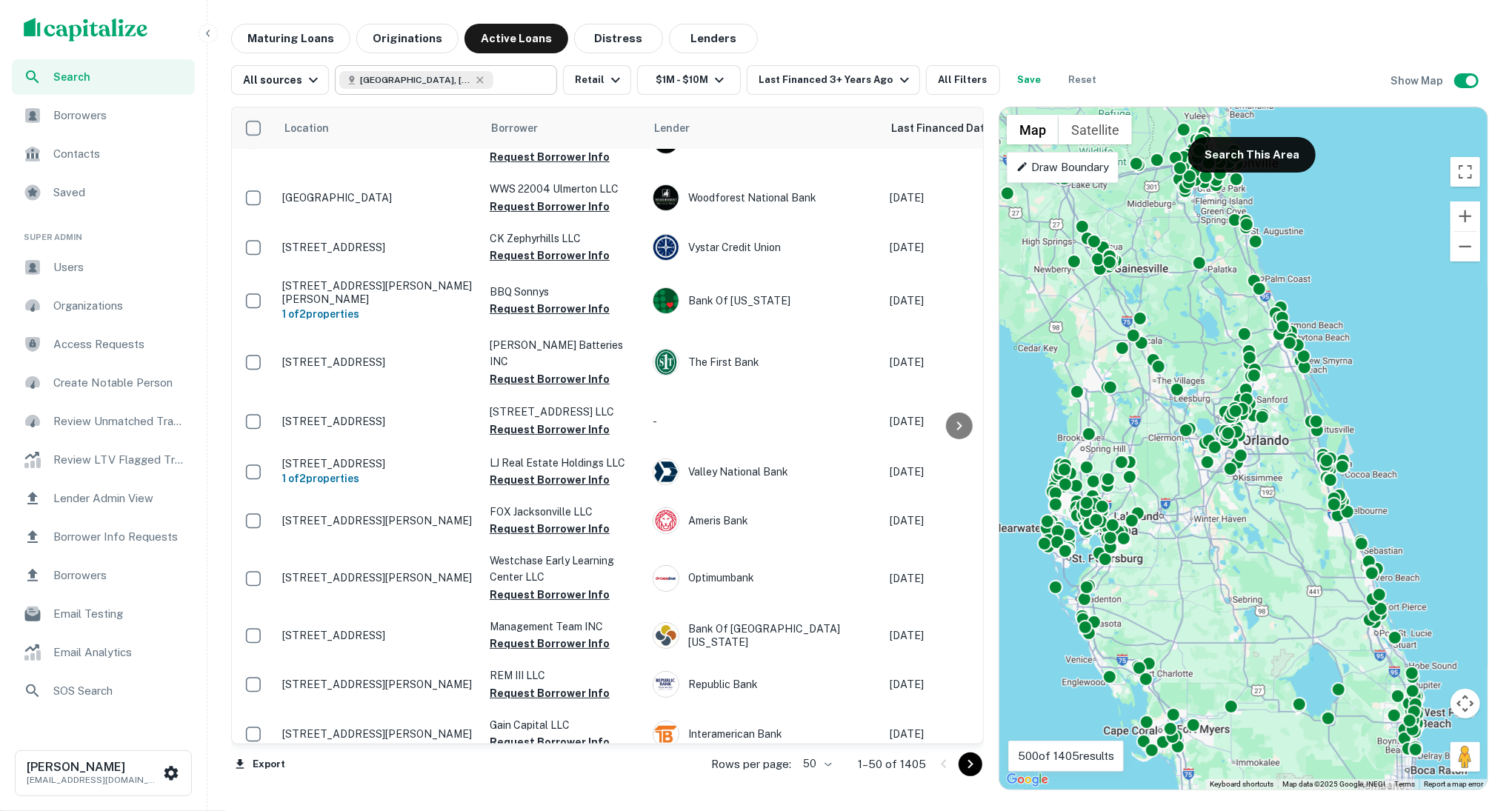
click at [493, 86] on input "text" at bounding box center [522, 80] width 57 height 20
click at [456, 86] on input "**********" at bounding box center [434, 80] width 189 height 20
type input "***"
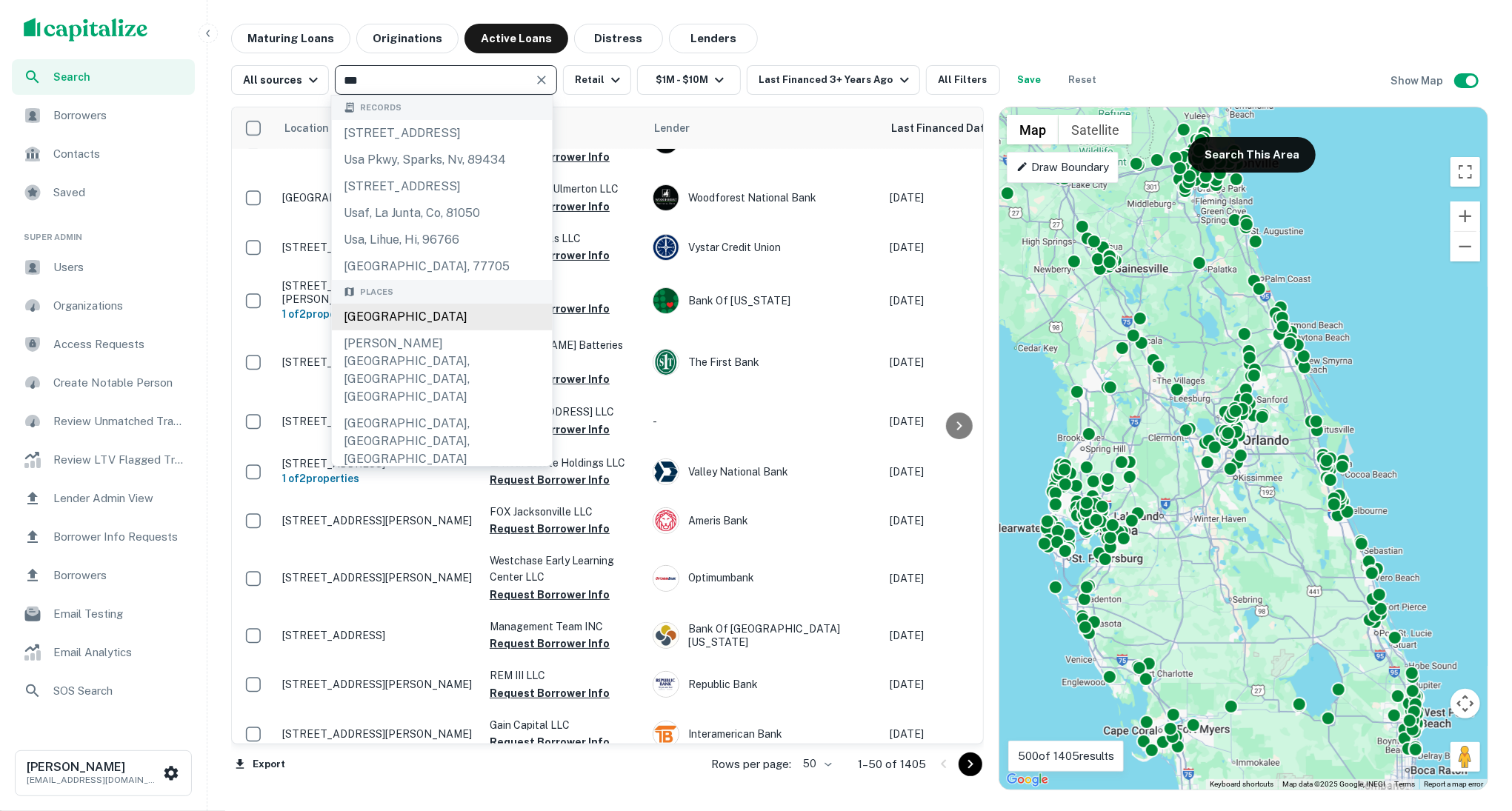
click at [459, 331] on div "USA" at bounding box center [442, 317] width 221 height 27
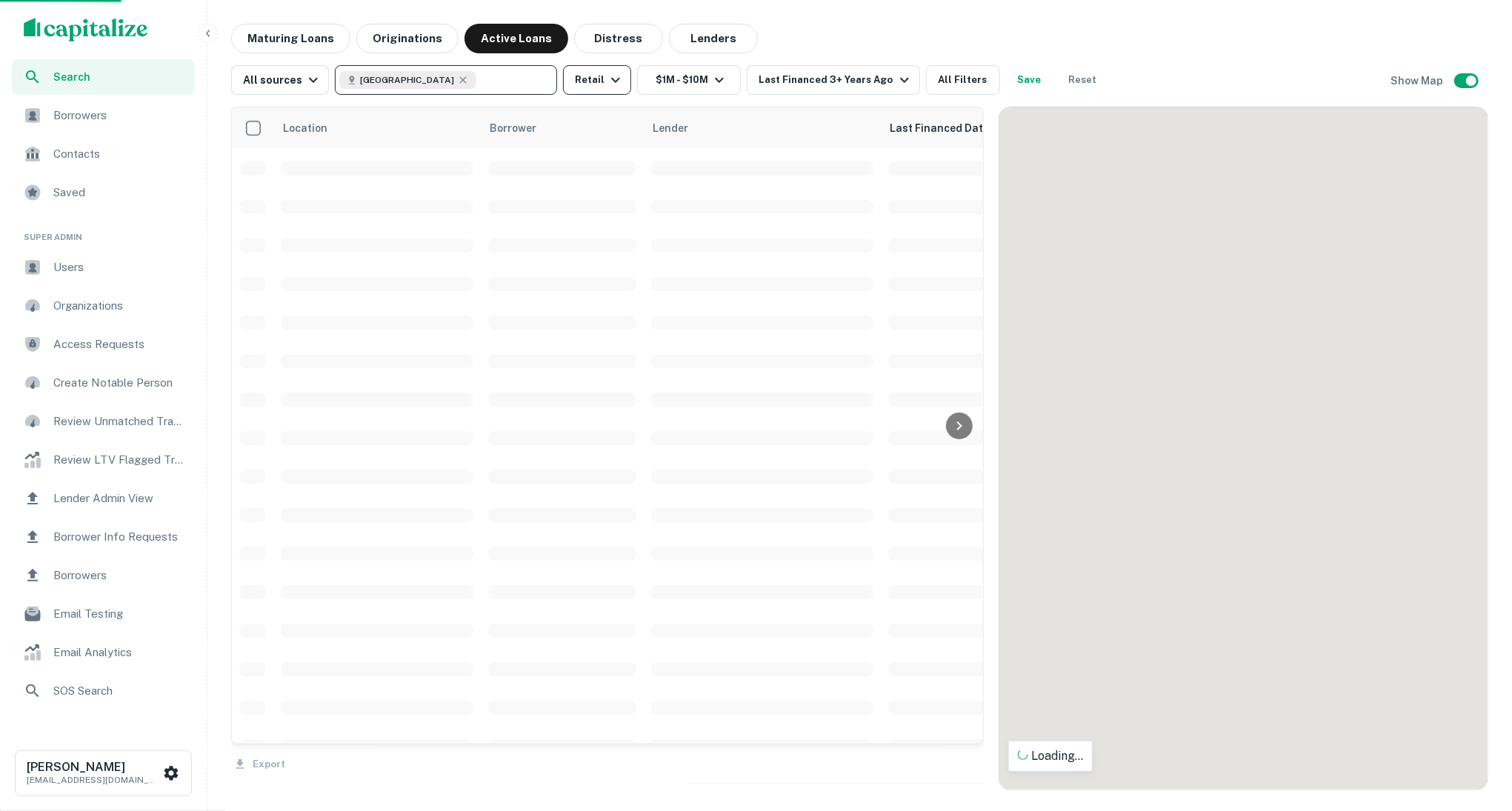
click at [609, 82] on icon "button" at bounding box center [615, 80] width 18 height 18
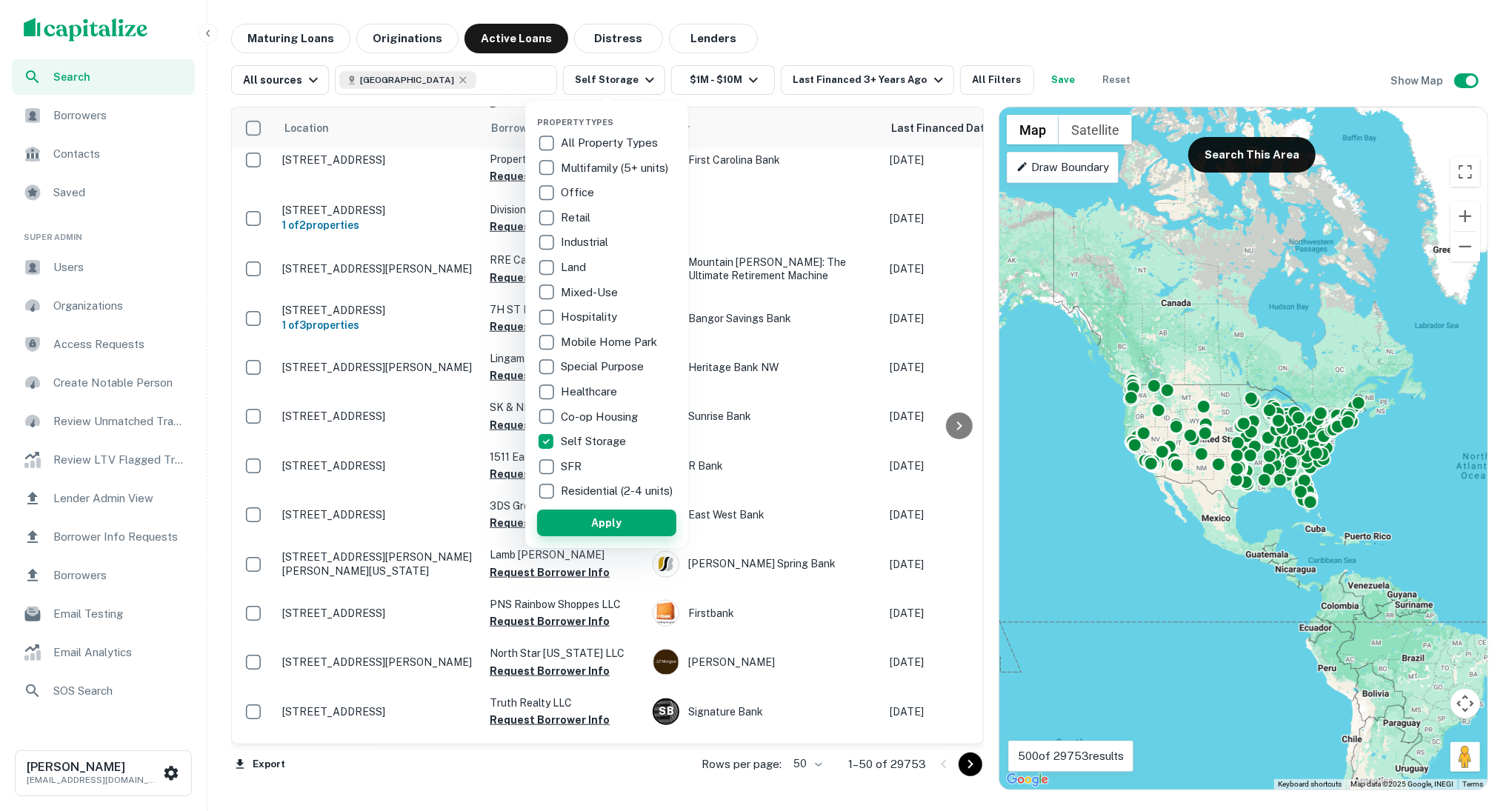
click at [587, 536] on button "Apply" at bounding box center [606, 523] width 139 height 27
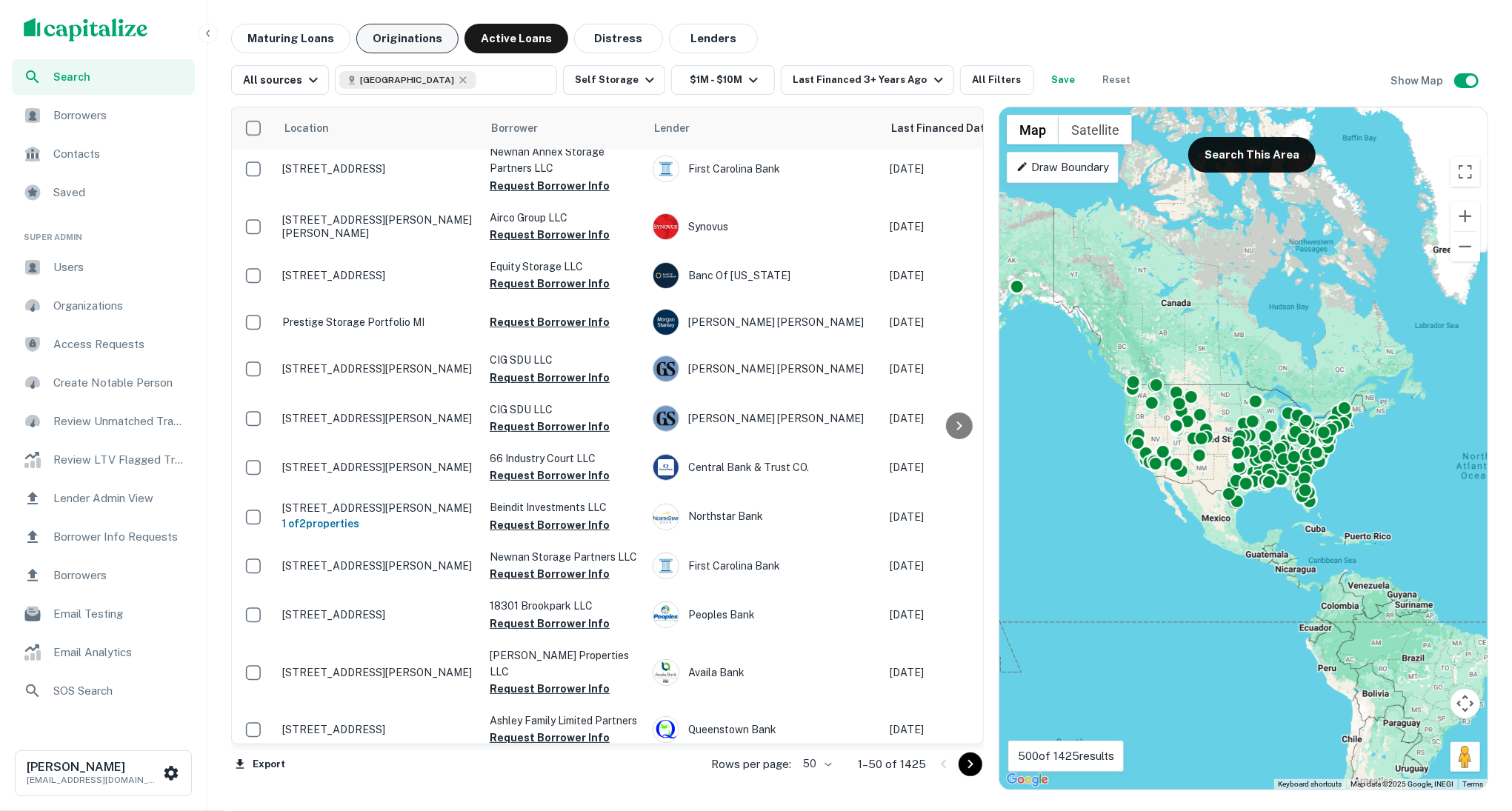
click at [370, 43] on button "Originations" at bounding box center [408, 39] width 103 height 30
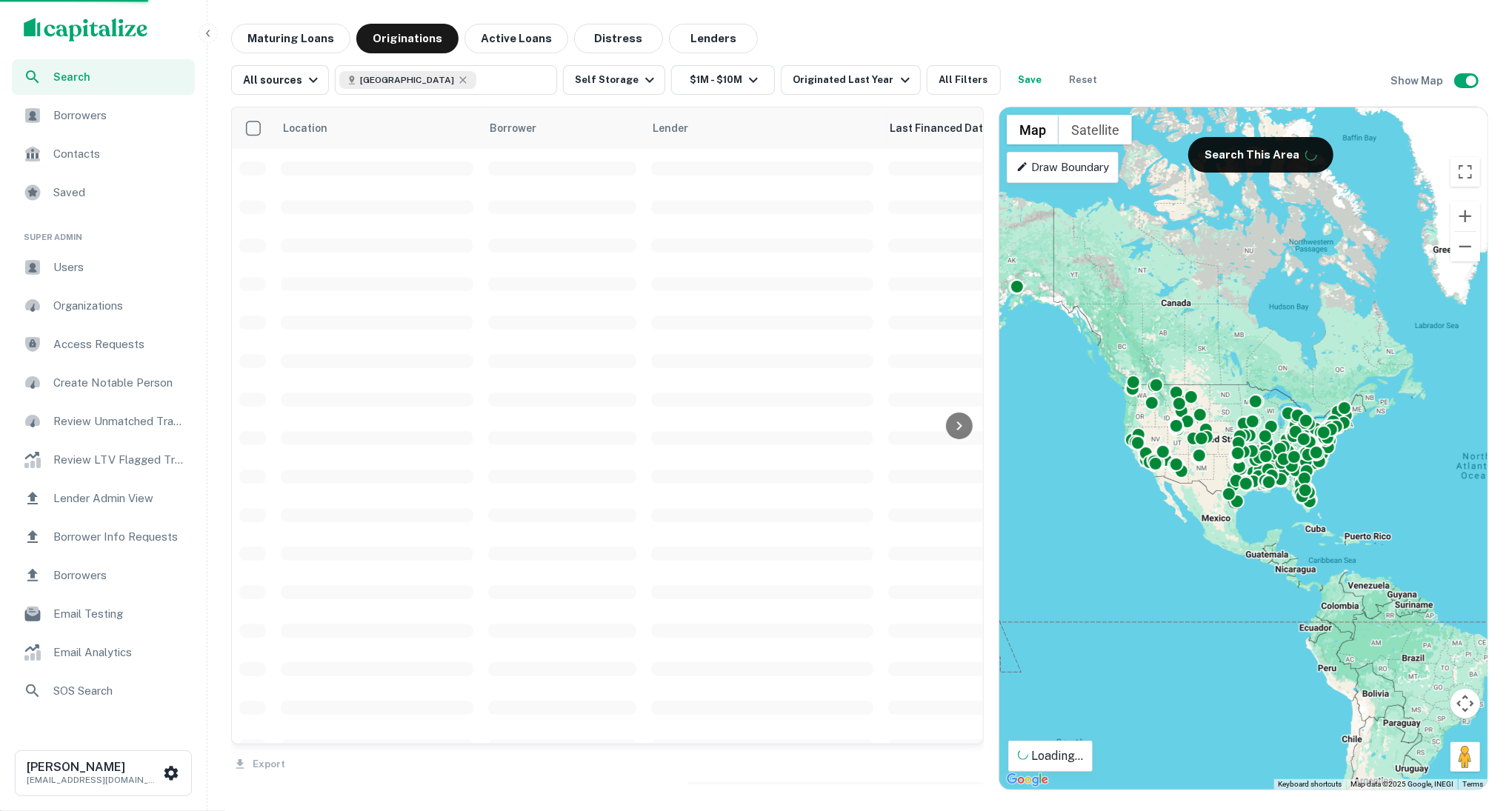
scroll to position [1040, 0]
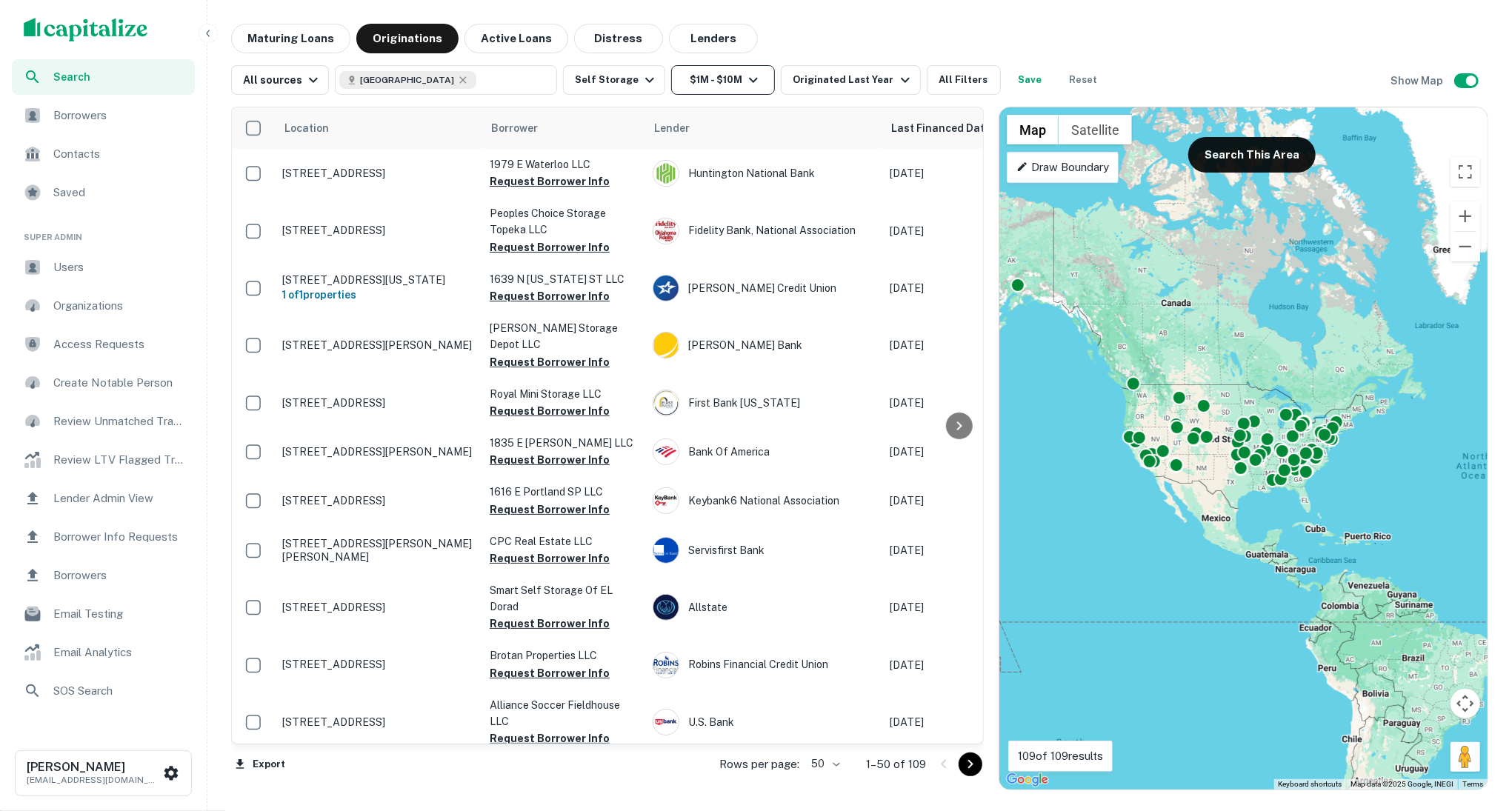
click at [749, 80] on icon "button" at bounding box center [753, 80] width 18 height 18
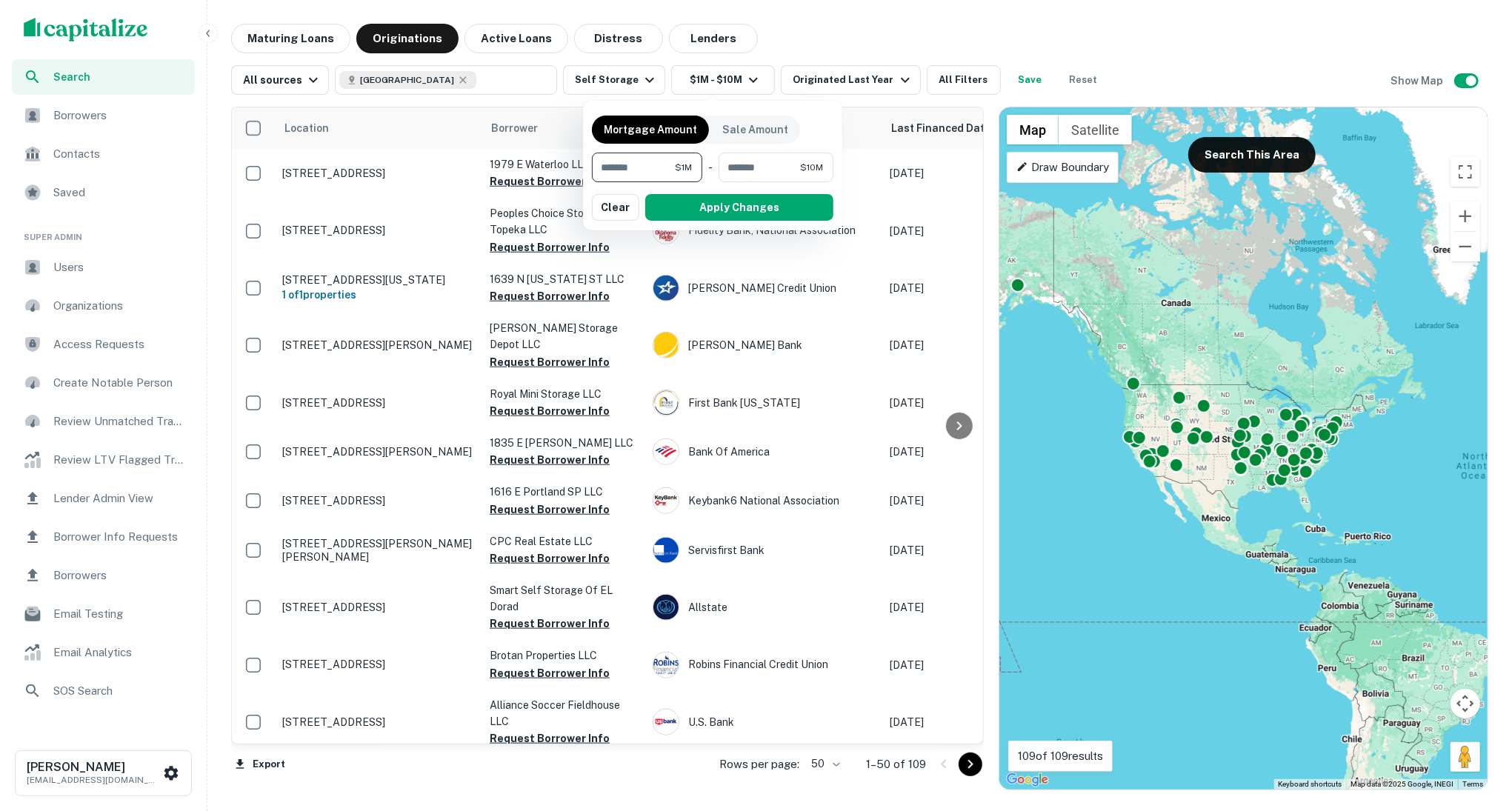
click at [656, 171] on input "*******" at bounding box center [633, 168] width 83 height 30
click at [752, 167] on input "********" at bounding box center [756, 168] width 88 height 30
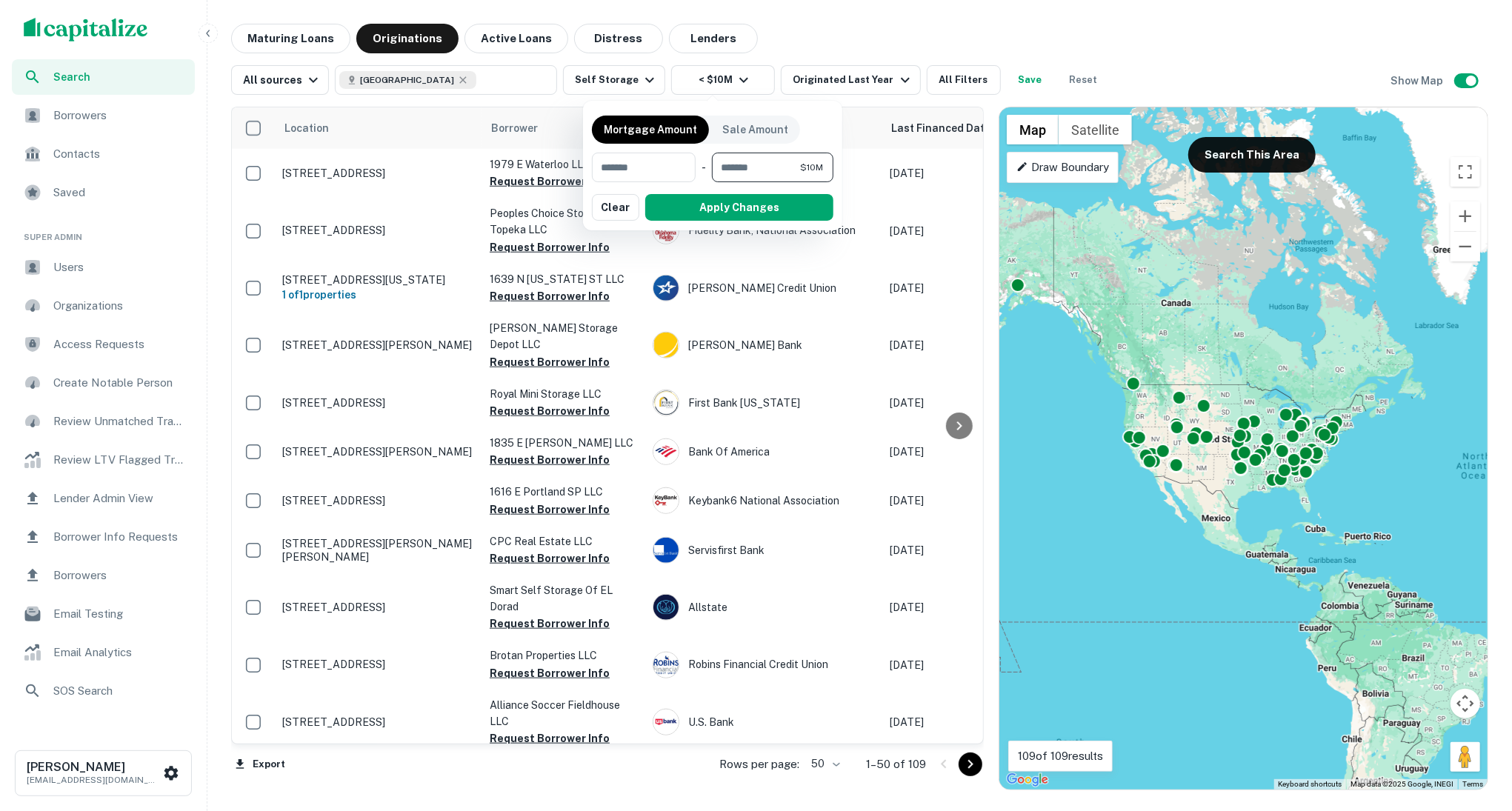
click at [752, 167] on input "********" at bounding box center [756, 168] width 88 height 30
click at [752, 199] on button "Apply Changes" at bounding box center [712, 207] width 241 height 27
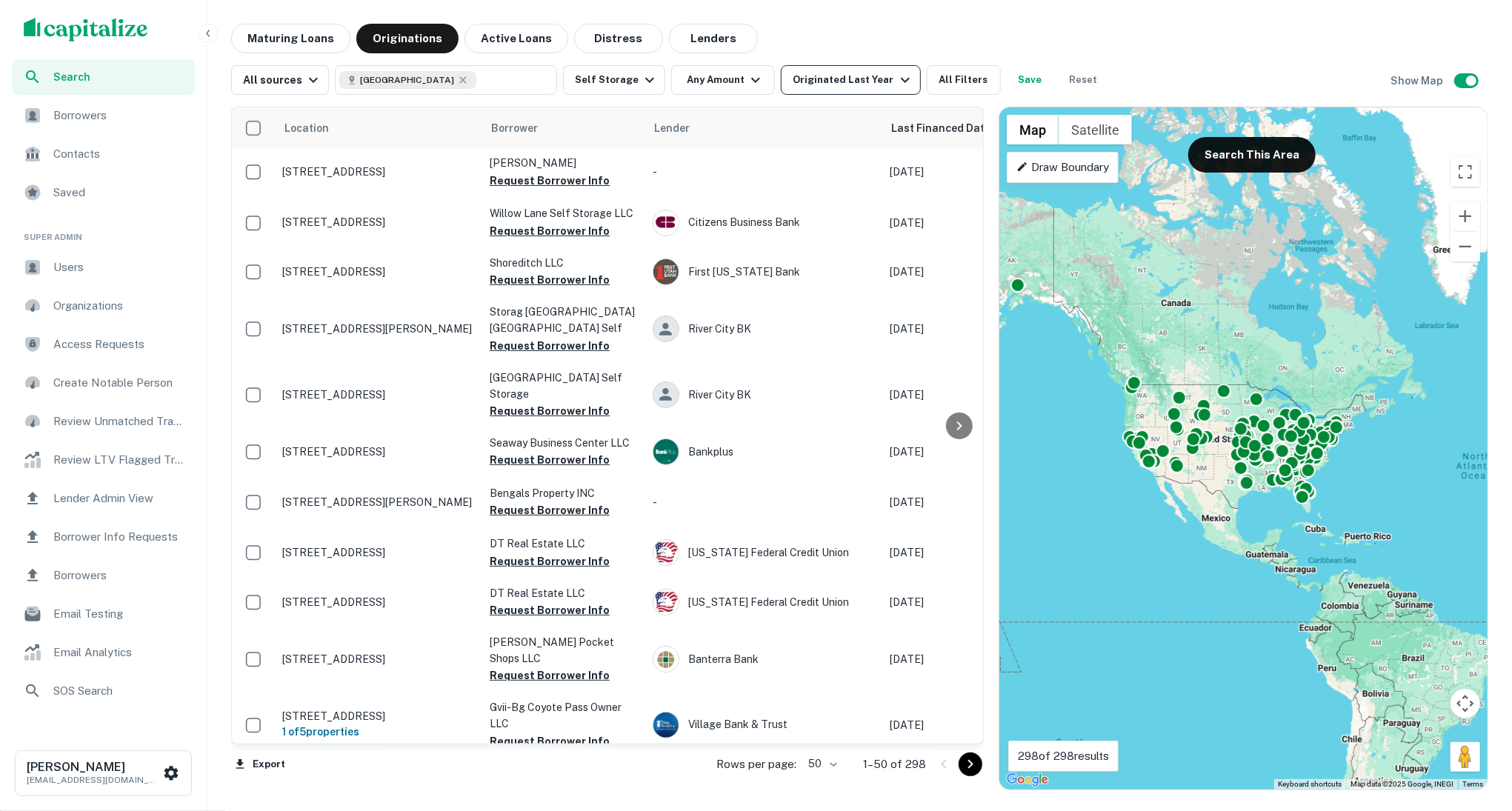
click at [858, 88] on div "Originated Last Year" at bounding box center [852, 80] width 121 height 18
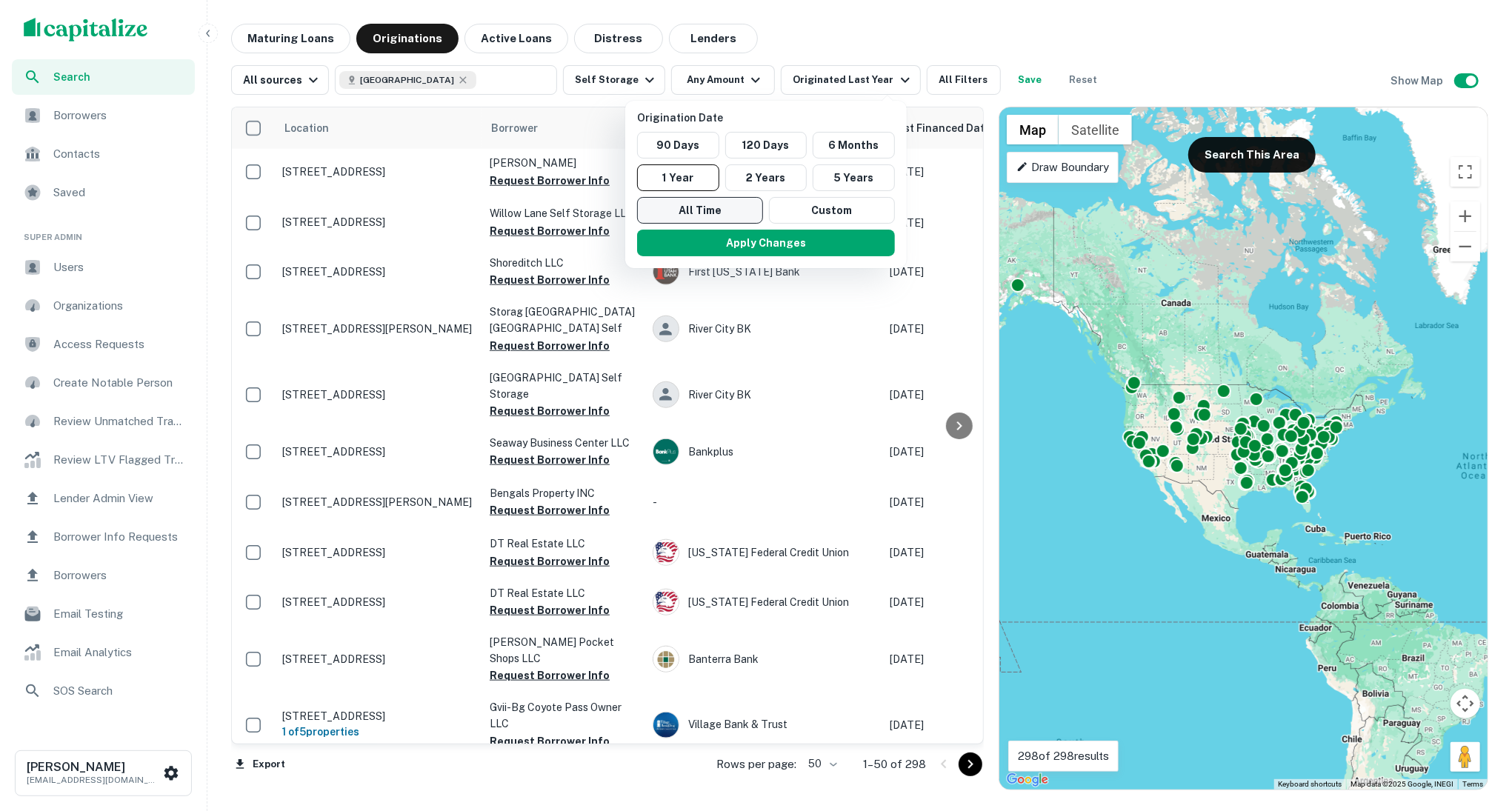
click at [732, 212] on button "All Time" at bounding box center [699, 210] width 126 height 27
click at [735, 241] on button "Apply Changes" at bounding box center [761, 243] width 258 height 27
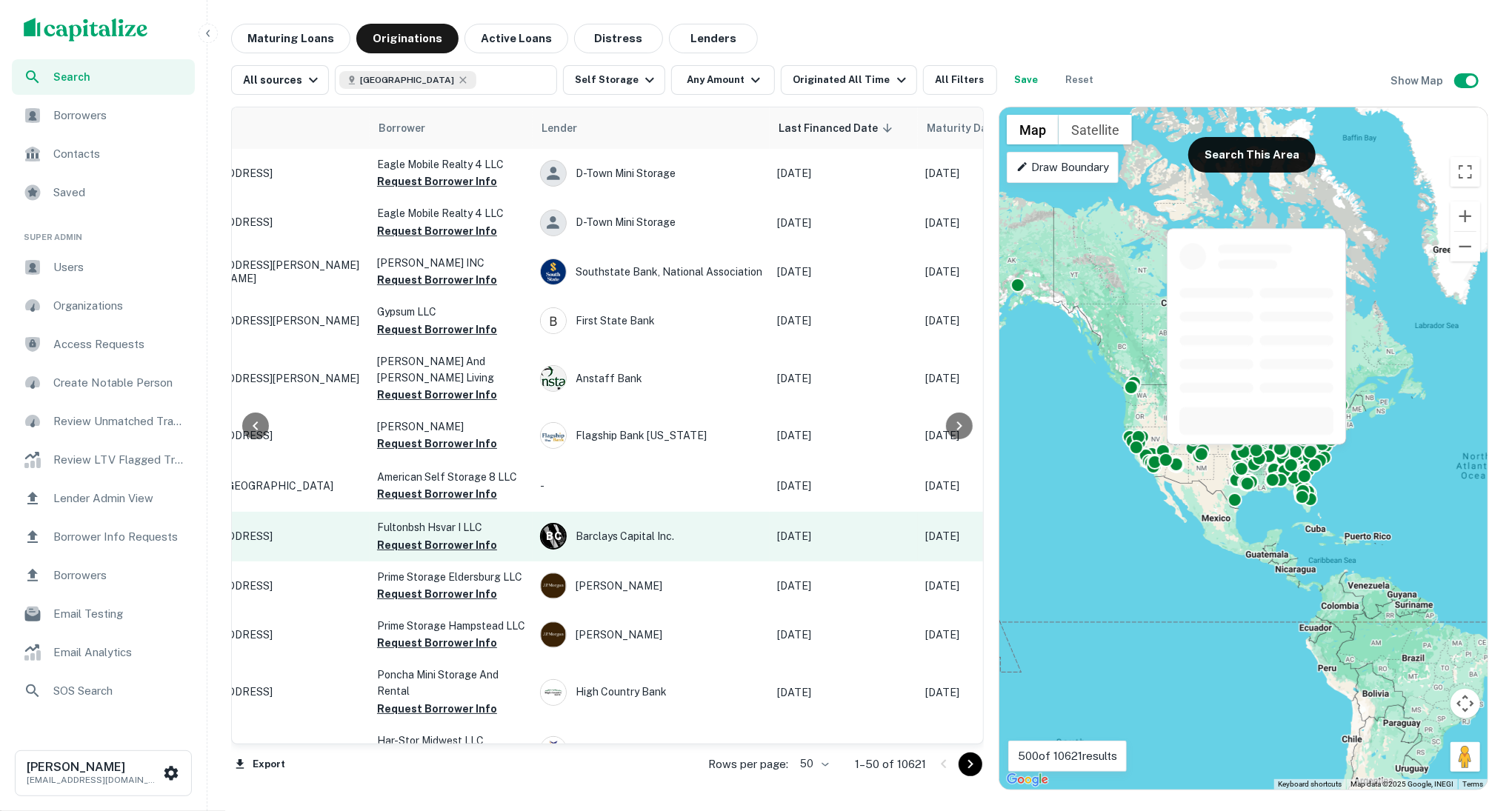
scroll to position [0, 493]
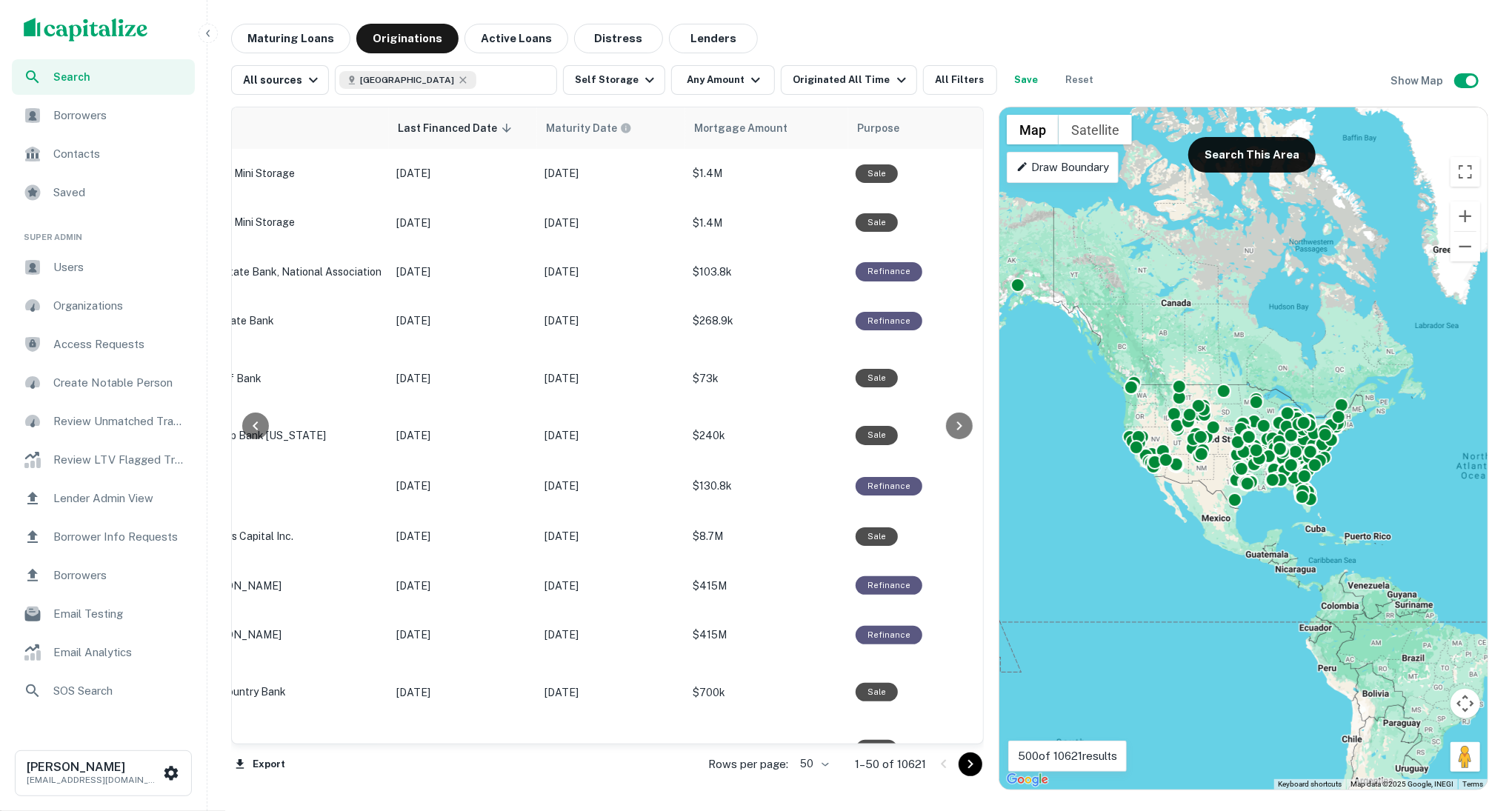
click at [98, 258] on span "Users" at bounding box center [119, 267] width 133 height 18
